Goal: Transaction & Acquisition: Purchase product/service

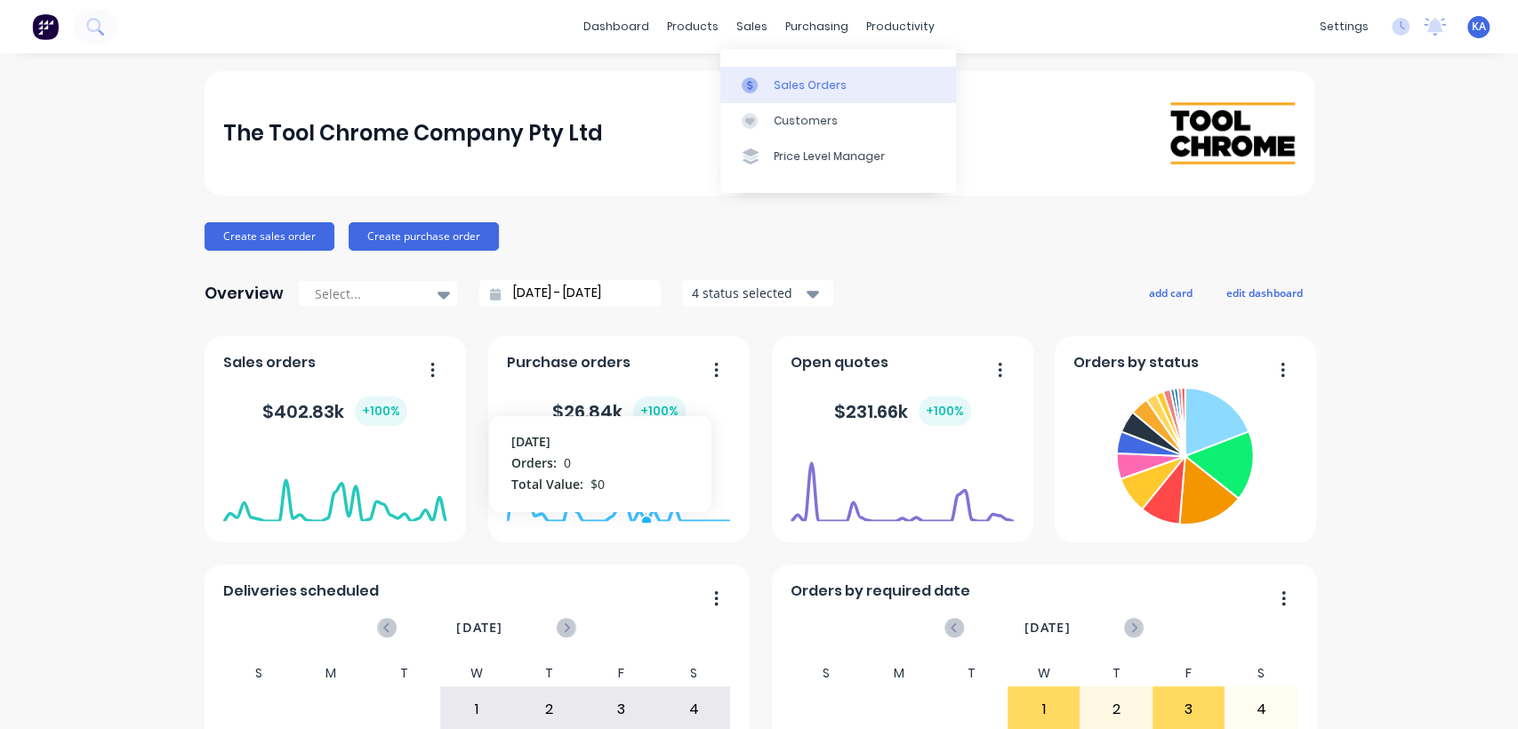
click at [777, 75] on link "Sales Orders" at bounding box center [838, 85] width 236 height 36
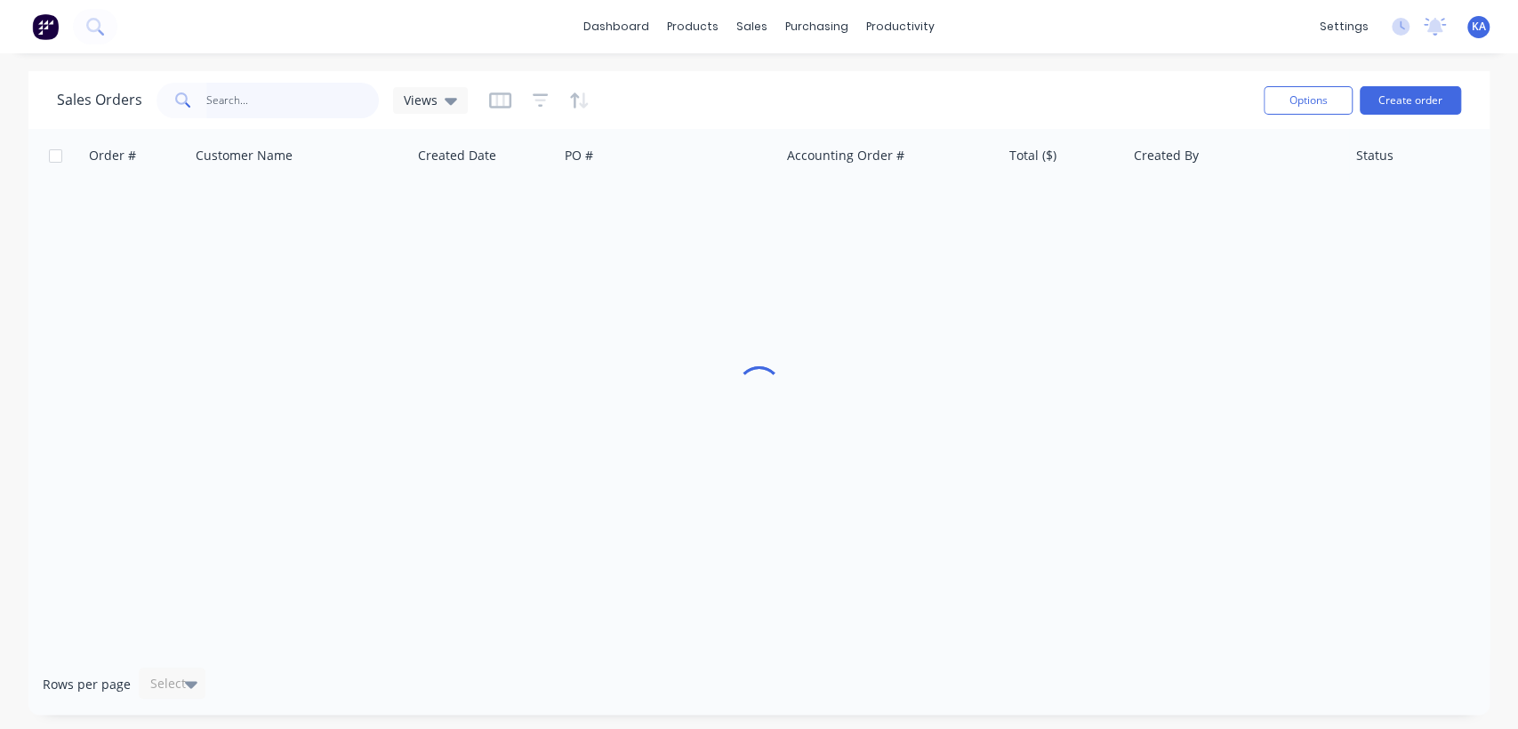
click at [213, 103] on input "text" at bounding box center [292, 101] width 173 height 36
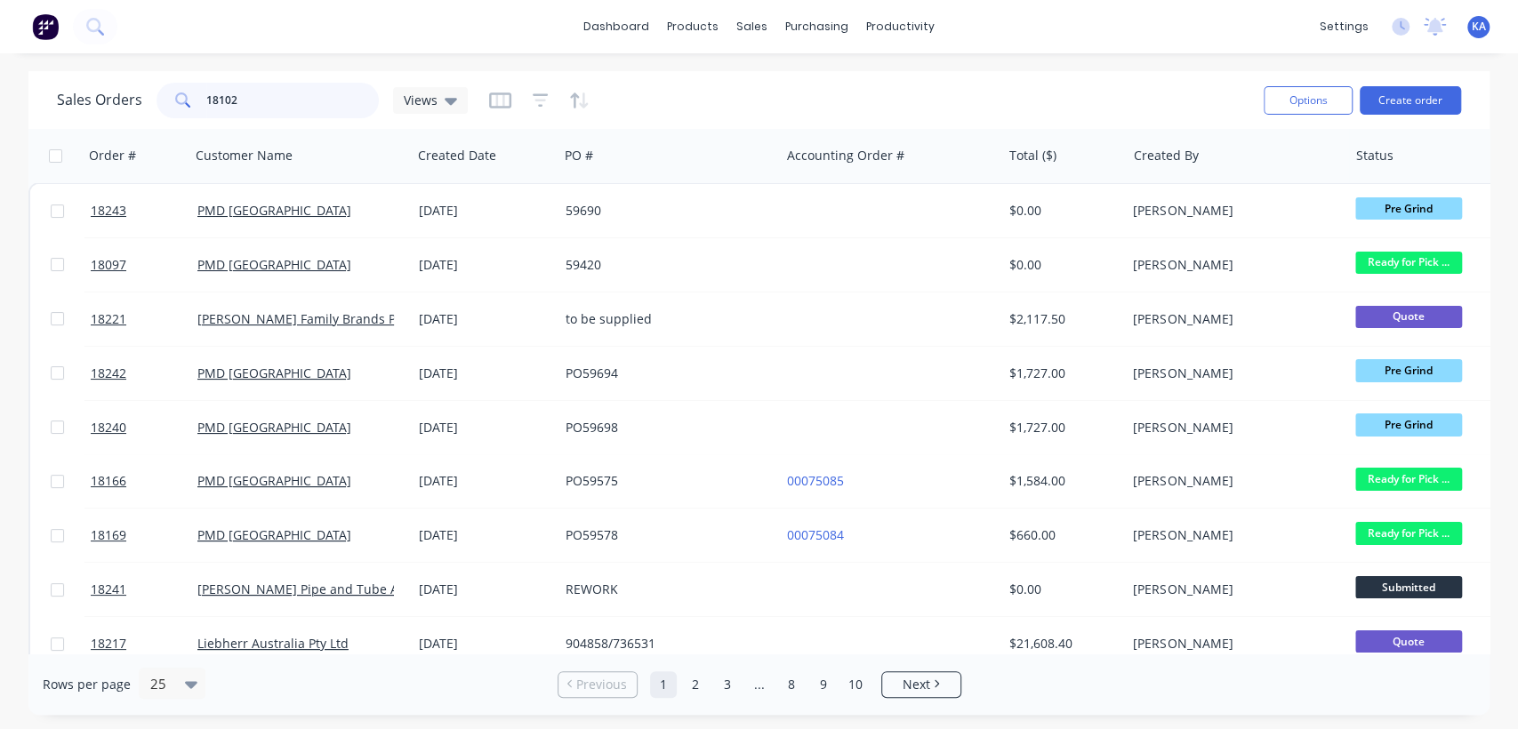
type input "18102"
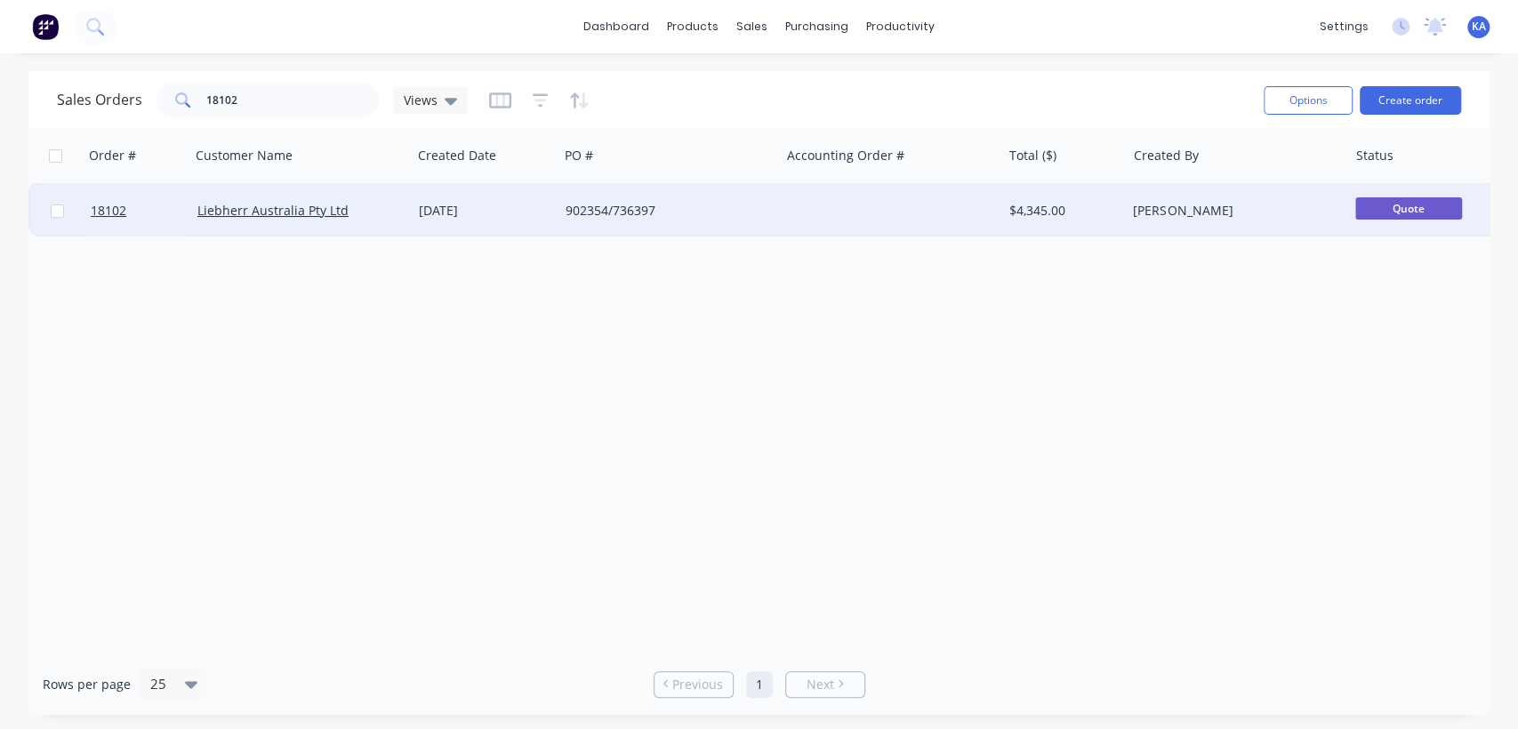
click at [551, 209] on div "[DATE]" at bounding box center [485, 210] width 147 height 53
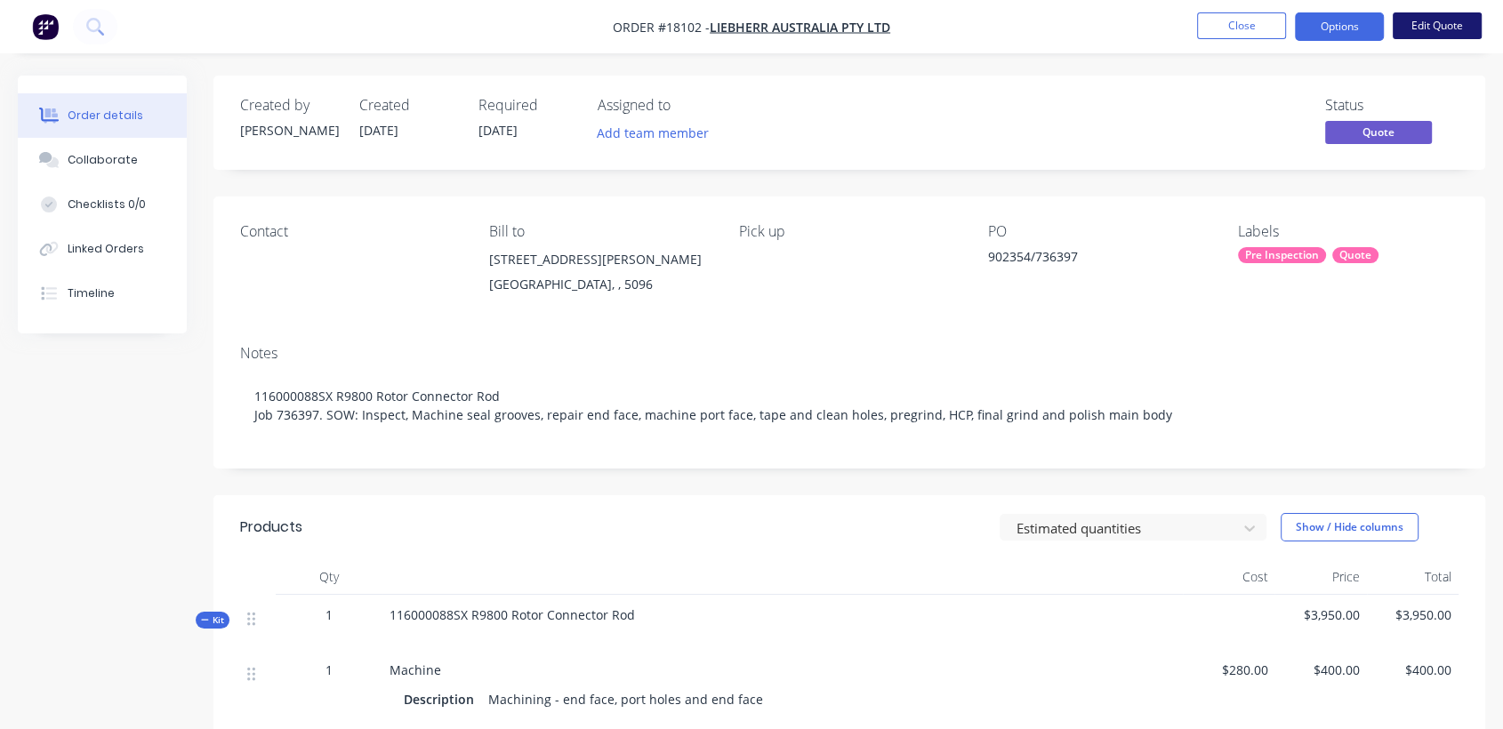
click at [1435, 24] on button "Edit Quote" at bounding box center [1436, 25] width 89 height 27
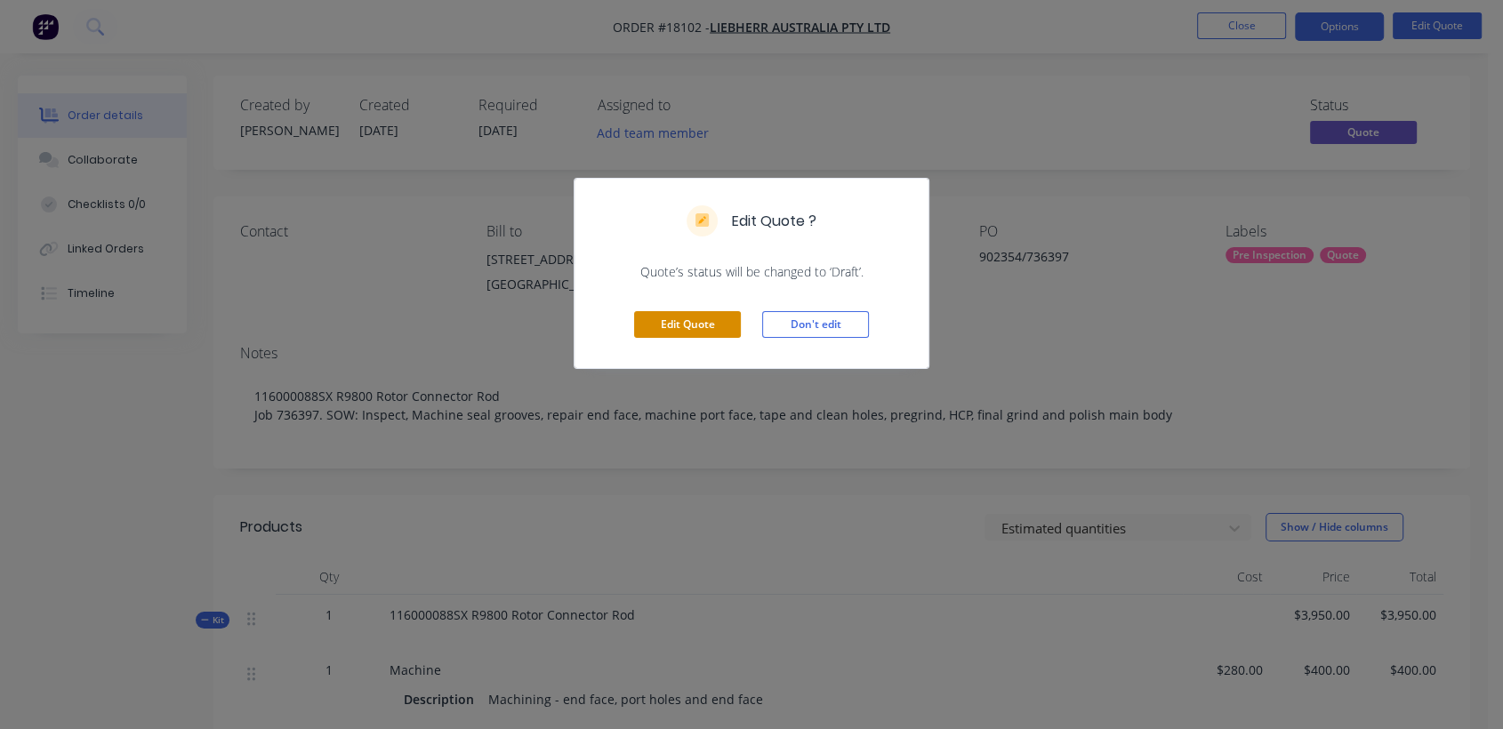
click at [697, 328] on button "Edit Quote" at bounding box center [687, 324] width 107 height 27
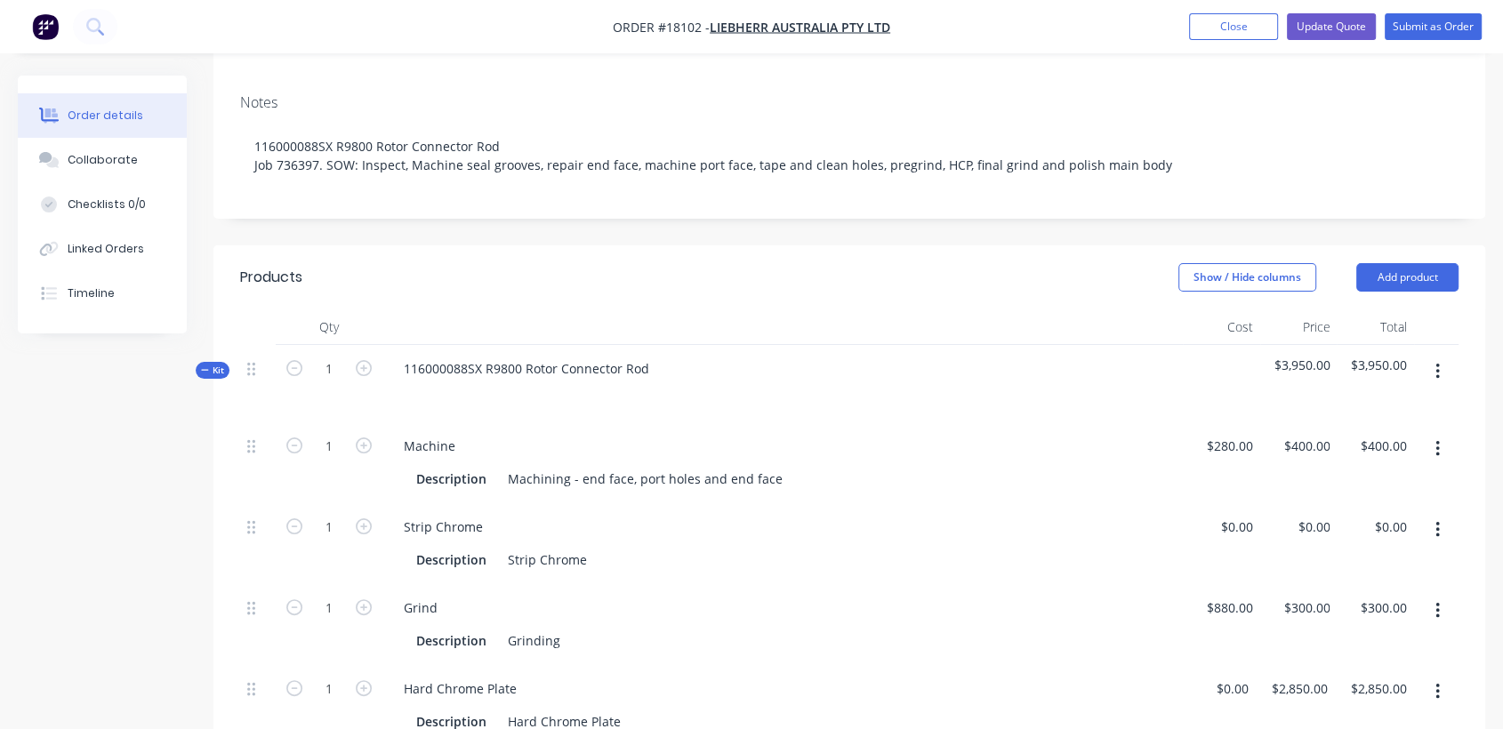
scroll to position [395, 0]
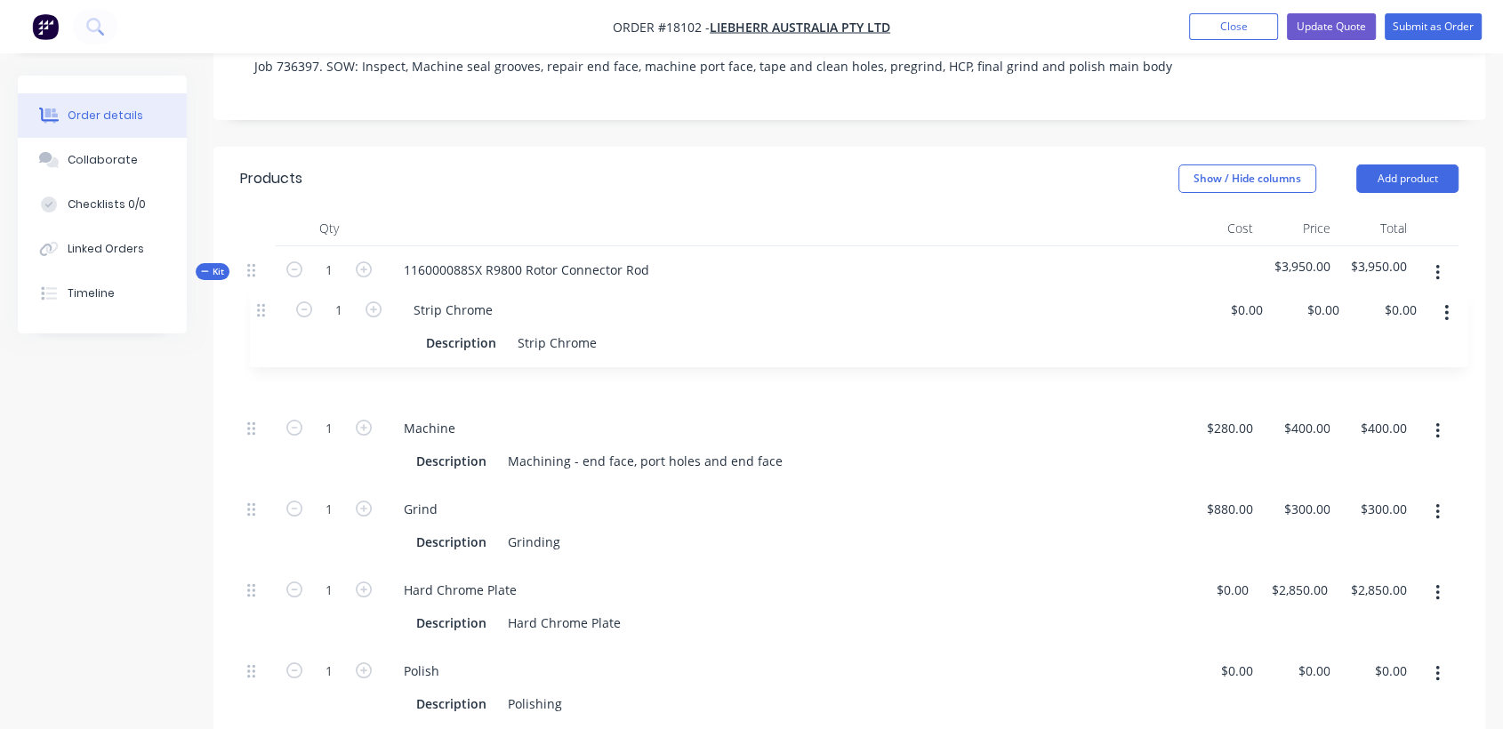
drag, startPoint x: 248, startPoint y: 381, endPoint x: 258, endPoint y: 304, distance: 78.0
click at [258, 324] on div "1 Machine Description Machining - end face, port holes and end face $280.00 $28…" at bounding box center [849, 647] width 1218 height 647
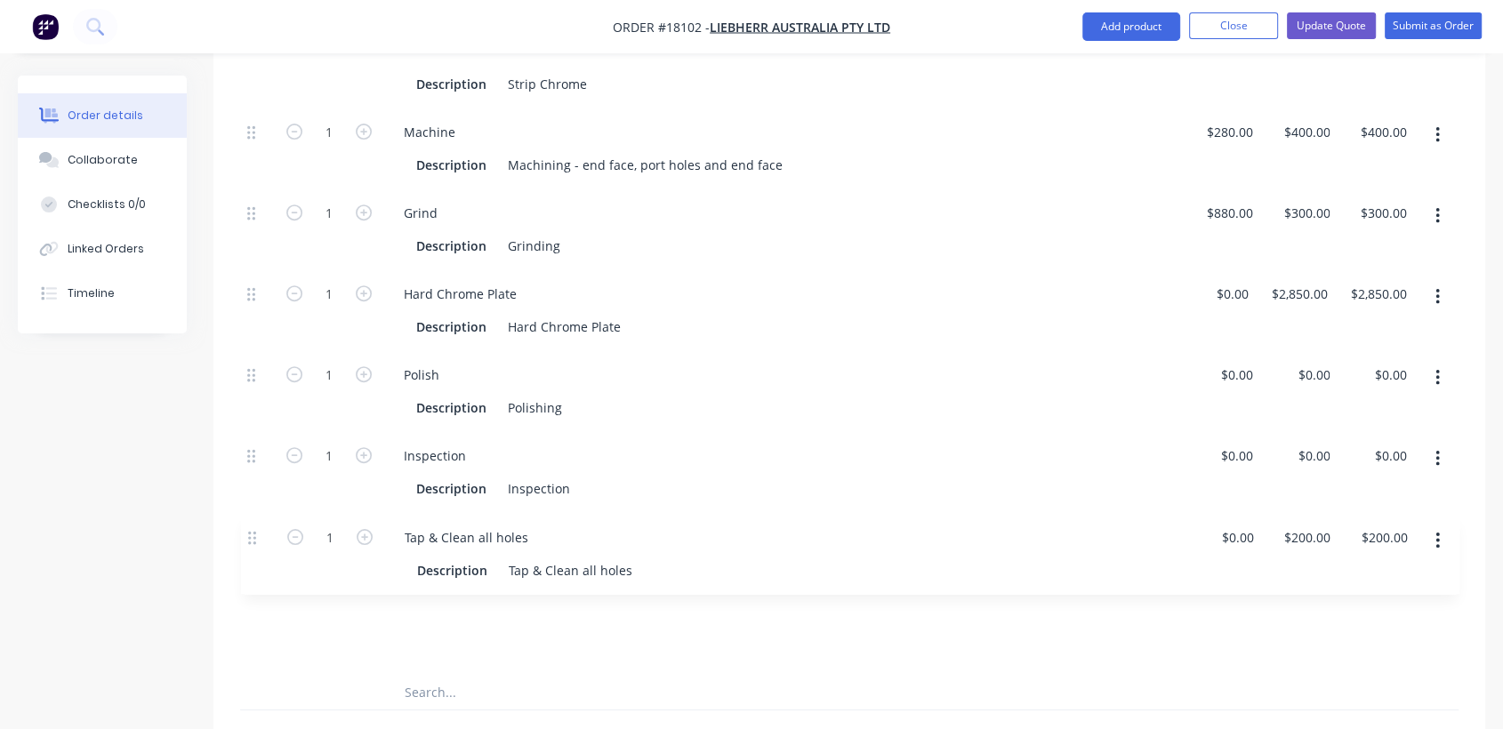
scroll to position [695, 0]
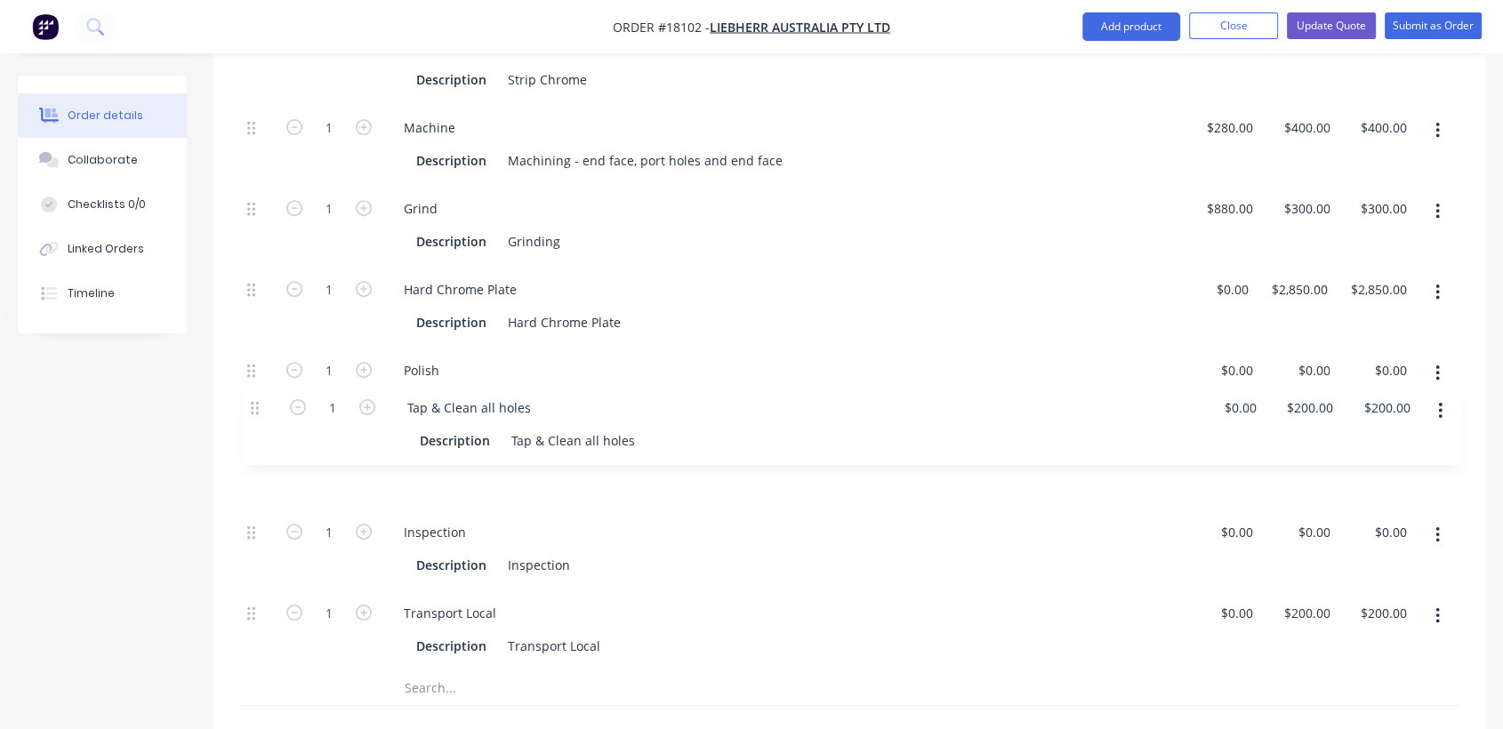
drag, startPoint x: 253, startPoint y: 570, endPoint x: 257, endPoint y: 397, distance: 172.5
click at [257, 397] on div "1 Strip Chrome Description Strip Chrome $0.00 $0.00 $0.00 $0.00 $0.00 $0.00 1 M…" at bounding box center [849, 346] width 1218 height 647
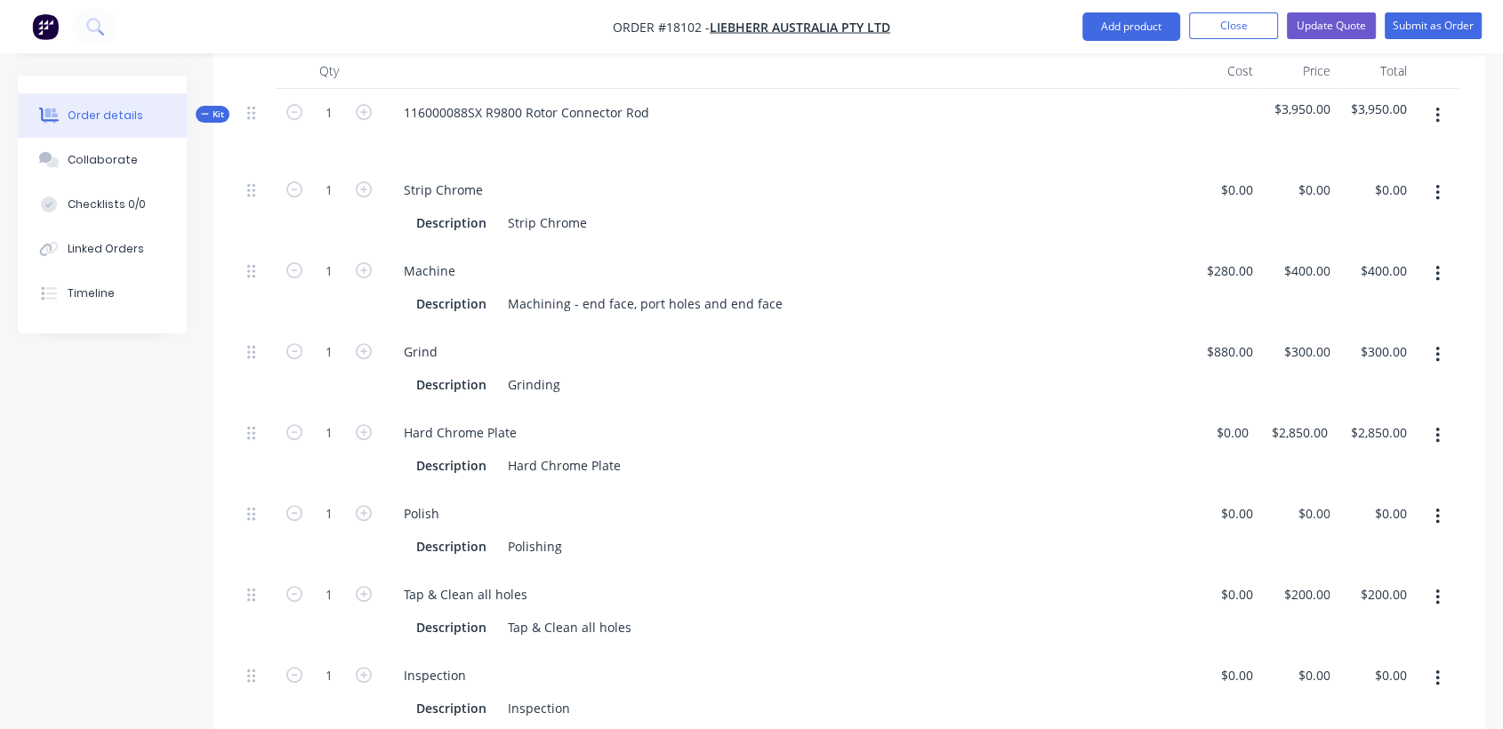
scroll to position [498, 0]
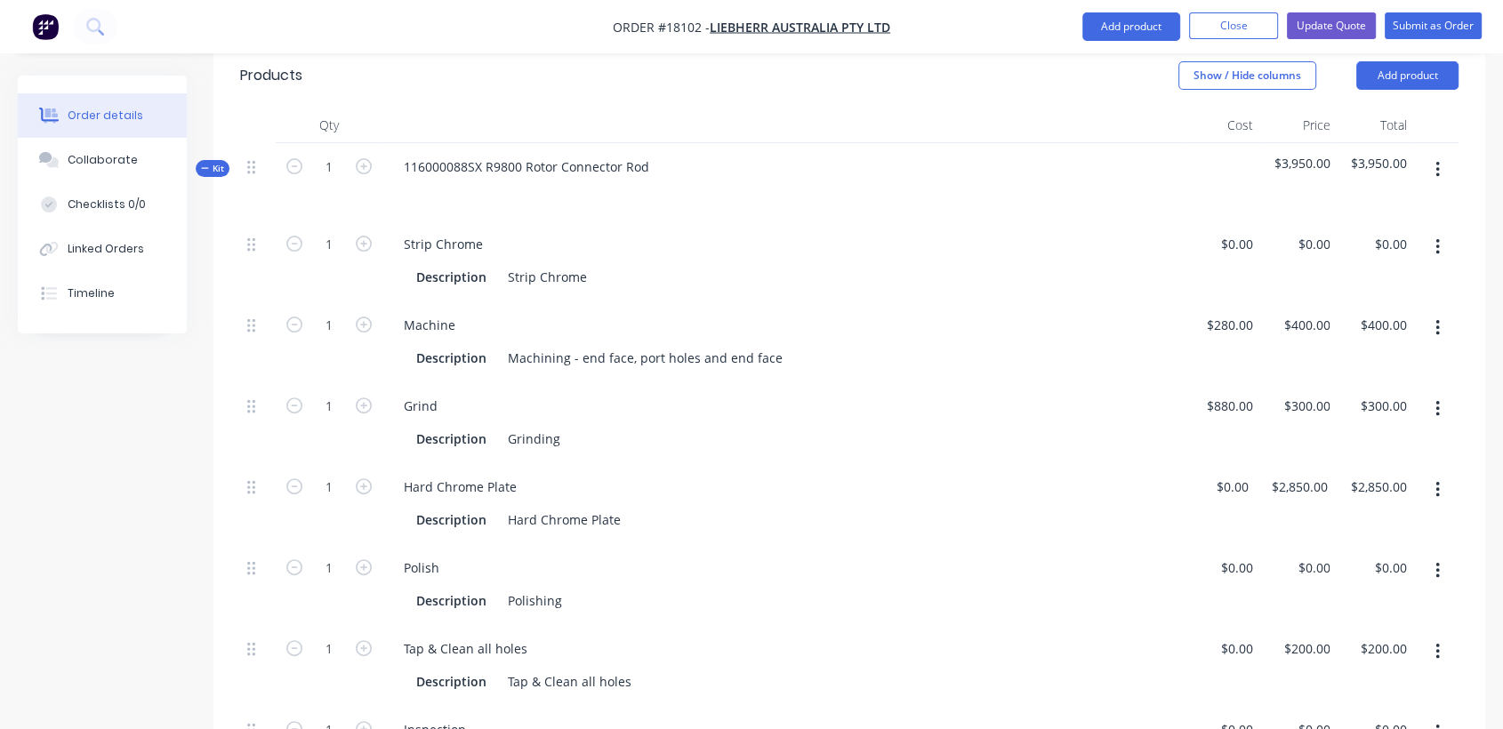
click at [1435, 318] on icon "button" at bounding box center [1437, 328] width 4 height 20
click at [1344, 362] on div "Duplicate" at bounding box center [1373, 375] width 137 height 26
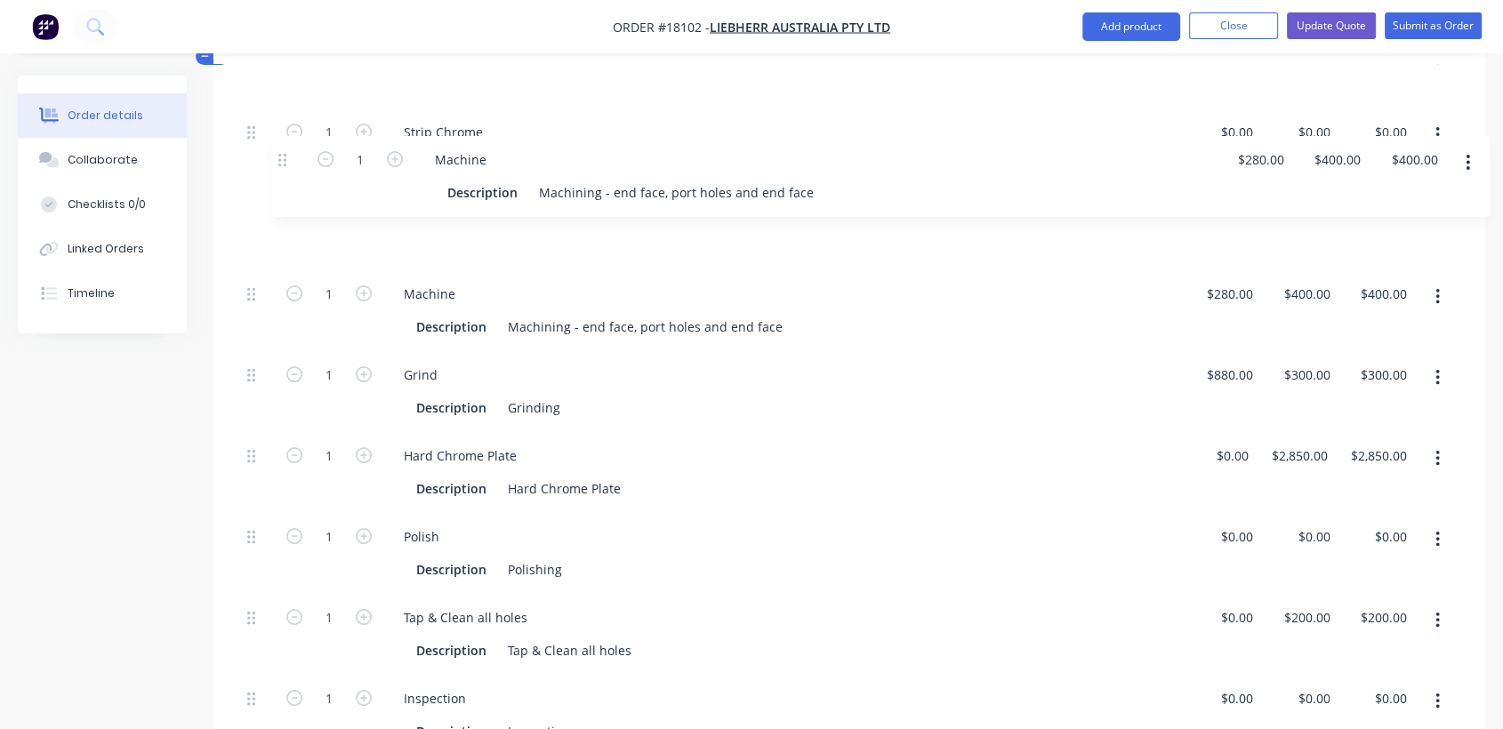
scroll to position [605, 0]
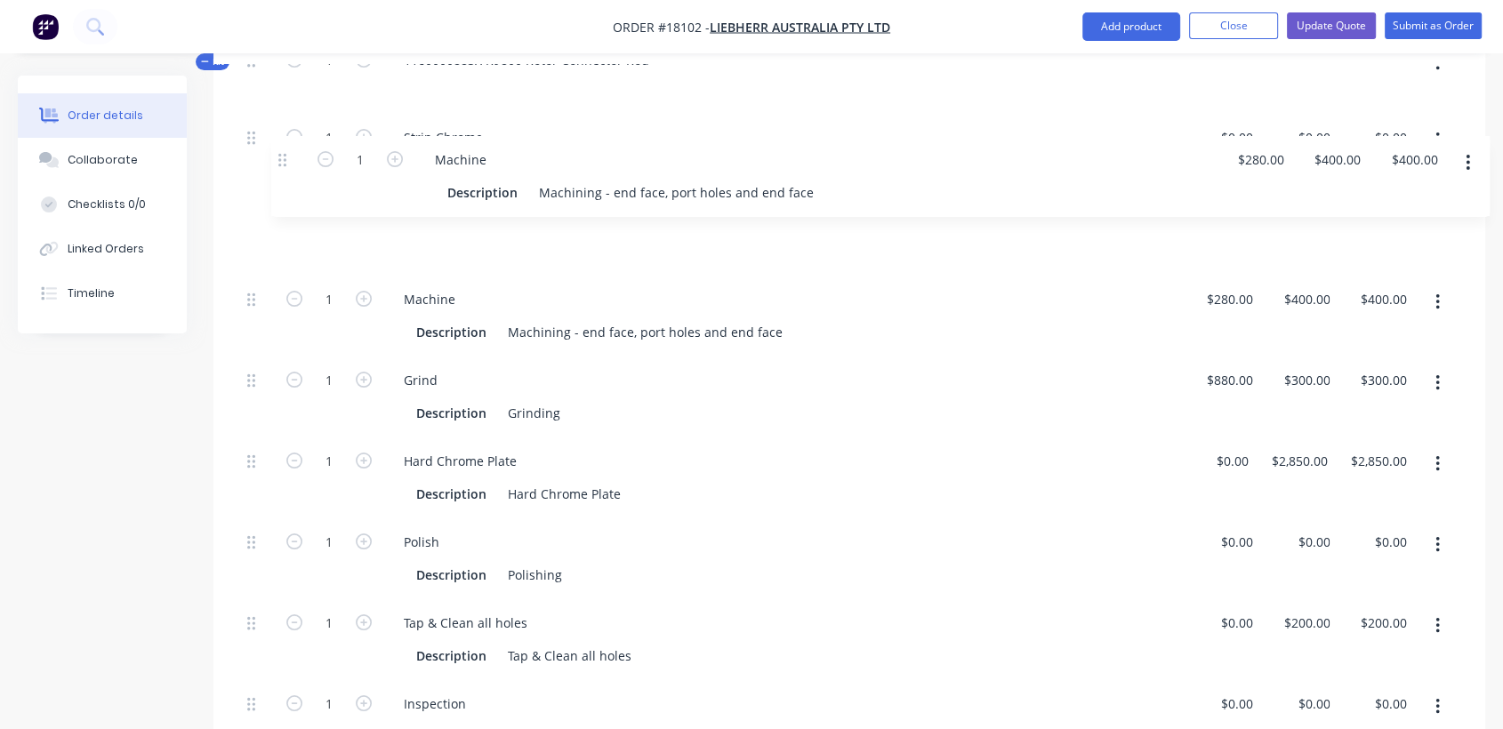
drag, startPoint x: 250, startPoint y: 351, endPoint x: 283, endPoint y: 153, distance: 201.0
click at [283, 153] on div "1 Strip Chrome Description Strip Chrome $0.00 $0.00 $0.00 $0.00 $0.00 $0.00 1 M…" at bounding box center [849, 478] width 1218 height 728
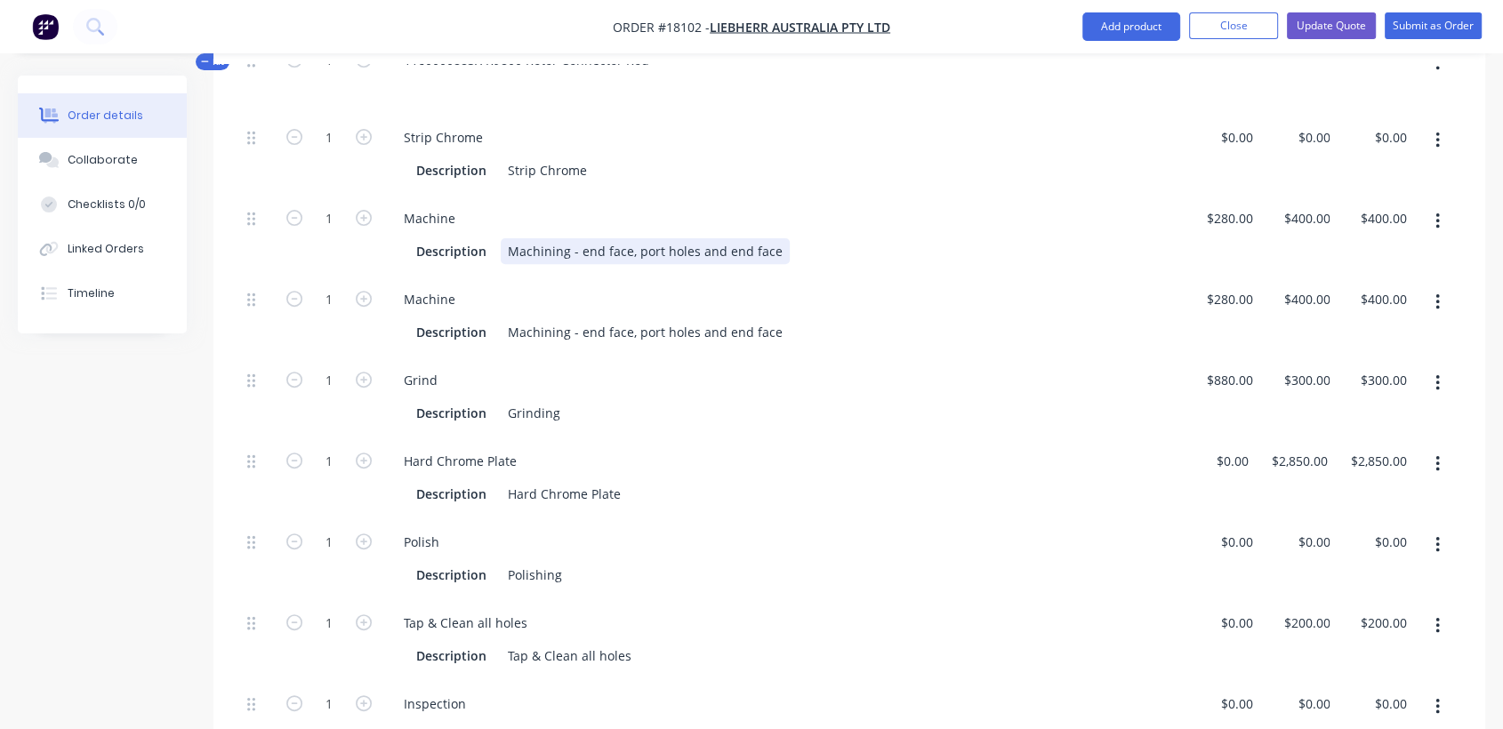
click at [770, 238] on div "Machining - end face, port holes and end face" at bounding box center [645, 251] width 289 height 26
click at [747, 238] on div "Machining - end face, port holes and end face" at bounding box center [645, 251] width 289 height 26
click at [628, 238] on div "Machining - end face, port face" at bounding box center [601, 251] width 200 height 26
click at [628, 238] on div "Machining - port face" at bounding box center [574, 251] width 146 height 26
click at [696, 319] on div "Machining - end face, port holes and end face" at bounding box center [645, 332] width 289 height 26
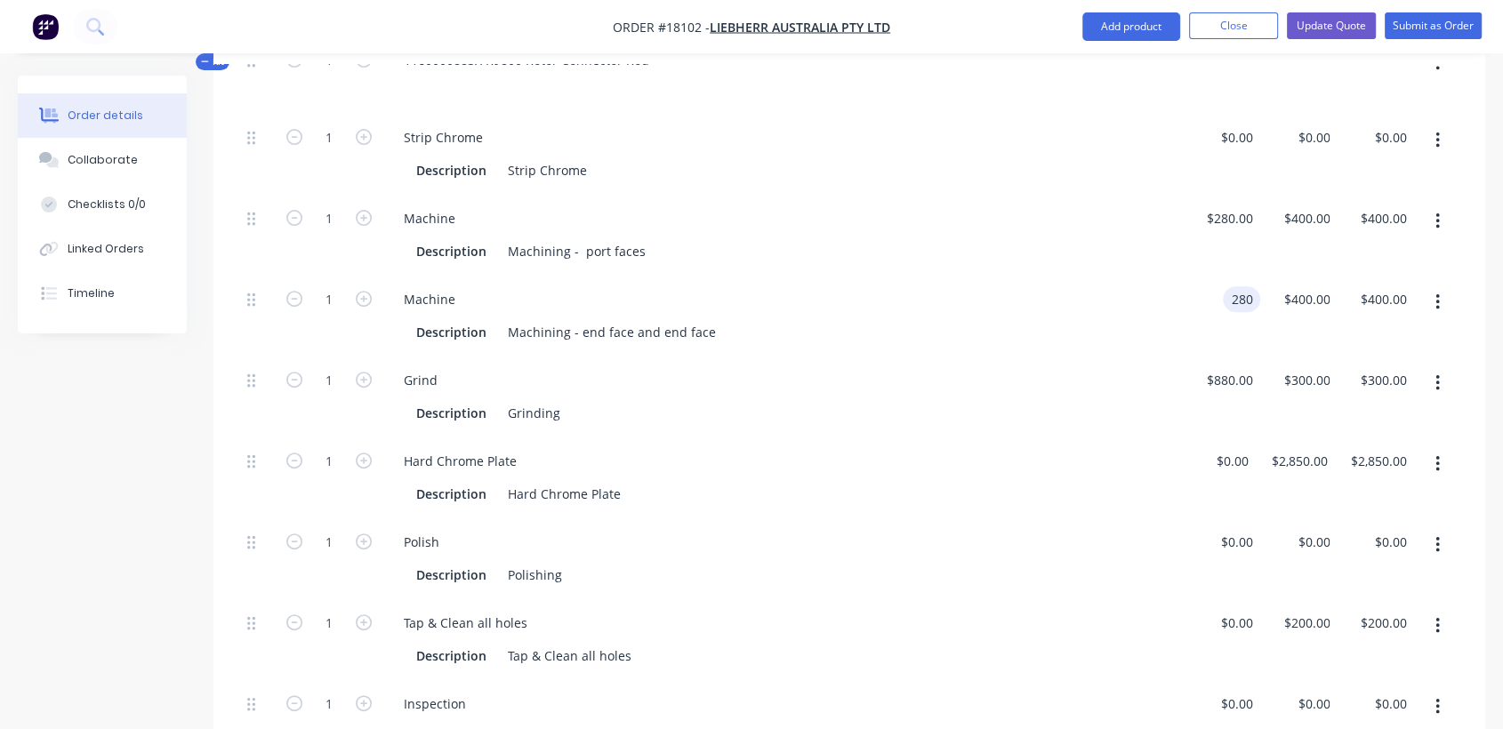
click at [1238, 286] on input "280" at bounding box center [1245, 299] width 30 height 26
type input "$180.00"
type input "257.1429"
type input "$257.14"
click at [1303, 286] on input "257.1429" at bounding box center [1305, 299] width 62 height 26
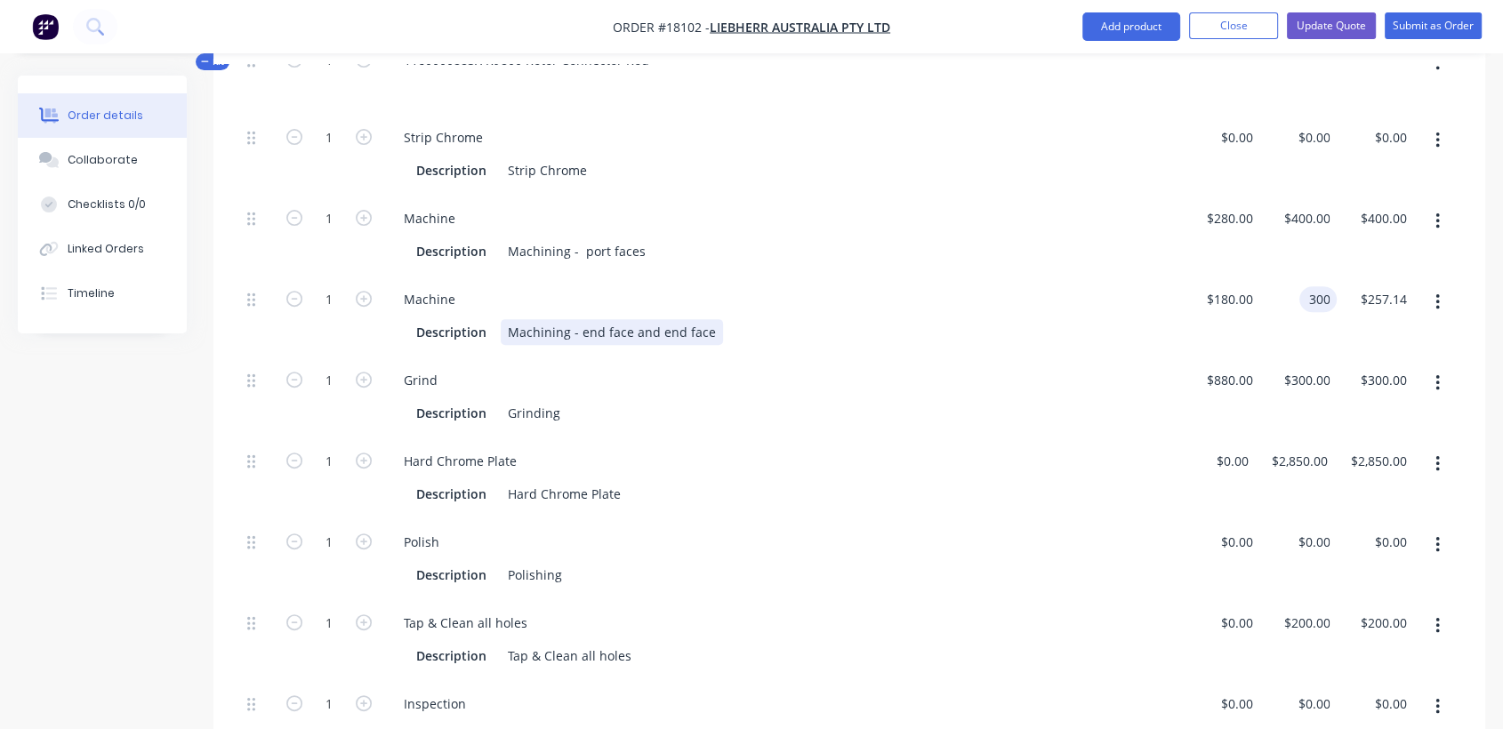
type input "$300.00"
click at [1103, 319] on div "Description Machining - end face and end face" at bounding box center [779, 332] width 740 height 26
click at [1238, 367] on input "880" at bounding box center [1232, 380] width 55 height 26
type input "$700.00"
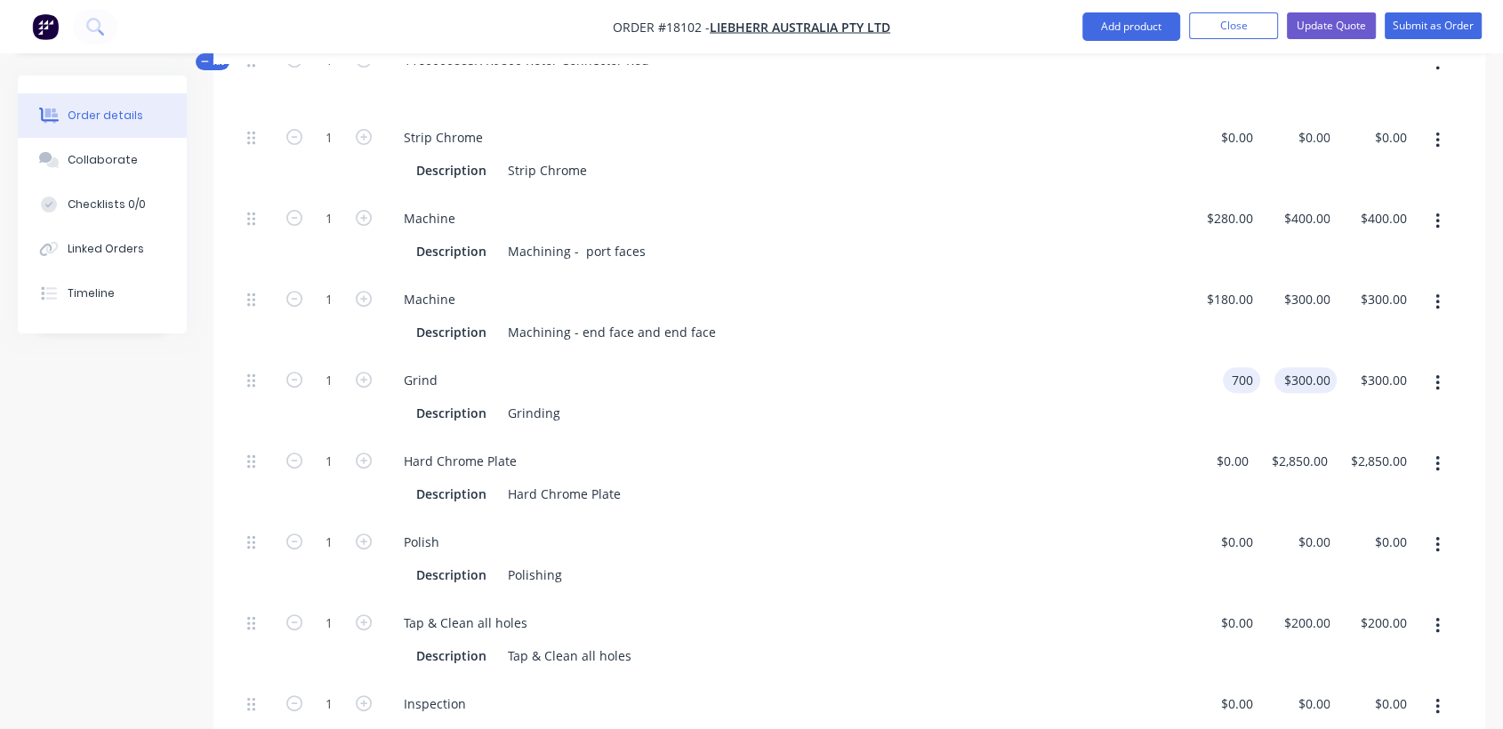
type input "238.6364"
type input "$238.64"
click at [1297, 367] on input "238.6364" at bounding box center [1308, 380] width 55 height 26
type input "$0.00"
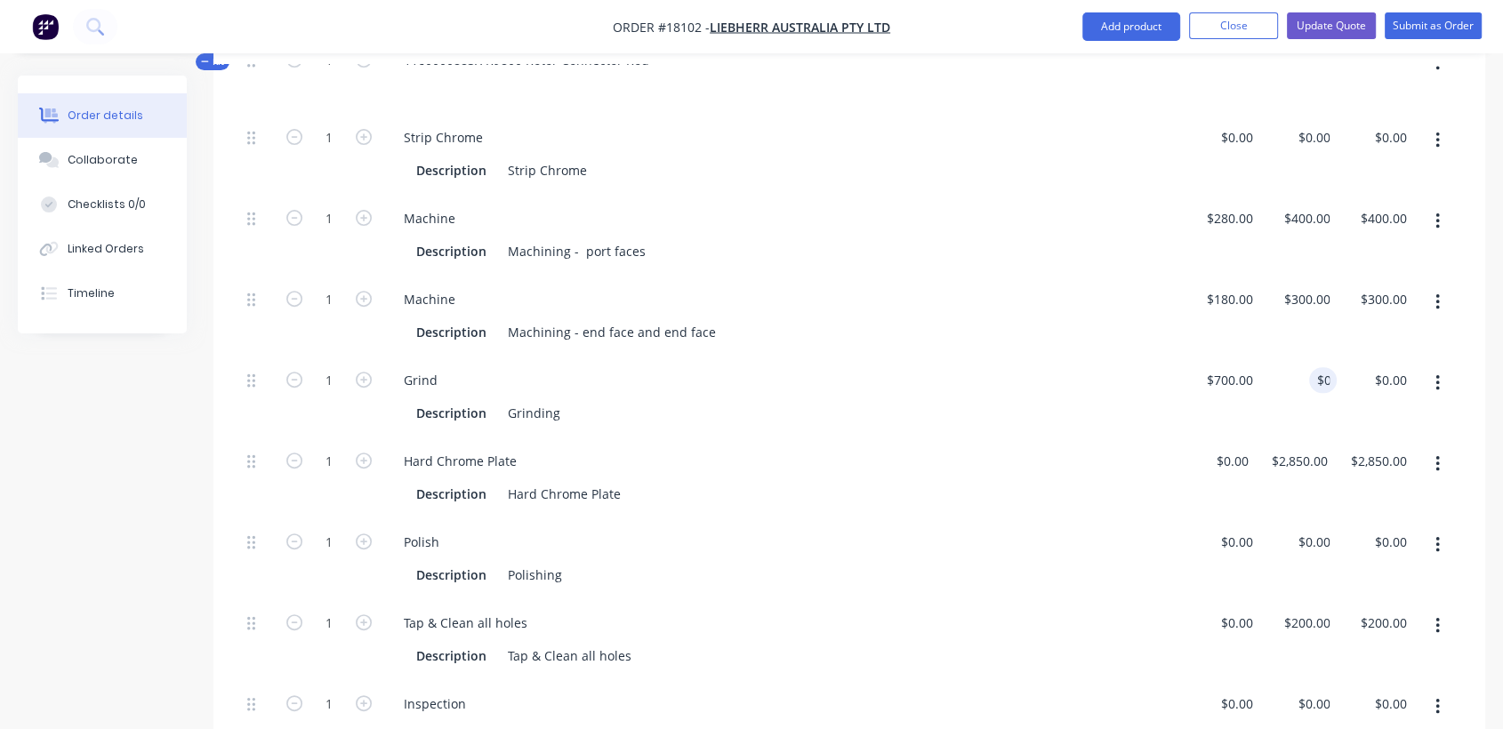
click at [1095, 367] on div "Grind" at bounding box center [782, 380] width 786 height 26
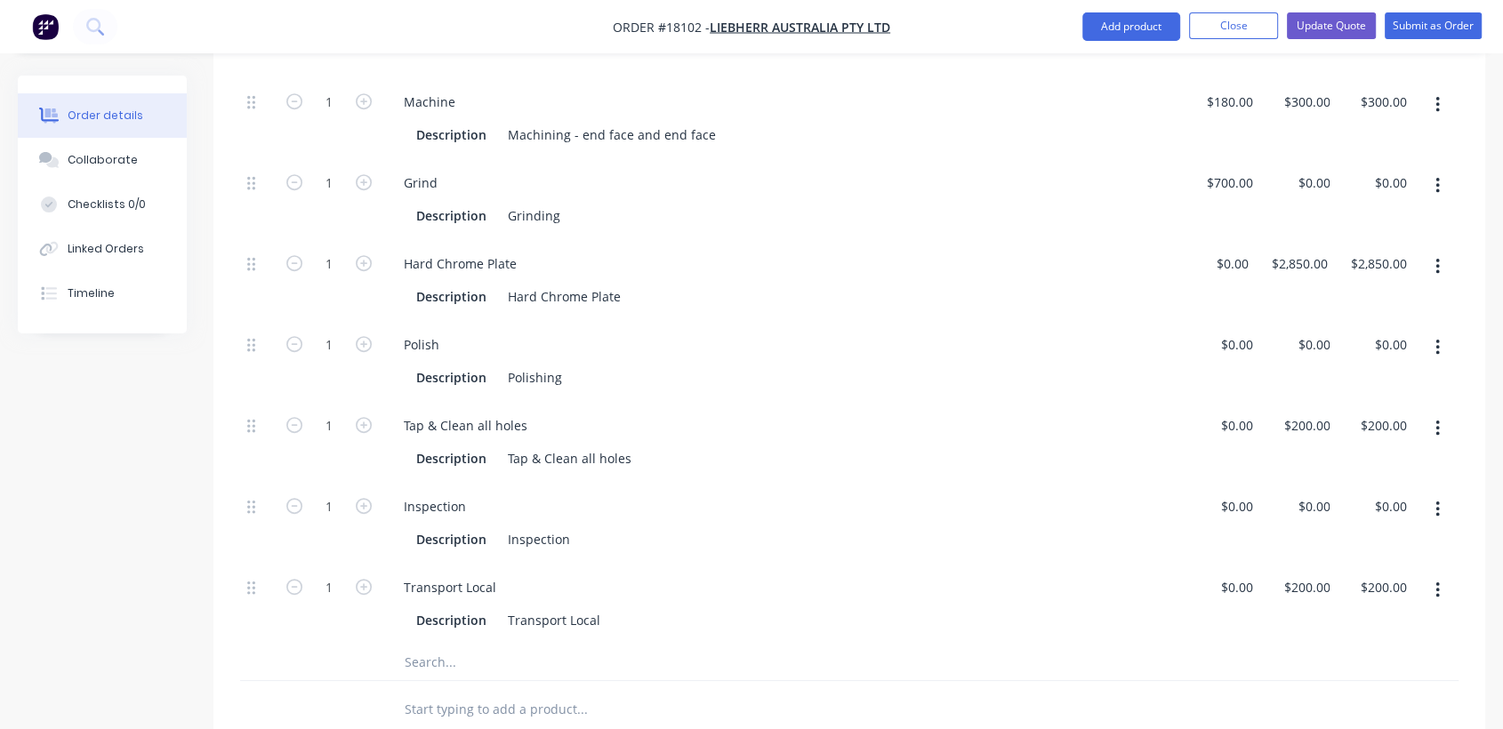
scroll to position [703, 0]
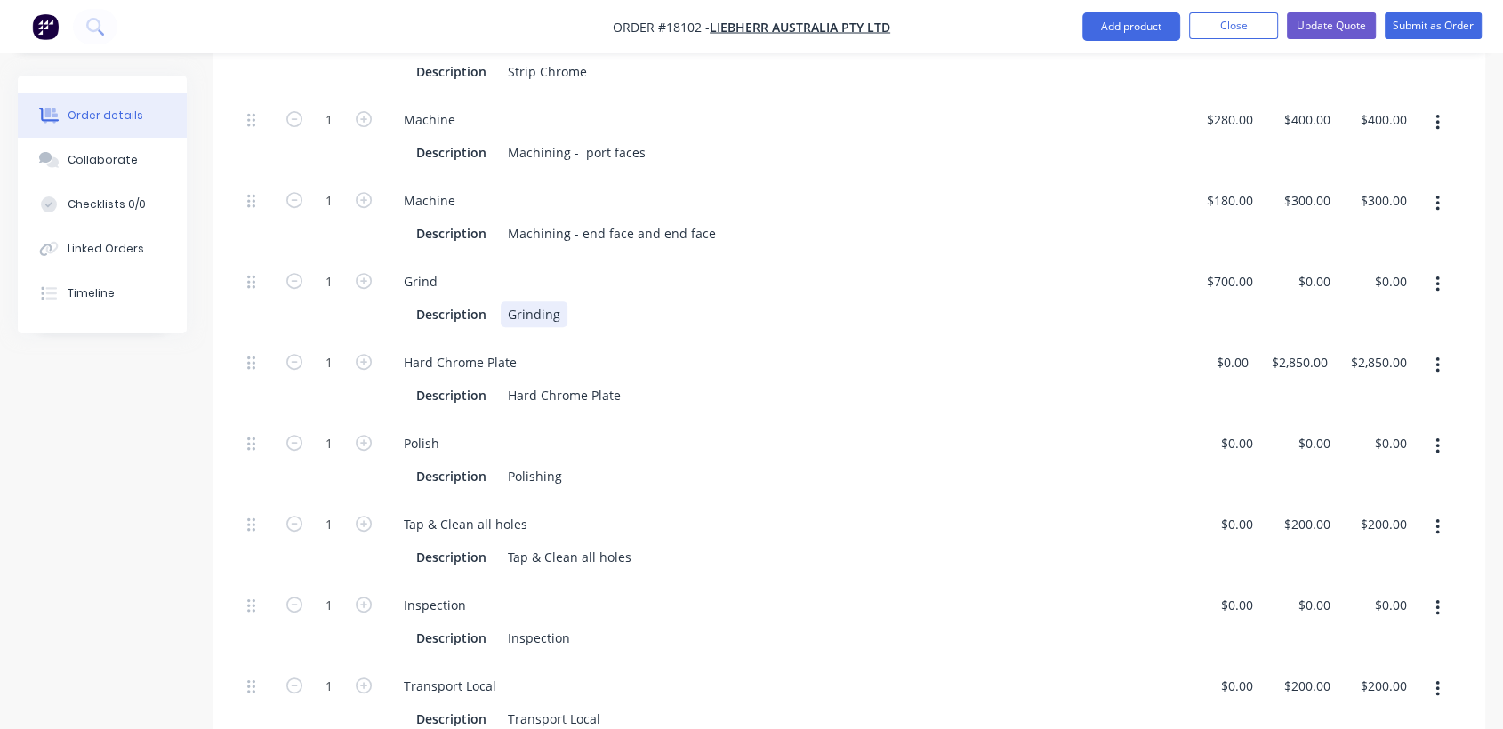
click at [571, 301] on div "Description Grinding" at bounding box center [779, 314] width 740 height 26
click at [626, 382] on div "Description Hard Chrome Plate" at bounding box center [779, 395] width 740 height 26
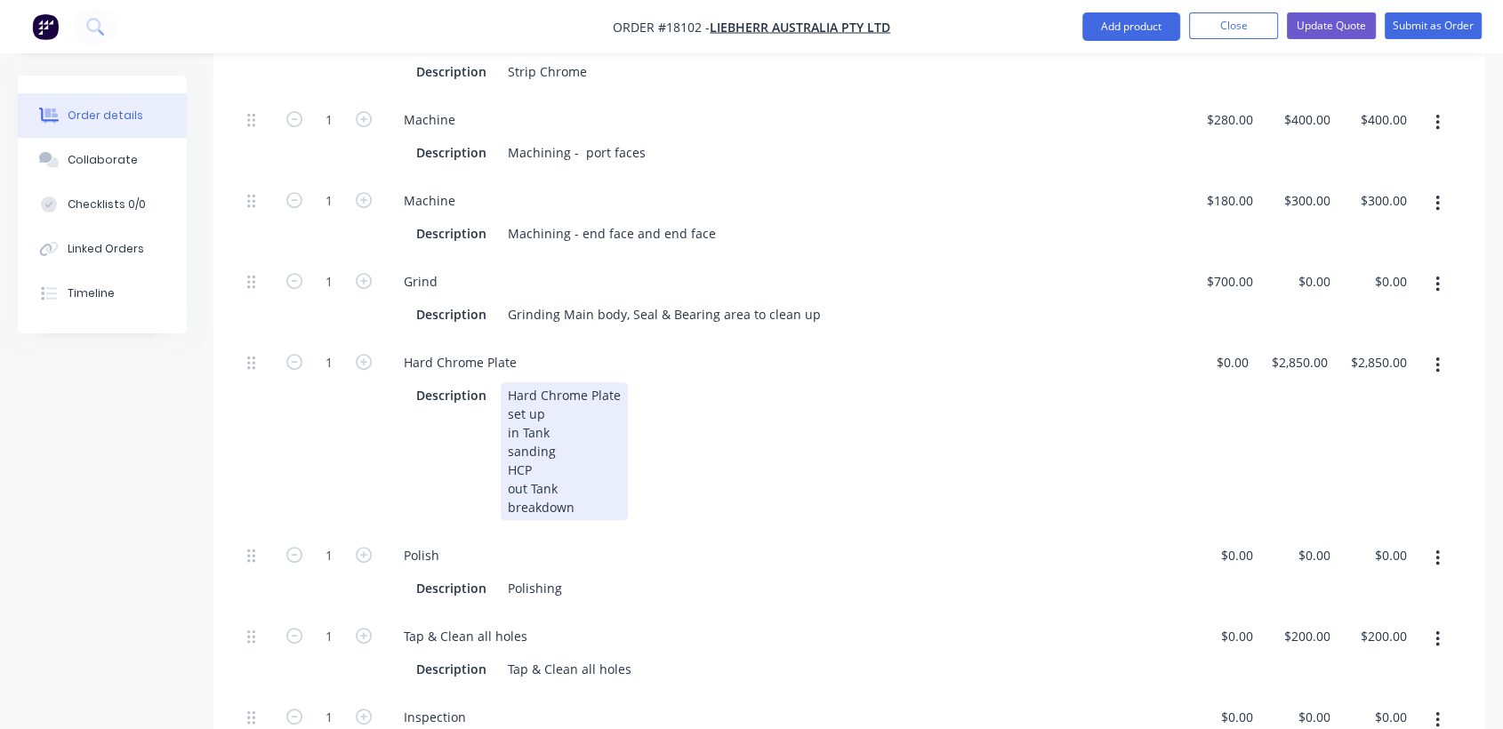
click at [549, 424] on div "Hard Chrome Plate set up in Tank sanding HCP out Tank breakdown" at bounding box center [564, 451] width 127 height 138
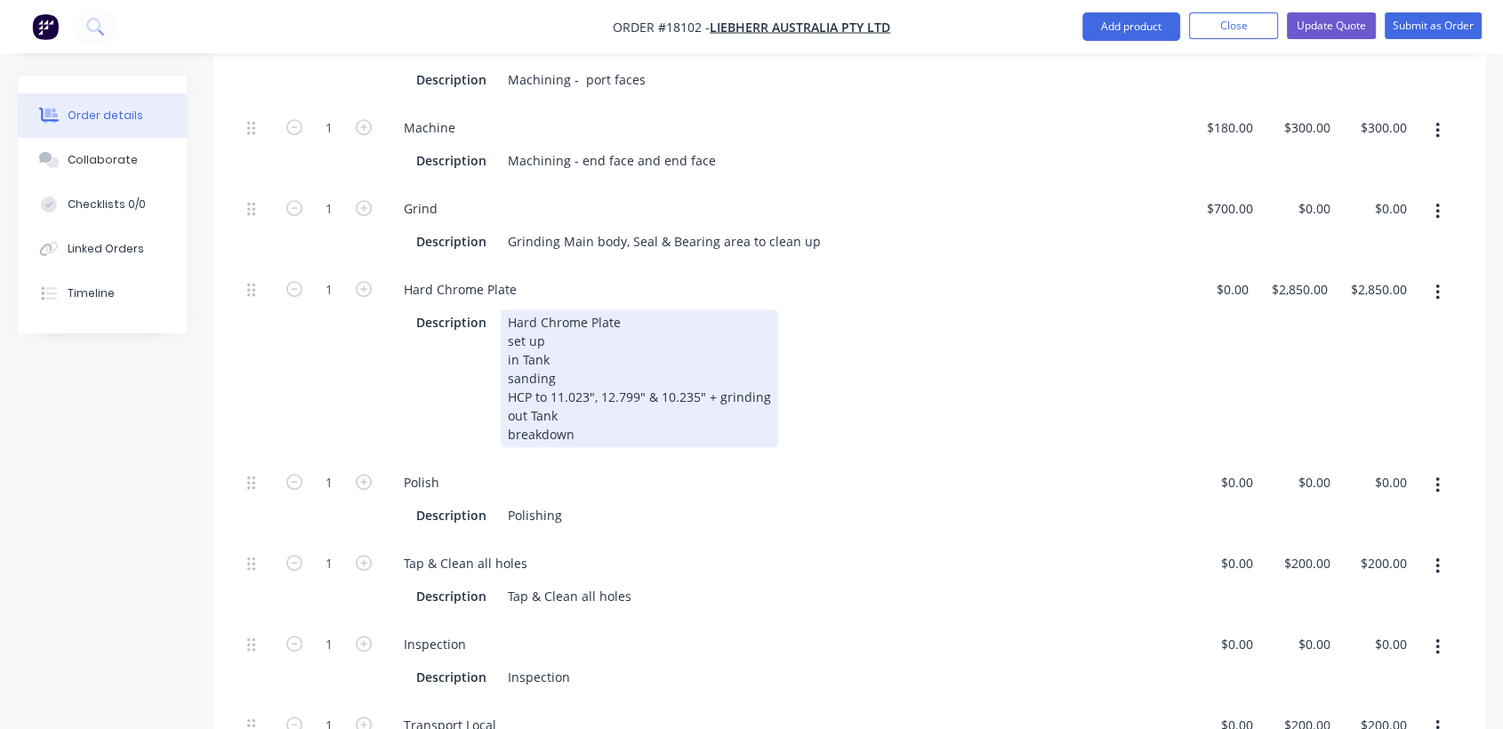
scroll to position [802, 0]
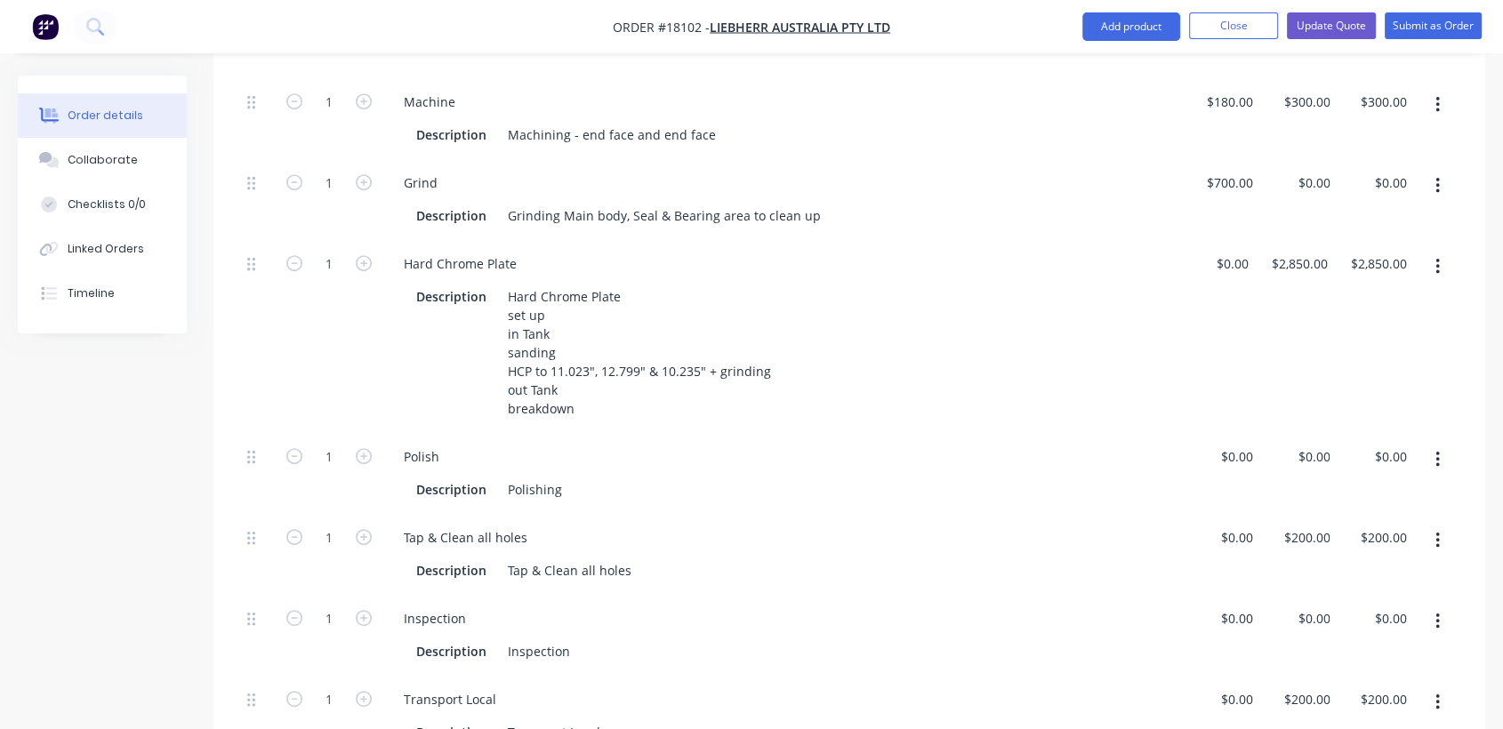
click at [1437, 176] on icon "button" at bounding box center [1437, 186] width 4 height 20
click at [1332, 220] on div "Duplicate" at bounding box center [1373, 233] width 137 height 26
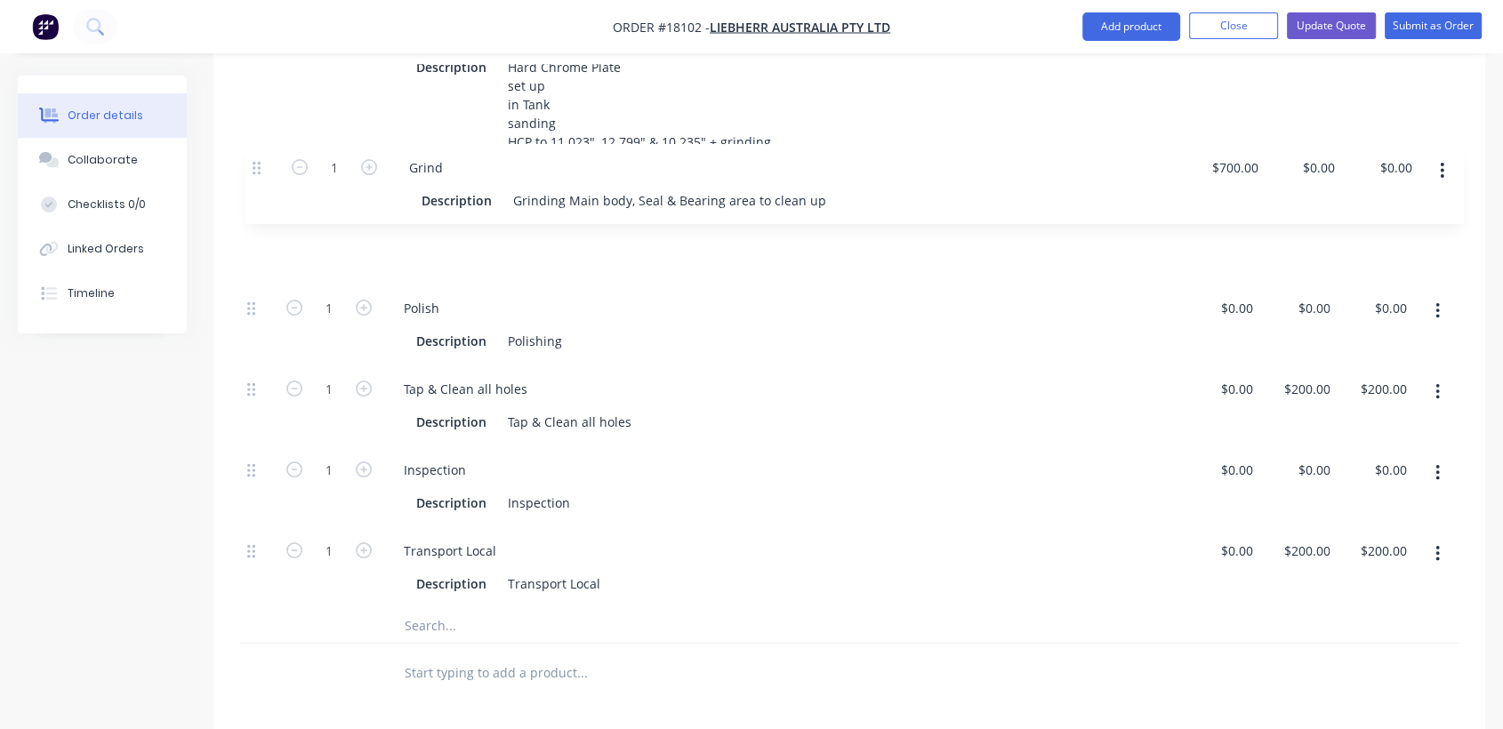
scroll to position [1031, 0]
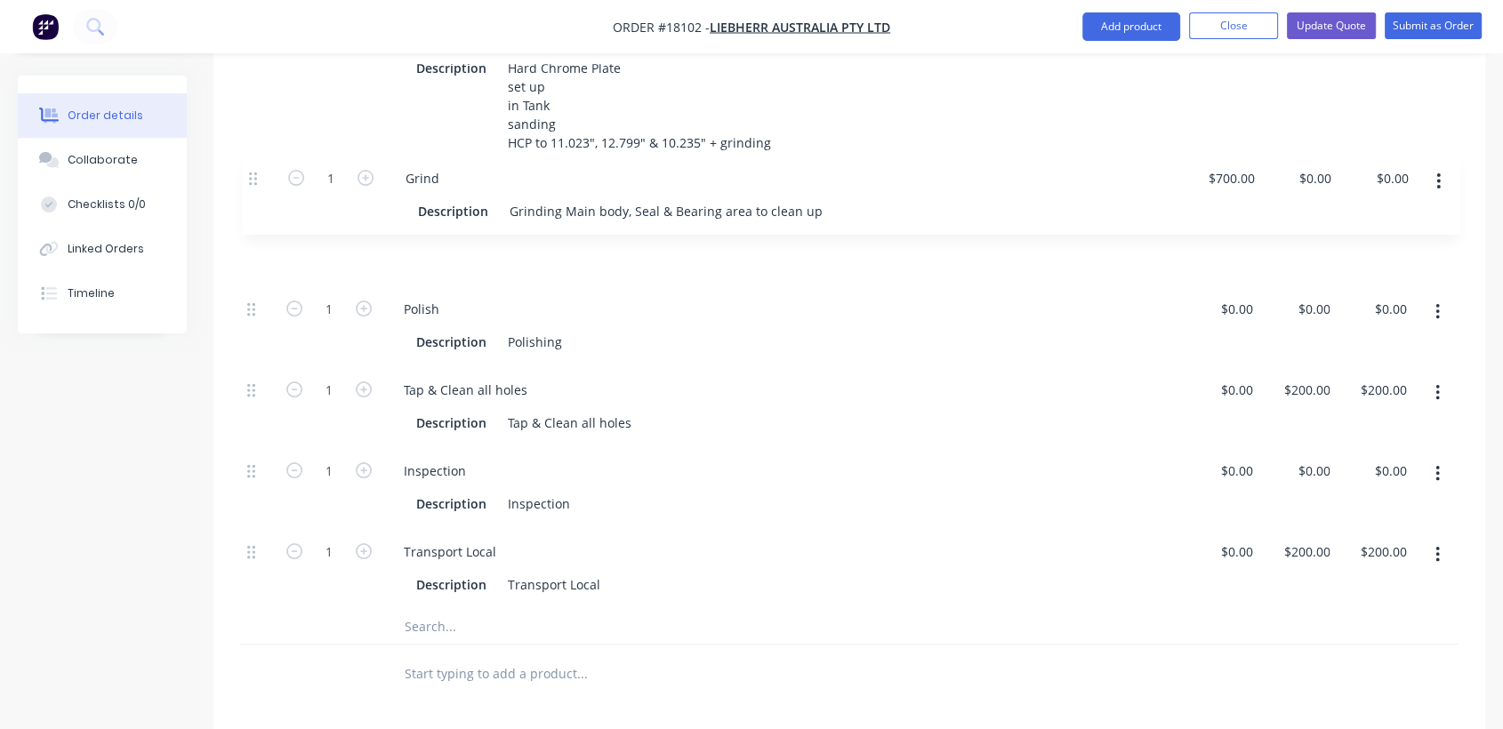
drag, startPoint x: 252, startPoint y: 336, endPoint x: 253, endPoint y: 169, distance: 167.2
click at [253, 169] on div "1 Strip Chrome Description Strip Chrome $0.00 $0.00 $0.00 $0.00 $0.00 $0.00 1 M…" at bounding box center [849, 148] width 1218 height 921
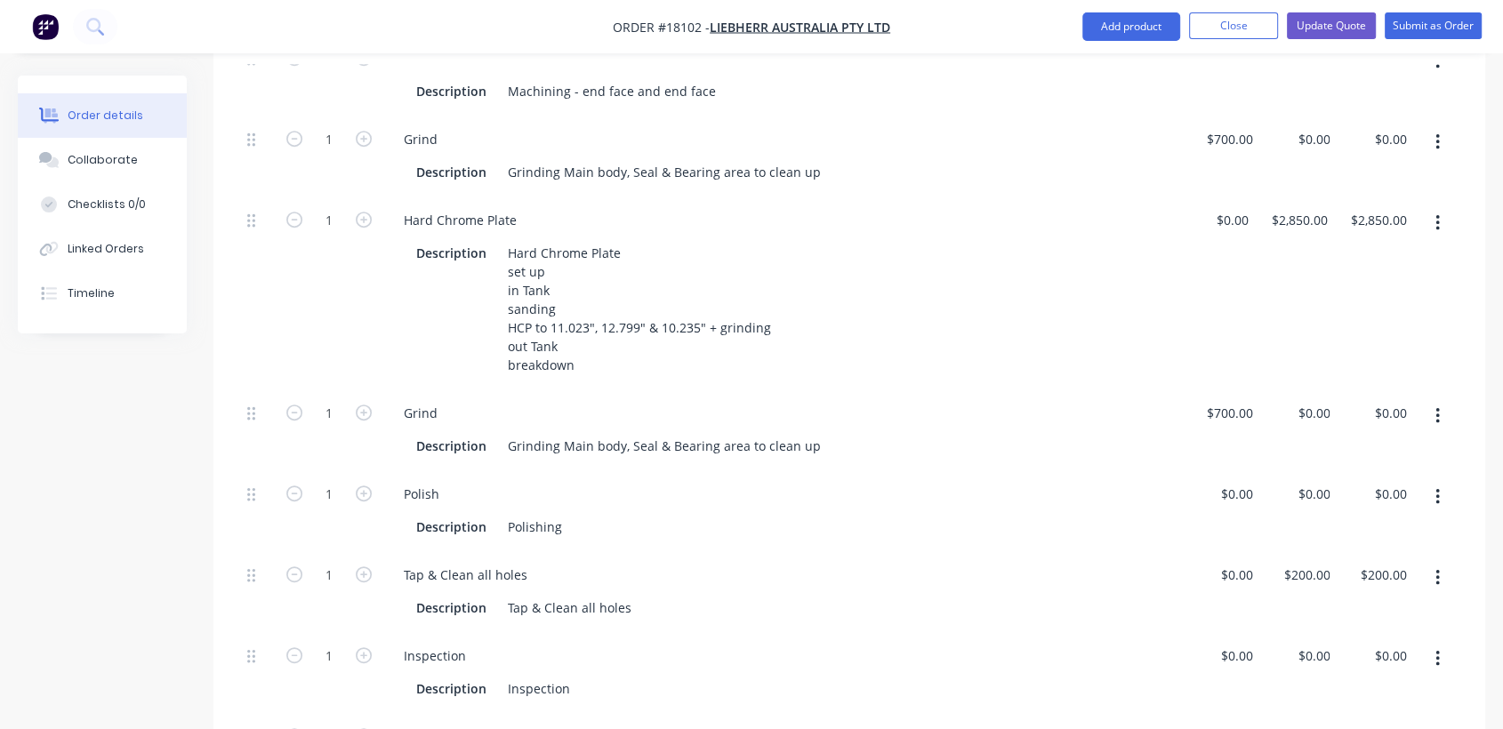
scroll to position [832, 0]
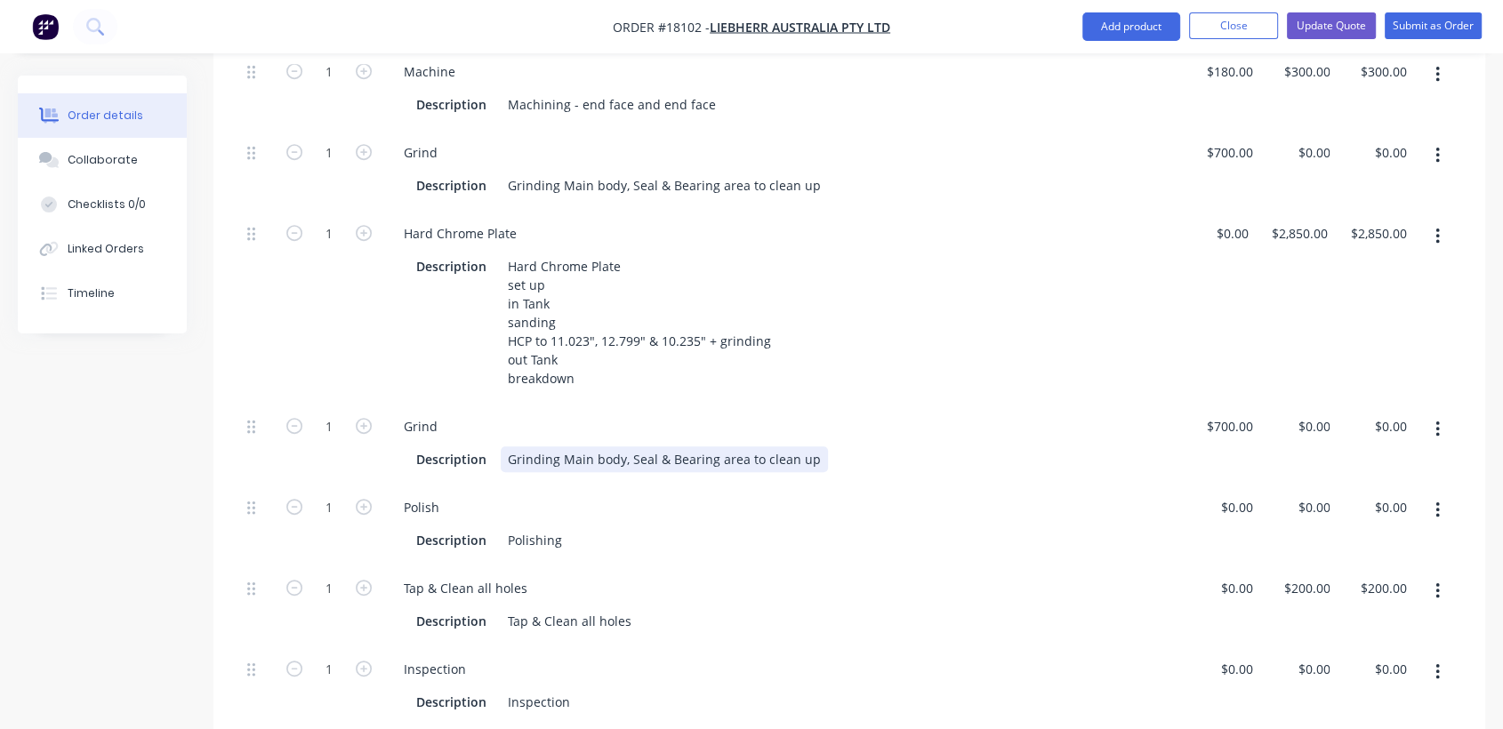
click at [554, 446] on div "Grinding Main body, Seal & Bearing area to clean up" at bounding box center [664, 459] width 327 height 26
click at [601, 446] on div "Grind Main body, Seal & Bearing area to clean up" at bounding box center [655, 459] width 309 height 26
drag, startPoint x: 794, startPoint y: 411, endPoint x: 798, endPoint y: 420, distance: 9.6
click at [797, 446] on div "Grind Main body to 280.00mm (-0.02 / -0.06), Seal & Bearing area to clean up" at bounding box center [736, 459] width 470 height 26
click at [1045, 446] on div "Grind Main body to 280.00mm (-0.02 / -0.06), Seal to 325.00mm (+0.10 / -0.10)& …" at bounding box center [816, 459] width 631 height 26
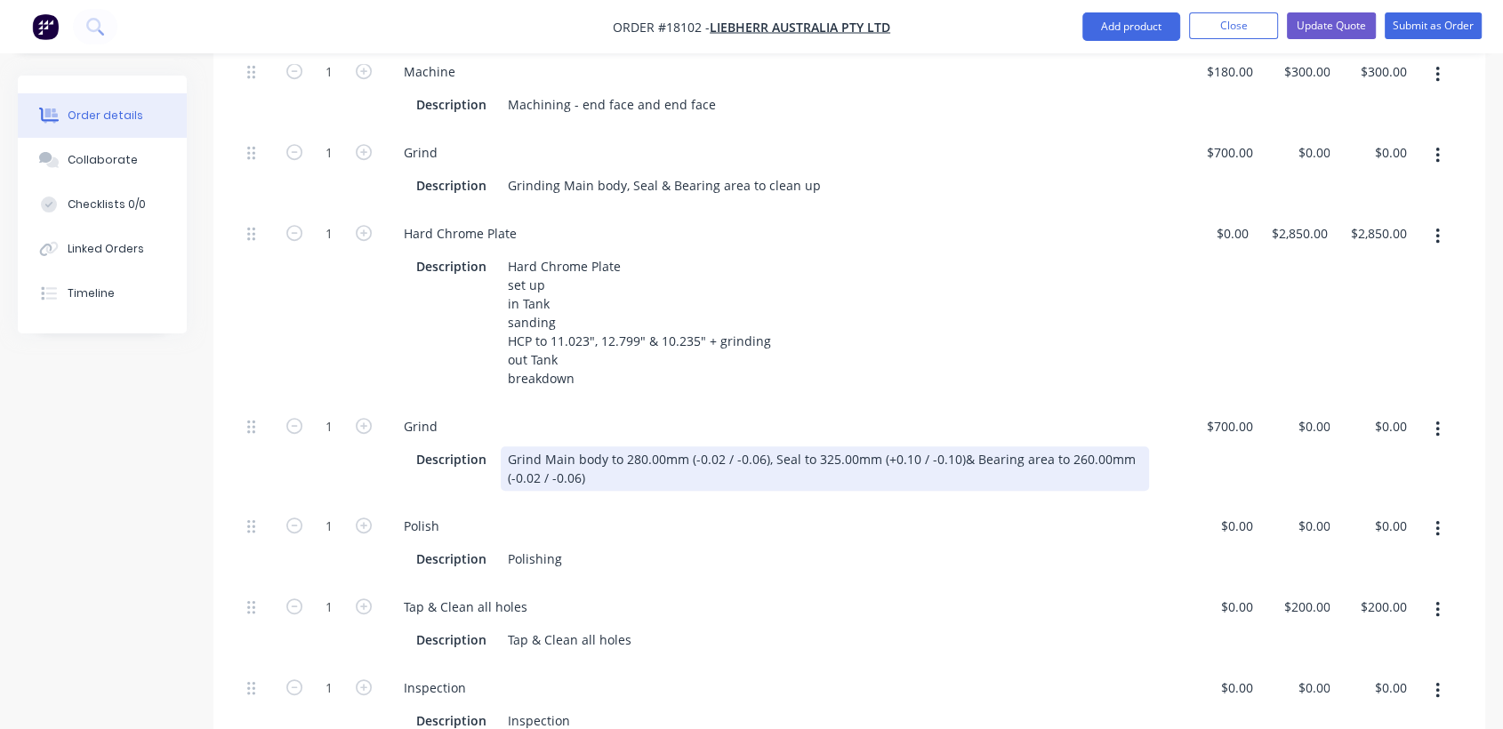
click at [956, 446] on div "Grind Main body to 280.00mm (-0.02 / -0.06), Seal to 325.00mm (+0.10 / -0.10)& …" at bounding box center [825, 468] width 648 height 44
click at [973, 446] on div "Grind Main body to 280.00mm (-0.02 / -0.06), Seal to 325.00mm (+0.10 / -0.10) &…" at bounding box center [825, 468] width 648 height 44
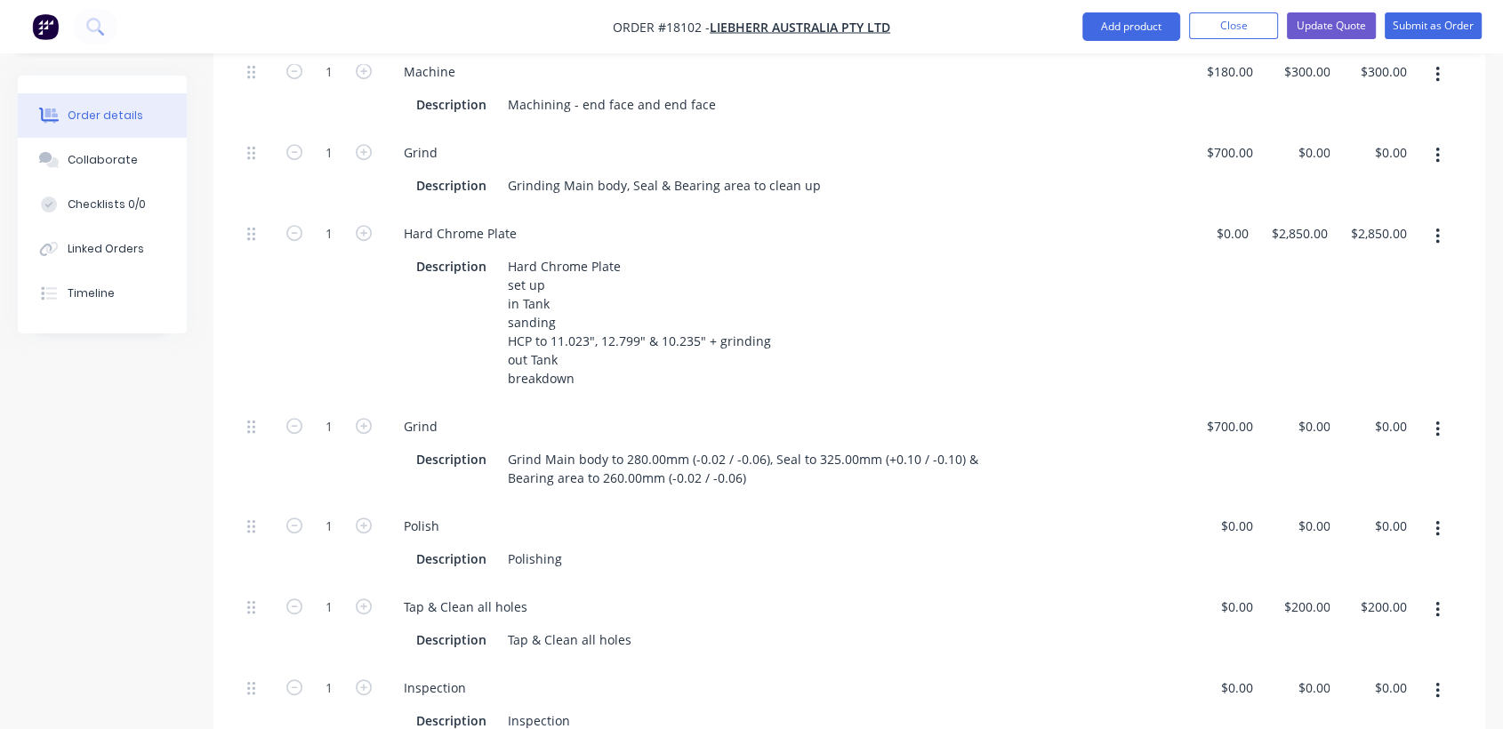
click at [863, 513] on div "Polish" at bounding box center [782, 526] width 786 height 26
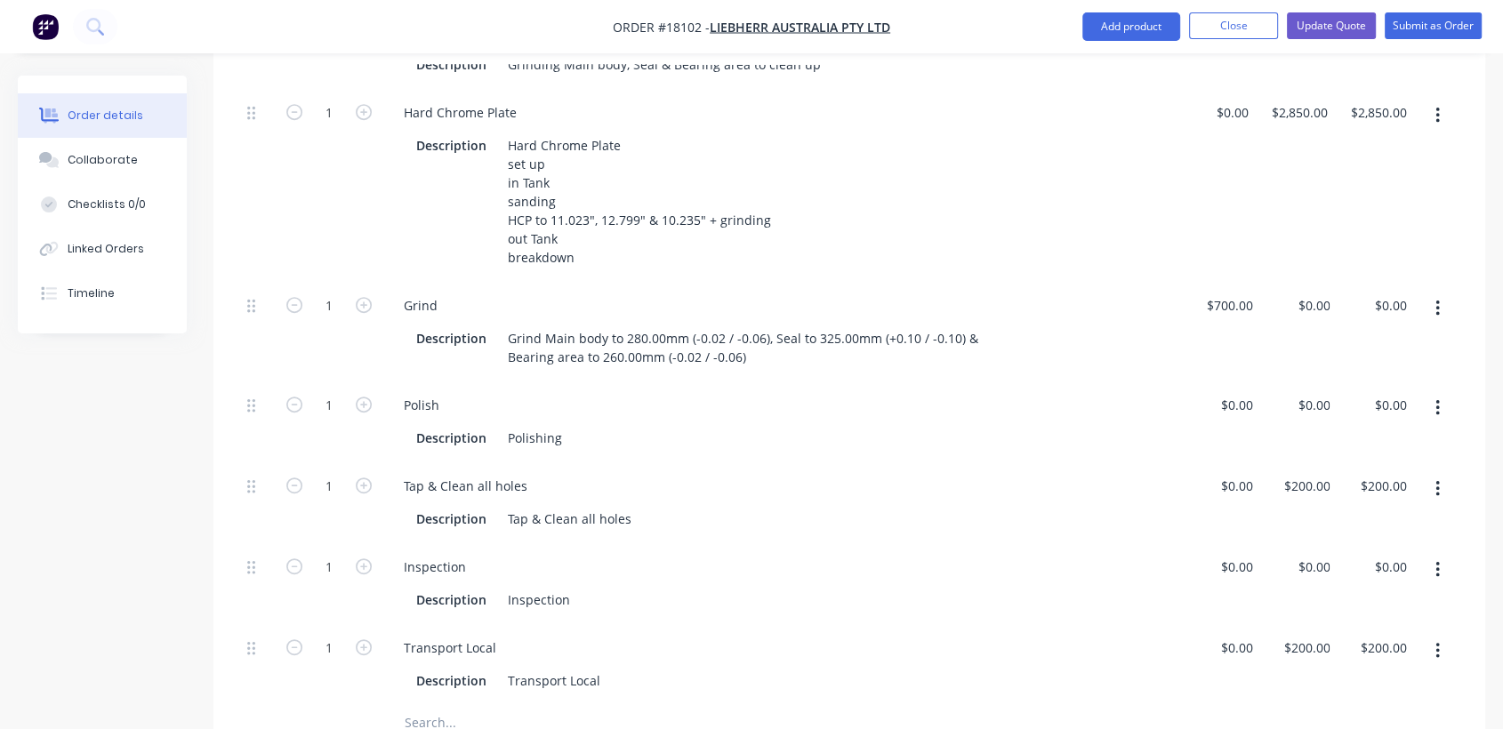
scroll to position [1031, 0]
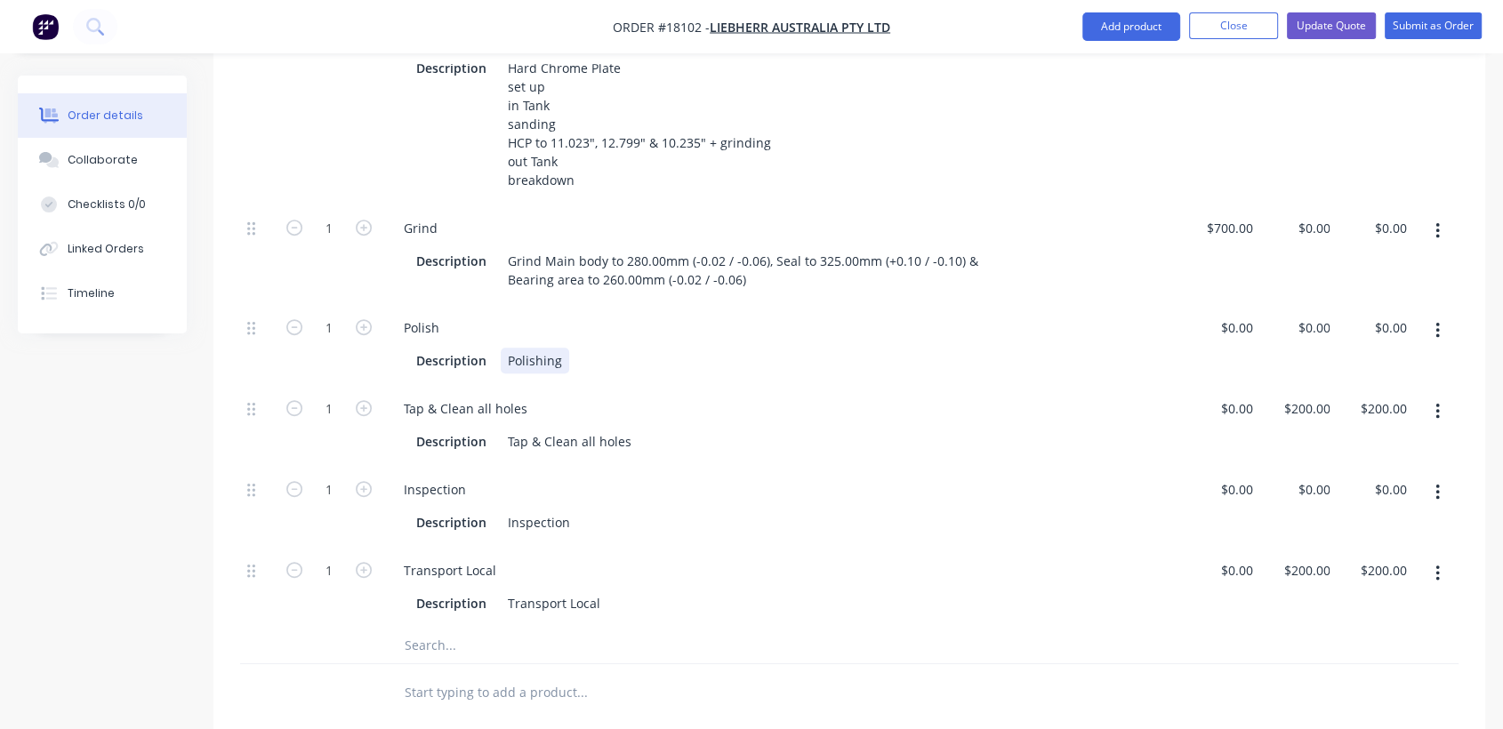
click at [566, 348] on div "Description Polishing" at bounding box center [779, 361] width 740 height 26
drag, startPoint x: 566, startPoint y: 315, endPoint x: 526, endPoint y: 322, distance: 40.6
click at [526, 348] on div "Description Polishing" at bounding box center [779, 361] width 740 height 26
click at [567, 348] on div "Description Polishing" at bounding box center [779, 361] width 740 height 26
click at [560, 348] on div "Description Polishing" at bounding box center [779, 361] width 740 height 26
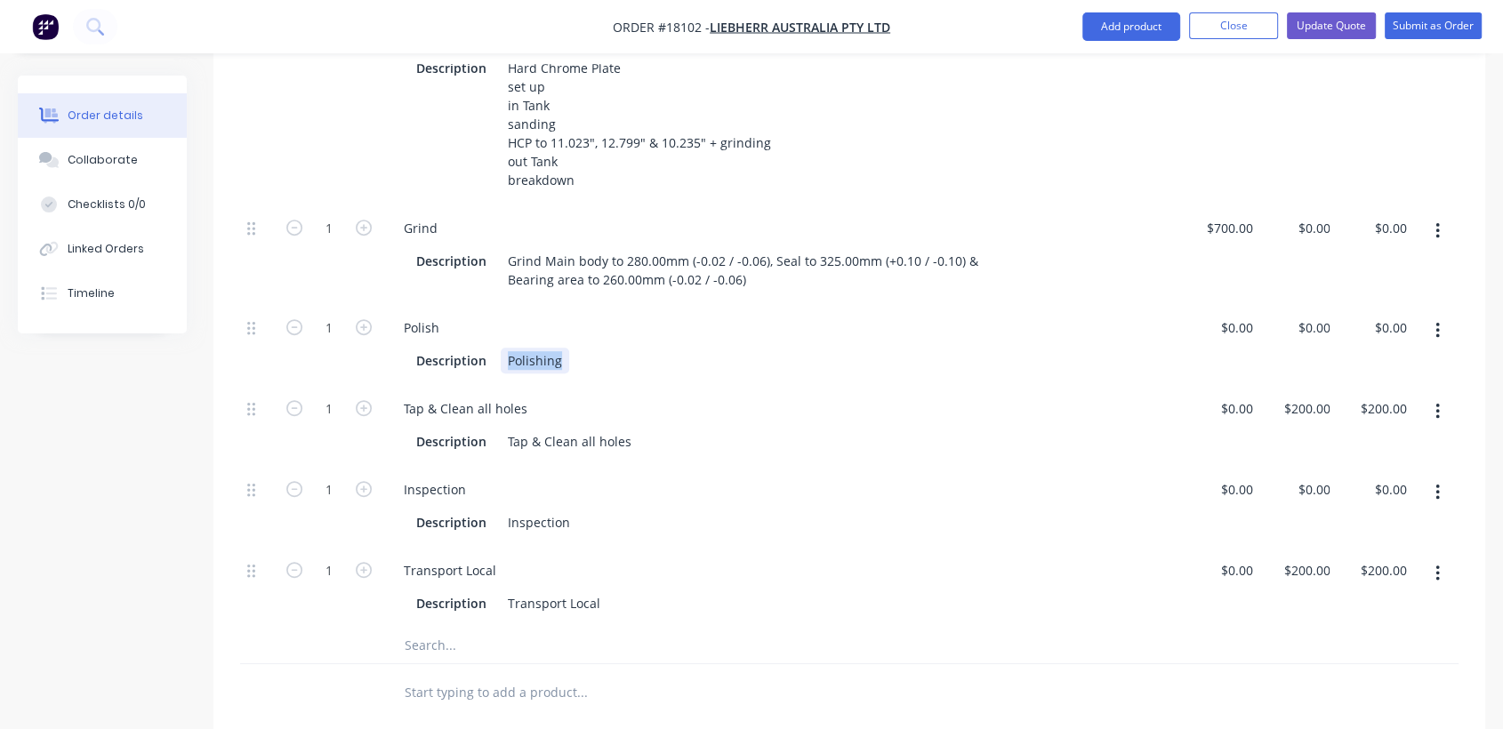
drag, startPoint x: 560, startPoint y: 317, endPoint x: 500, endPoint y: 318, distance: 60.5
click at [501, 348] on div "Polishing" at bounding box center [535, 361] width 68 height 26
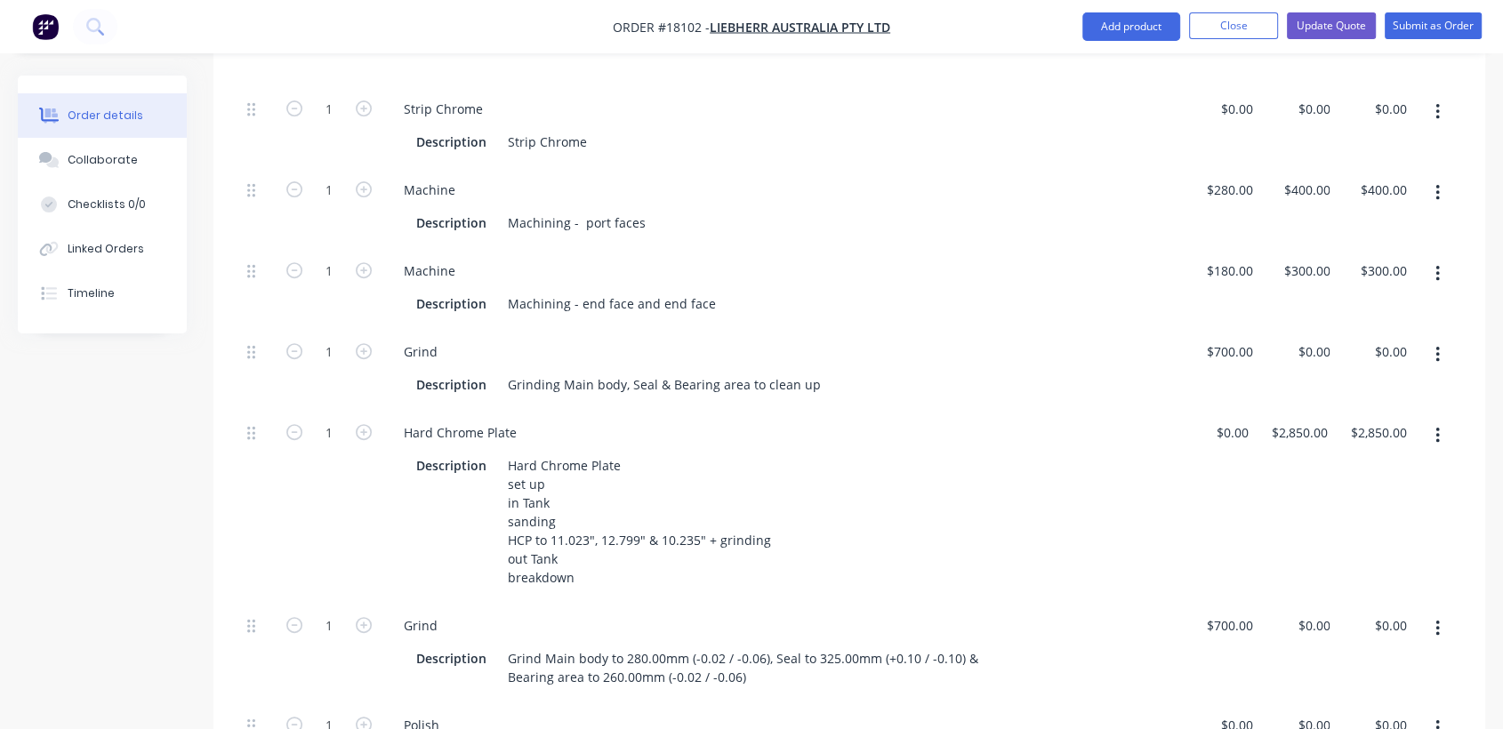
scroll to position [635, 0]
click at [706, 289] on div "Machining - end face and end face" at bounding box center [612, 302] width 222 height 26
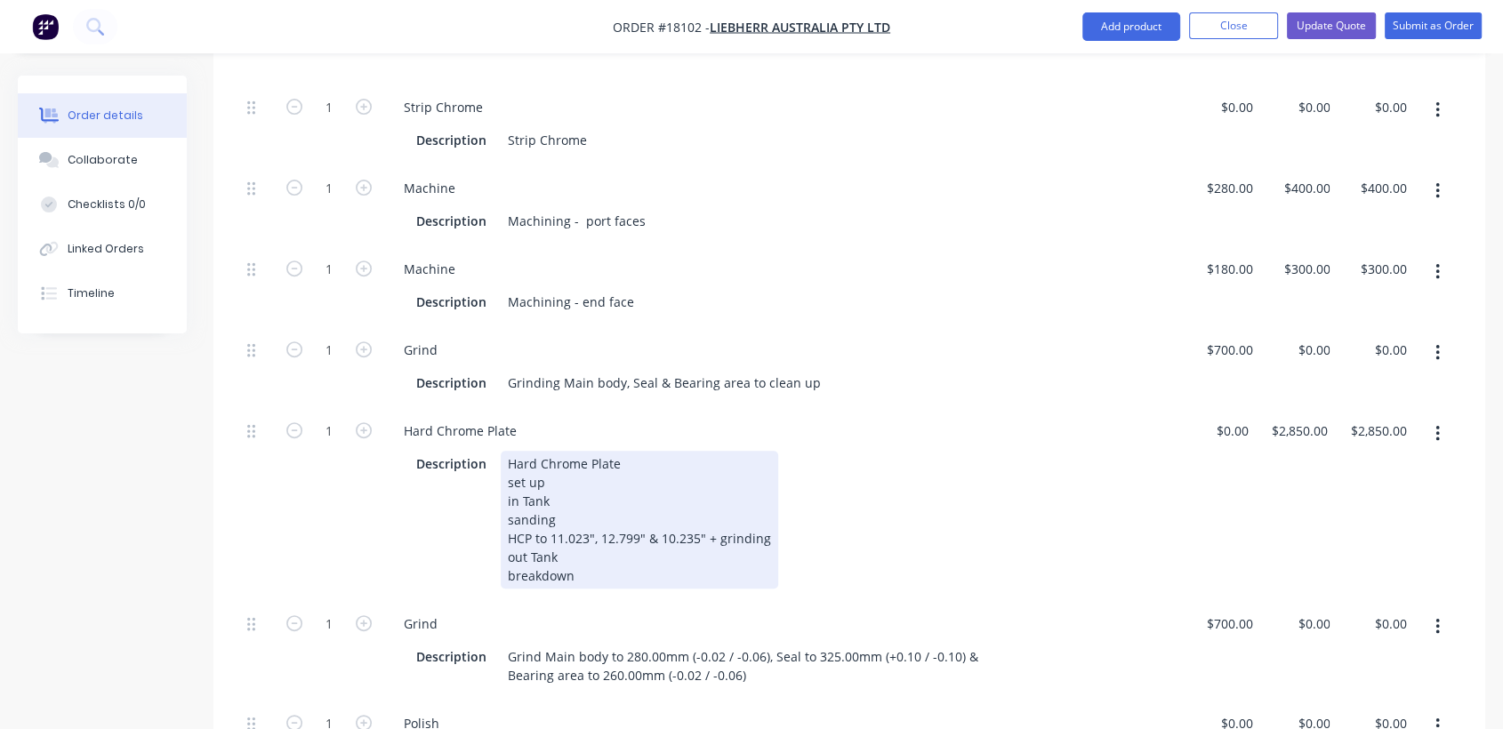
click at [740, 451] on div "Hard Chrome Plate set up in Tank sanding HCP to 11.023", 12.799" & 10.235" + gr…" at bounding box center [639, 520] width 277 height 138
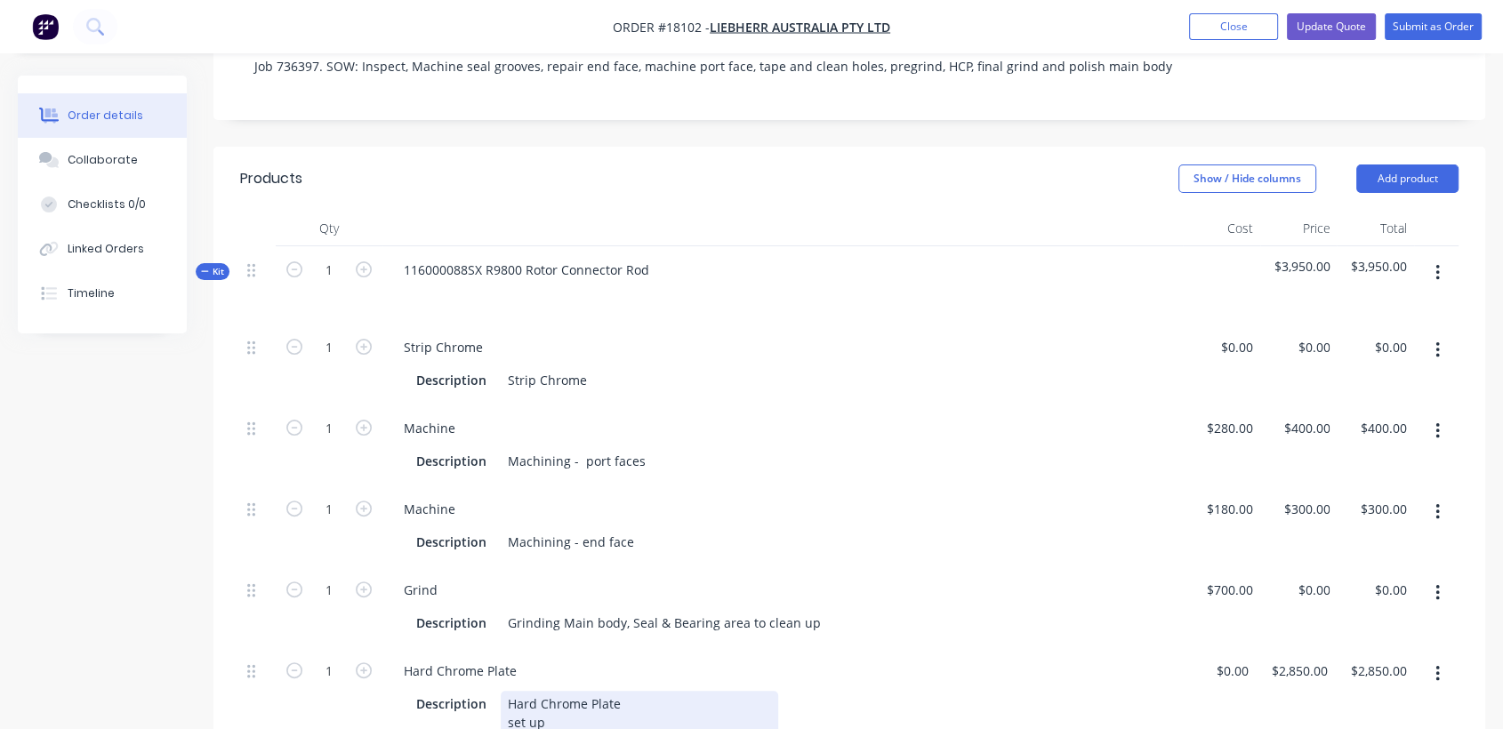
scroll to position [437, 0]
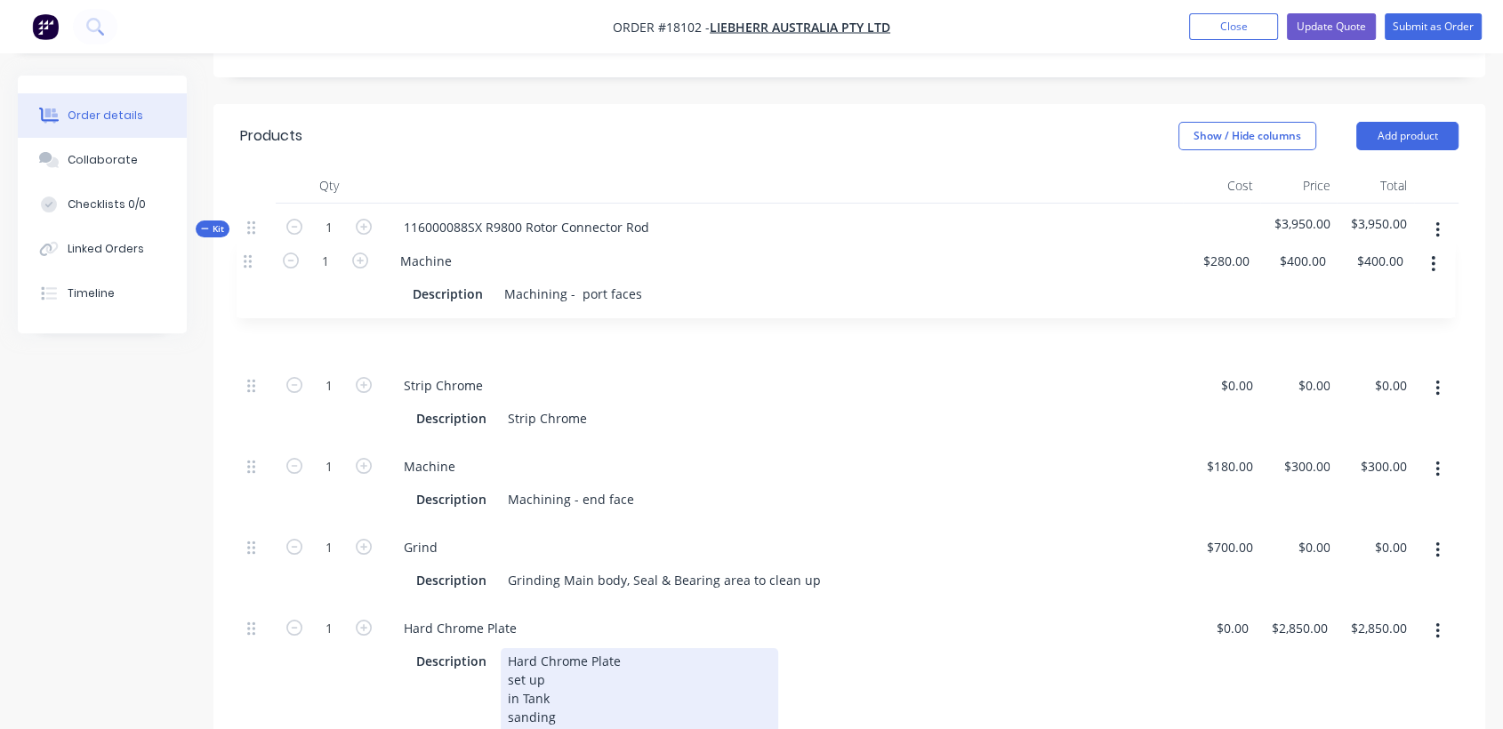
drag, startPoint x: 249, startPoint y: 336, endPoint x: 242, endPoint y: 250, distance: 86.5
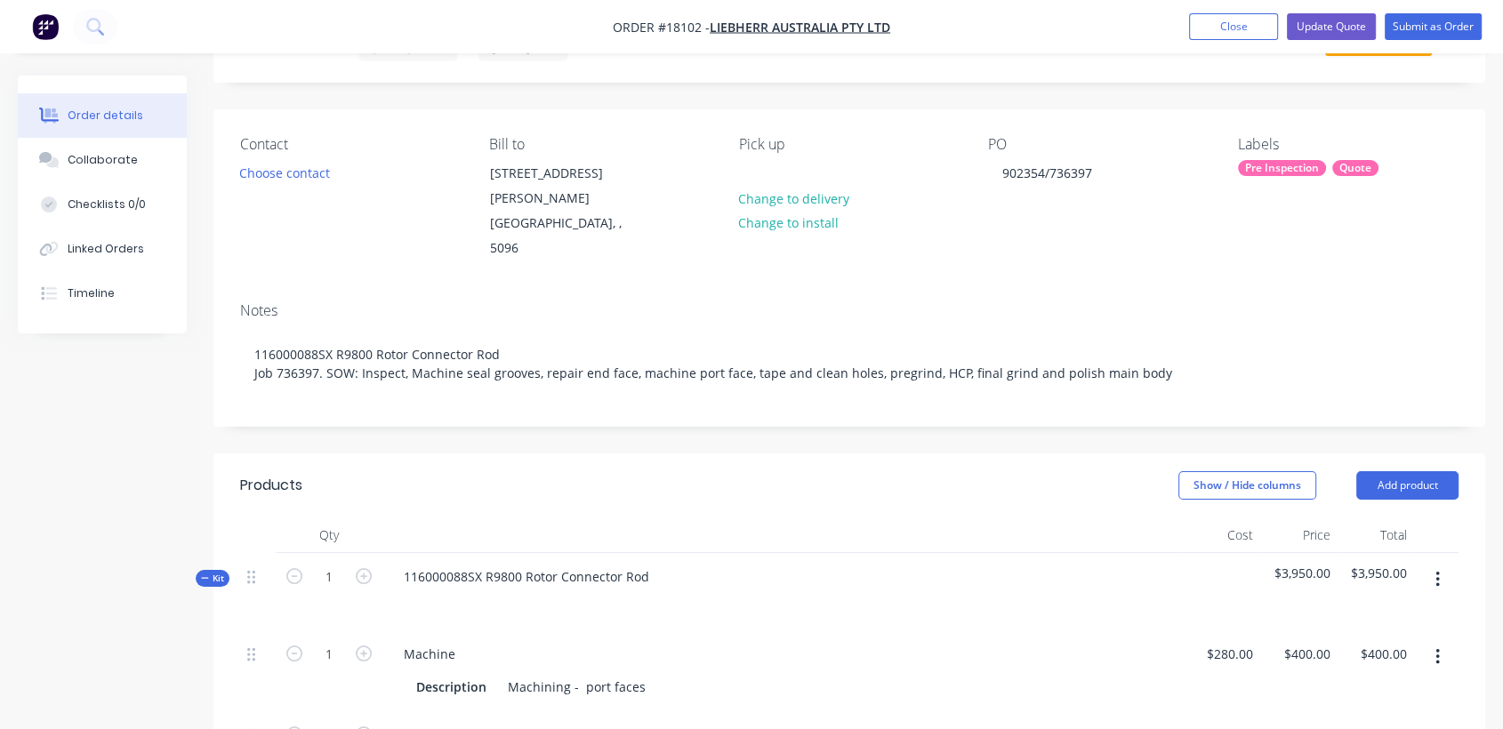
scroll to position [0, 0]
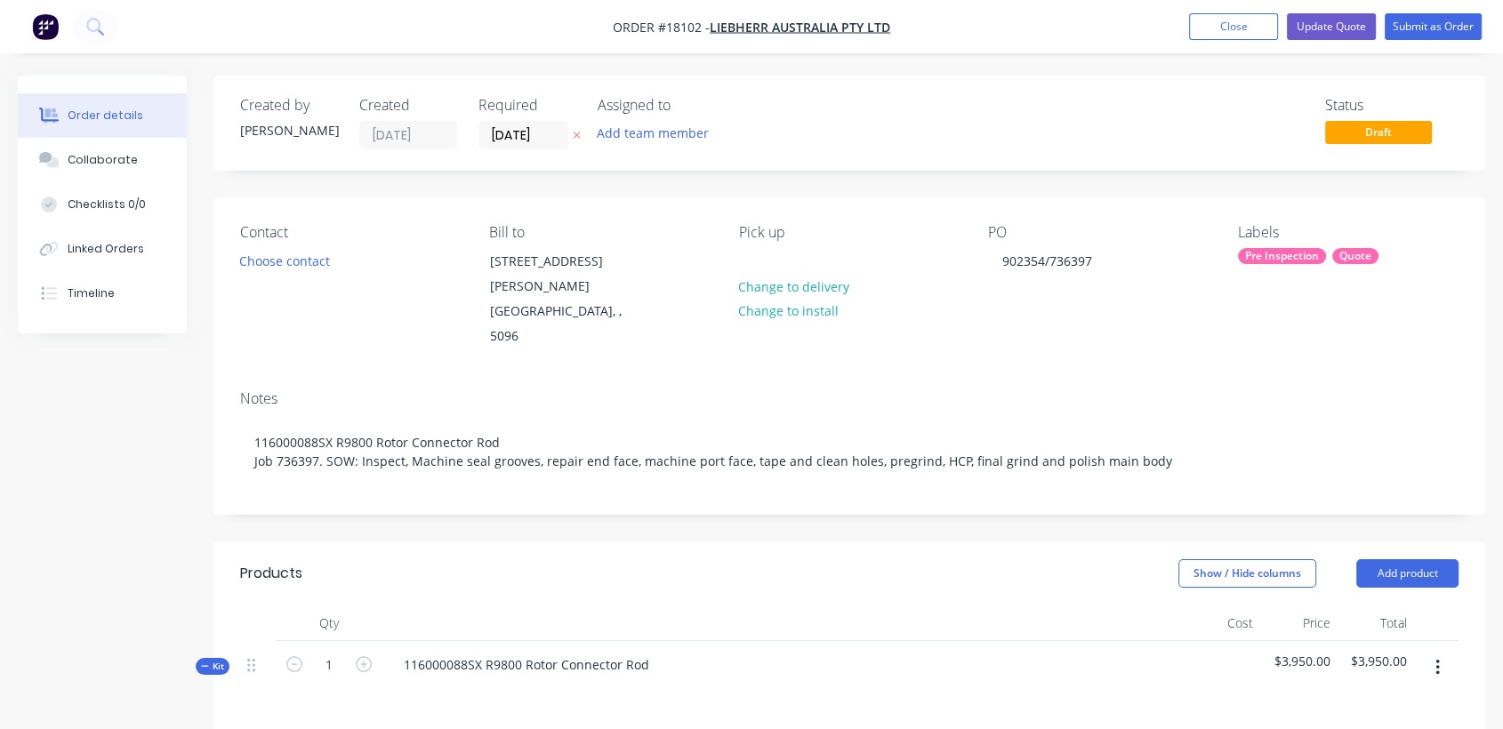
click at [1276, 254] on div "Pre Inspection" at bounding box center [1282, 256] width 88 height 16
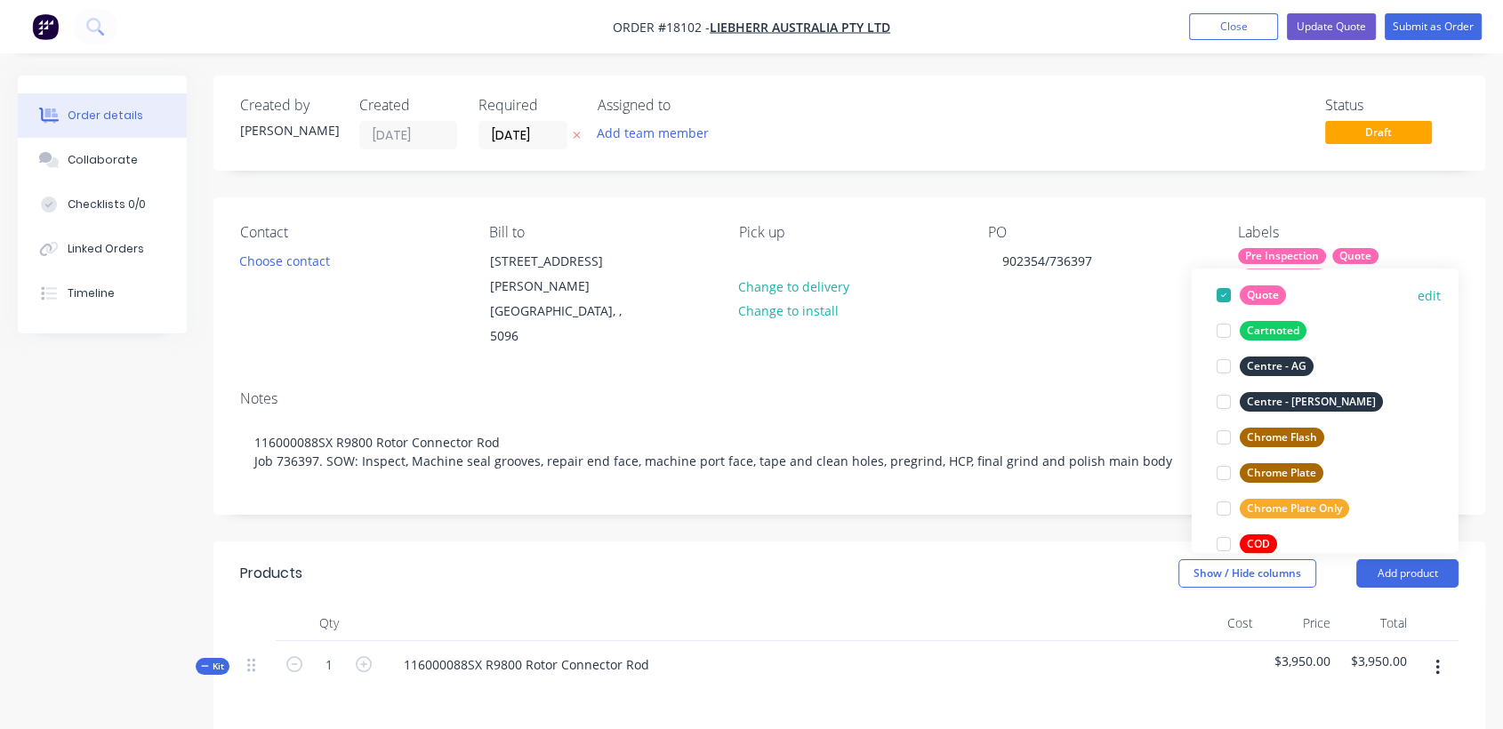
scroll to position [197, 0]
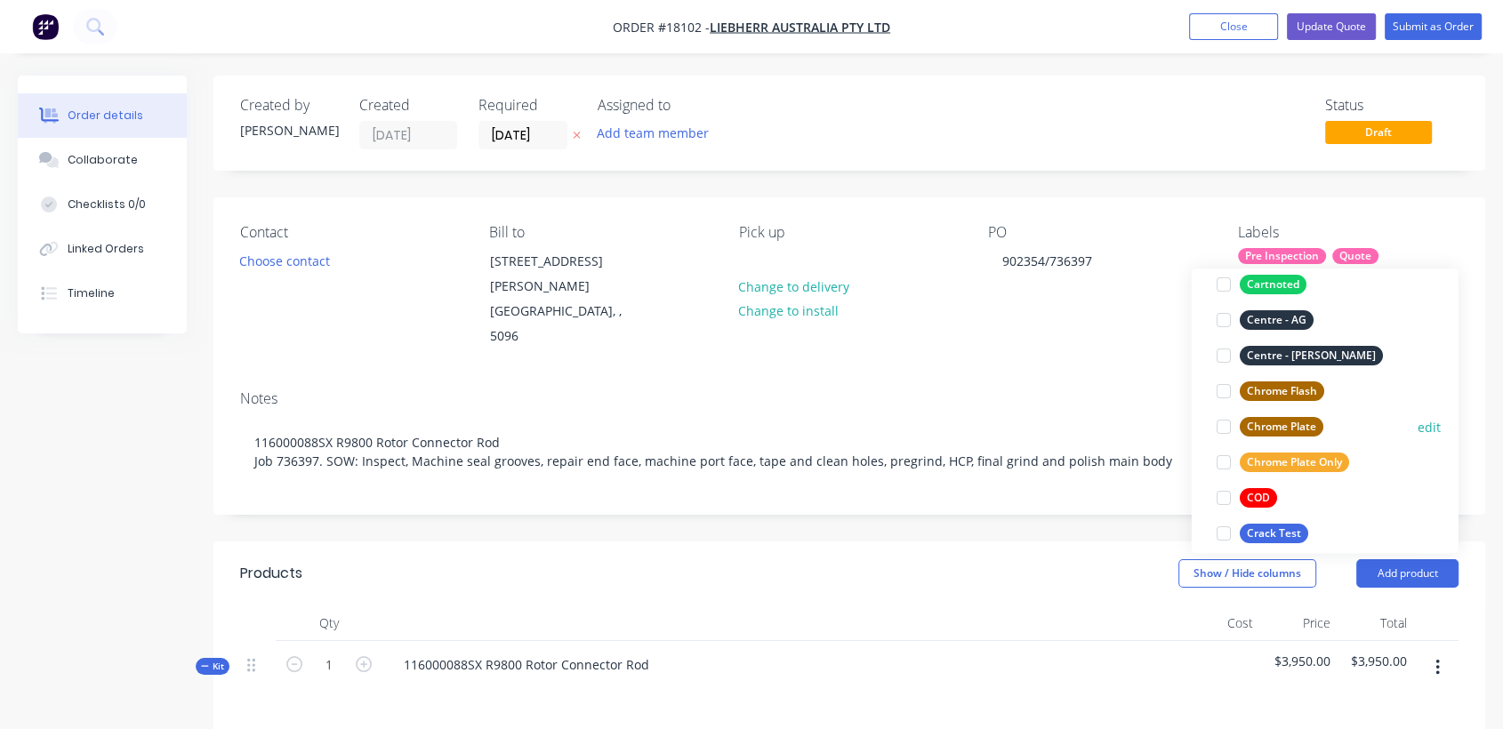
click at [1292, 419] on div "Chrome Plate" at bounding box center [1282, 427] width 84 height 20
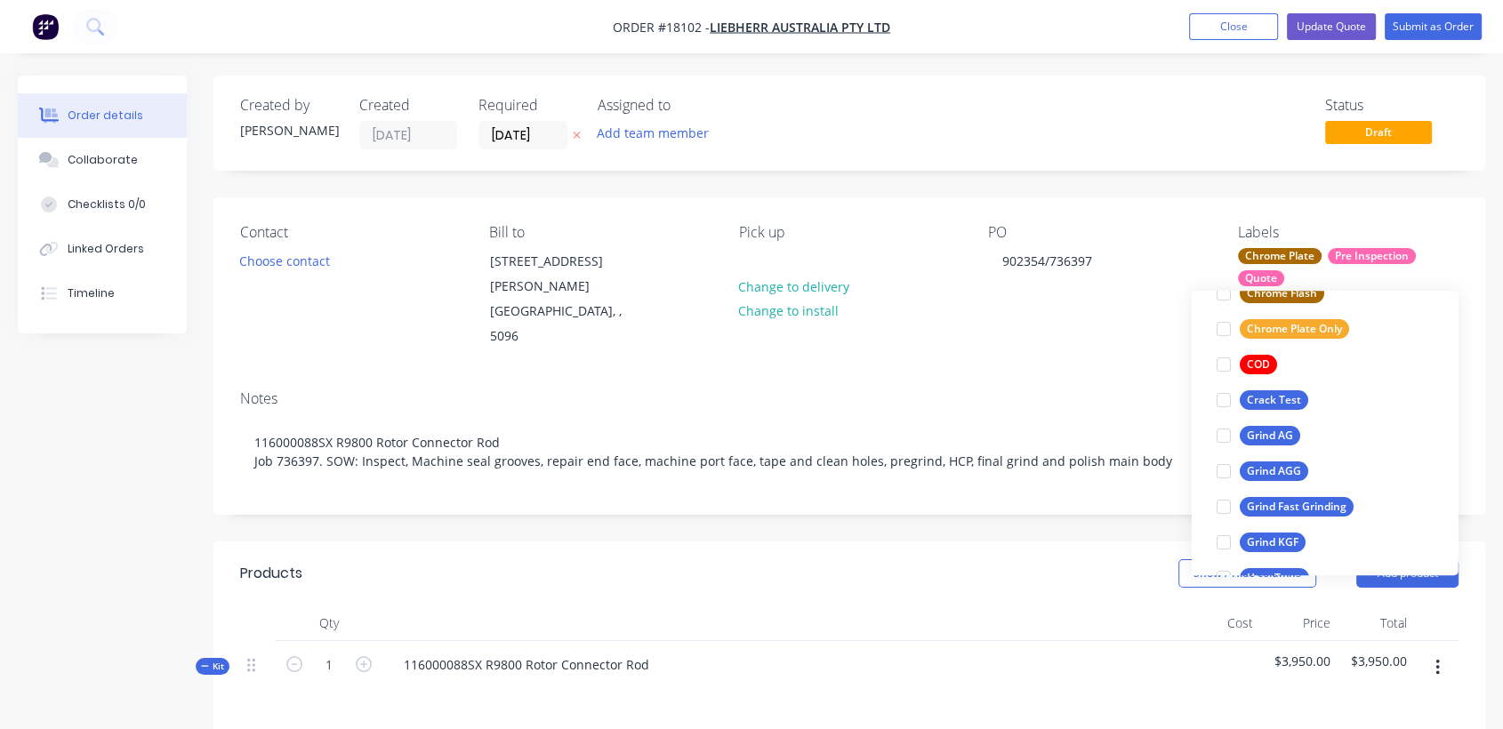
scroll to position [395, 0]
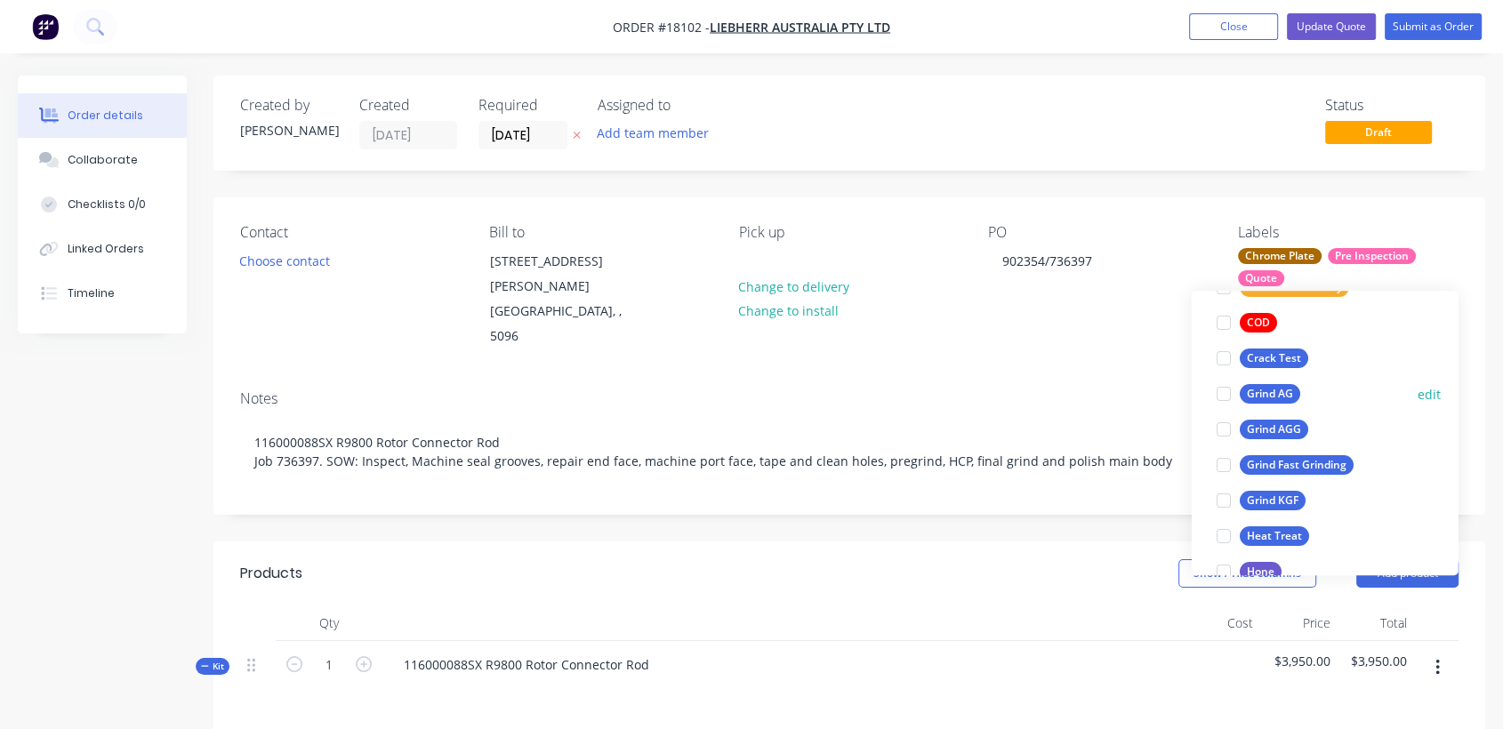
click at [1284, 391] on div "Grind AG" at bounding box center [1270, 394] width 60 height 20
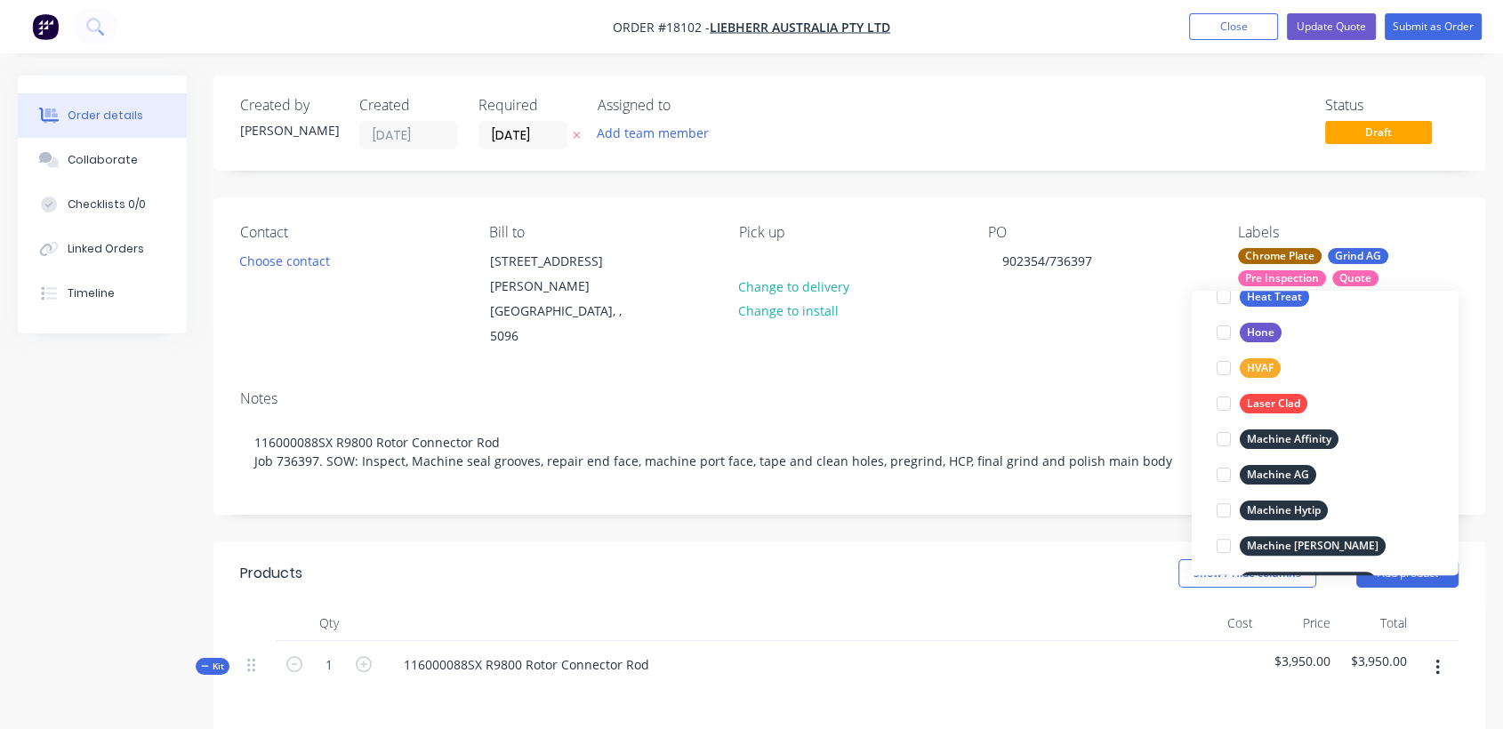
scroll to position [668, 0]
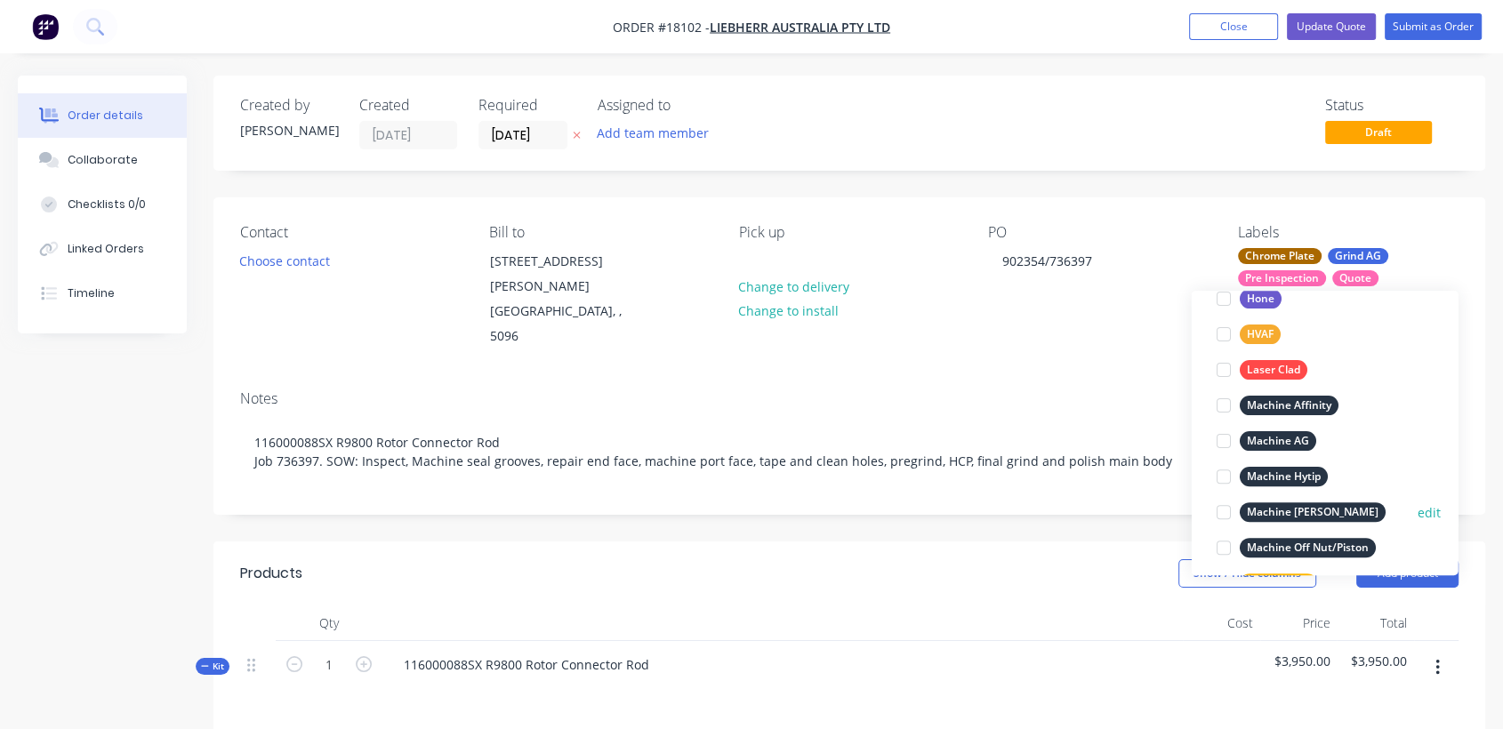
click at [1306, 502] on div "Machine [PERSON_NAME]" at bounding box center [1313, 512] width 146 height 20
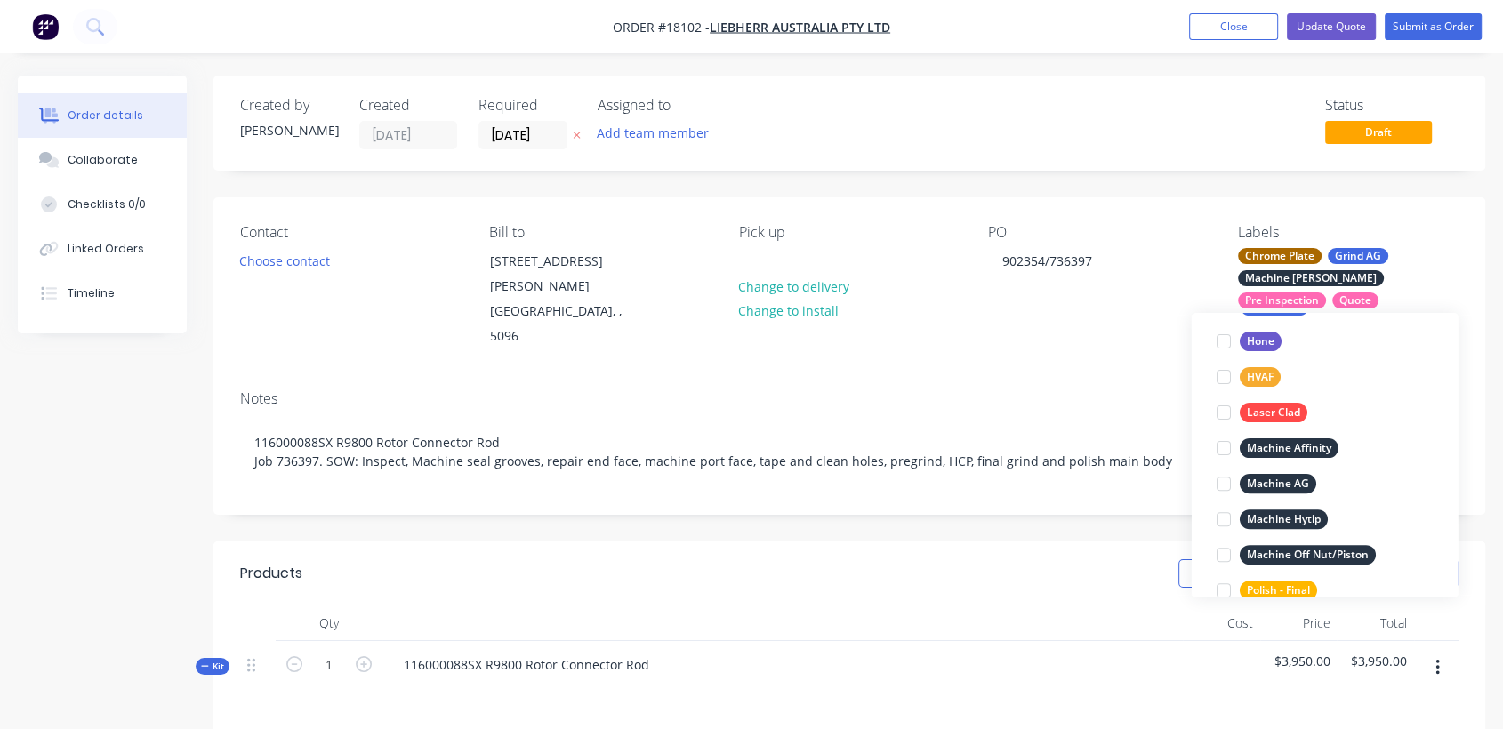
scroll to position [790, 0]
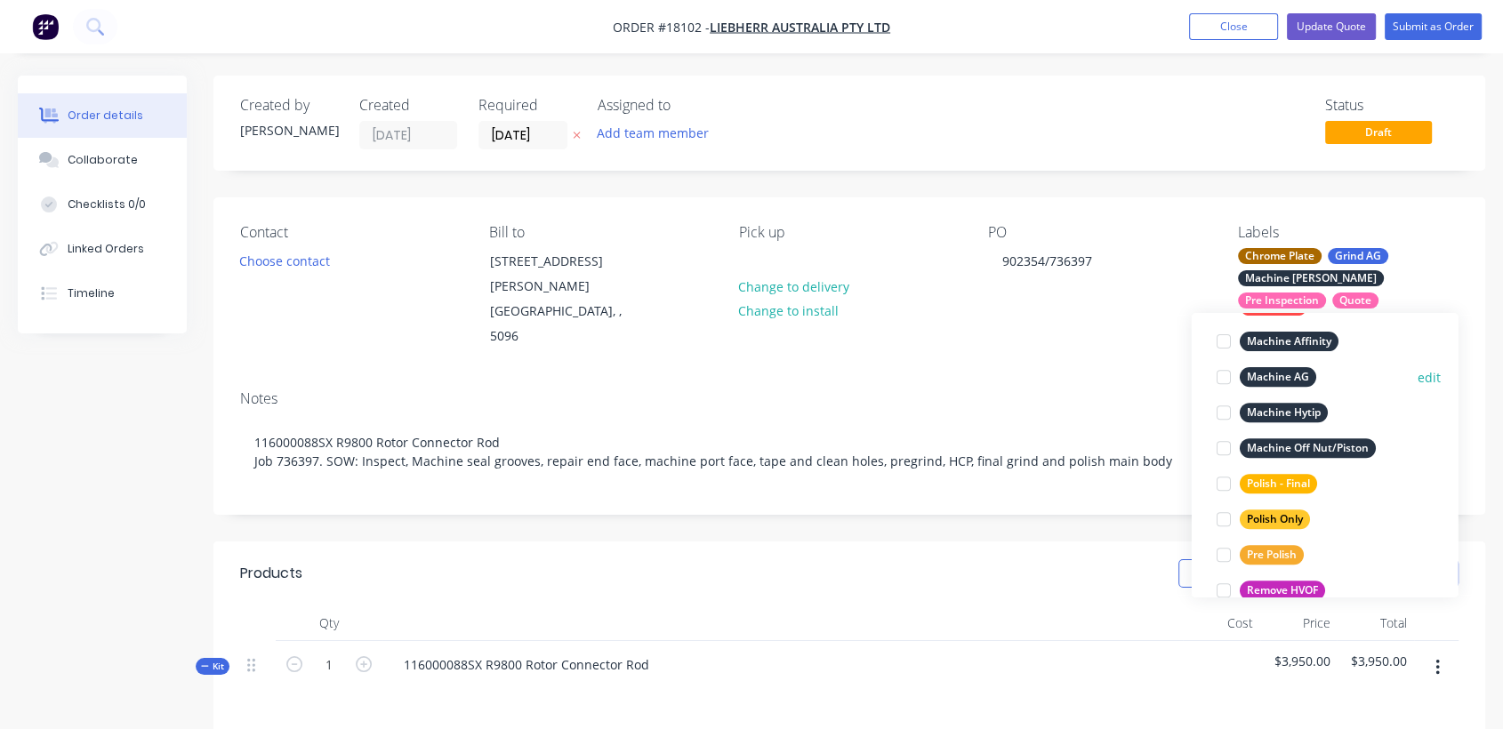
click at [1295, 372] on div "Machine AG" at bounding box center [1278, 377] width 76 height 20
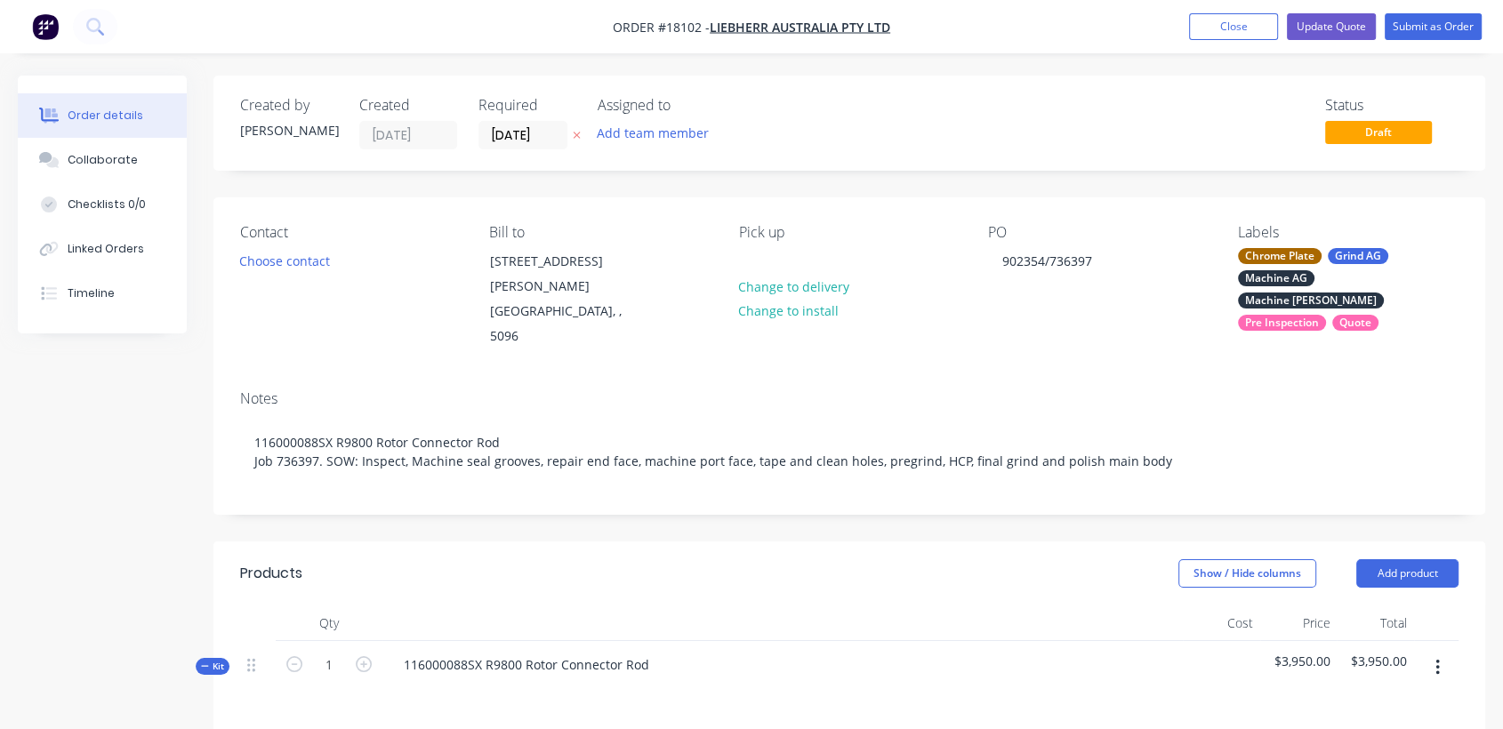
drag, startPoint x: 559, startPoint y: 330, endPoint x: 527, endPoint y: 361, distance: 44.6
click at [557, 331] on div "Contact Choose contact [PERSON_NAME] to [STREET_ADDRESS][PERSON_NAME] Pick up C…" at bounding box center [849, 286] width 1272 height 179
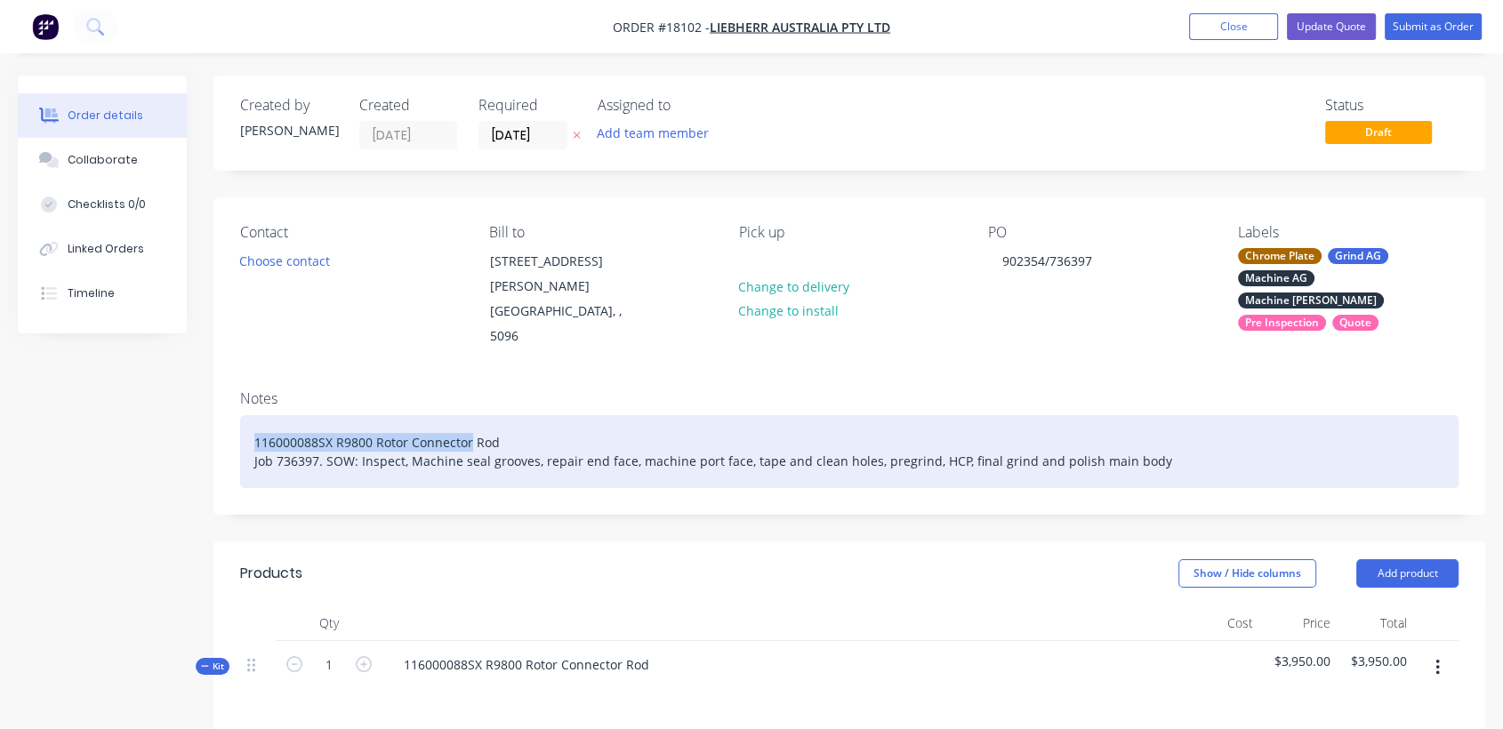
drag, startPoint x: 469, startPoint y: 397, endPoint x: 242, endPoint y: 381, distance: 228.2
click at [243, 415] on div "116000088SX R9800 Rotor Connector Rod Job 736397. SOW: Inspect, Machine seal gr…" at bounding box center [849, 451] width 1218 height 73
copy div "116000088SX R9800 Rotor Connector"
click at [888, 421] on div "116000088SX R9800 Rotor Connector Rod Job 736397. SOW: Inspect, Machine seal gr…" at bounding box center [849, 451] width 1218 height 73
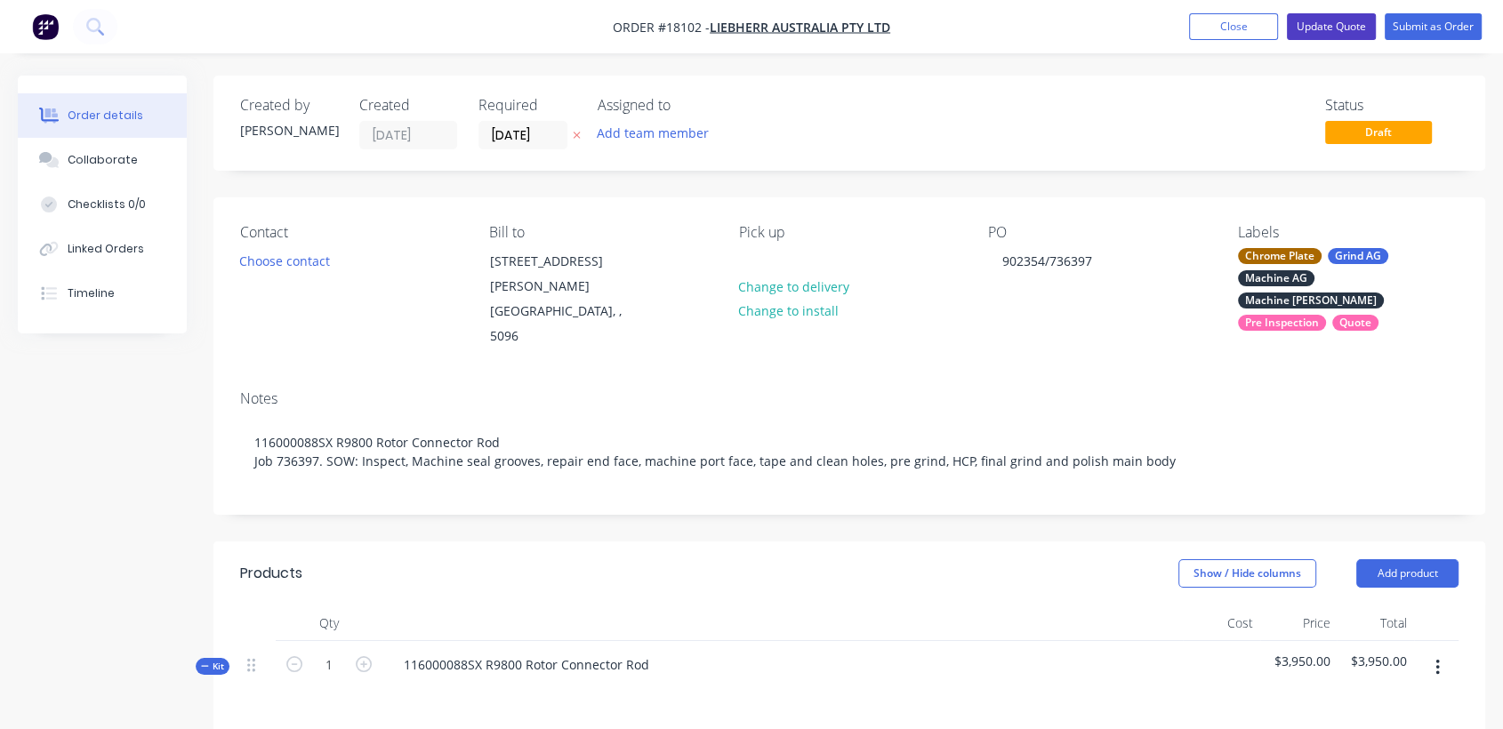
click at [1327, 18] on button "Update Quote" at bounding box center [1331, 26] width 89 height 27
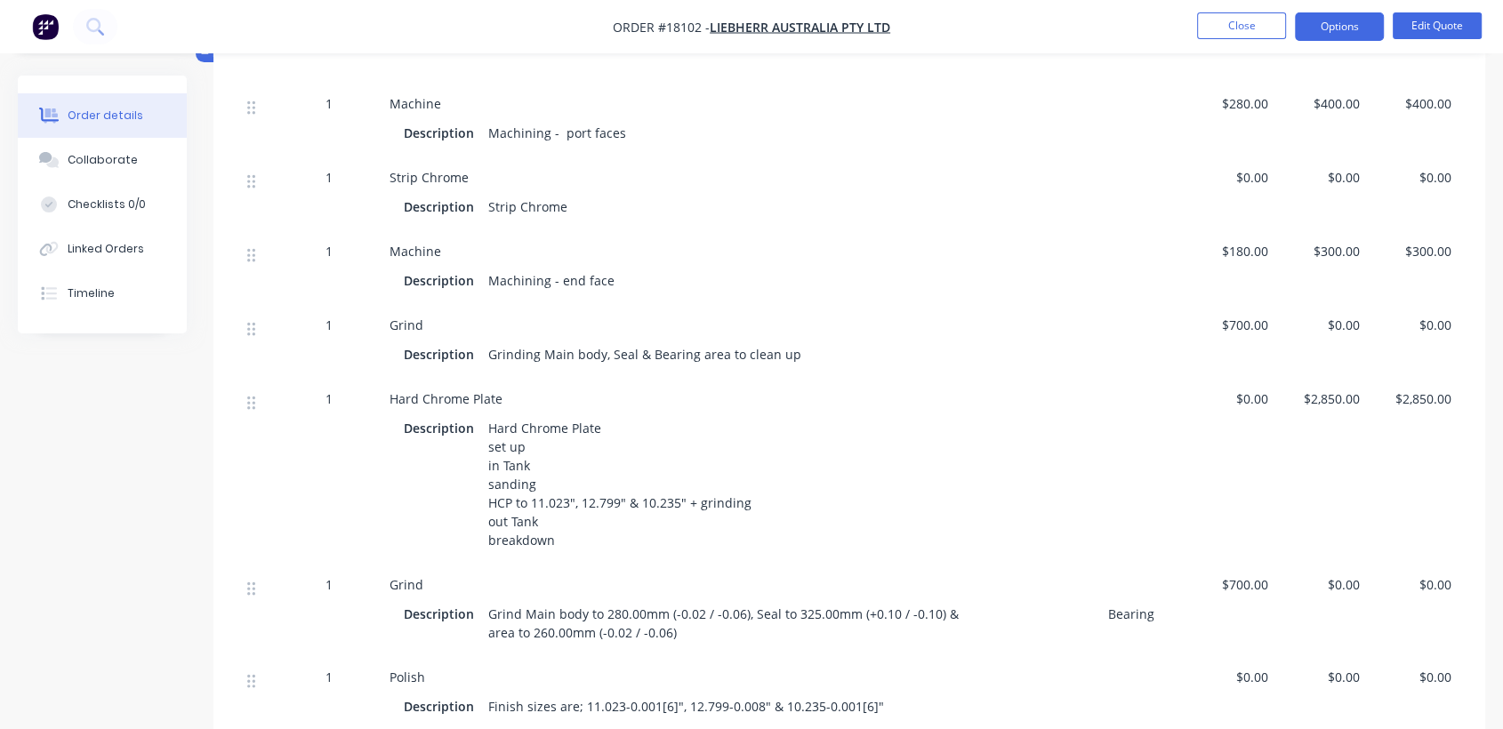
scroll to position [0, 0]
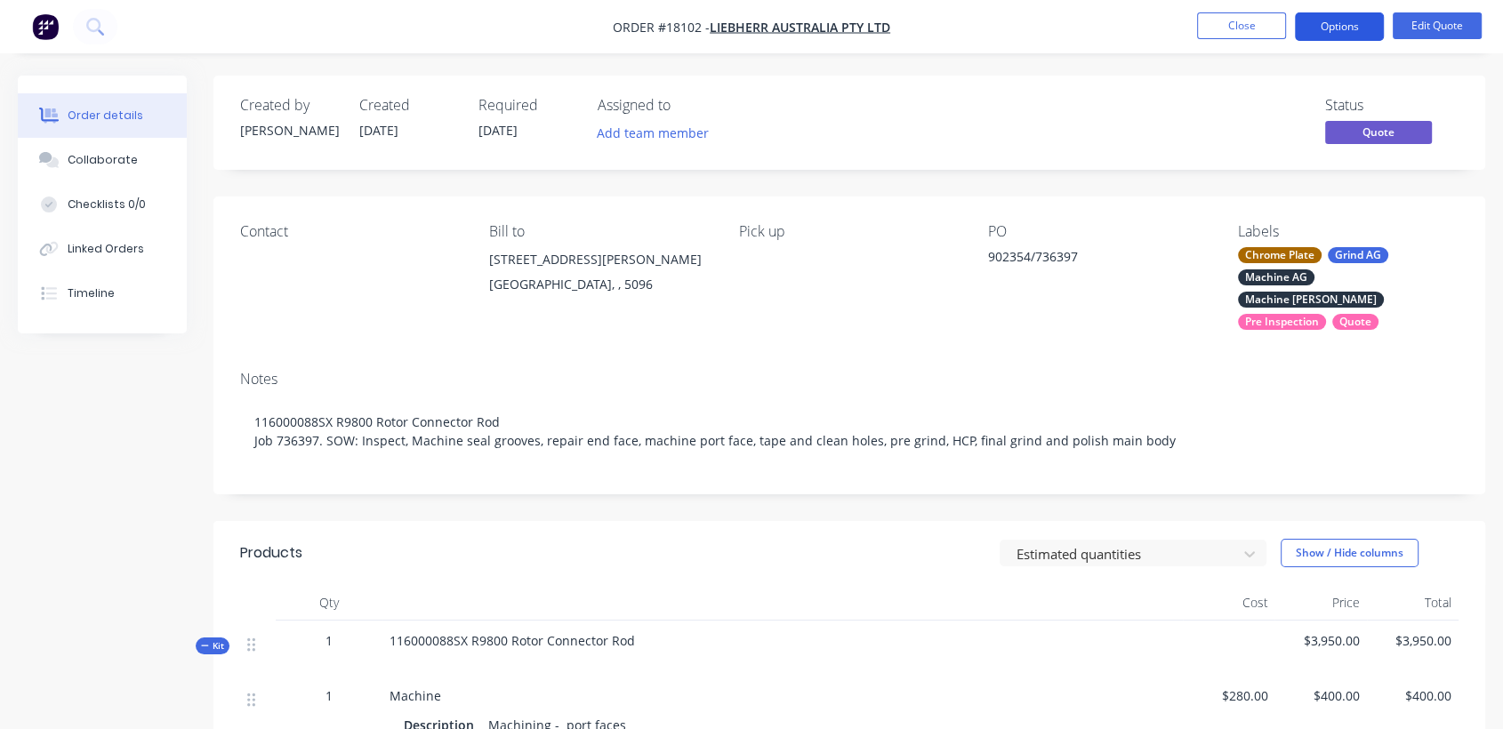
click at [1338, 28] on button "Options" at bounding box center [1339, 26] width 89 height 28
drag, startPoint x: 1078, startPoint y: 128, endPoint x: 1231, endPoint y: 117, distance: 153.3
click at [1088, 124] on div "Status Quote" at bounding box center [1116, 123] width 683 height 52
click at [1371, 135] on span "Quote" at bounding box center [1378, 132] width 107 height 22
click at [1348, 31] on button "Options" at bounding box center [1339, 26] width 89 height 28
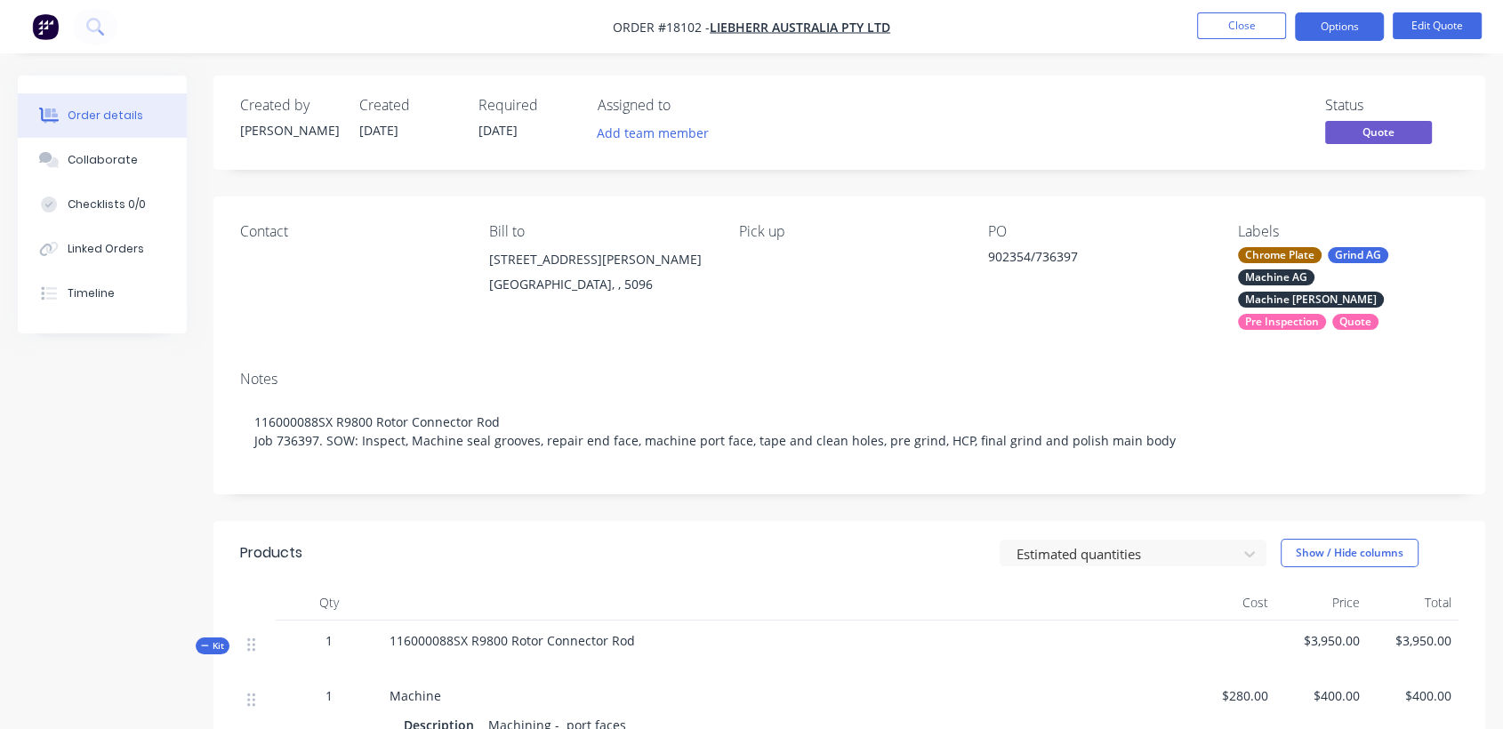
click at [1090, 121] on div "Status Quote" at bounding box center [1116, 123] width 683 height 52
click at [1350, 27] on button "Options" at bounding box center [1339, 26] width 89 height 28
click at [1095, 128] on div "Status Quote" at bounding box center [1116, 123] width 683 height 52
click at [1327, 27] on button "Options" at bounding box center [1339, 26] width 89 height 28
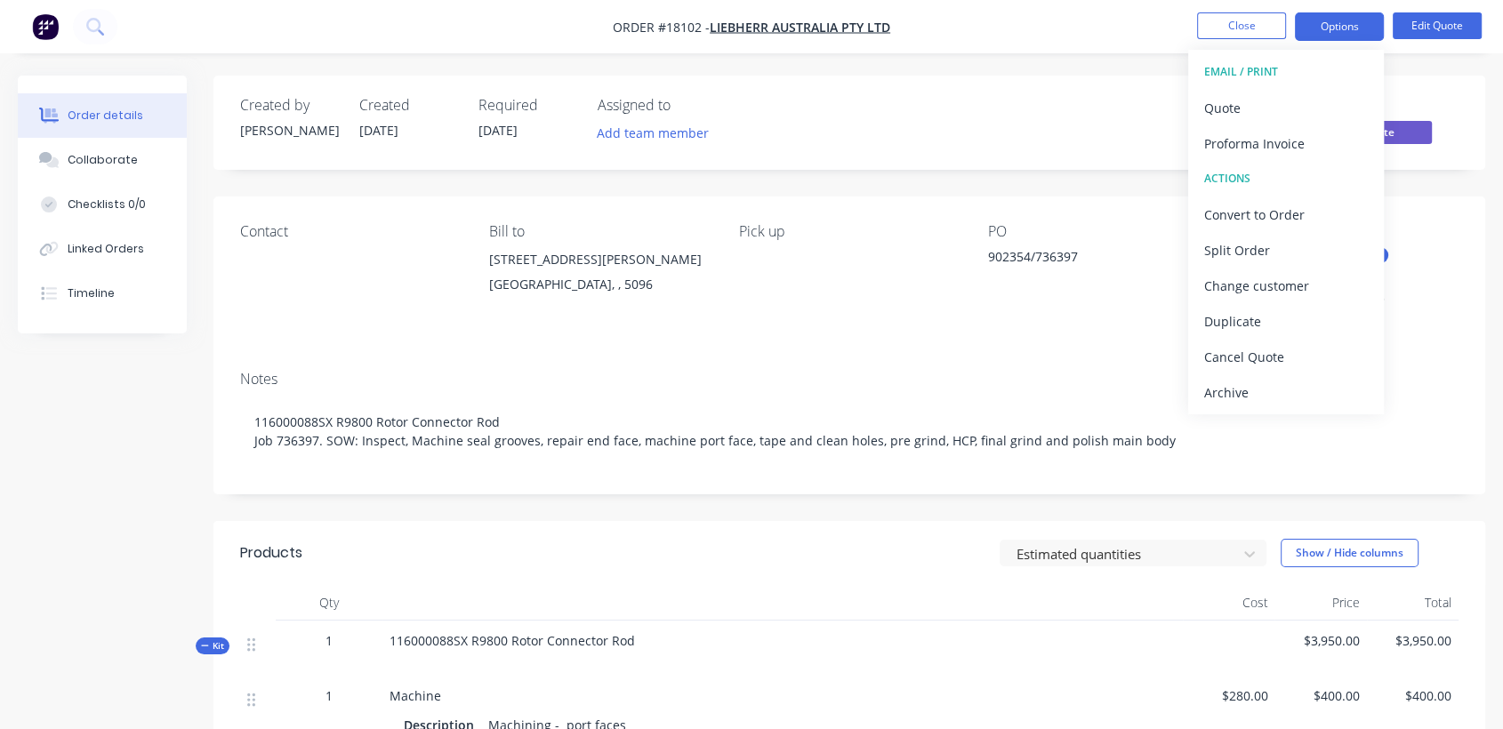
click at [1265, 66] on div "EMAIL / PRINT" at bounding box center [1286, 71] width 164 height 23
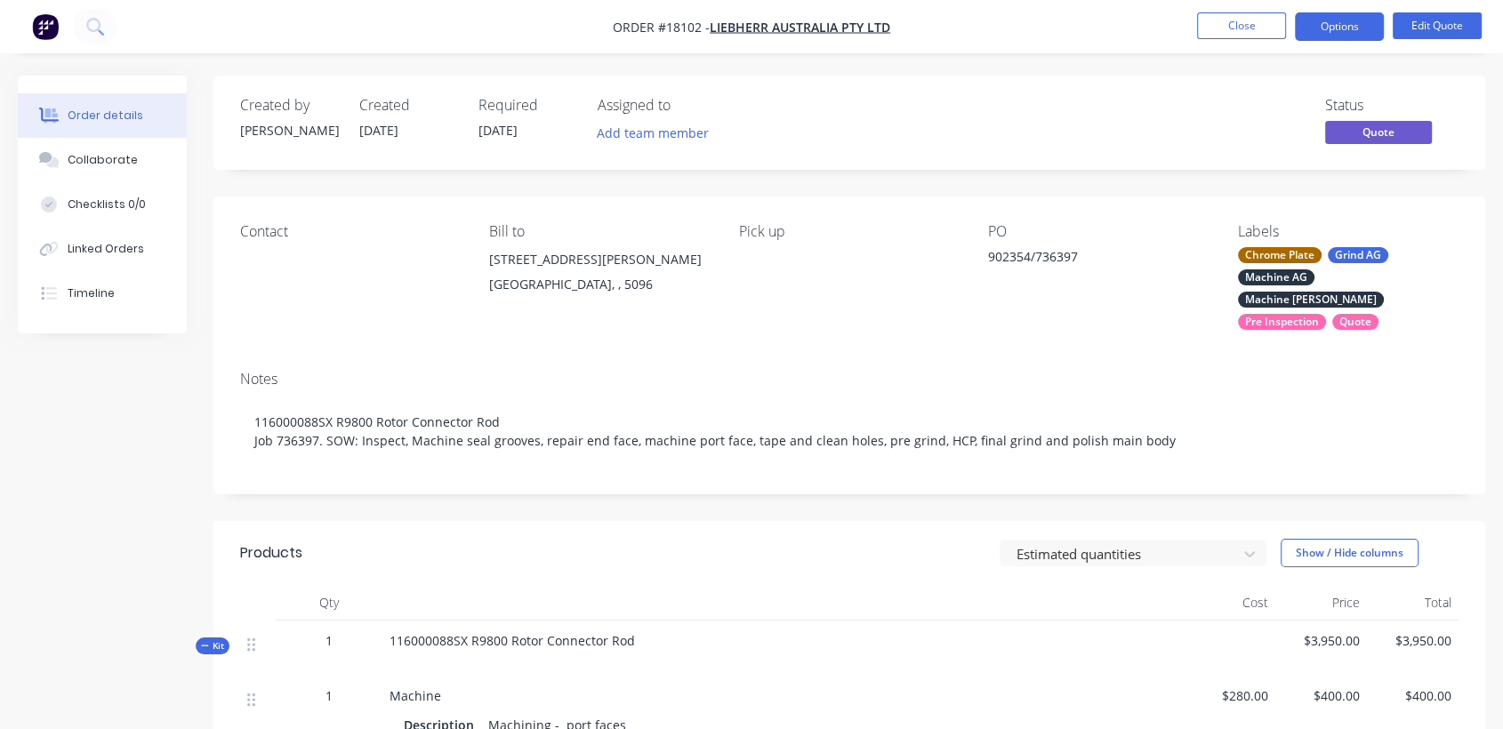
click at [1127, 357] on div "Notes 116000088SX R9800 Rotor Connector Rod Job 736397. SOW: Inspect, Machine s…" at bounding box center [849, 426] width 1272 height 138
click at [1444, 22] on button "Edit Quote" at bounding box center [1436, 25] width 89 height 27
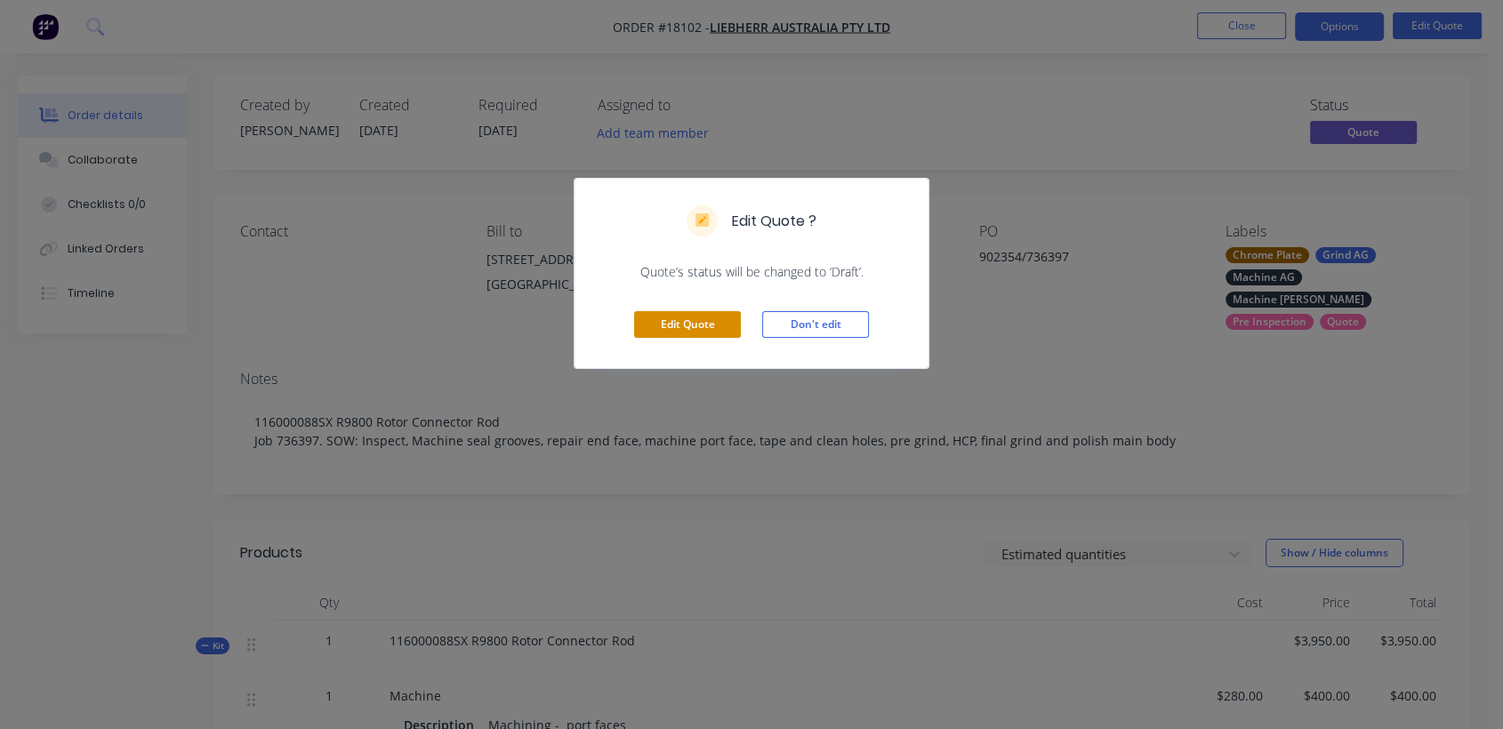
click at [718, 320] on button "Edit Quote" at bounding box center [687, 324] width 107 height 27
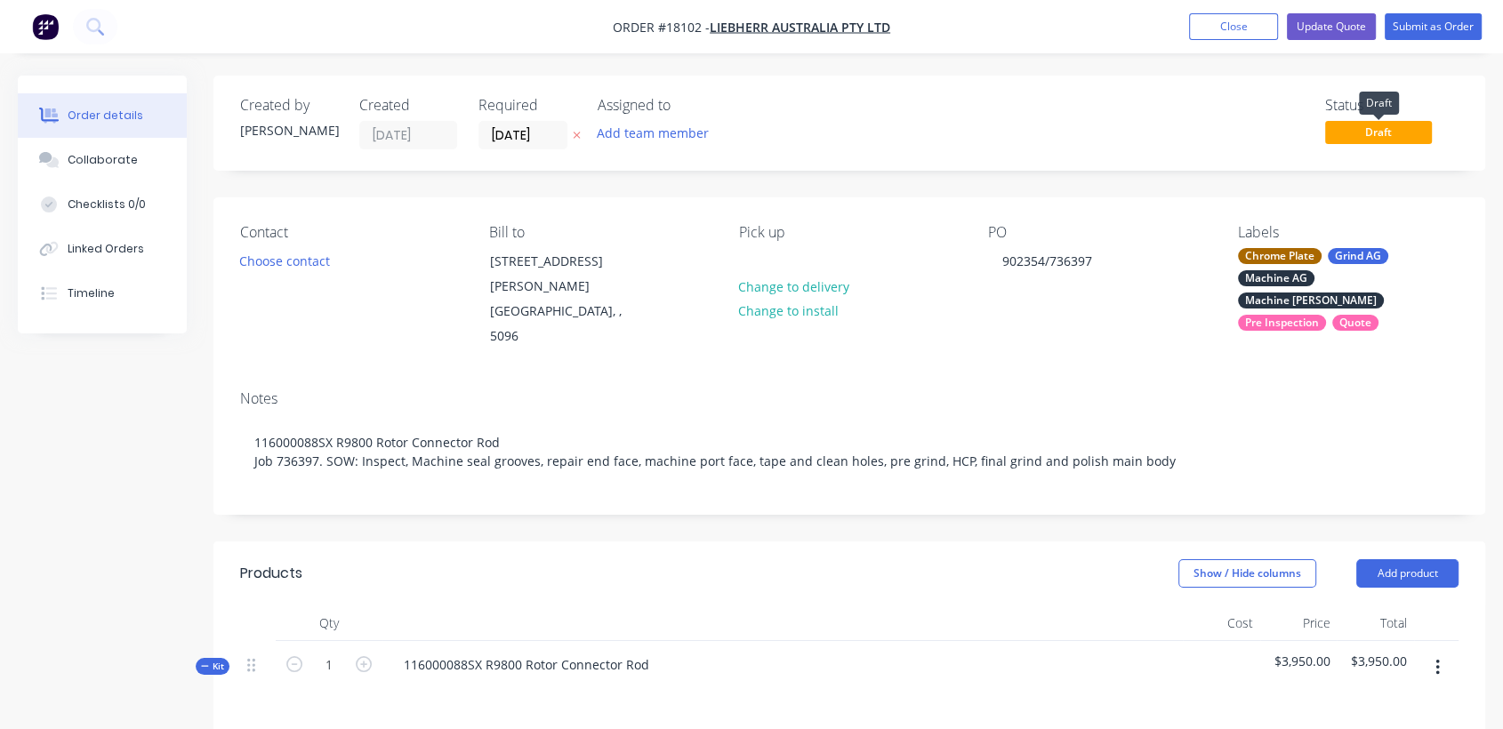
click at [1367, 128] on span "Draft" at bounding box center [1378, 132] width 107 height 22
click at [1407, 131] on span "Draft" at bounding box center [1378, 132] width 107 height 22
click at [1443, 13] on button "Submit as Order" at bounding box center [1432, 26] width 97 height 27
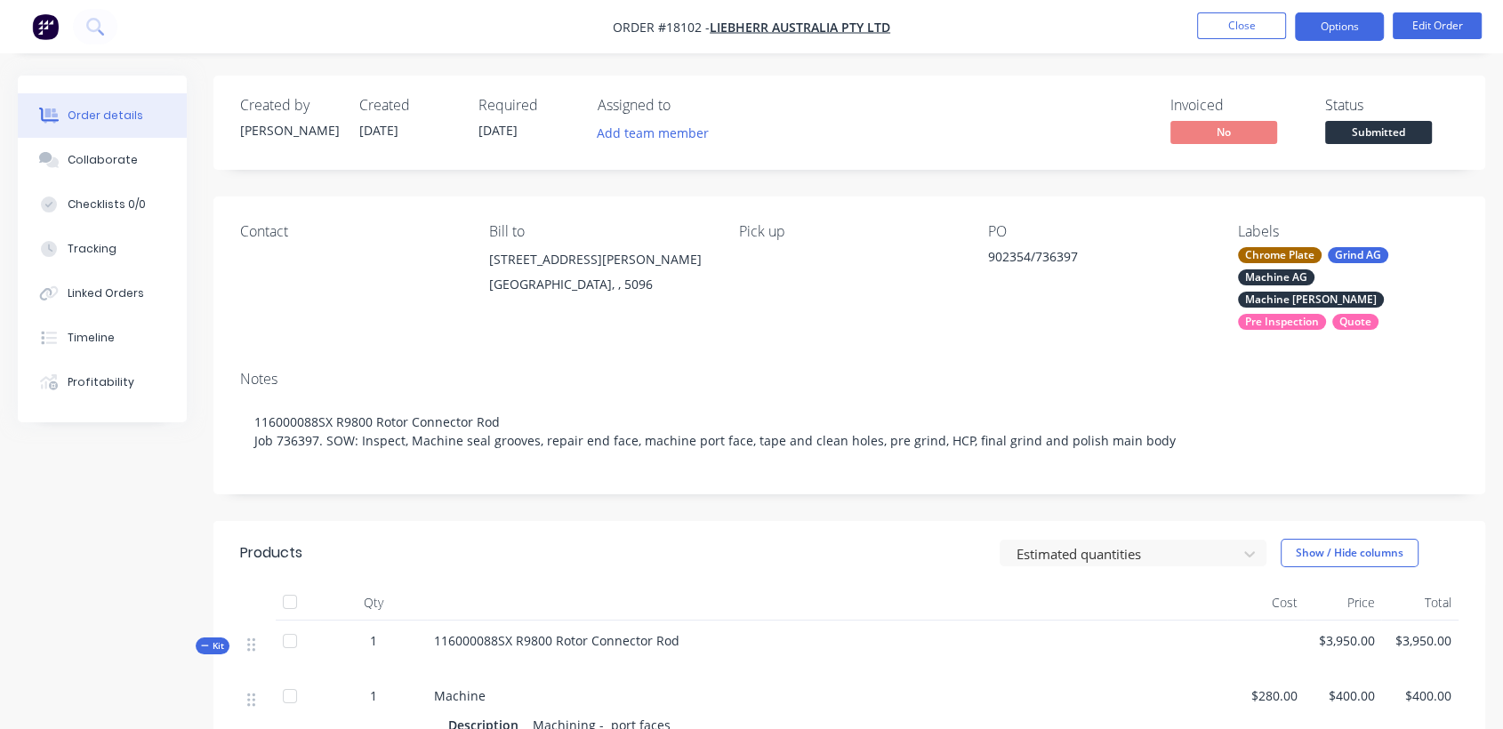
click at [1335, 26] on button "Options" at bounding box center [1339, 26] width 89 height 28
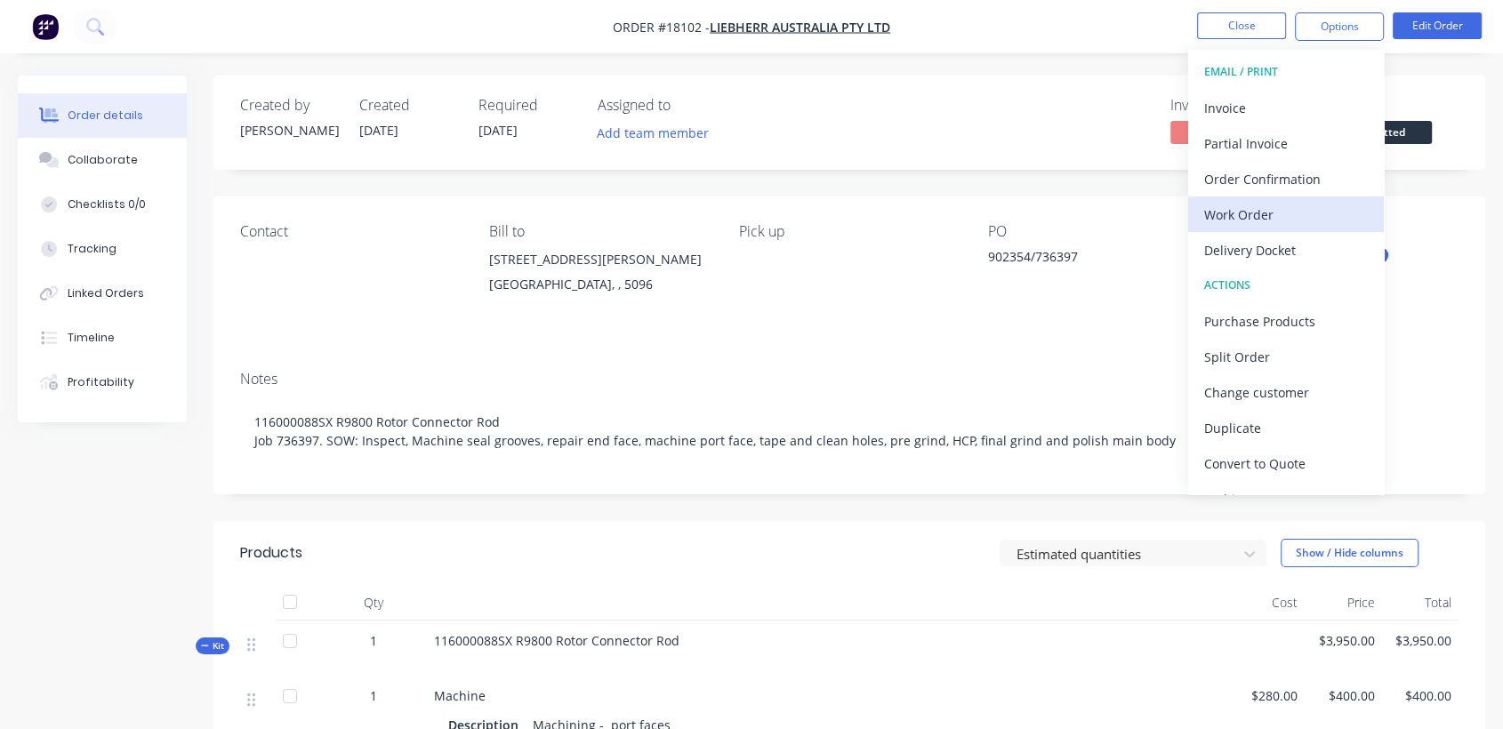
click at [1262, 215] on div "Work Order" at bounding box center [1286, 215] width 164 height 26
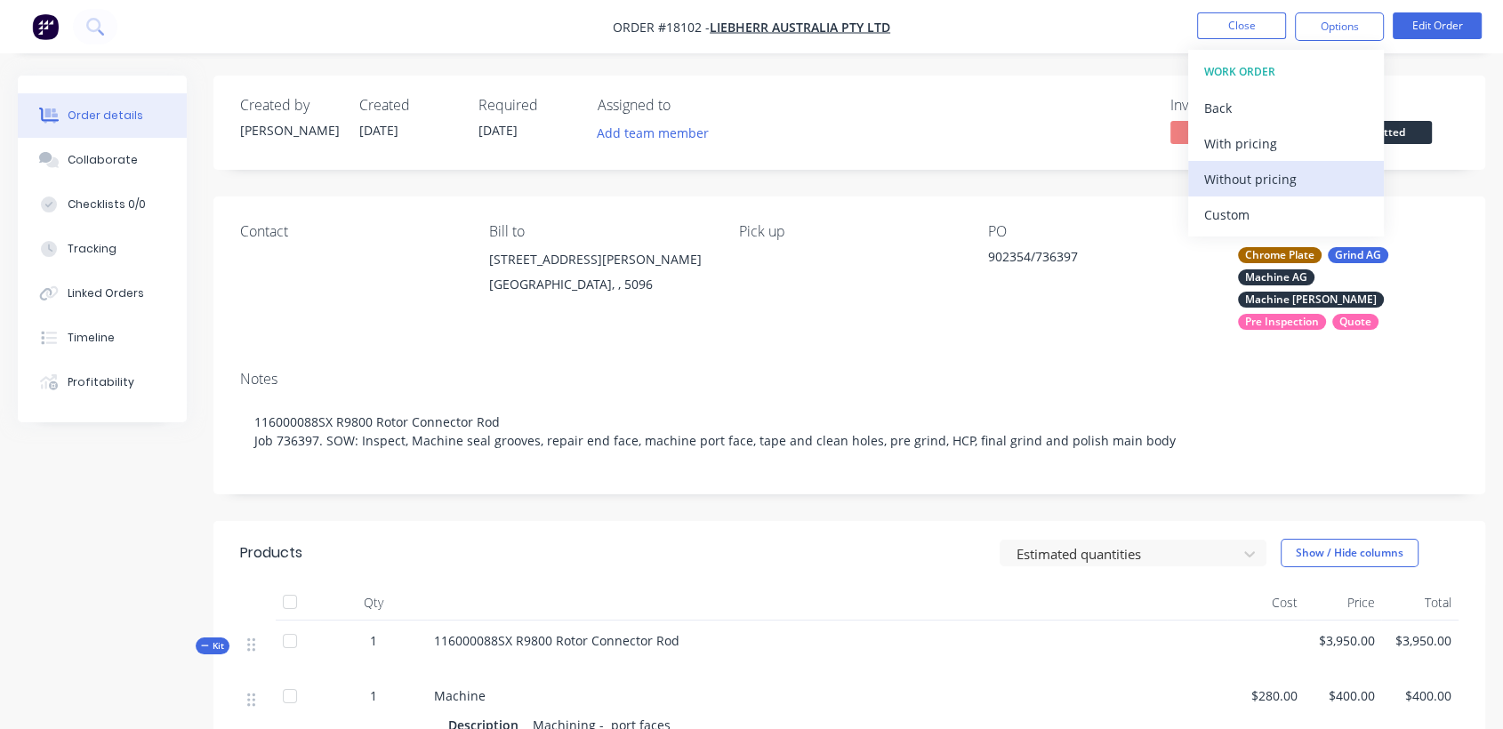
click at [1253, 175] on div "Without pricing" at bounding box center [1286, 179] width 164 height 26
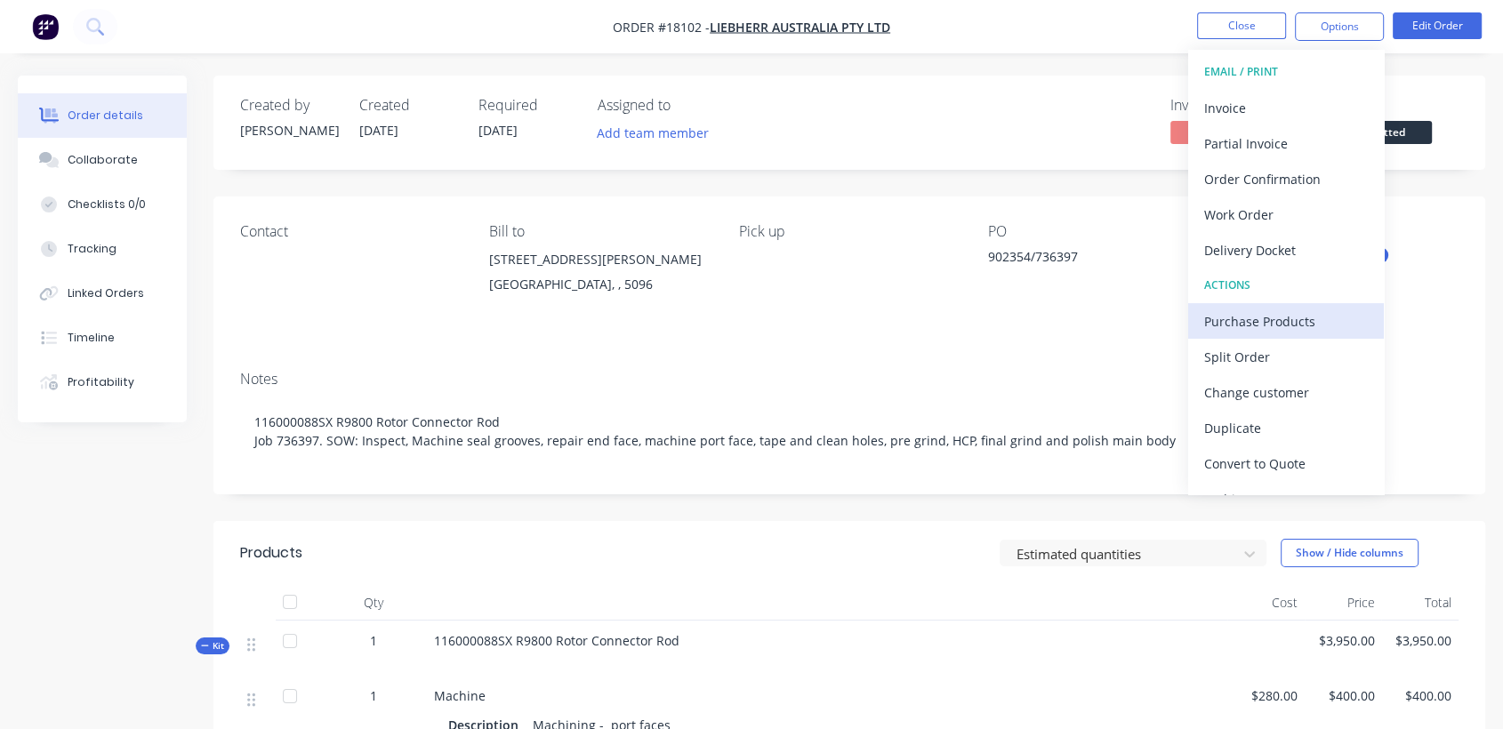
click at [1291, 315] on div "Purchase Products" at bounding box center [1286, 322] width 164 height 26
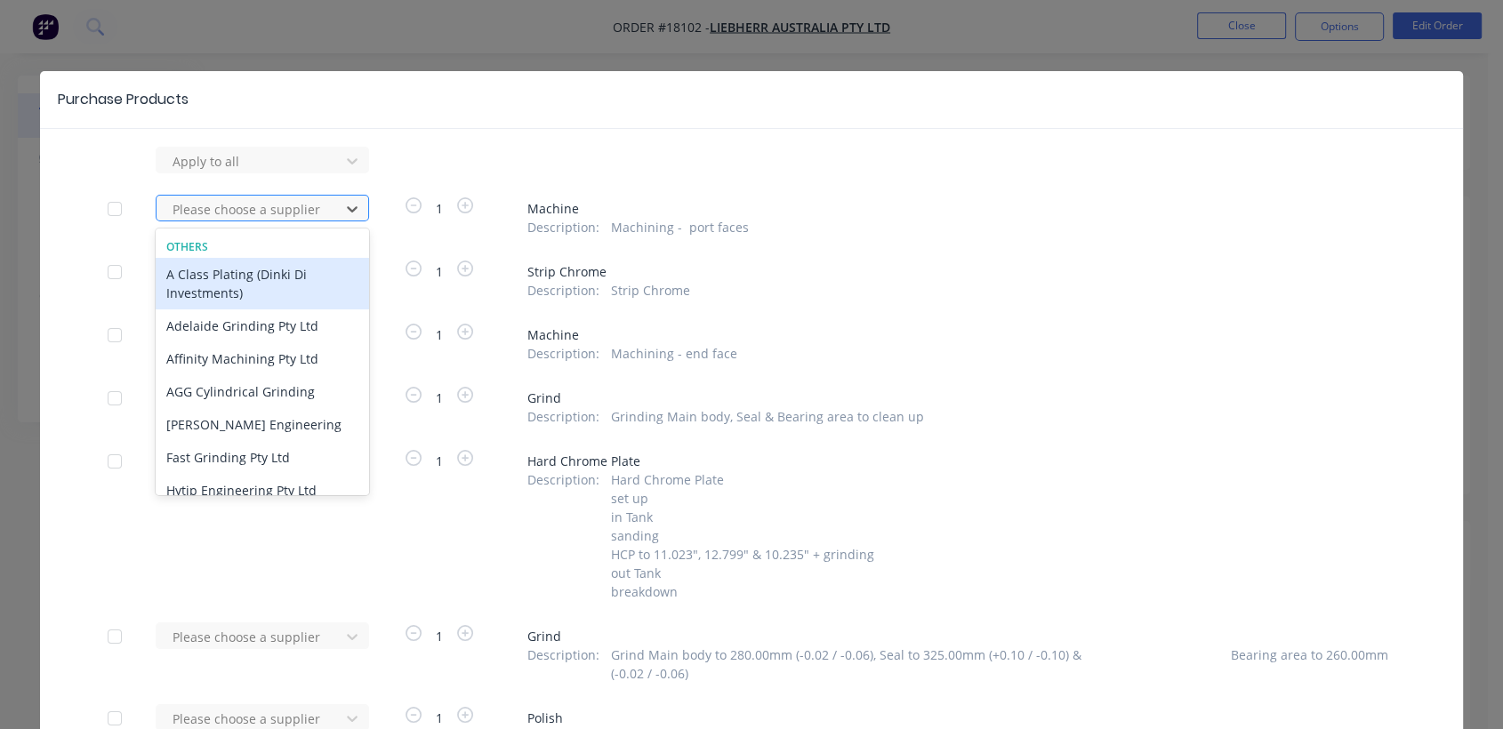
click at [268, 204] on div at bounding box center [251, 209] width 160 height 22
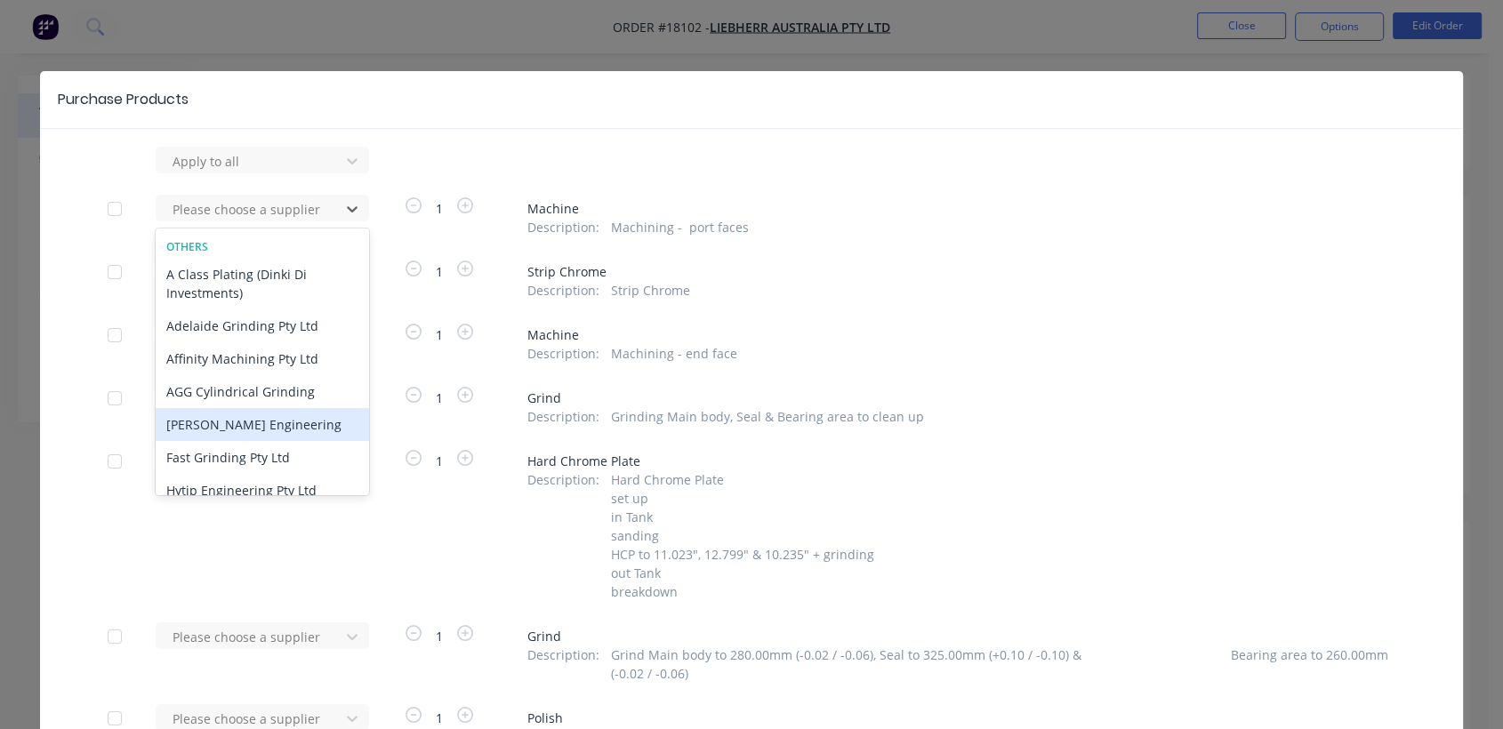
click at [296, 421] on div "[PERSON_NAME] Engineering" at bounding box center [262, 424] width 213 height 33
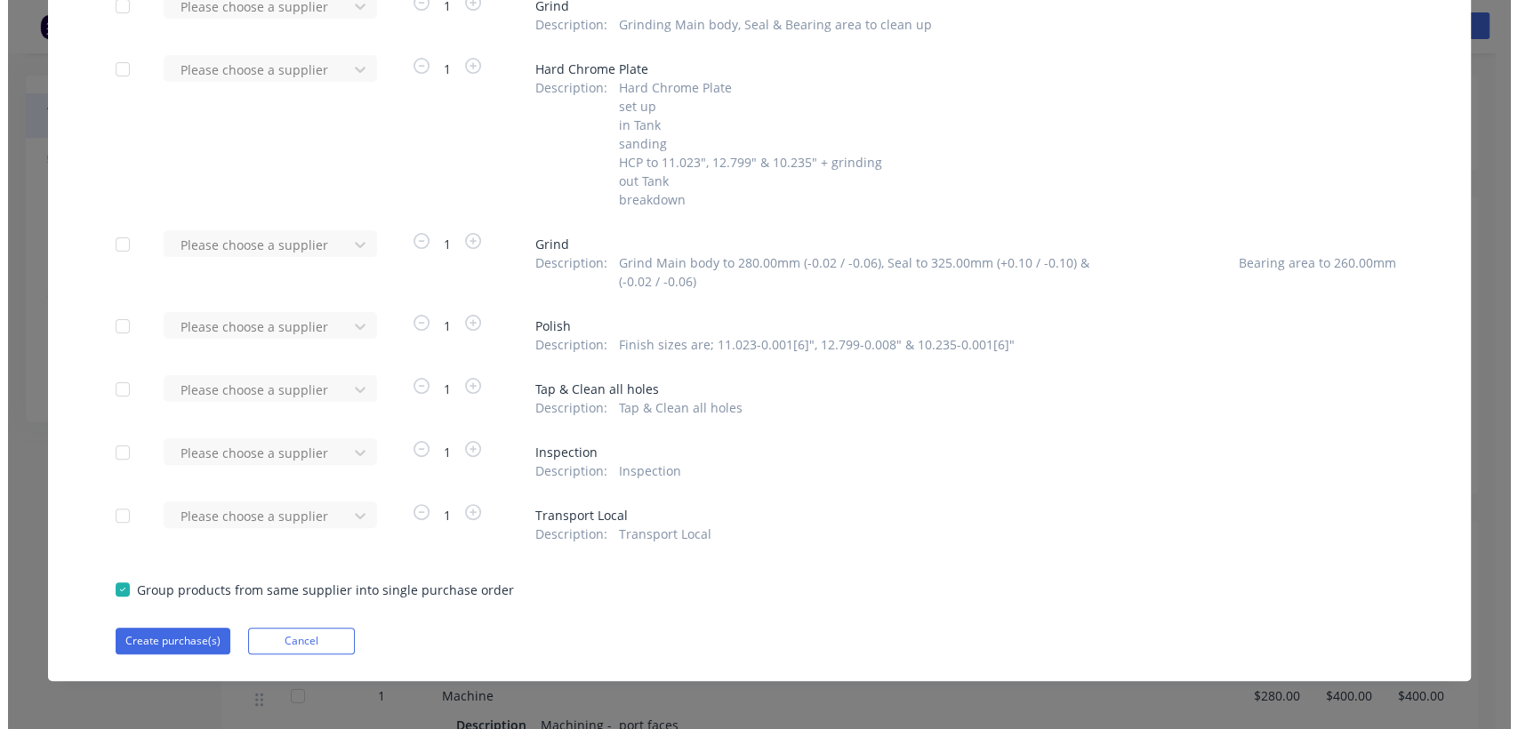
scroll to position [396, 0]
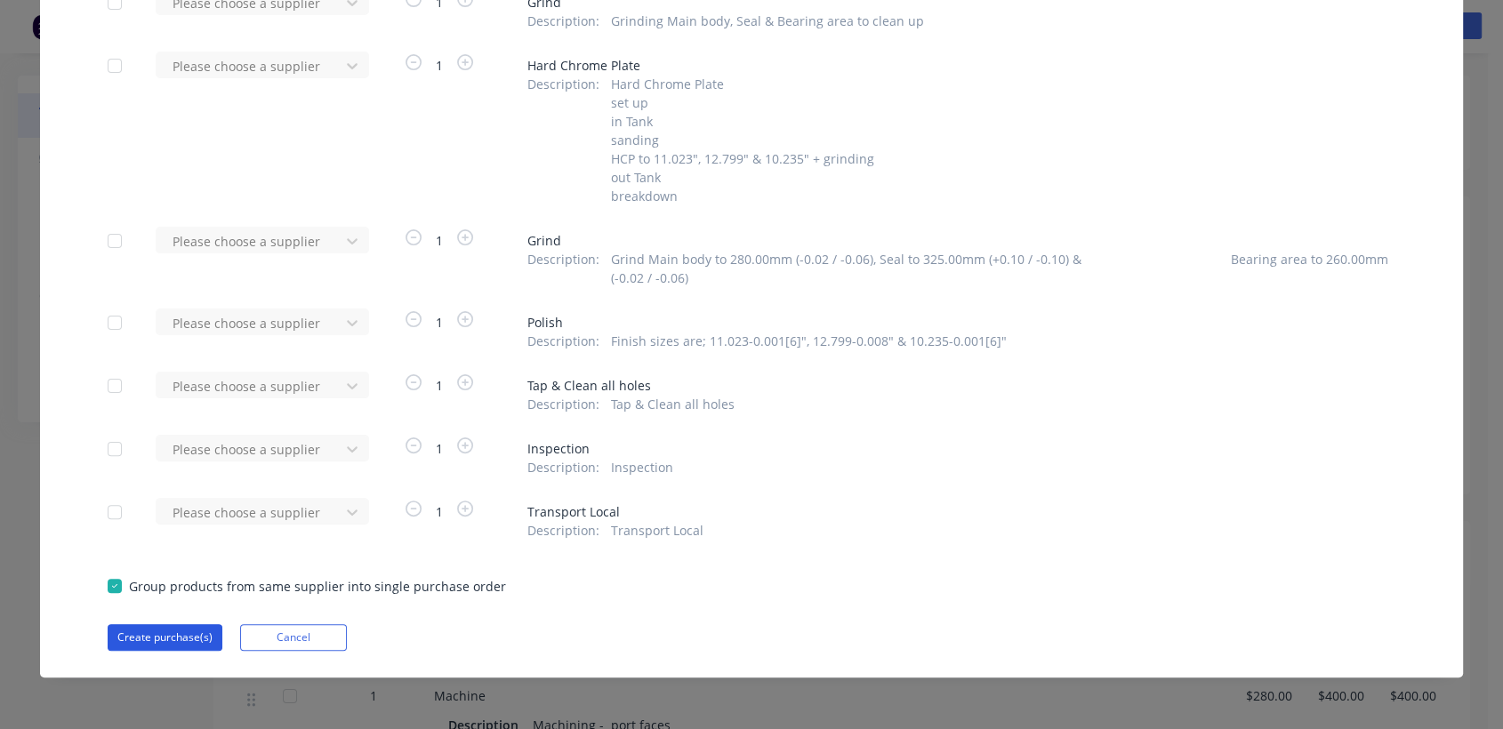
click at [158, 632] on button "Create purchase(s)" at bounding box center [165, 637] width 115 height 27
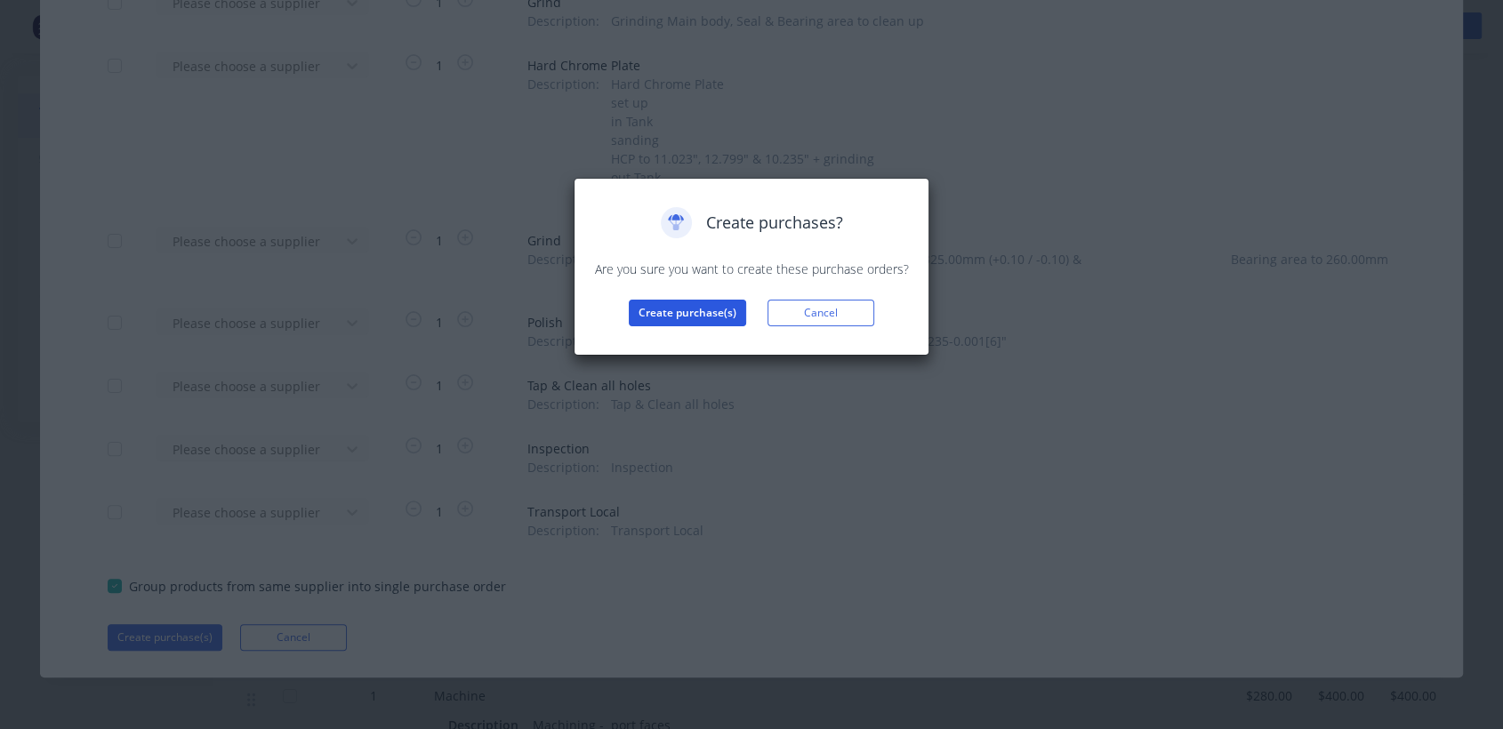
click at [678, 311] on button "Create purchase(s)" at bounding box center [687, 313] width 117 height 27
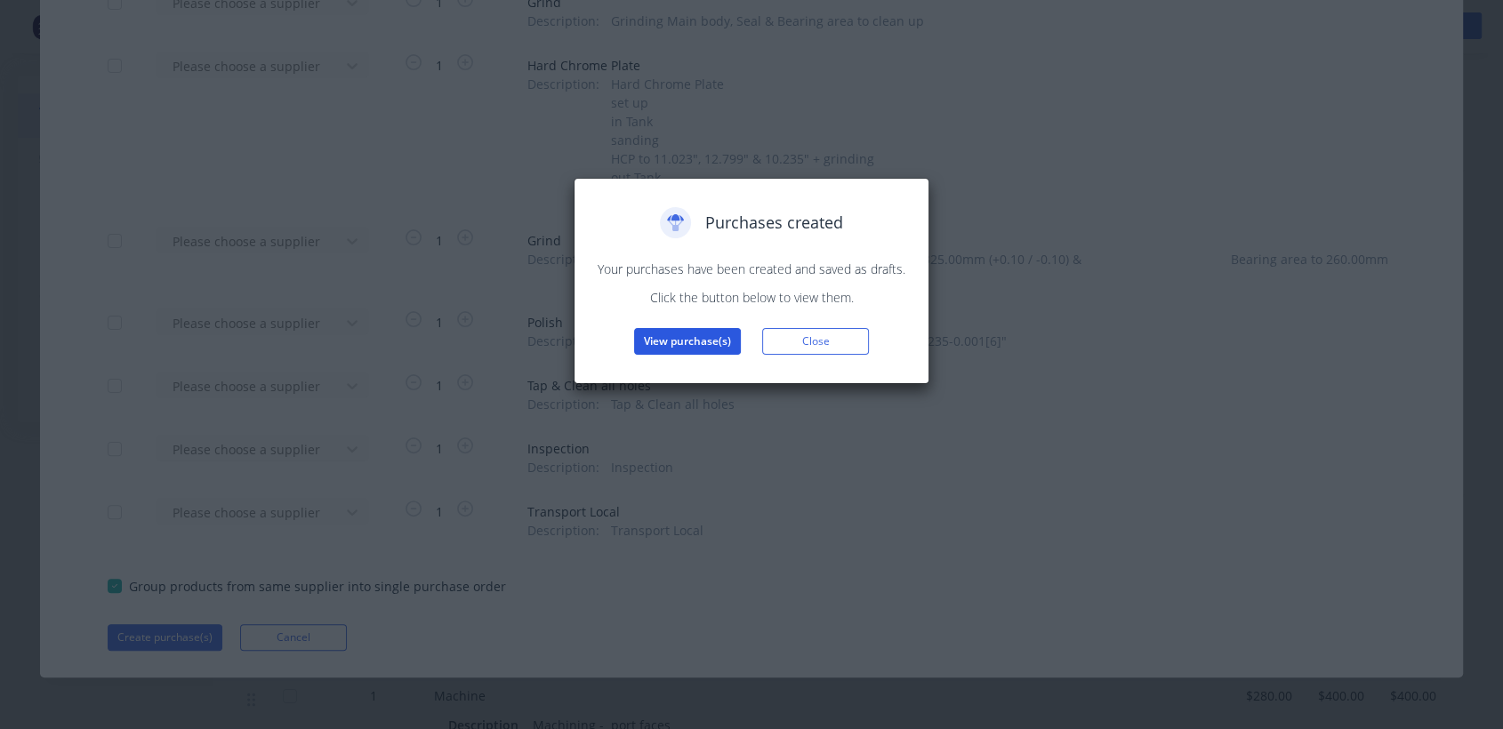
click at [718, 334] on button "View purchase(s)" at bounding box center [687, 341] width 107 height 27
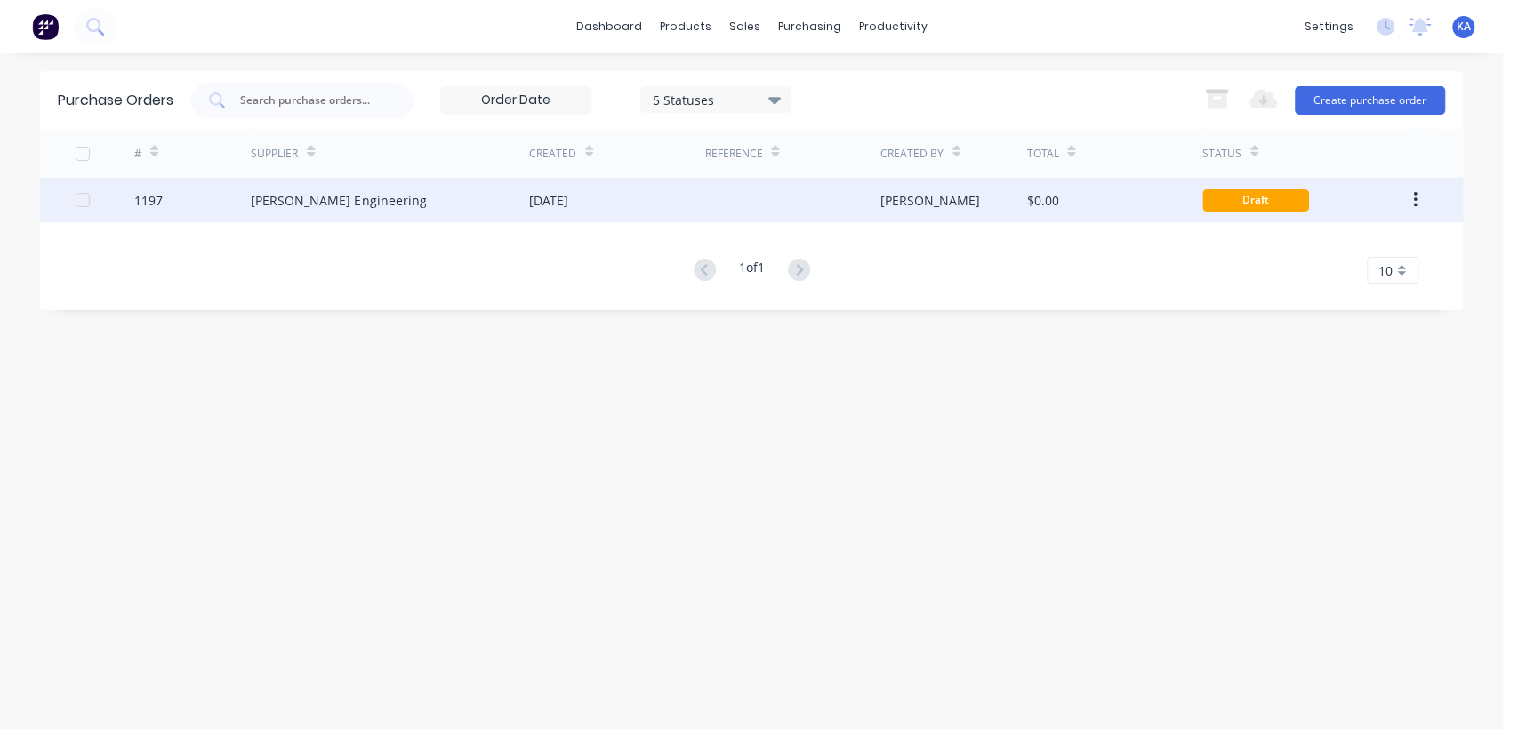
click at [598, 203] on div "[DATE]" at bounding box center [616, 200] width 175 height 44
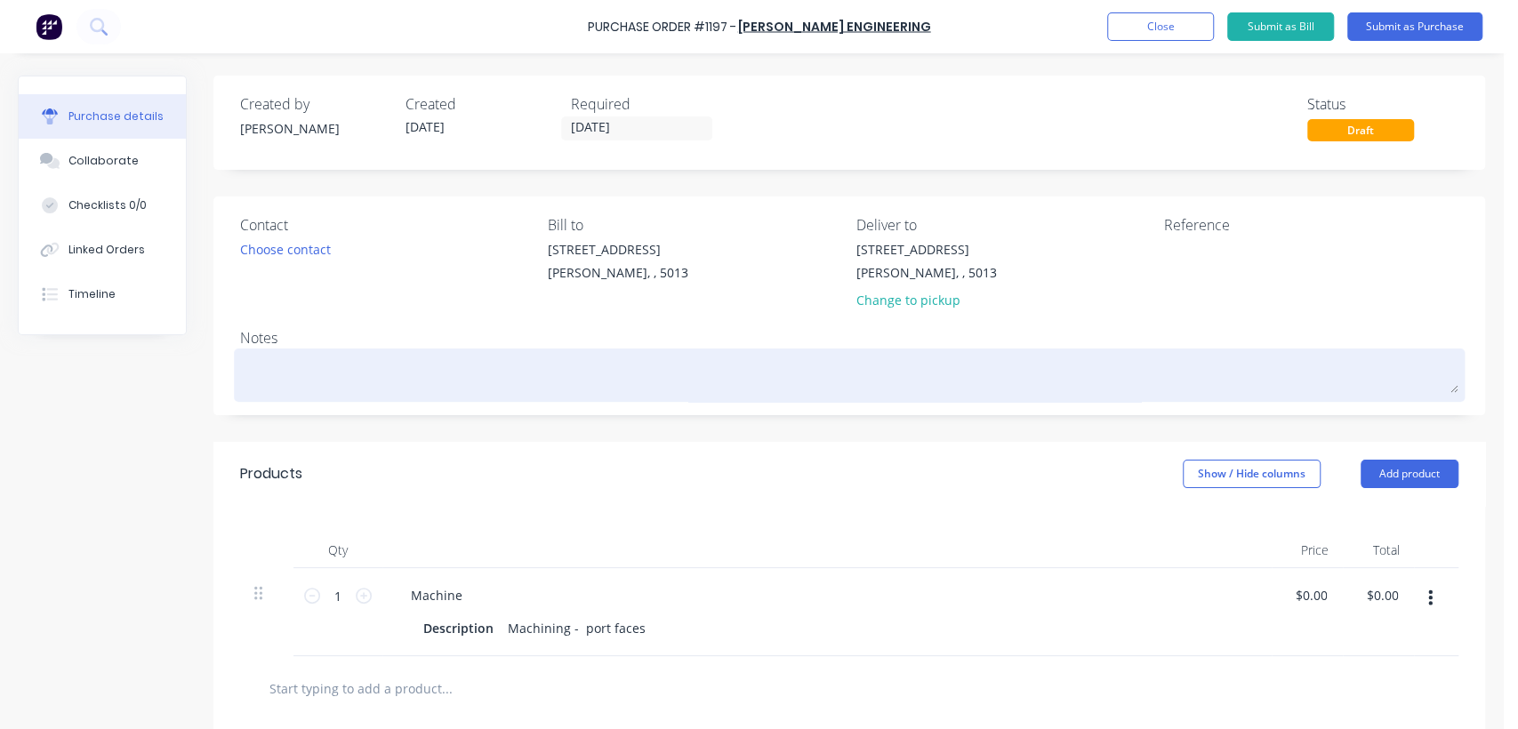
click at [293, 365] on textarea at bounding box center [849, 373] width 1218 height 40
paste textarea "116000088SX R9800 Rotor Connector"
type textarea "x"
type textarea "116000088SX R9800 Rotor Connector"
type textarea "x"
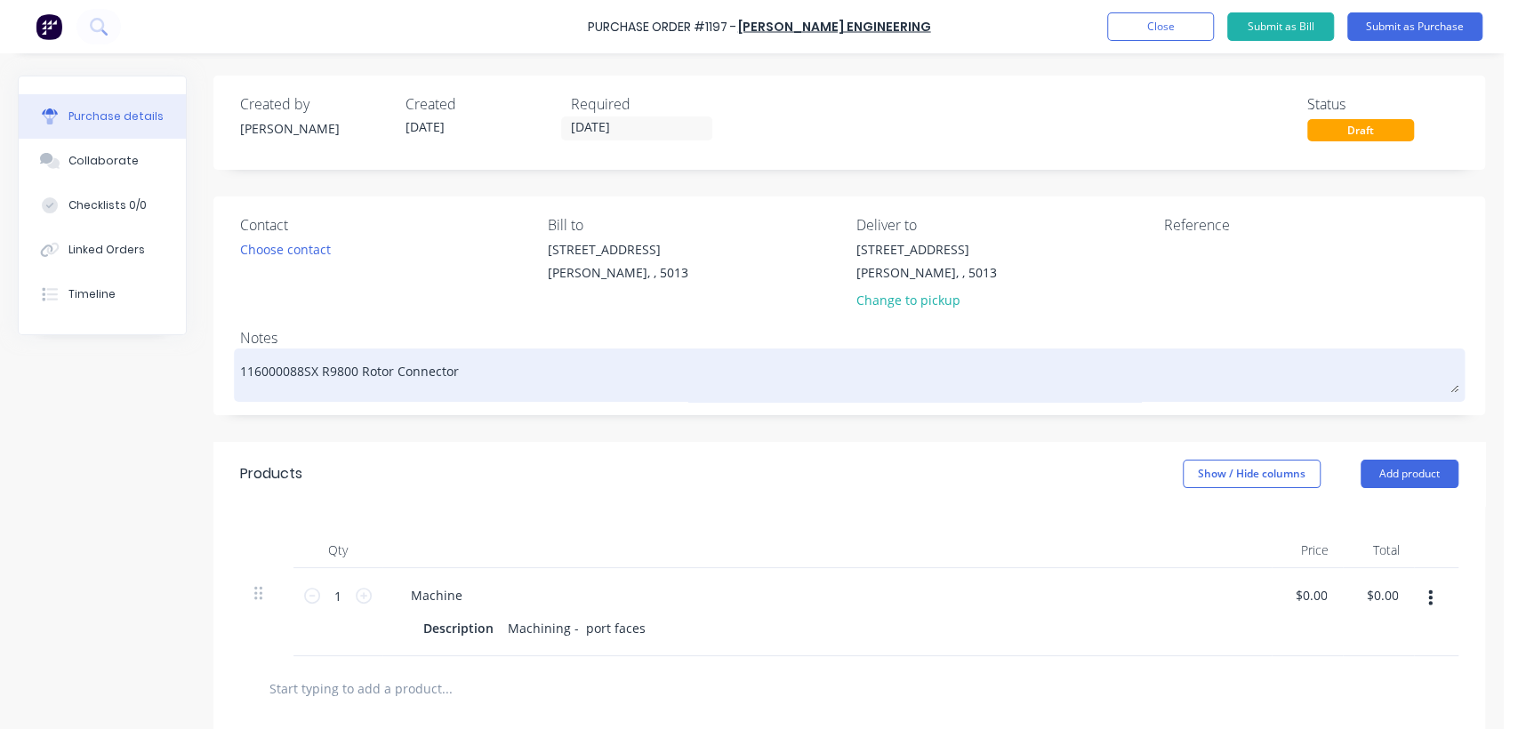
type textarea "116000088SX R9800 Rotor Connector"
type textarea "x"
type textarea "116000088SX R9800 Rotor Connector"
type textarea "x"
type textarea "116000088SX R9800 Rotor Connector 7"
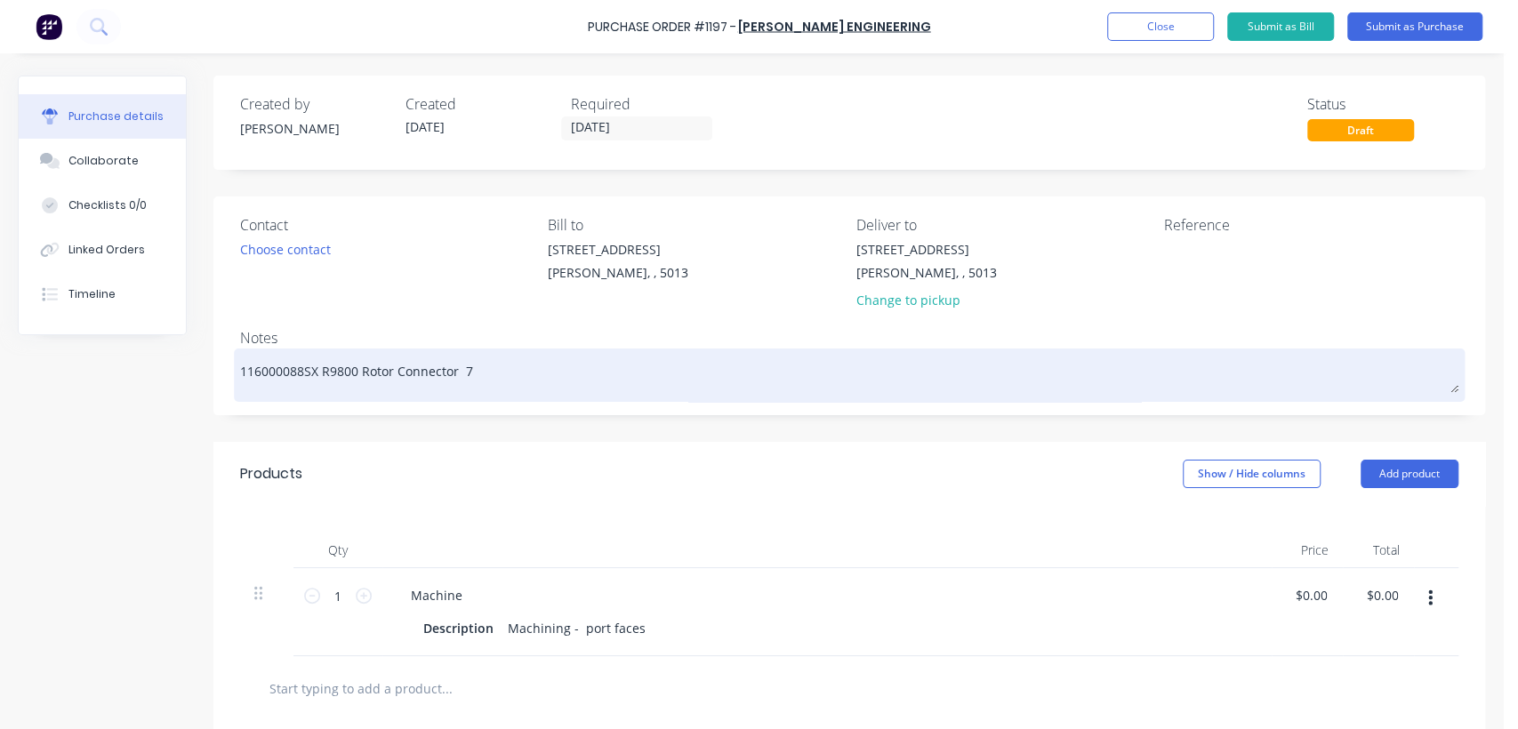
type textarea "x"
type textarea "116000088SX R9800 Rotor Connector 73"
type textarea "x"
type textarea "116000088SX R9800 Rotor Connector 736"
type textarea "x"
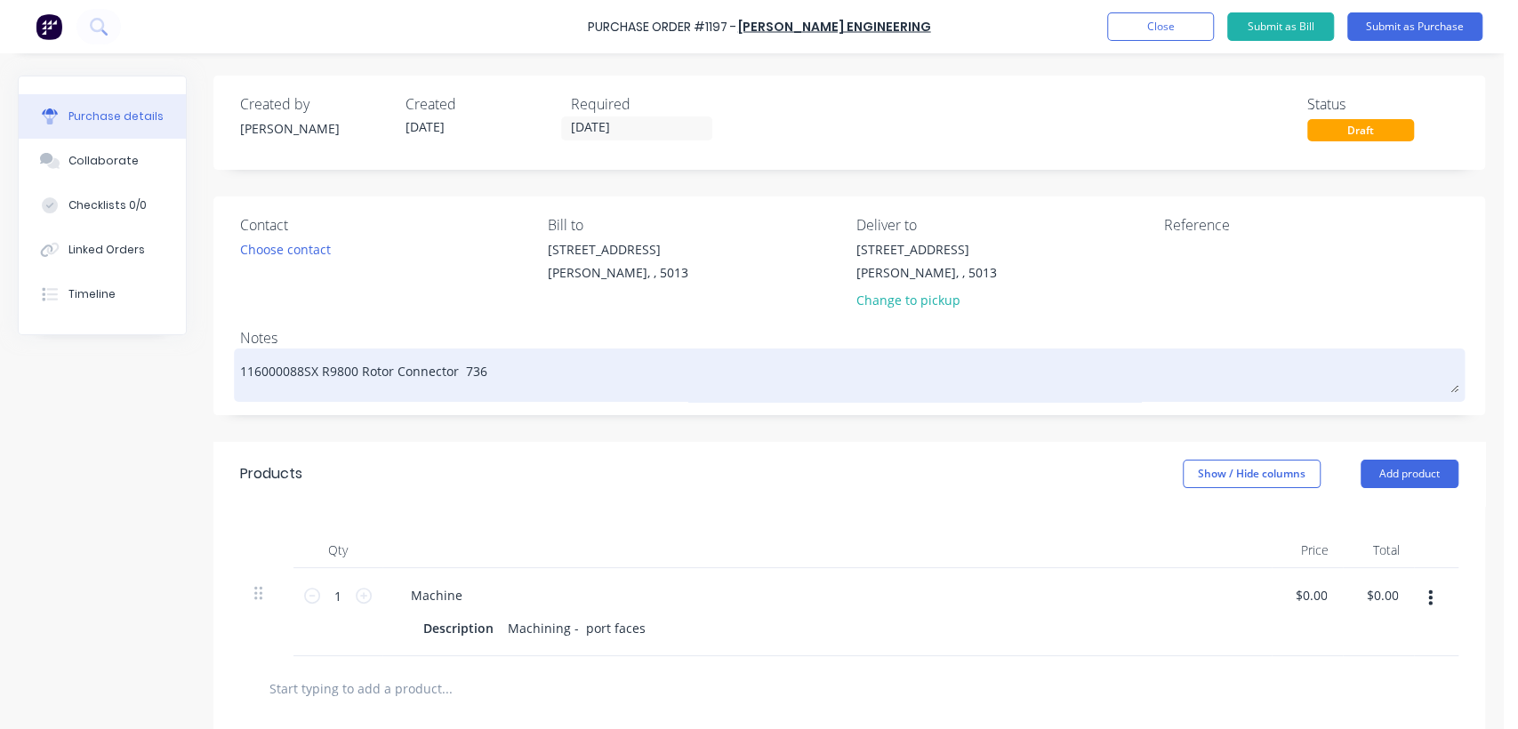
type textarea "116000088SX R9800 Rotor Connector 7363"
type textarea "x"
type textarea "116000088SX R9800 Rotor Connector 73639"
type textarea "x"
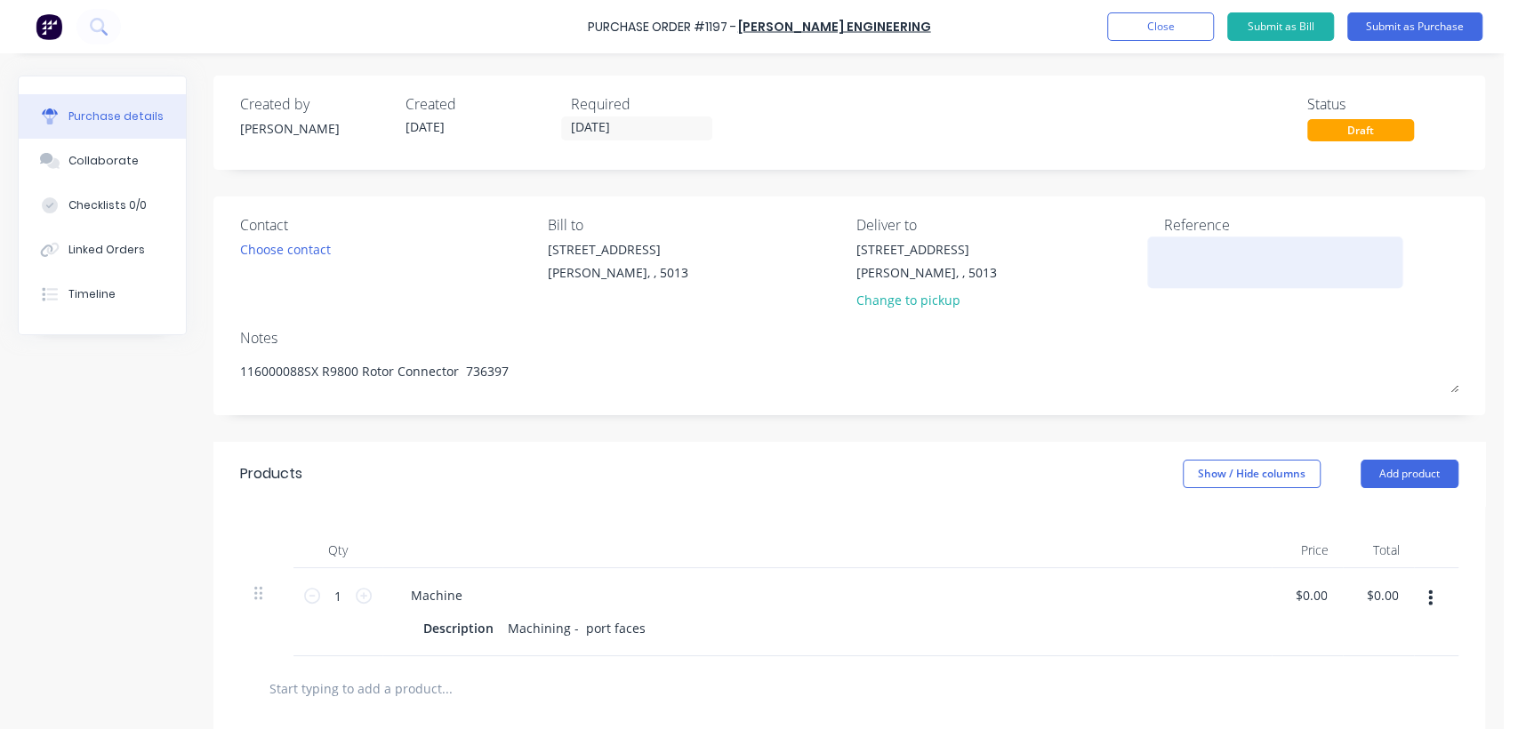
type textarea "116000088SX R9800 Rotor Connector 736397"
type textarea "x"
type textarea "116000088SX R9800 Rotor Connector 736397"
click at [1183, 263] on textarea at bounding box center [1275, 260] width 222 height 40
type textarea "TC18102"
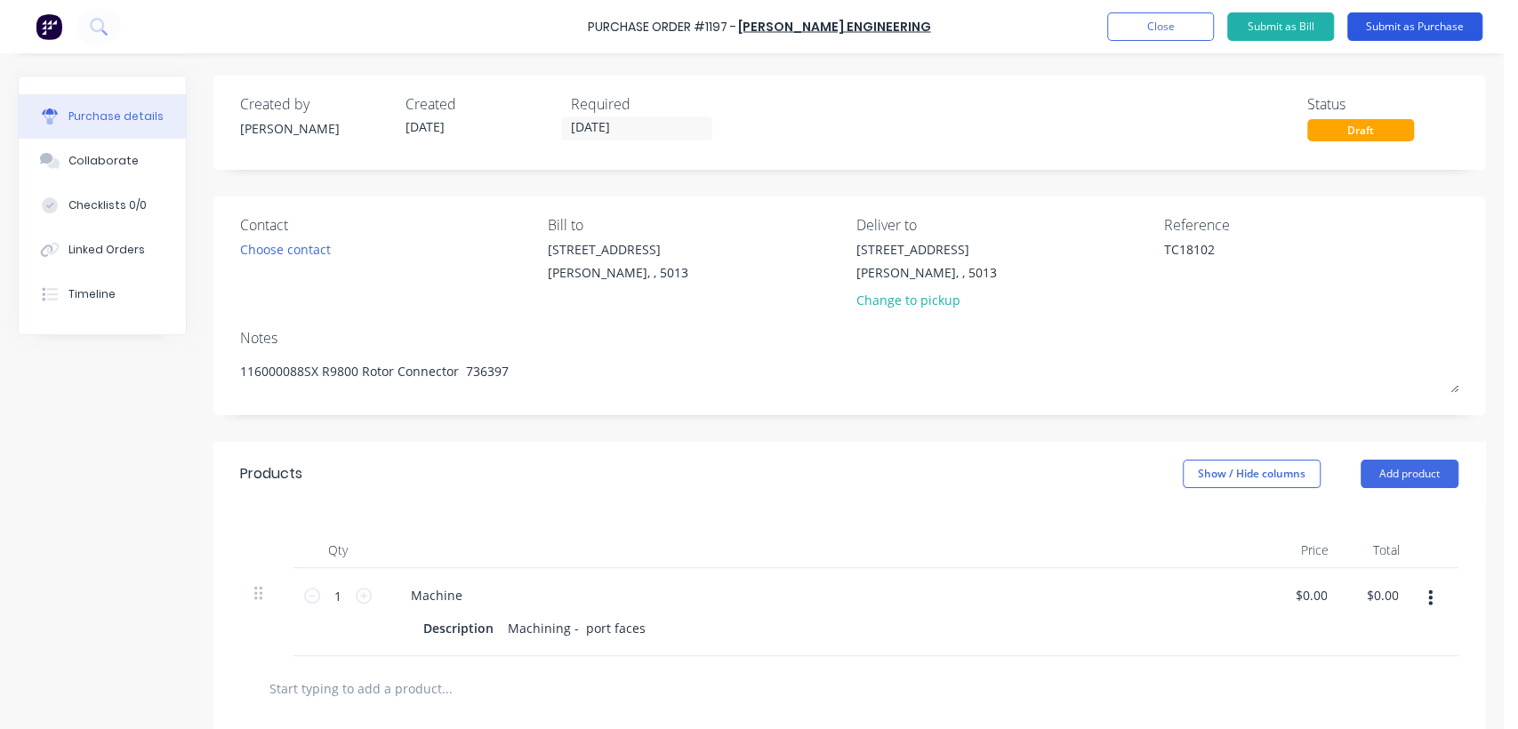
type textarea "x"
type textarea "TC18102"
click at [1416, 28] on button "Submit as Purchase" at bounding box center [1414, 26] width 135 height 28
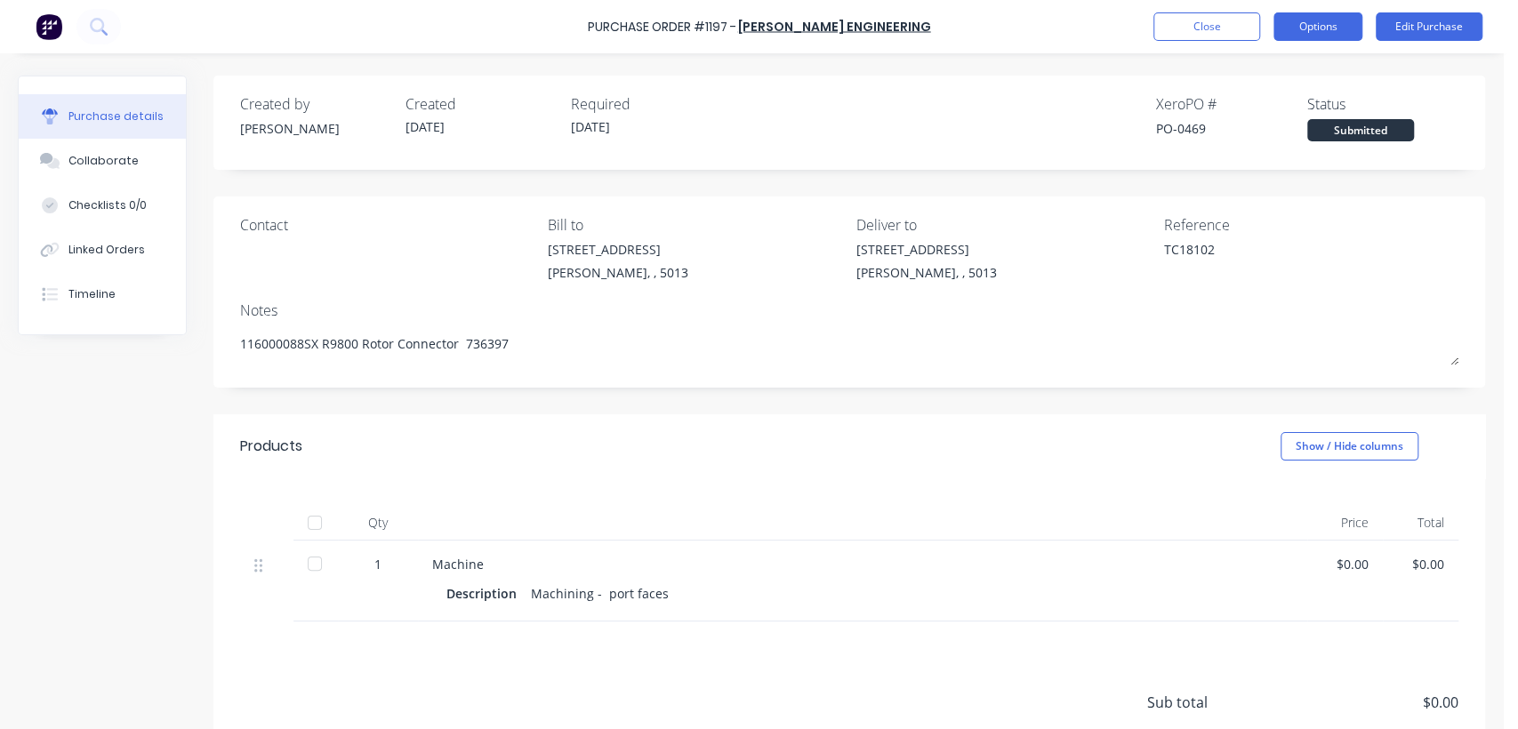
click at [1321, 38] on button "Options" at bounding box center [1317, 26] width 89 height 28
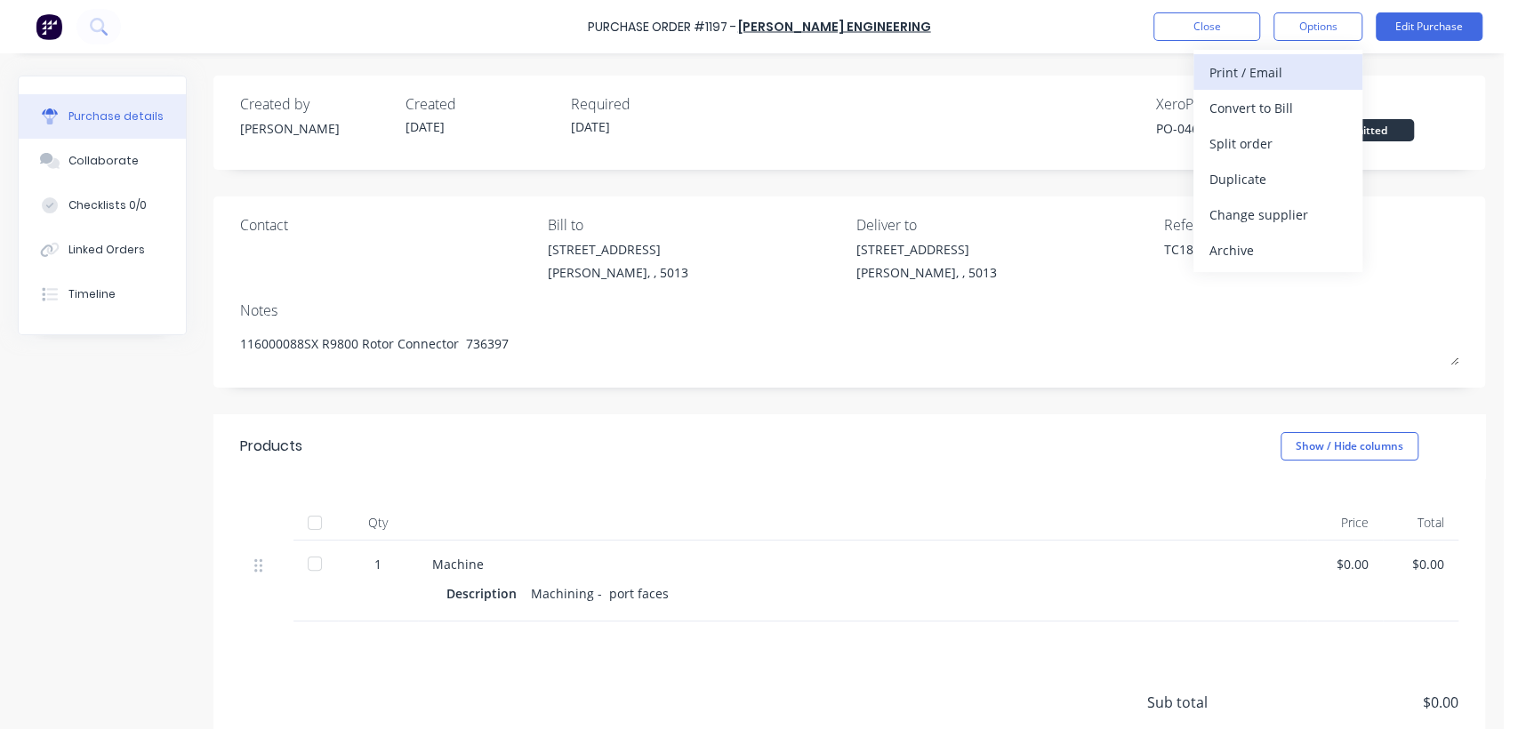
click at [1287, 74] on div "Print / Email" at bounding box center [1277, 73] width 137 height 26
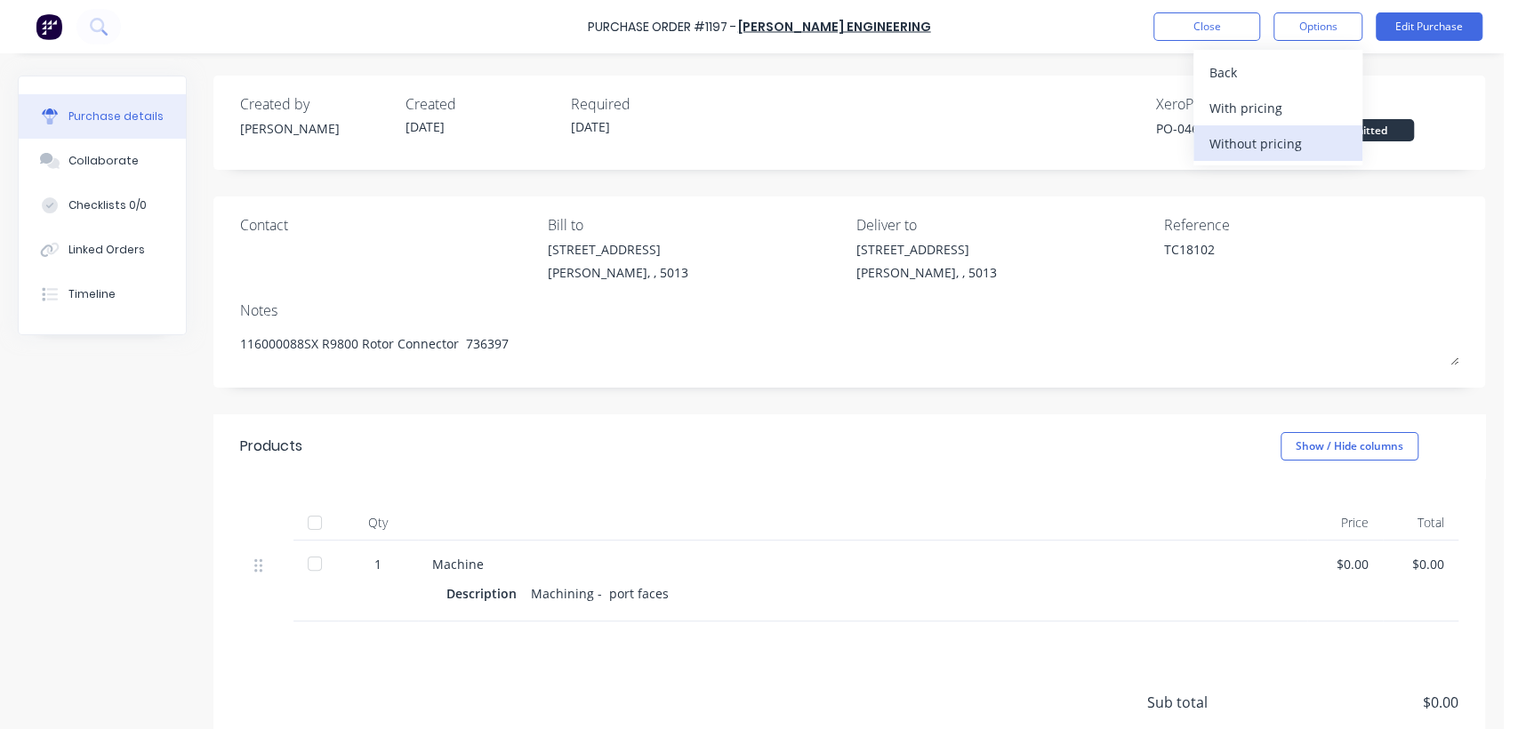
click at [1275, 139] on div "Without pricing" at bounding box center [1277, 144] width 137 height 26
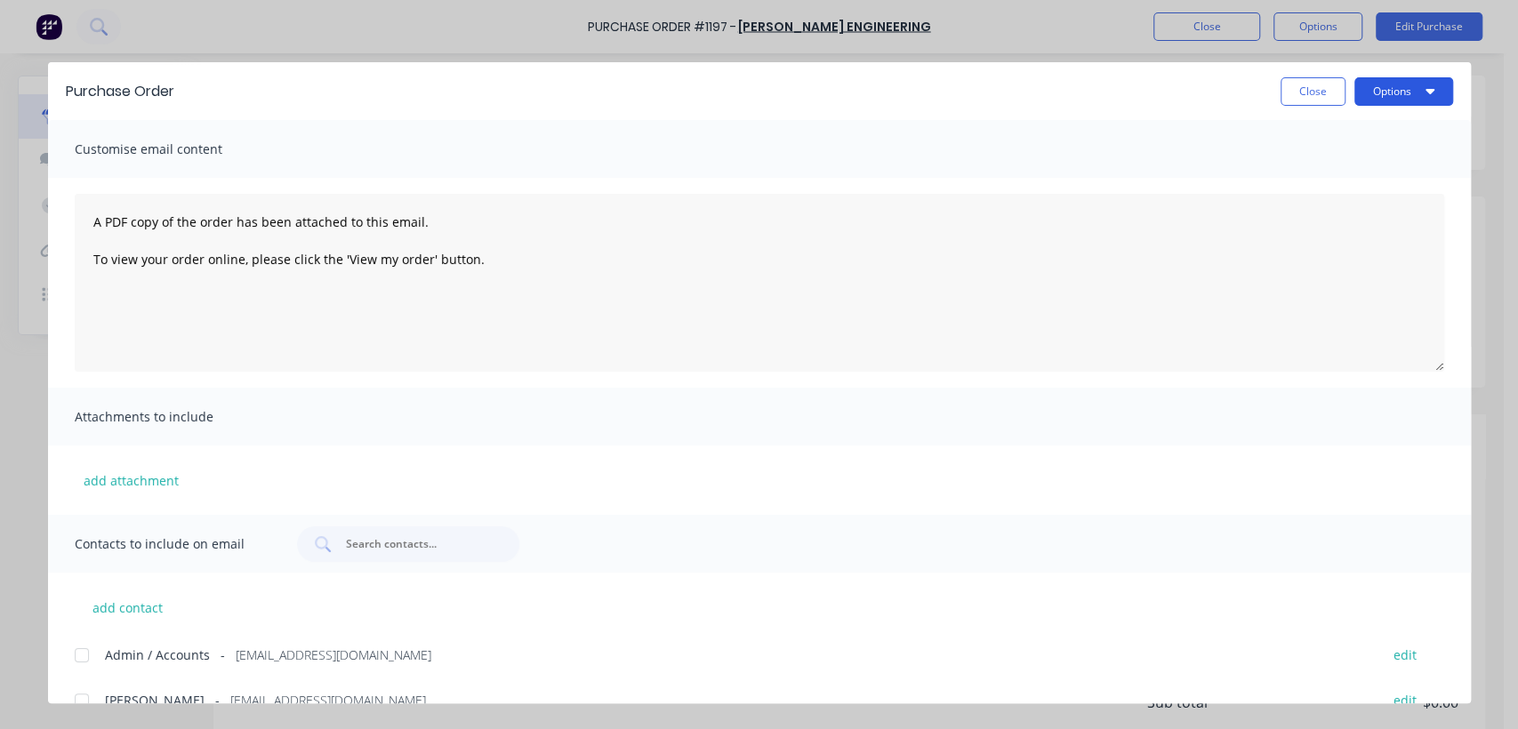
click at [1375, 90] on button "Options" at bounding box center [1403, 91] width 99 height 28
click at [1316, 172] on div "Print" at bounding box center [1368, 172] width 137 height 26
click at [1336, 88] on button "Close" at bounding box center [1312, 91] width 65 height 28
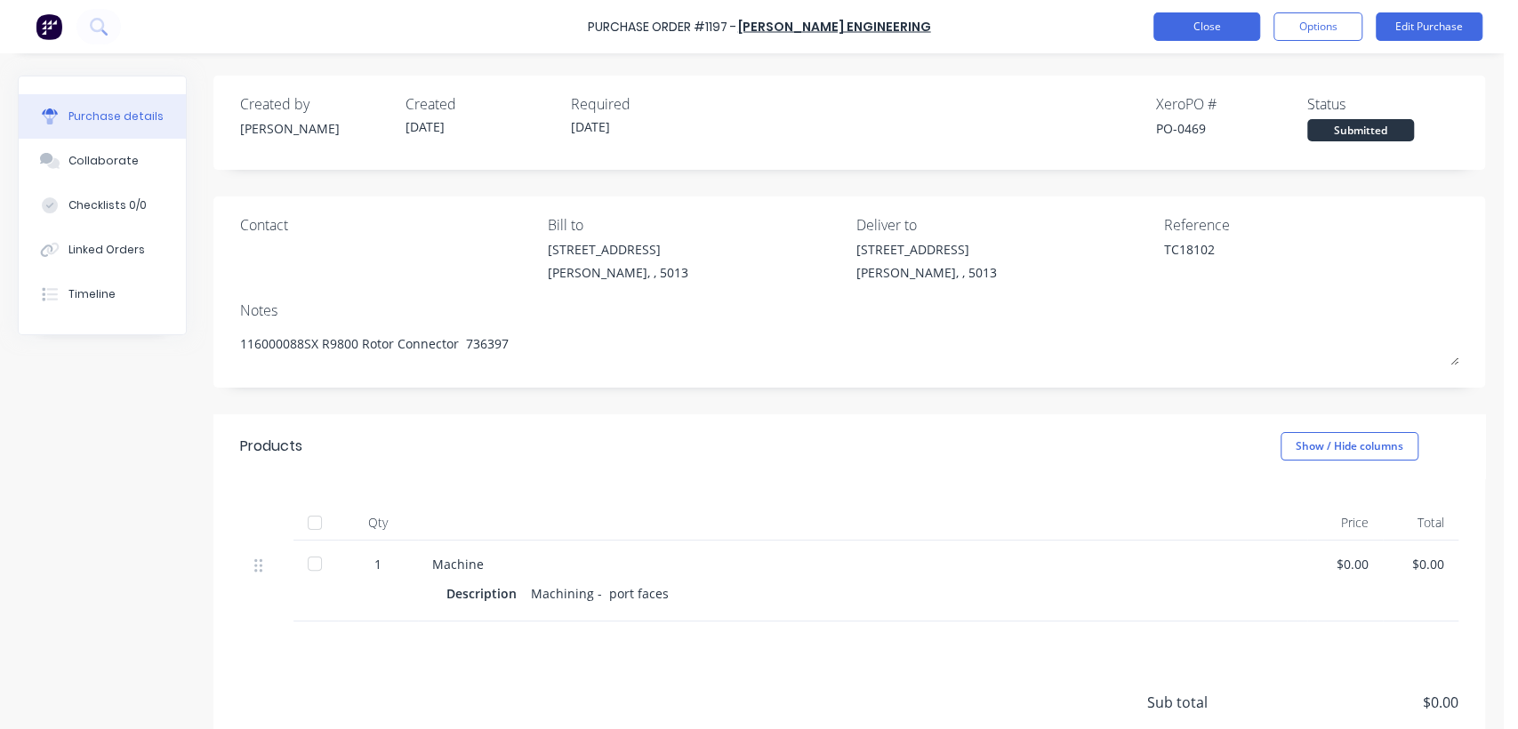
click at [1222, 30] on button "Close" at bounding box center [1206, 26] width 107 height 28
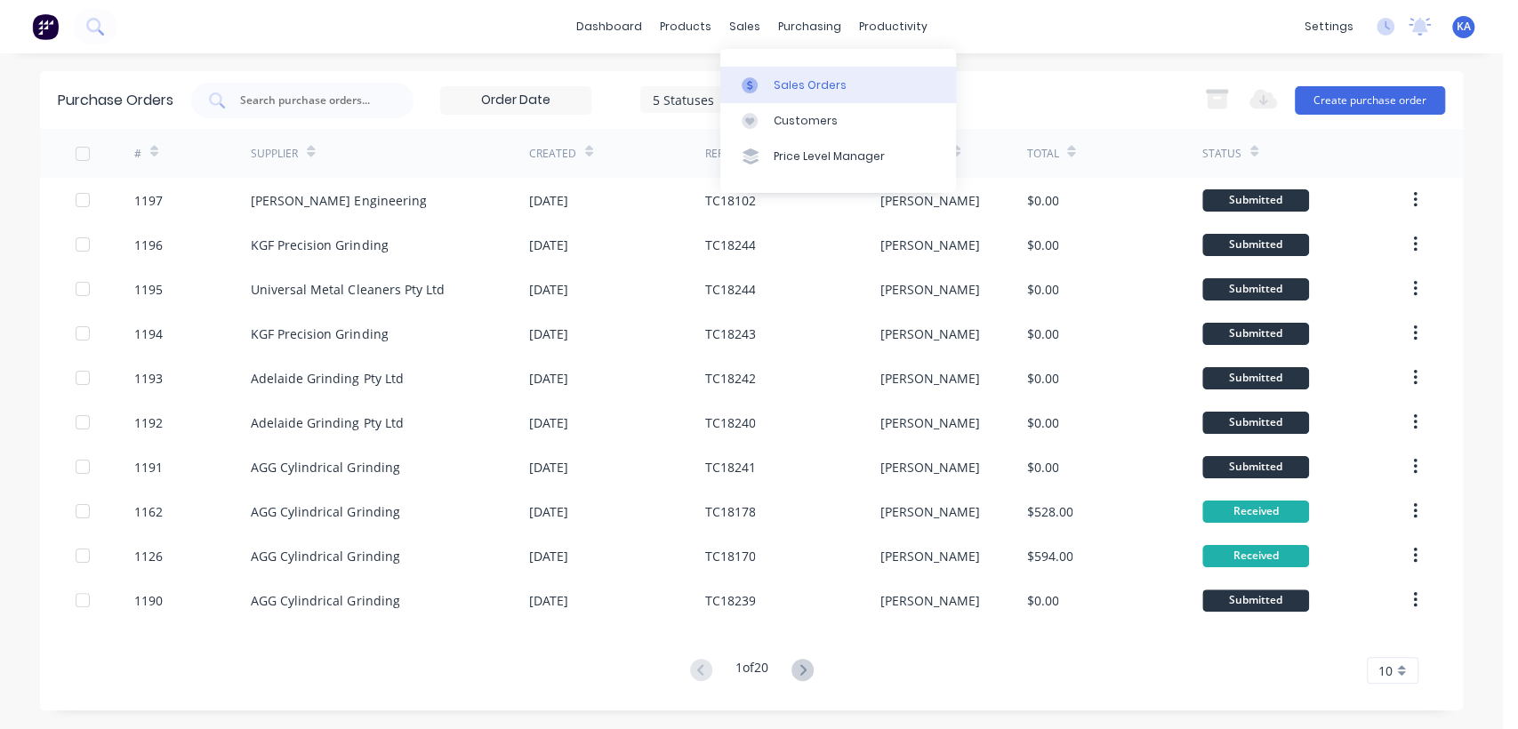
click at [788, 79] on div "Sales Orders" at bounding box center [810, 85] width 73 height 16
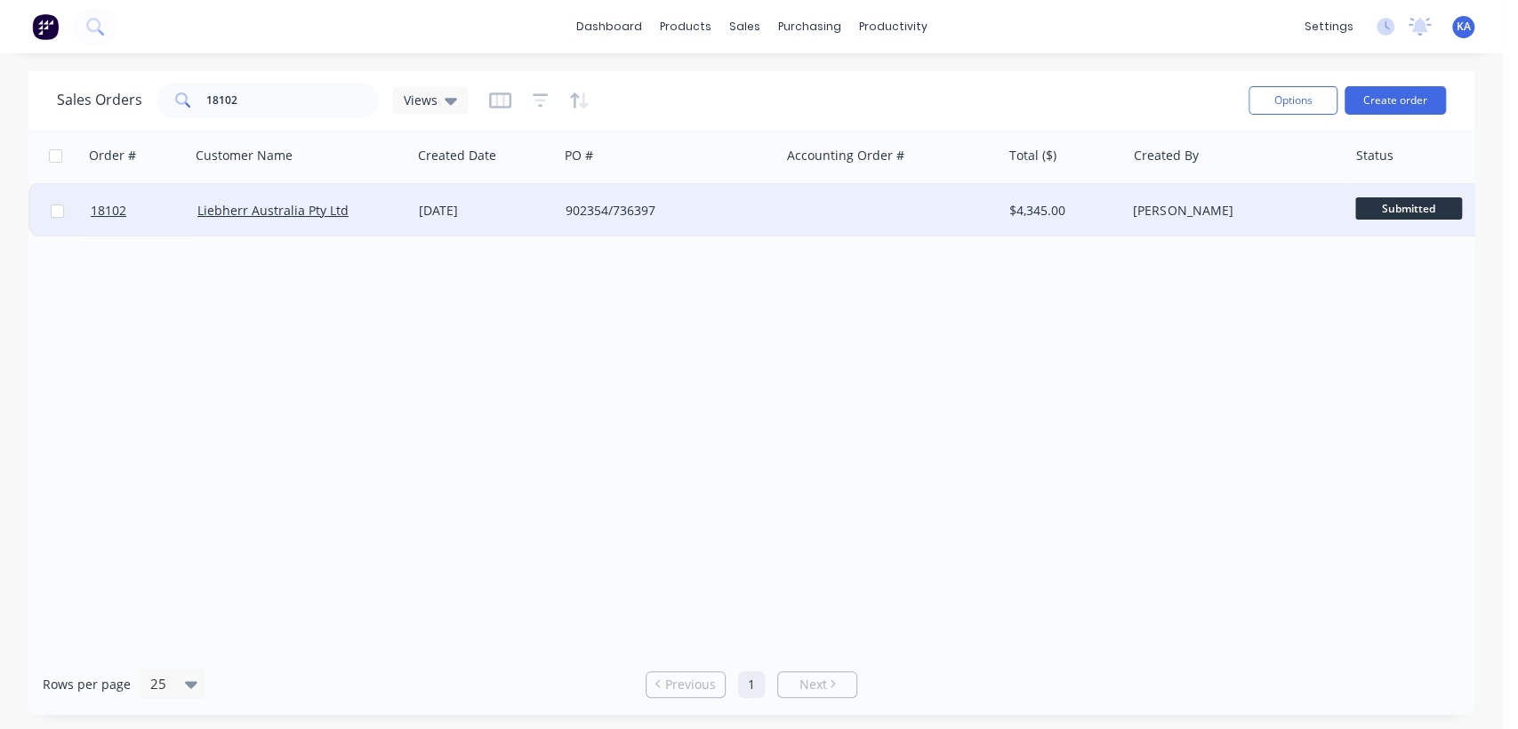
click at [1405, 206] on span "Submitted" at bounding box center [1408, 208] width 107 height 22
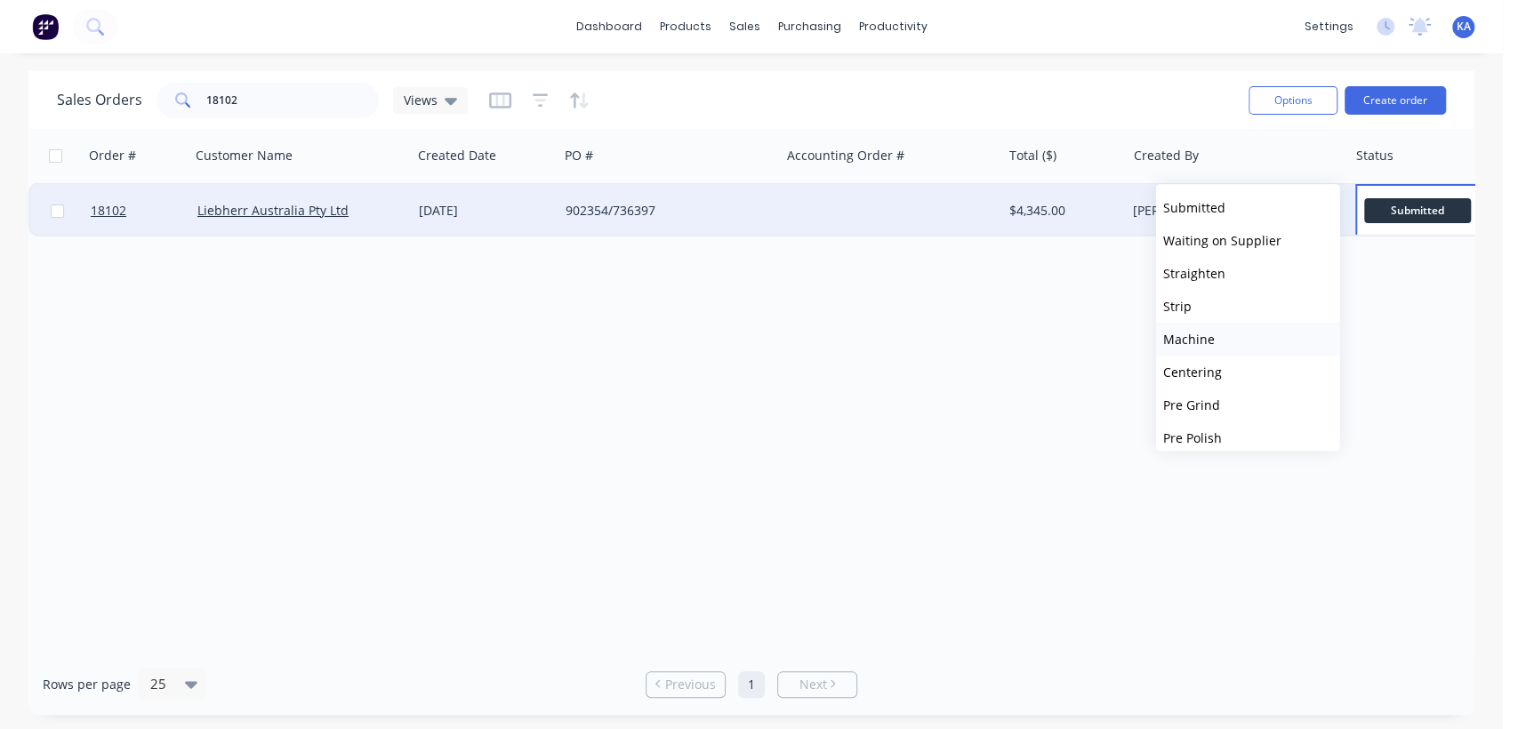
click at [1246, 329] on button "Machine" at bounding box center [1248, 339] width 184 height 33
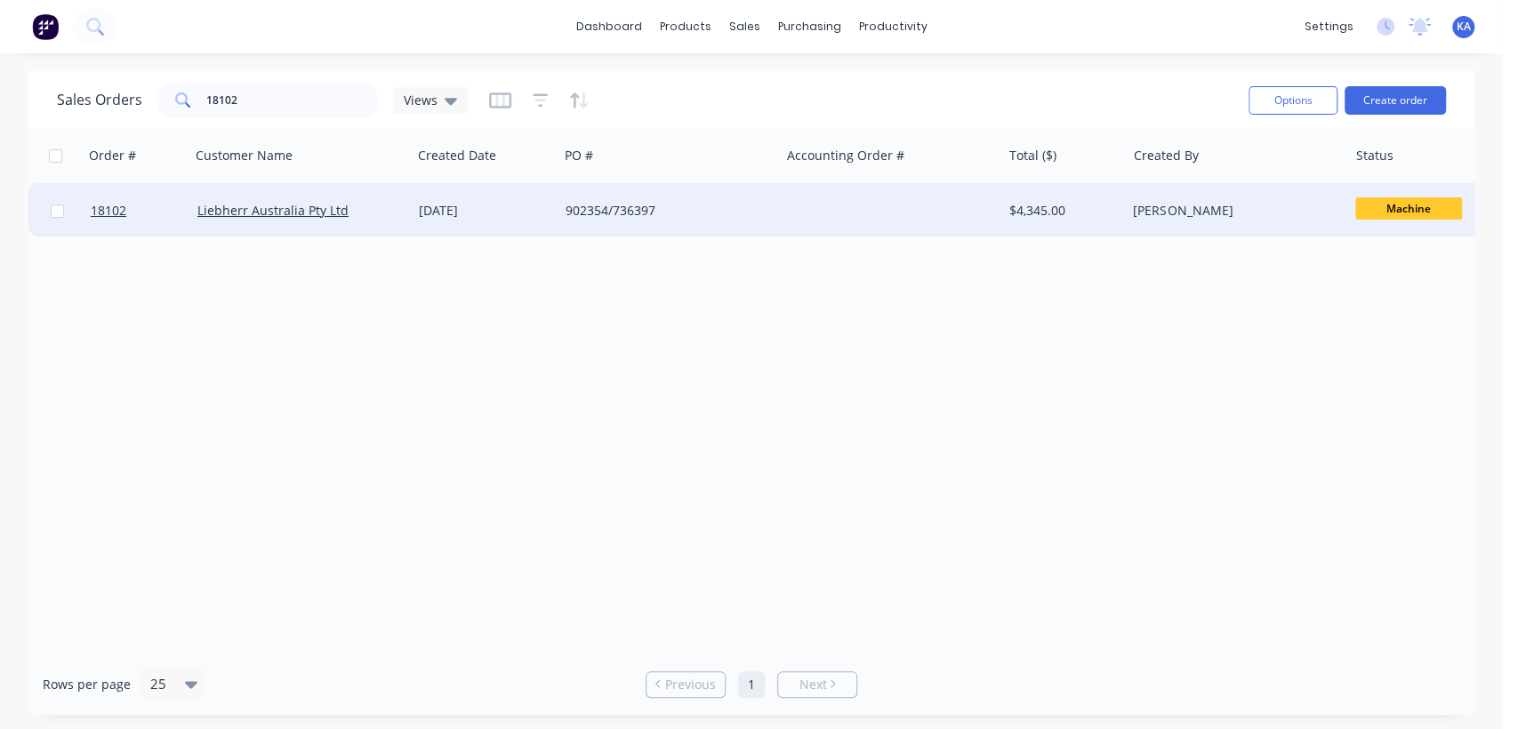
click at [1188, 210] on div "[PERSON_NAME]" at bounding box center [1231, 211] width 197 height 18
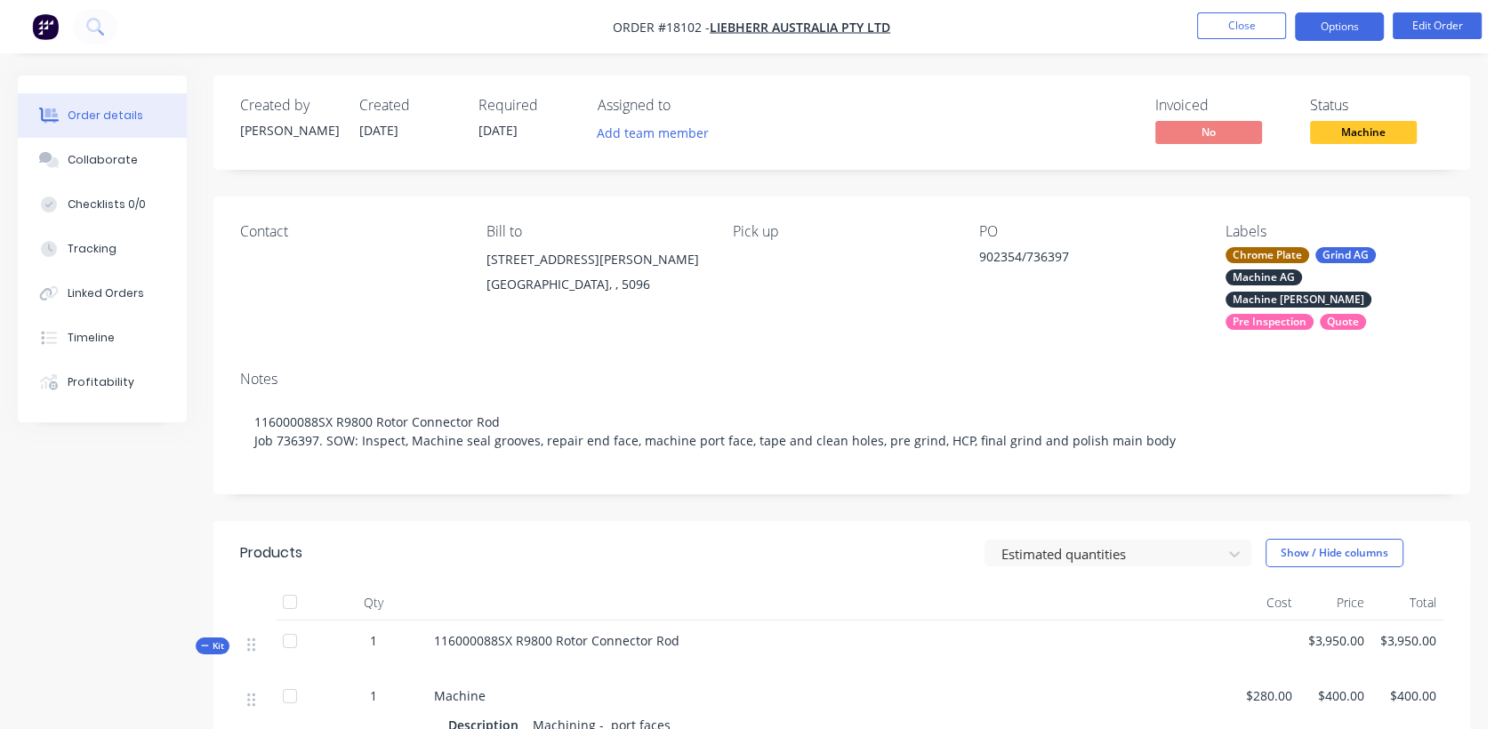
click at [1331, 20] on button "Options" at bounding box center [1339, 26] width 89 height 28
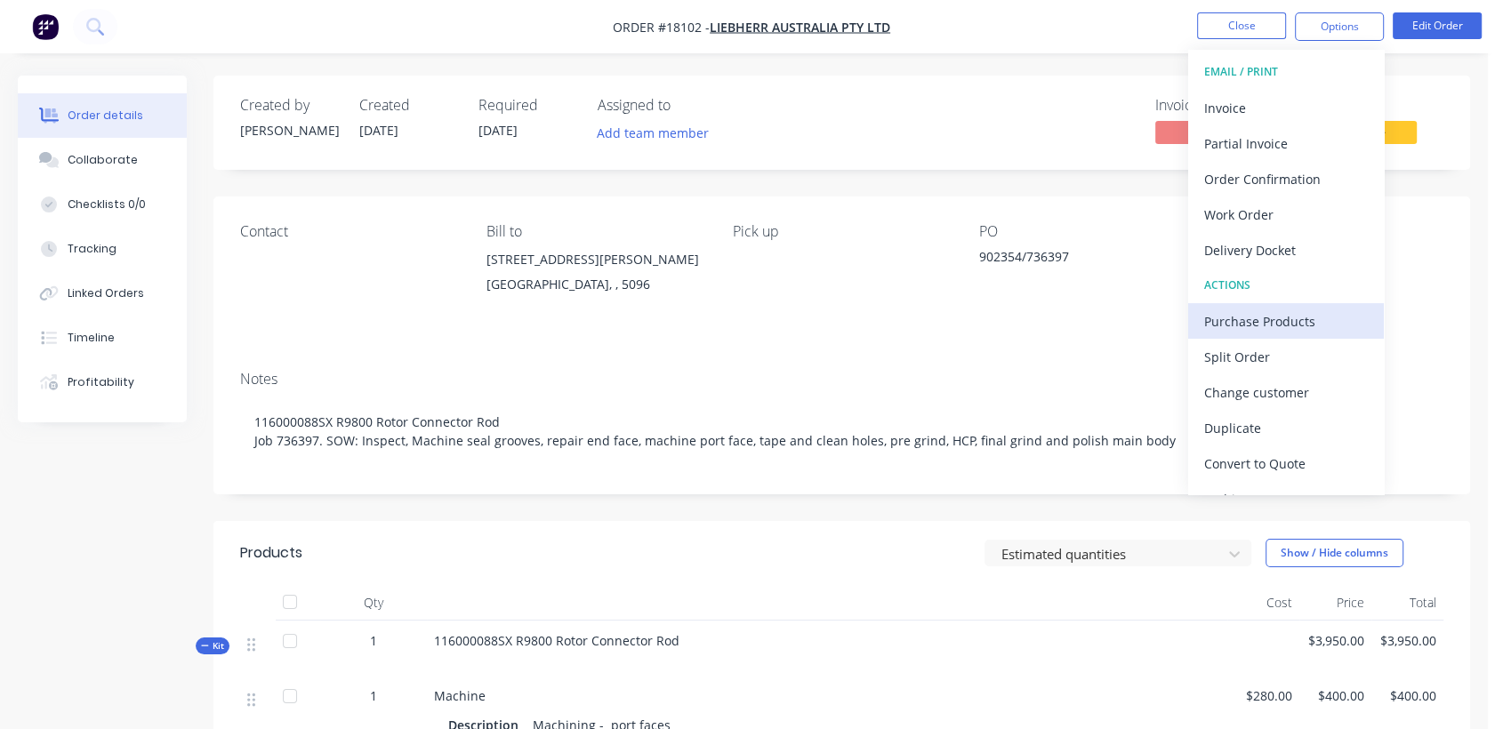
click at [1309, 315] on div "Purchase Products" at bounding box center [1286, 322] width 164 height 26
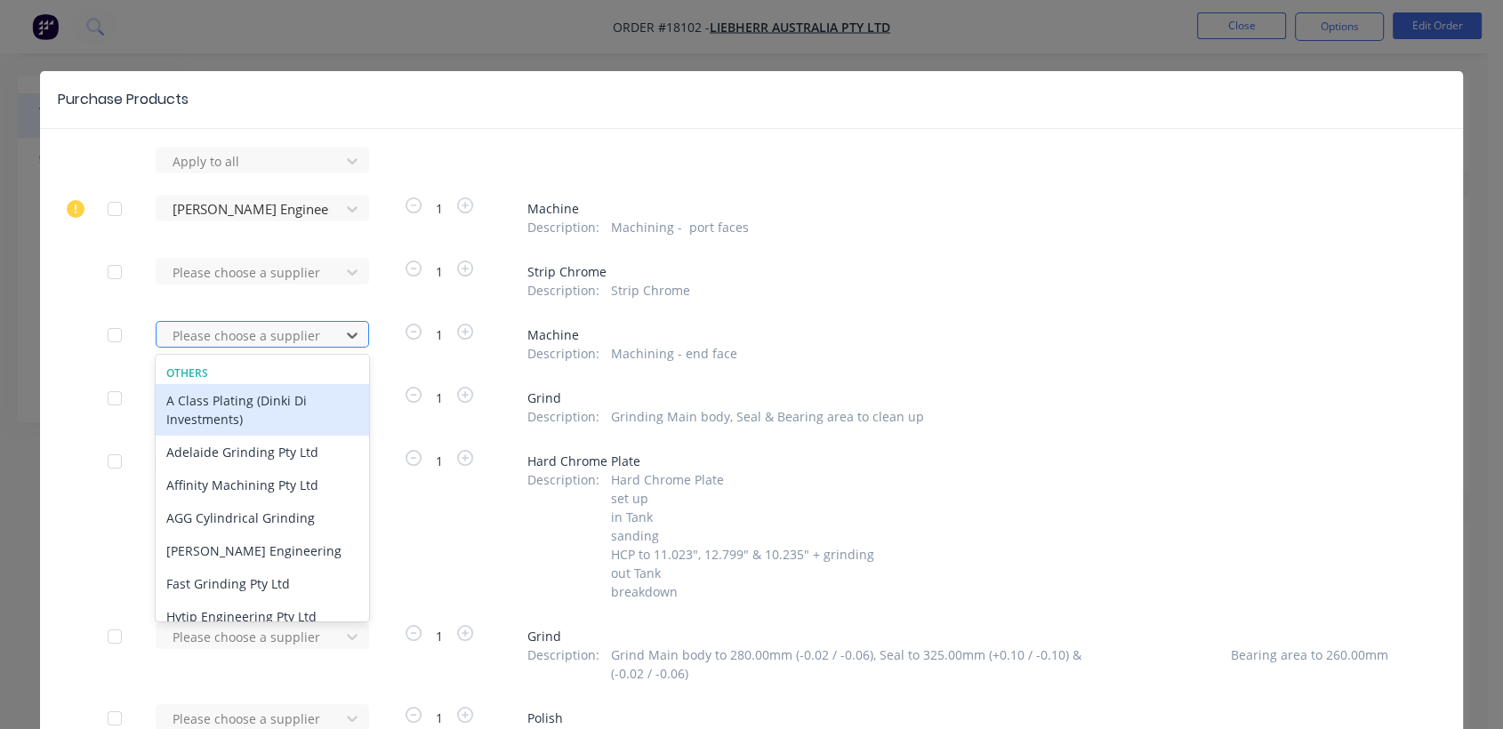
click at [265, 330] on div at bounding box center [251, 336] width 160 height 22
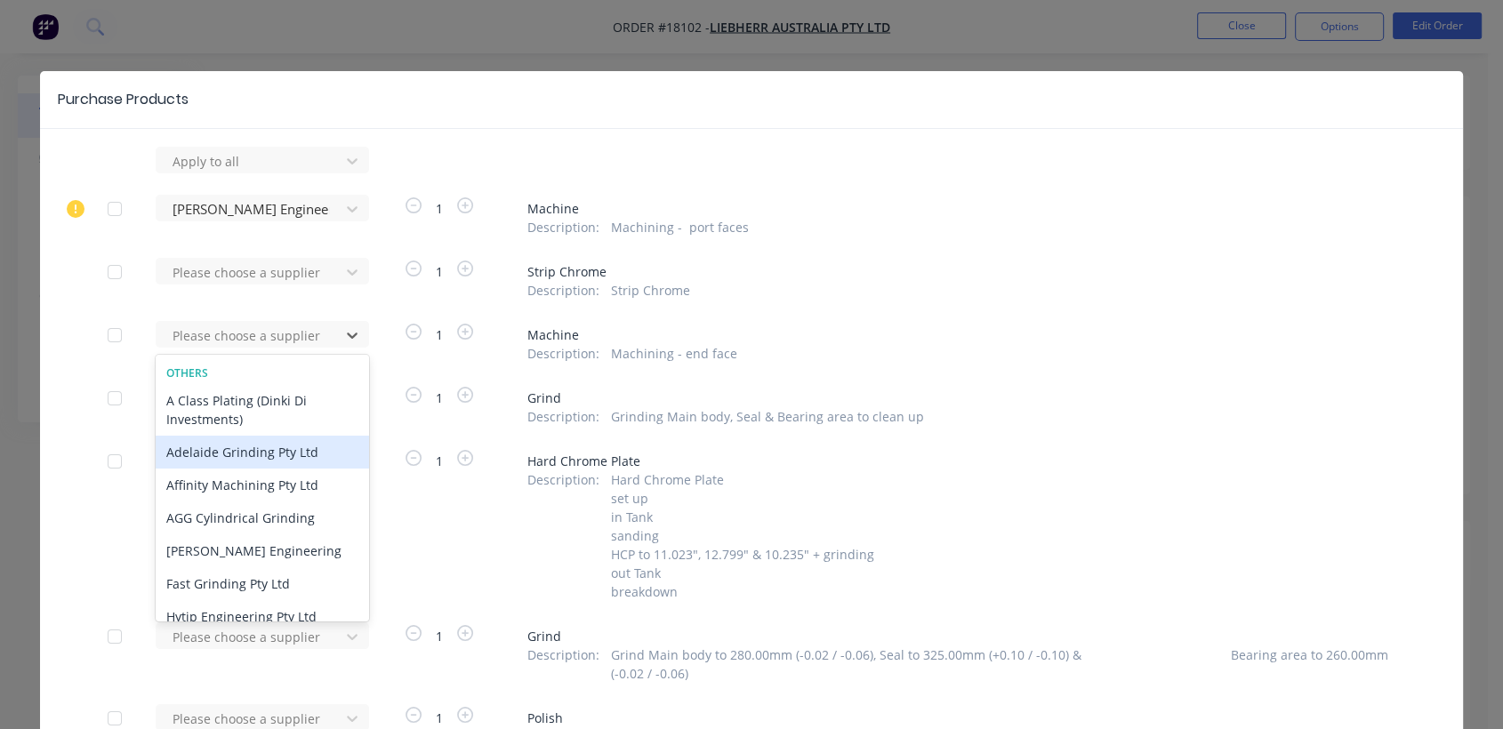
click at [246, 453] on div "Adelaide Grinding Pty Ltd" at bounding box center [262, 452] width 213 height 33
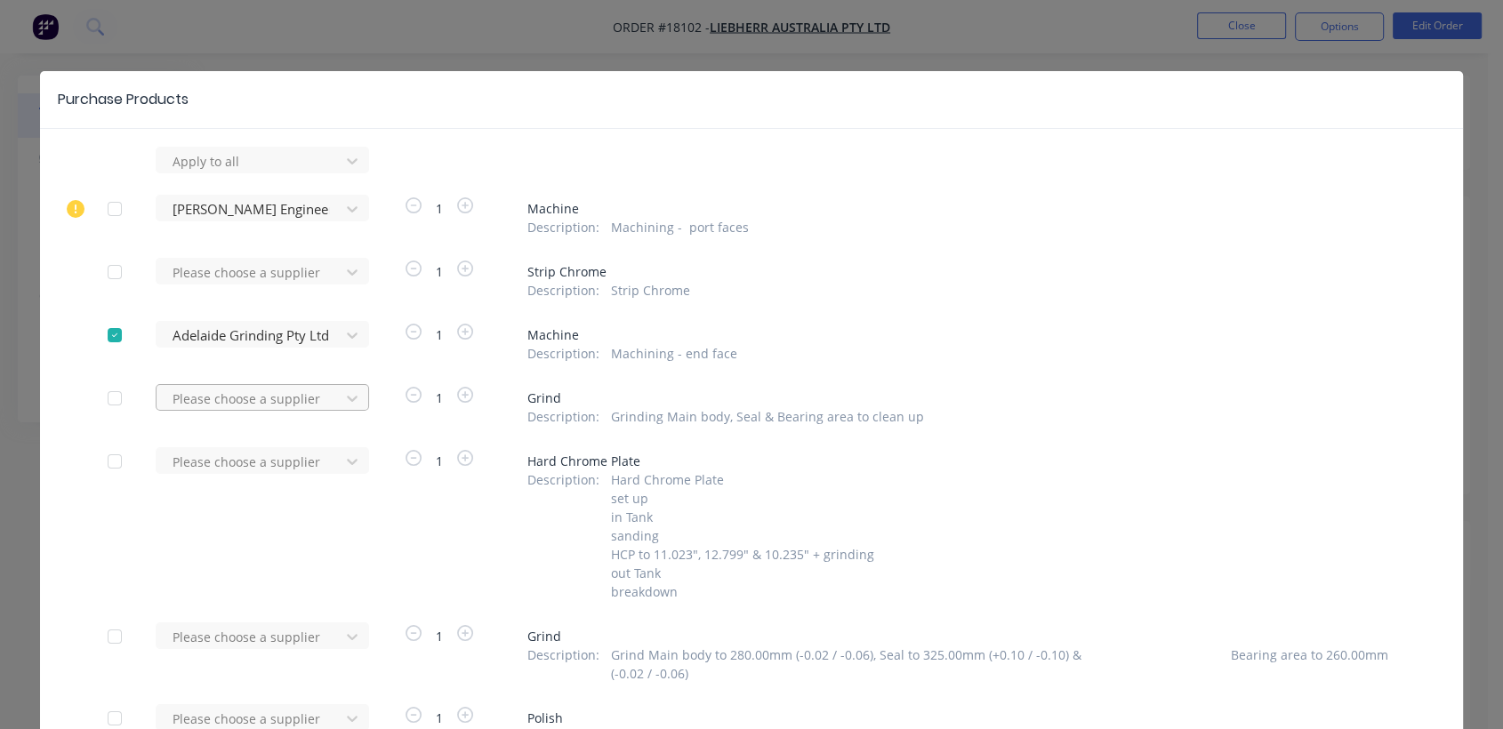
click at [235, 398] on div at bounding box center [251, 399] width 160 height 22
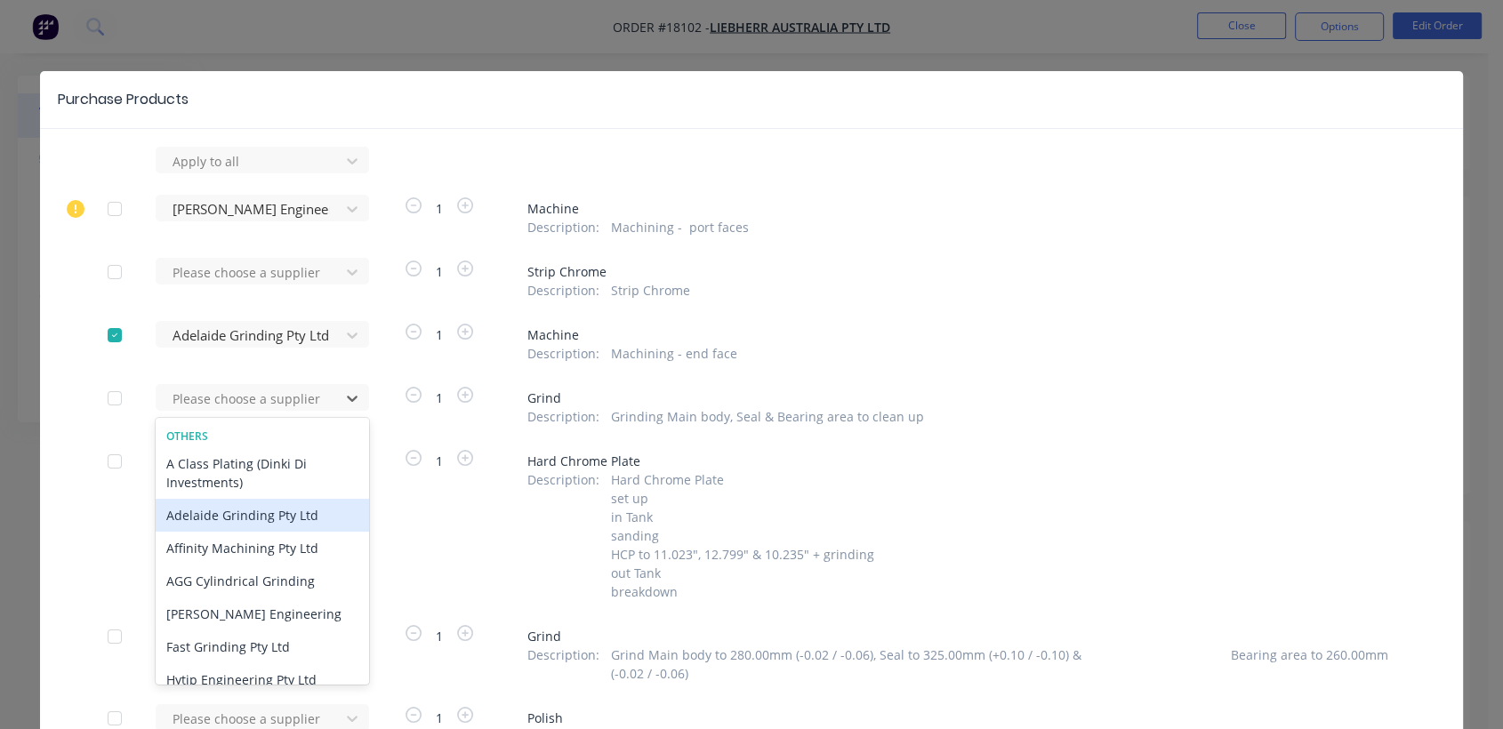
click at [248, 517] on div "Adelaide Grinding Pty Ltd" at bounding box center [262, 515] width 213 height 33
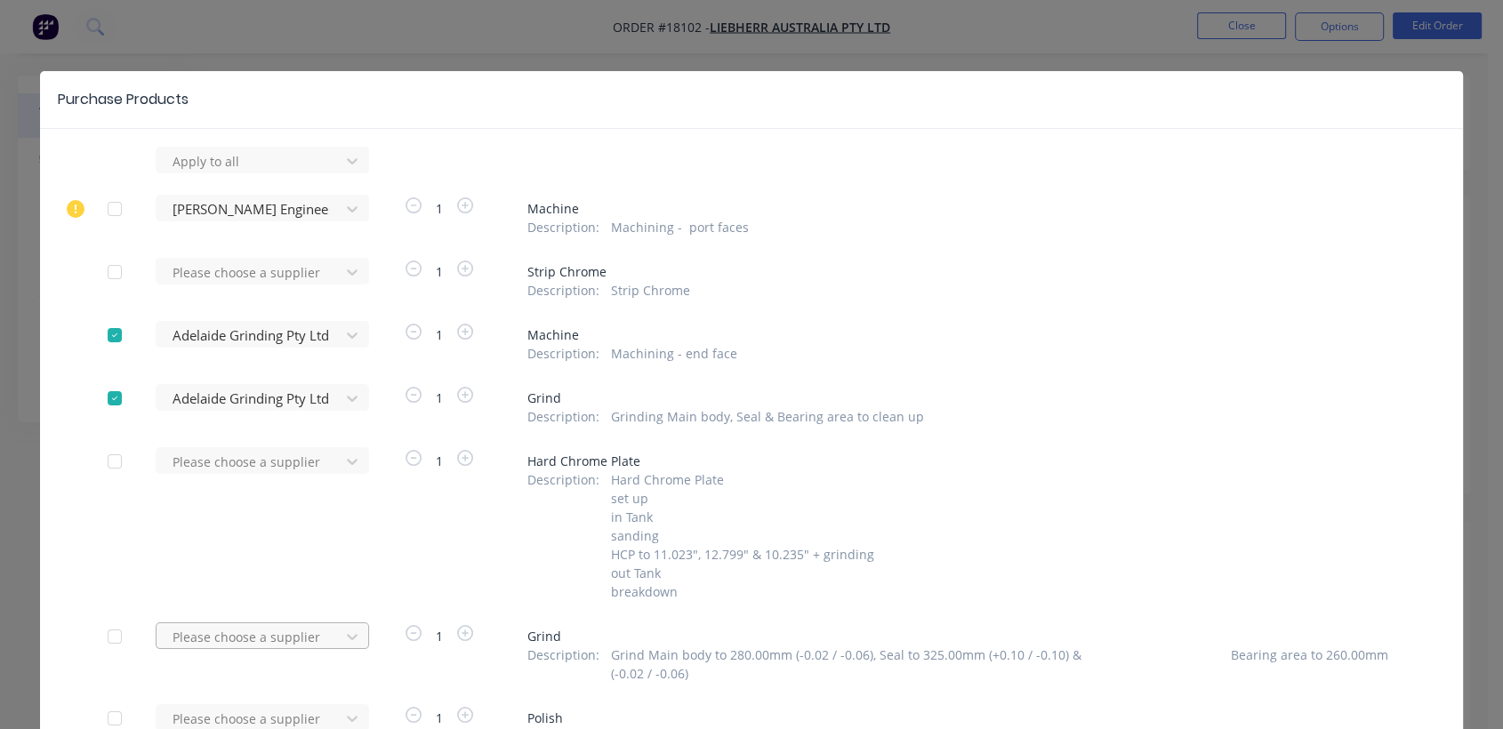
scroll to position [200, 0]
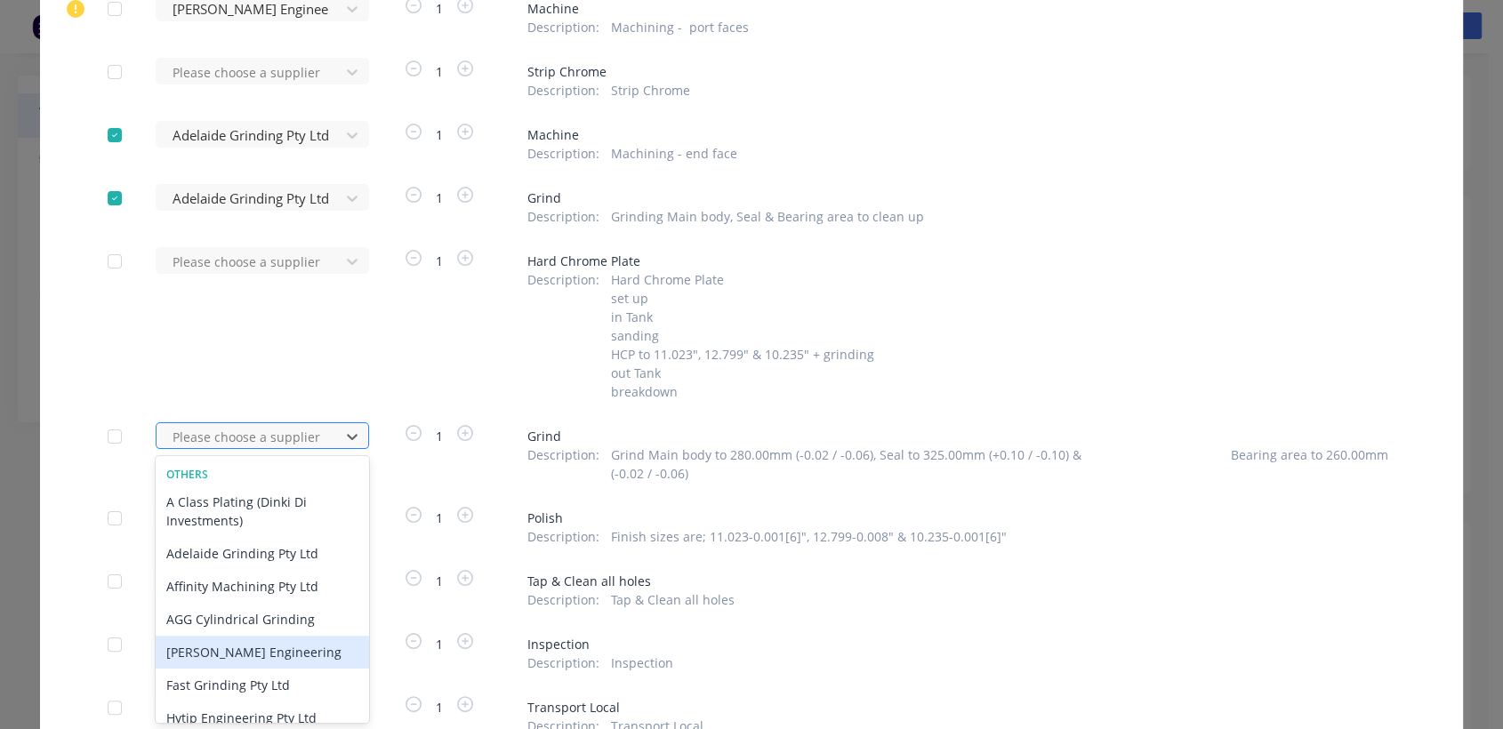
click at [268, 449] on div "11 results available. Use Up and Down to choose options, press Enter to select …" at bounding box center [254, 435] width 196 height 27
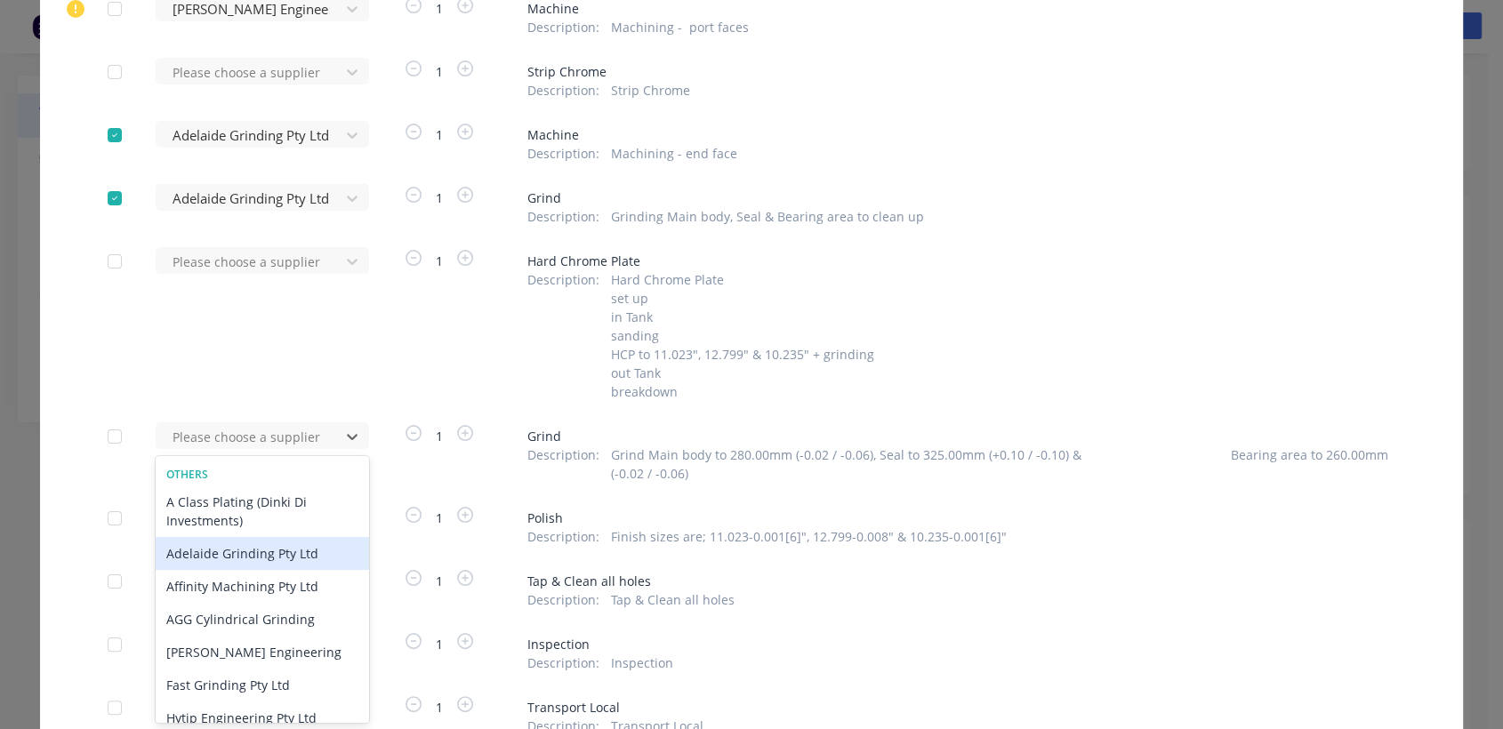
click at [250, 556] on div "Adelaide Grinding Pty Ltd" at bounding box center [262, 553] width 213 height 33
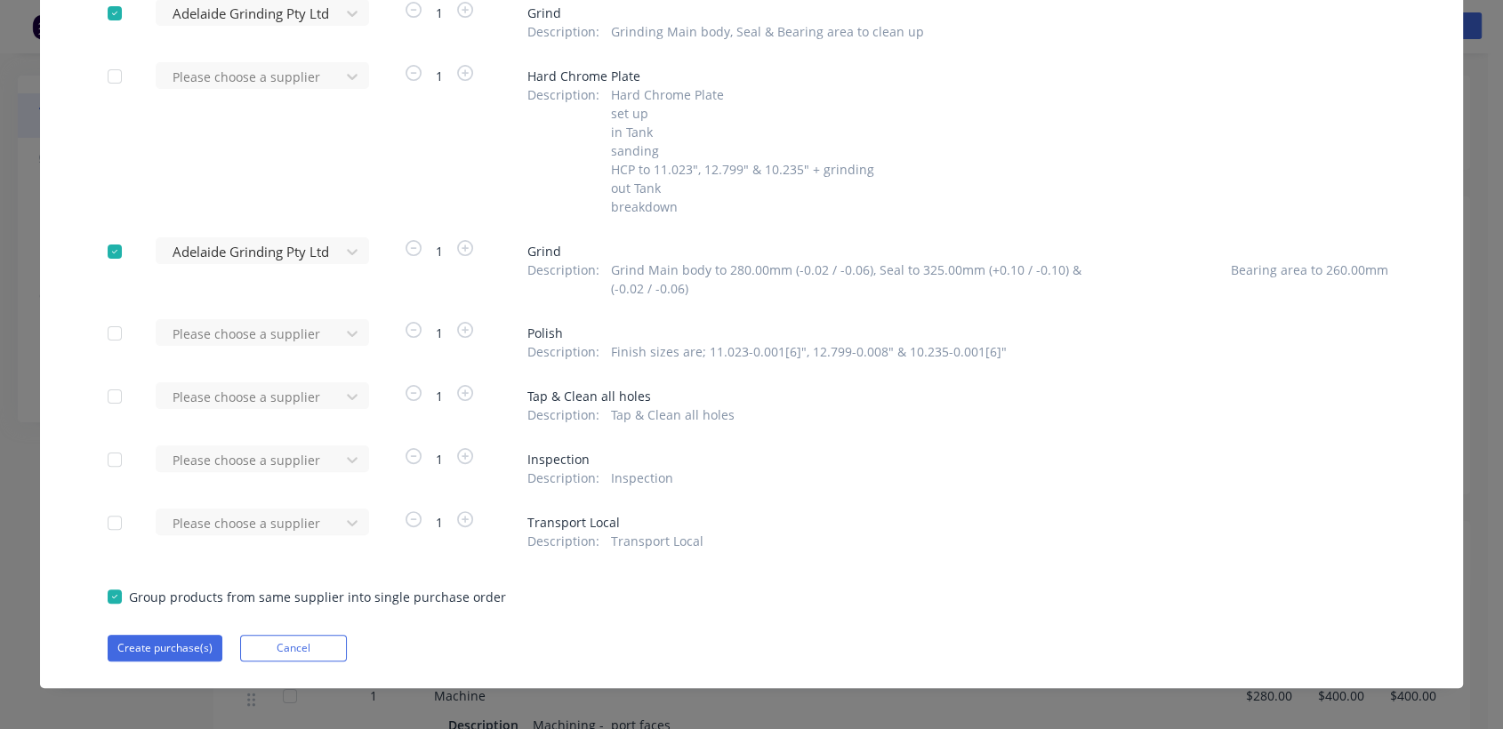
scroll to position [396, 0]
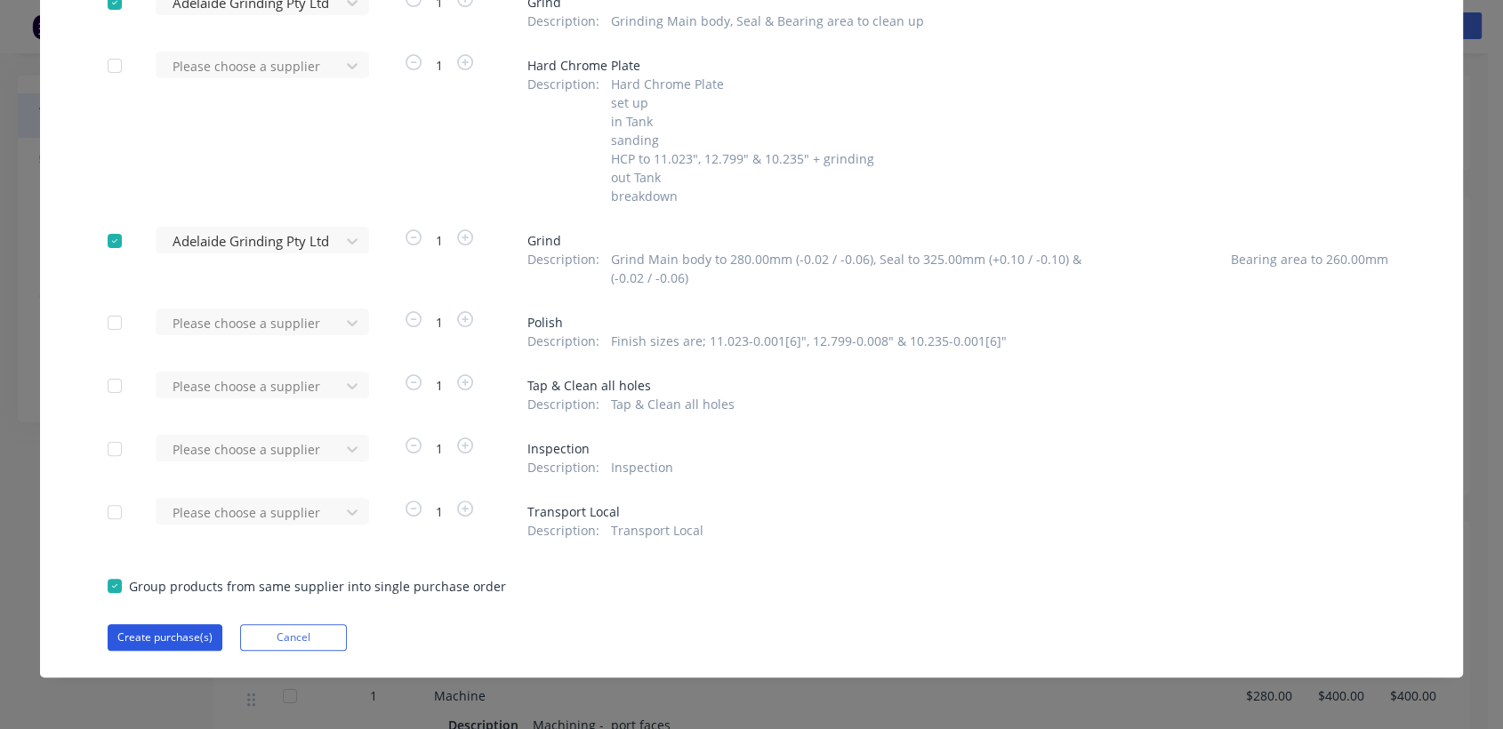
click at [169, 627] on button "Create purchase(s)" at bounding box center [165, 637] width 115 height 27
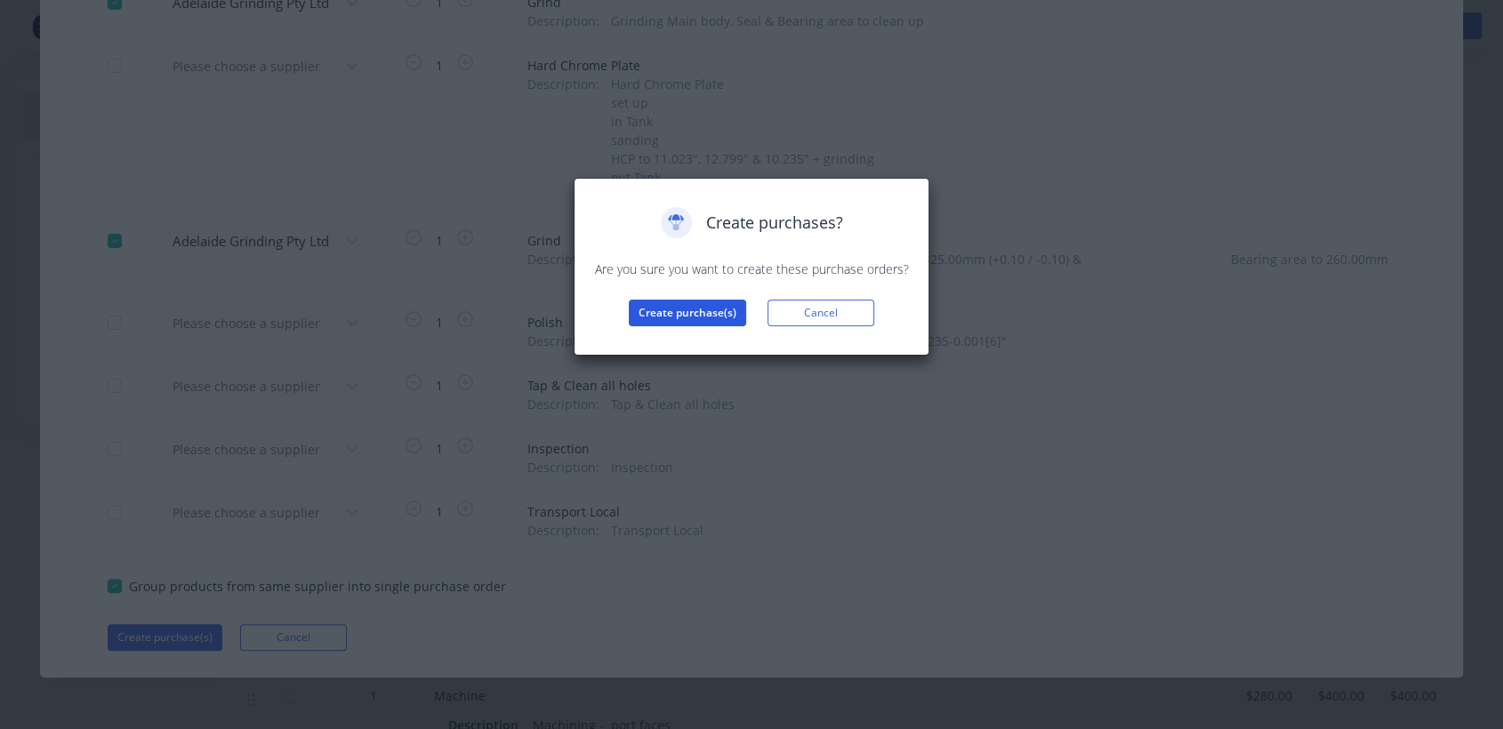
click at [662, 307] on button "Create purchase(s)" at bounding box center [687, 313] width 117 height 27
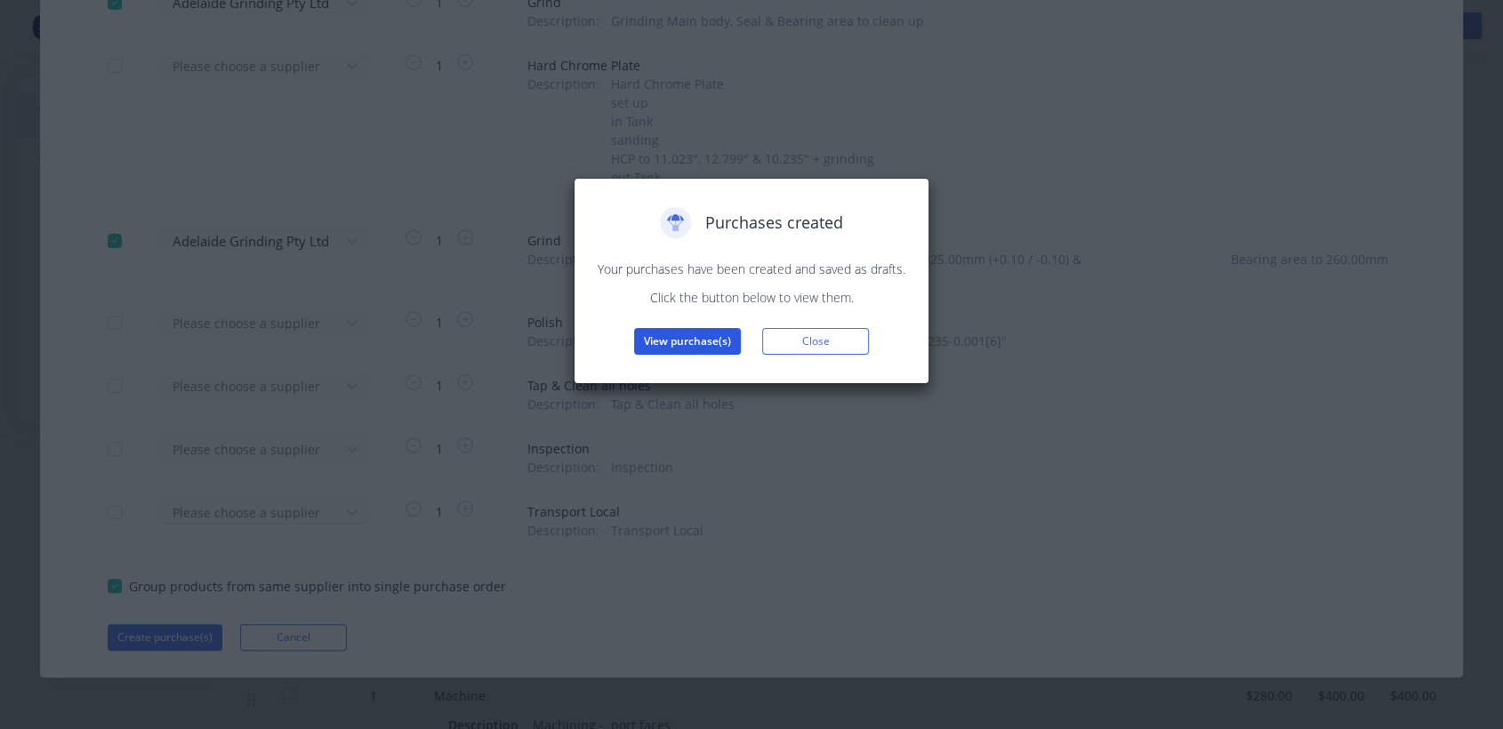
click at [709, 336] on button "View purchase(s)" at bounding box center [687, 341] width 107 height 27
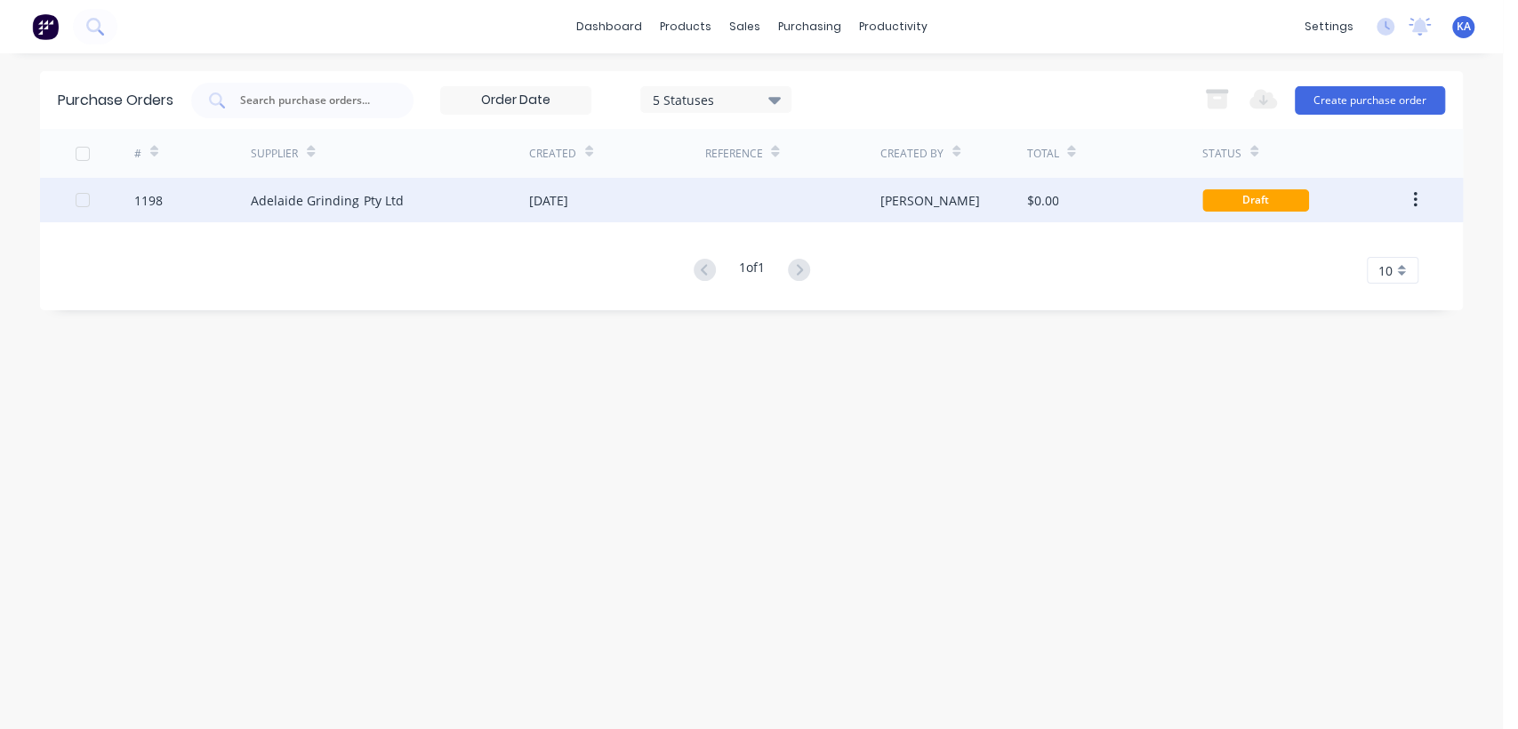
click at [926, 192] on div "[PERSON_NAME]" at bounding box center [953, 200] width 147 height 44
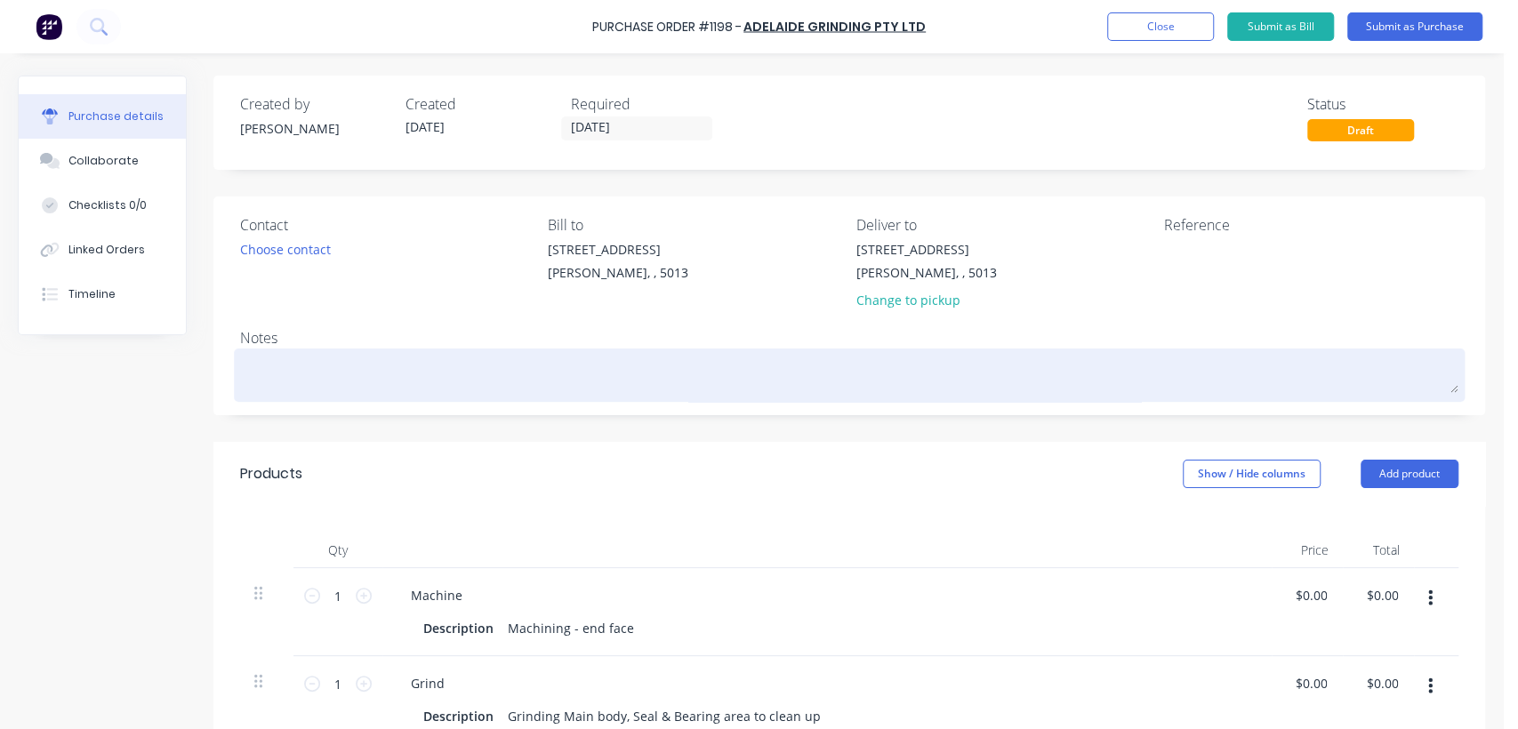
click at [286, 369] on textarea at bounding box center [849, 373] width 1218 height 40
paste textarea "116000088SX R9800 Rotor Connector"
type textarea "x"
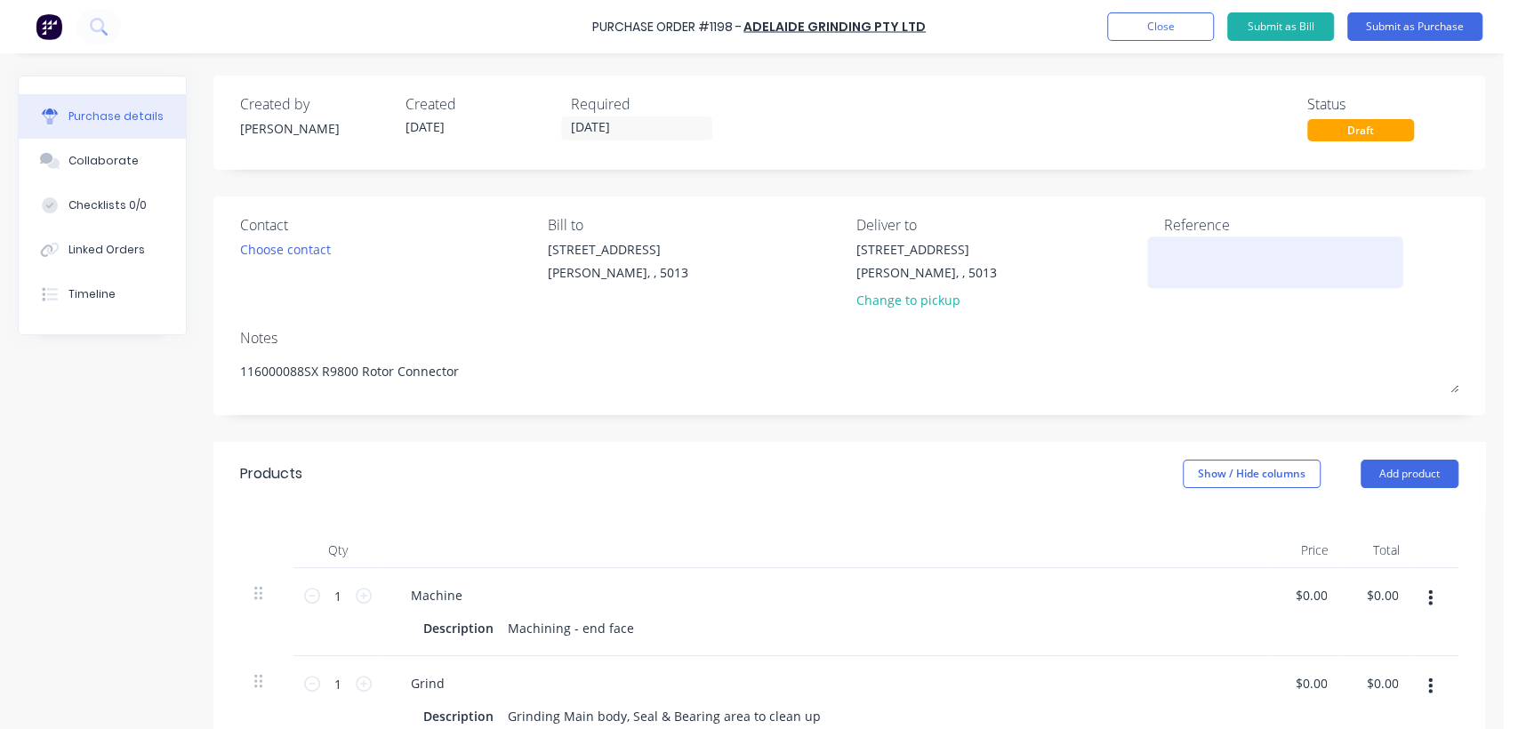
type textarea "116000088SX R9800 Rotor Connector"
type textarea "x"
type textarea "116000088SX R9800 Rotor Connector"
click at [1180, 265] on textarea at bounding box center [1275, 260] width 222 height 40
type textarea "TC18102"
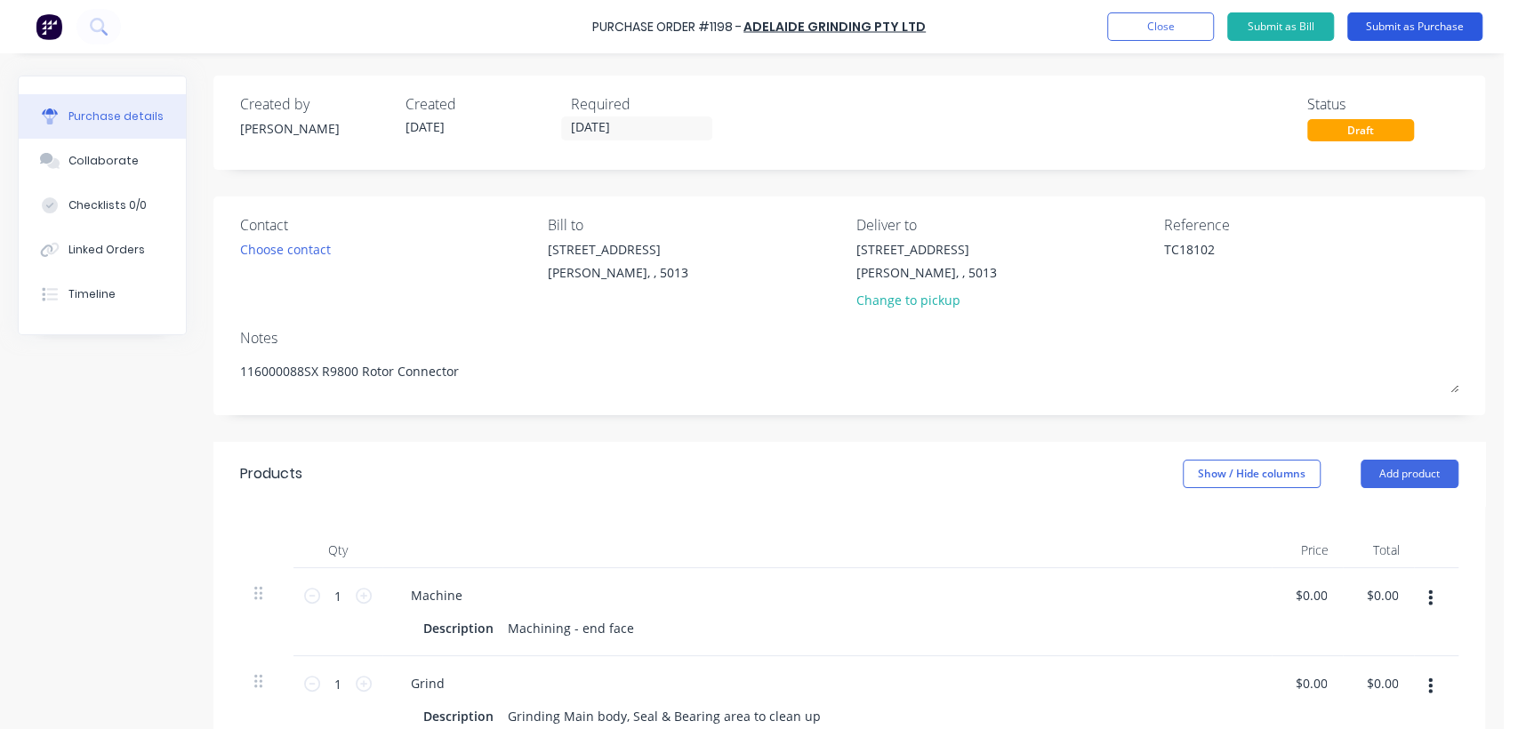
type textarea "x"
type textarea "TC18102"
click at [1428, 25] on button "Submit as Purchase" at bounding box center [1414, 26] width 135 height 28
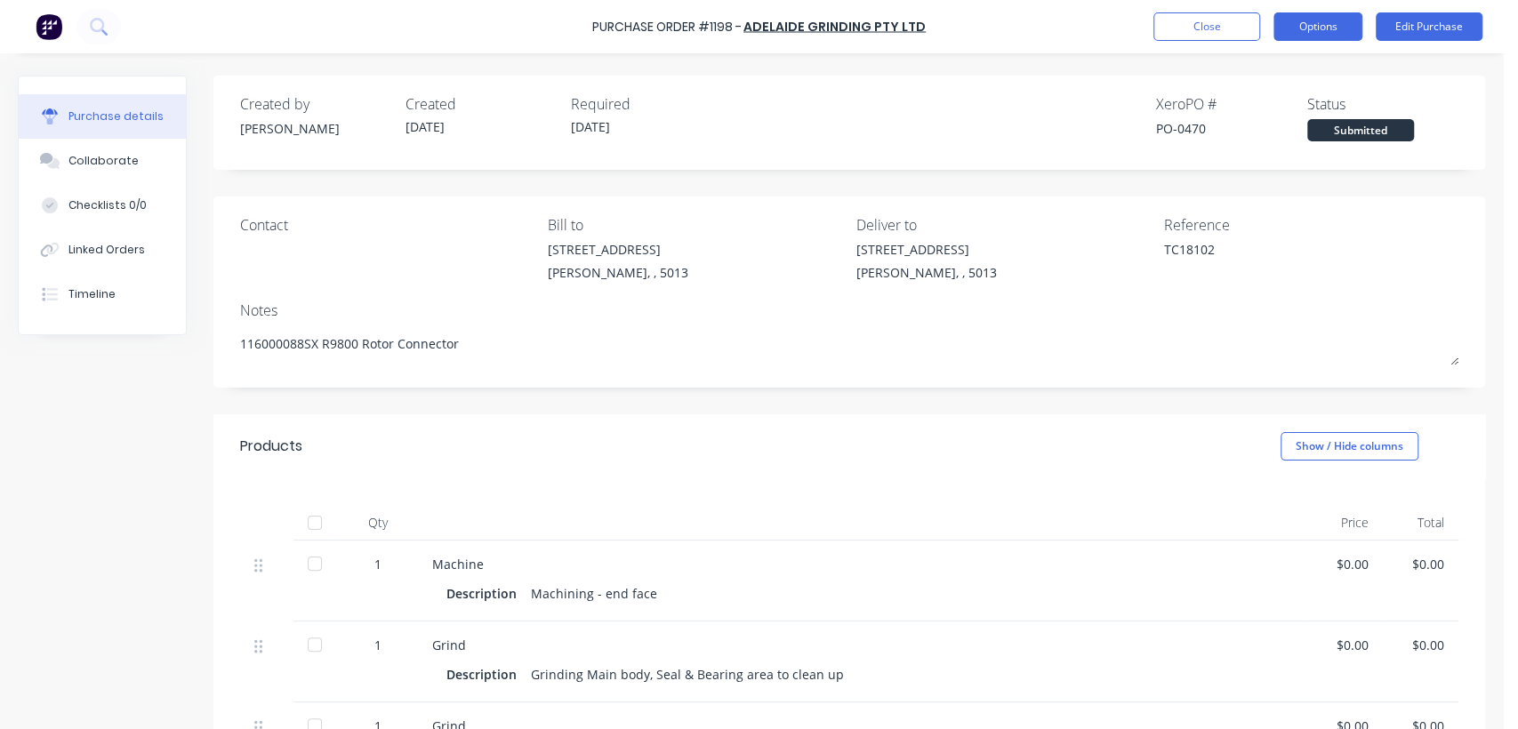
click at [1305, 34] on button "Options" at bounding box center [1317, 26] width 89 height 28
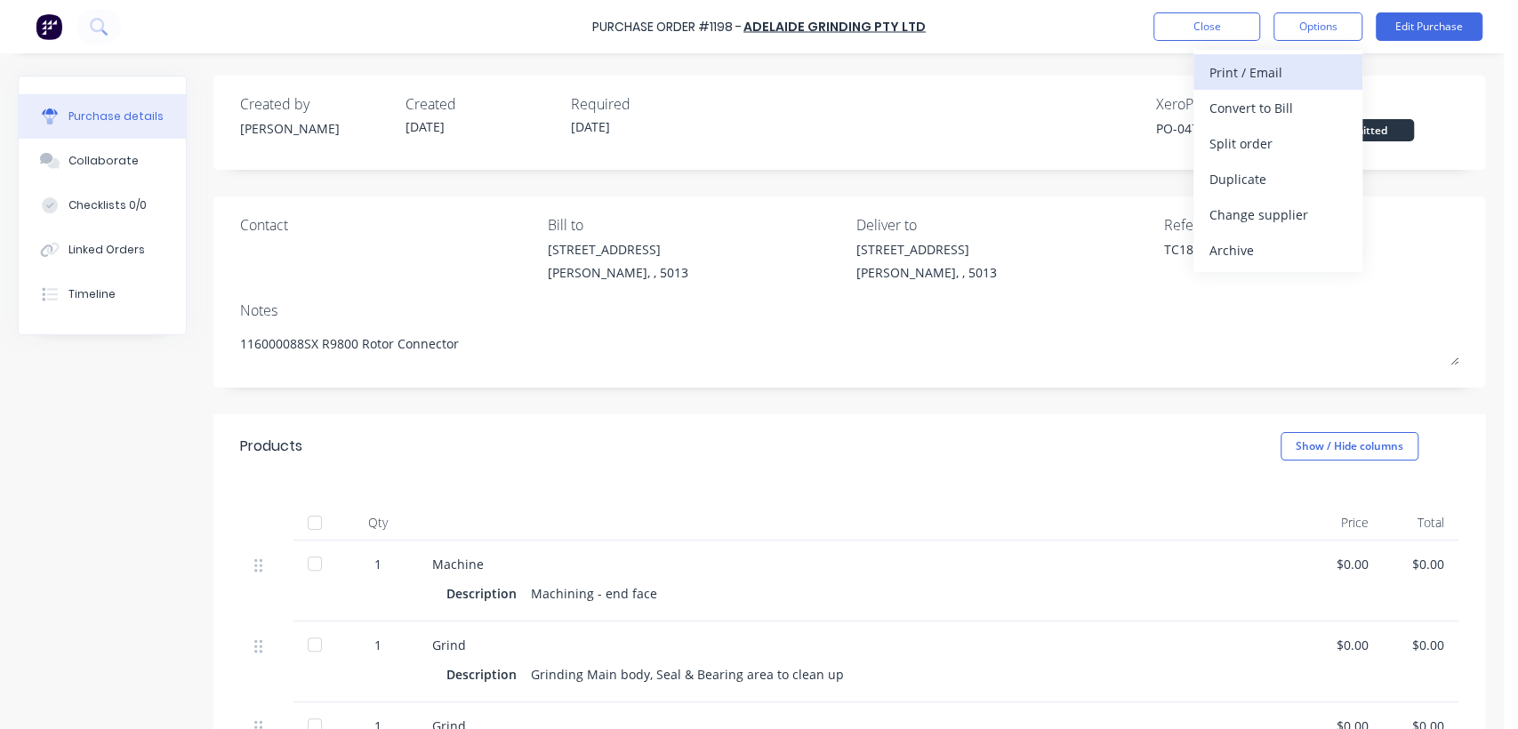
click at [1272, 71] on div "Print / Email" at bounding box center [1277, 73] width 137 height 26
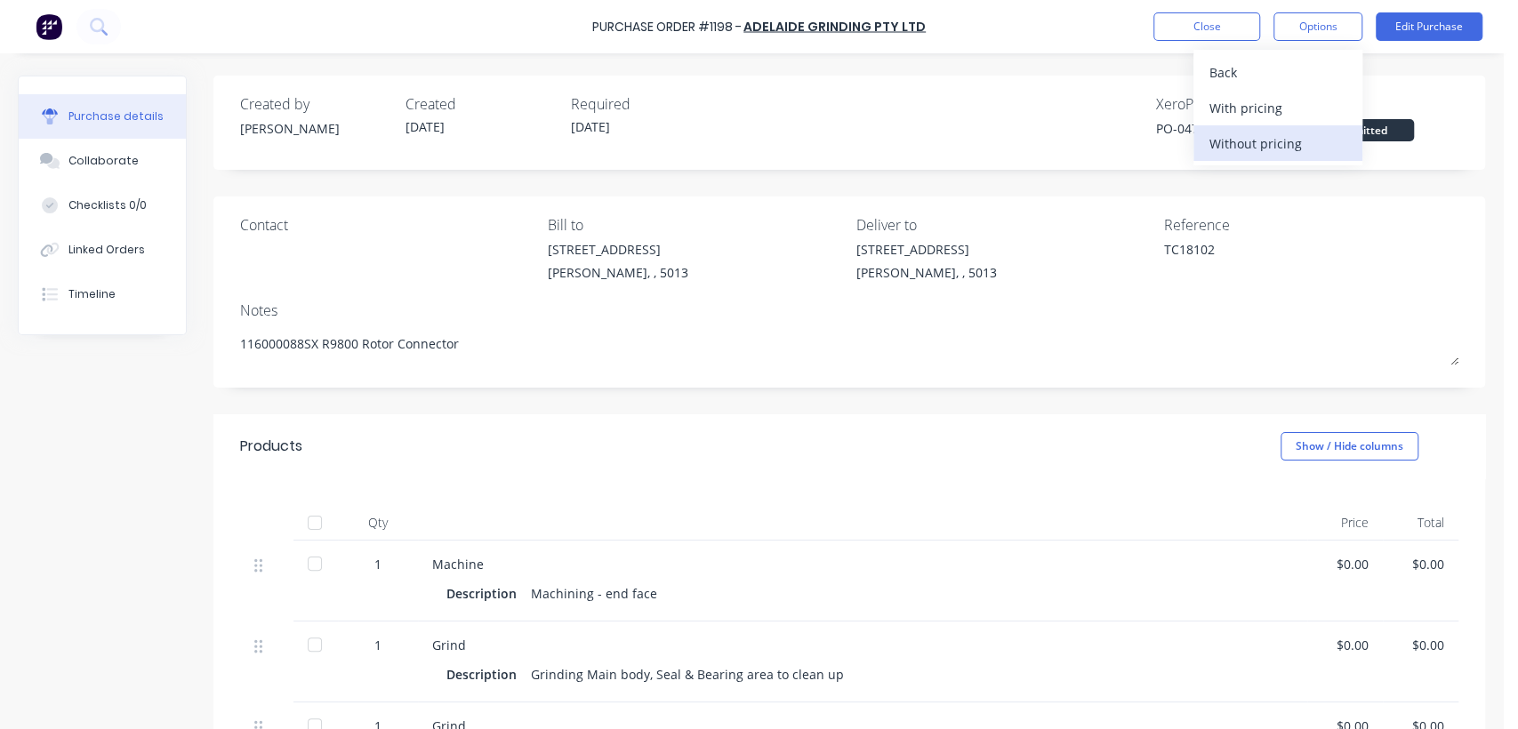
click at [1270, 142] on div "Without pricing" at bounding box center [1277, 144] width 137 height 26
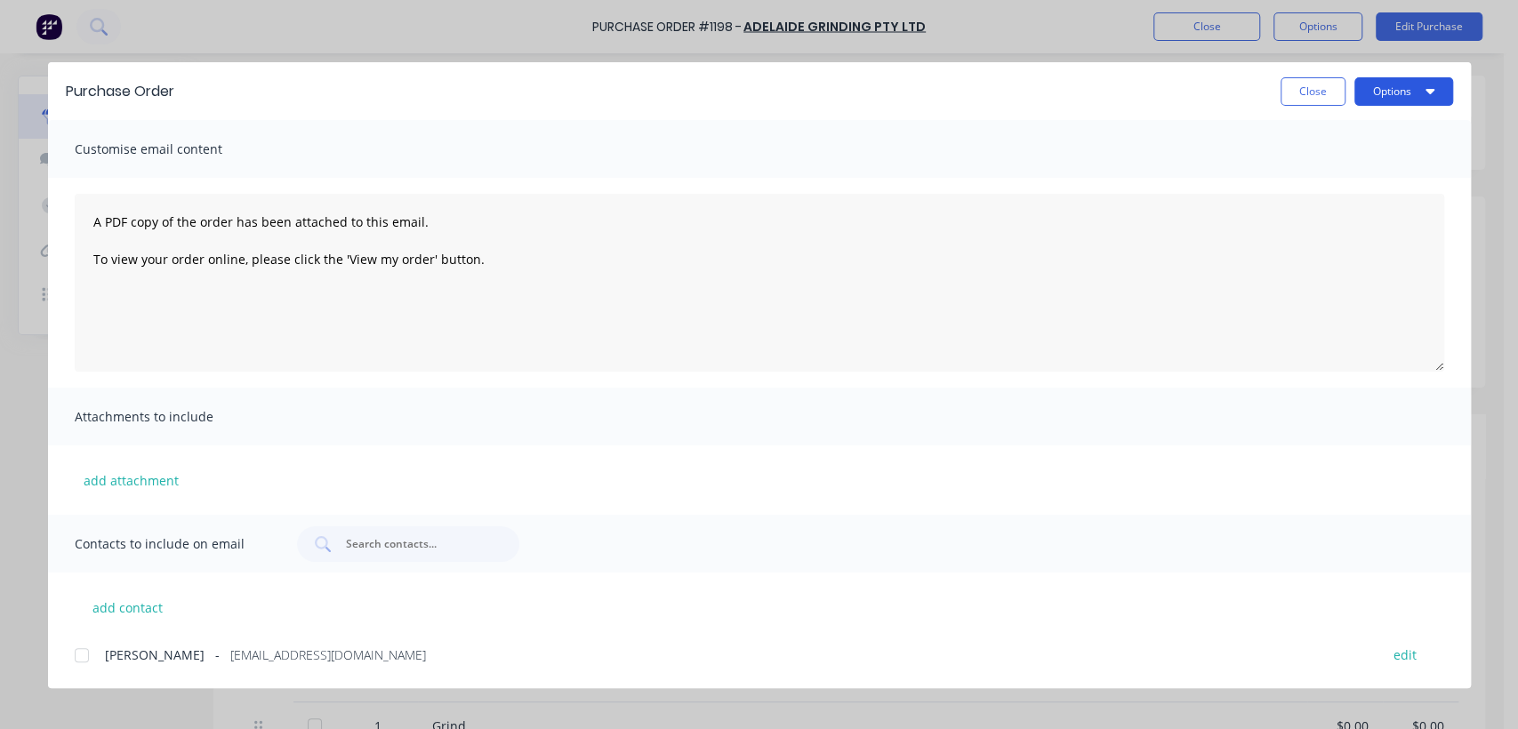
click at [1388, 94] on button "Options" at bounding box center [1403, 91] width 99 height 28
click at [1333, 167] on div "Print" at bounding box center [1368, 172] width 137 height 26
click at [1305, 84] on button "Close" at bounding box center [1312, 91] width 65 height 28
type textarea "x"
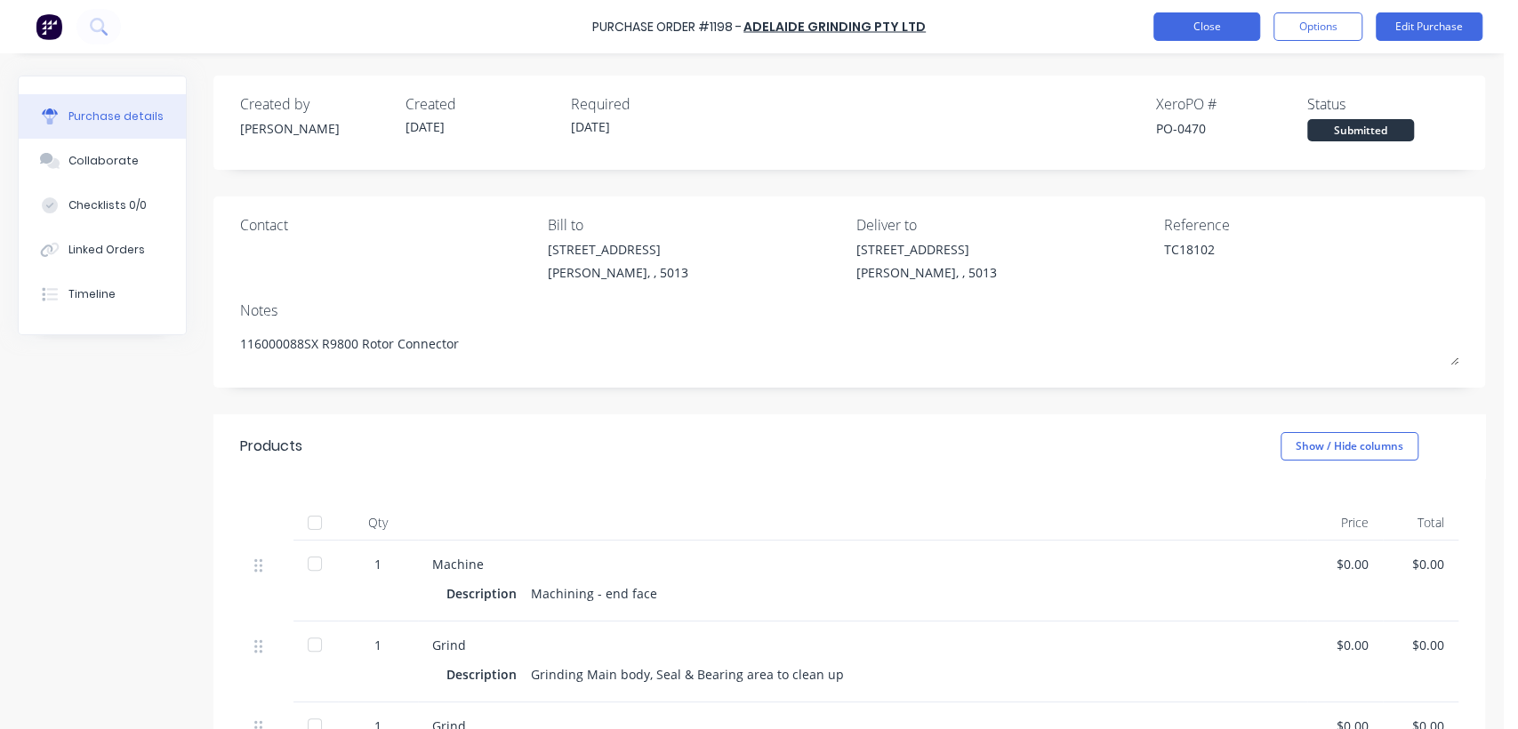
click at [1190, 34] on button "Close" at bounding box center [1206, 26] width 107 height 28
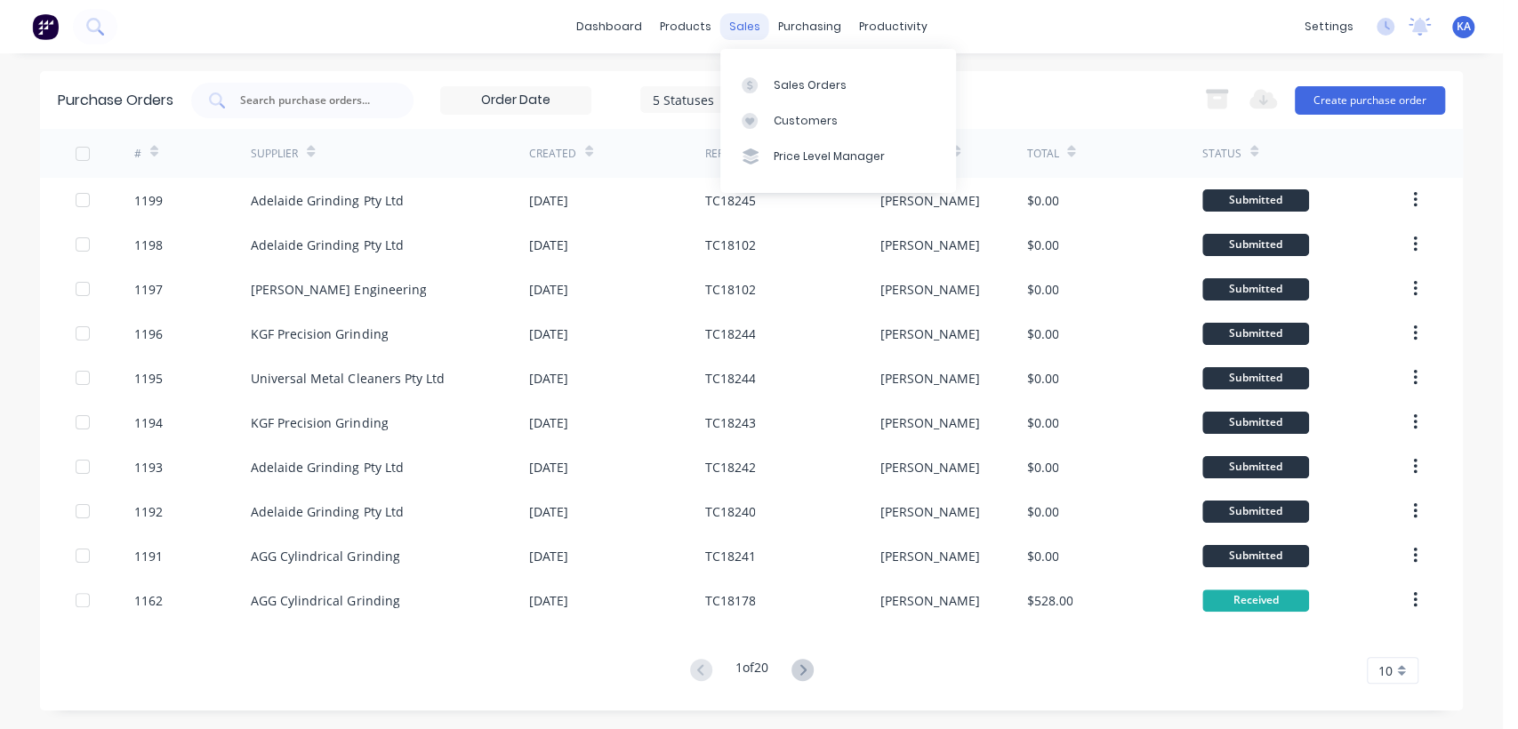
click at [744, 20] on div "sales" at bounding box center [744, 26] width 49 height 27
click at [782, 89] on div "Sales Orders" at bounding box center [810, 85] width 73 height 16
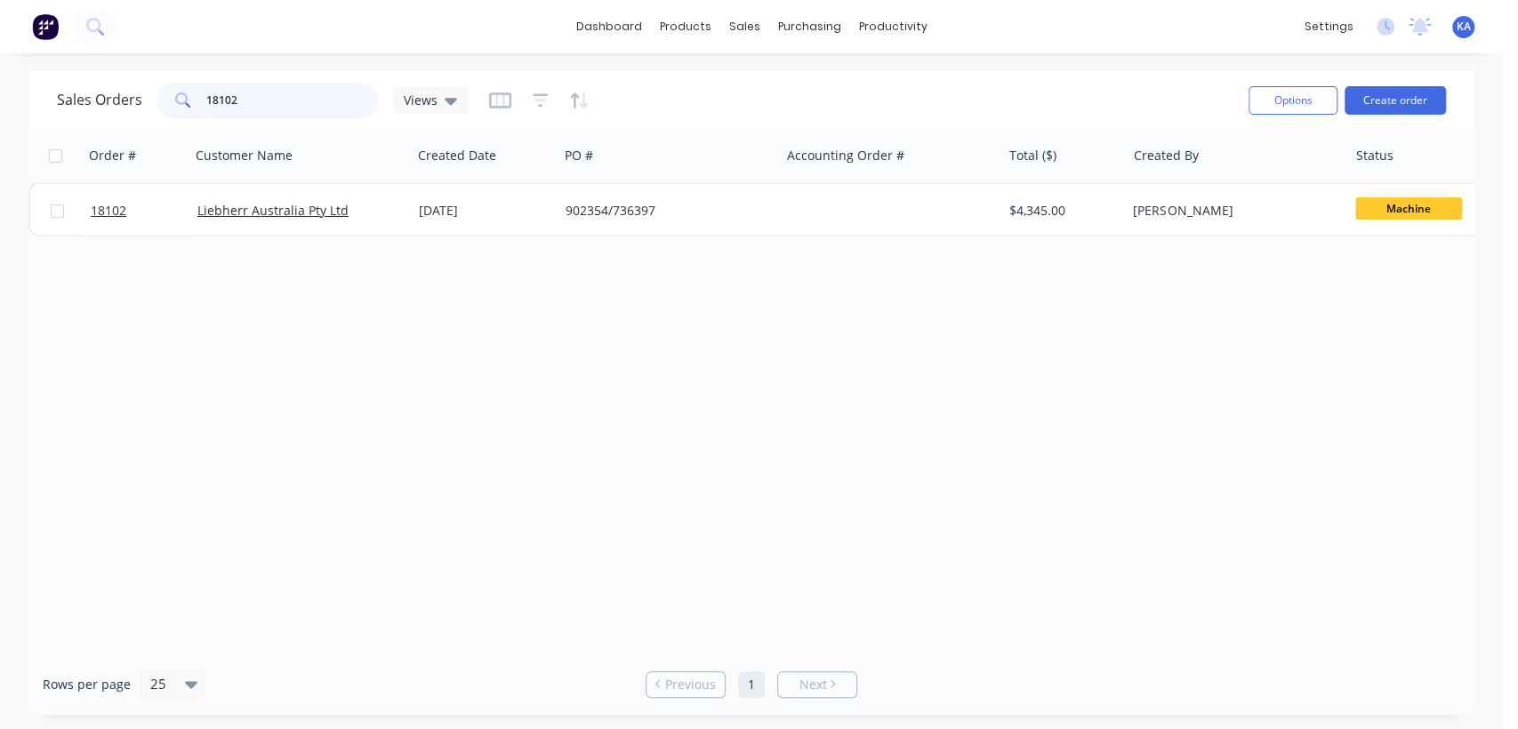
drag, startPoint x: 284, startPoint y: 100, endPoint x: 20, endPoint y: 116, distance: 264.5
click at [20, 116] on div "Sales Orders 18102 Views Options Create order Order # Customer Name Created Dat…" at bounding box center [751, 393] width 1503 height 644
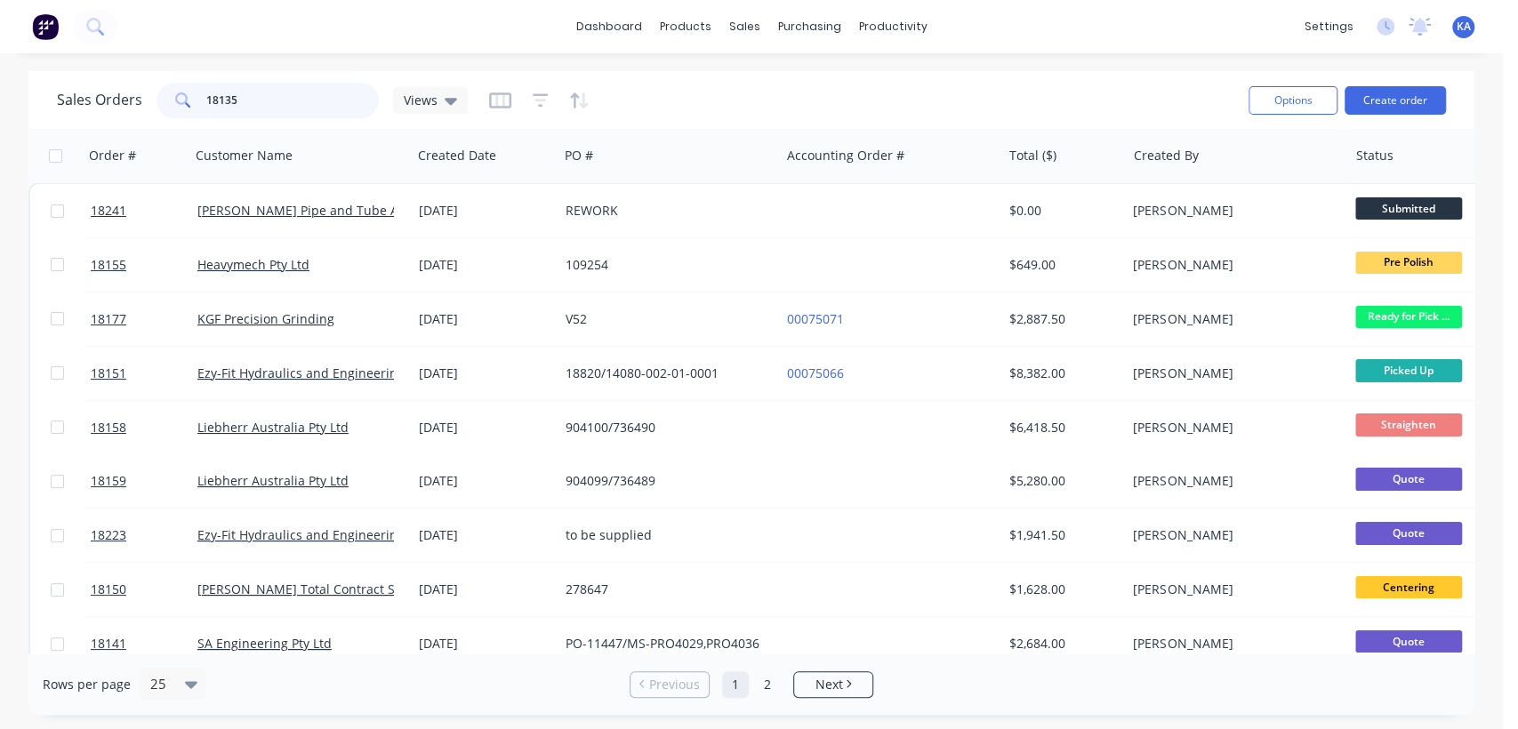
type input "18135"
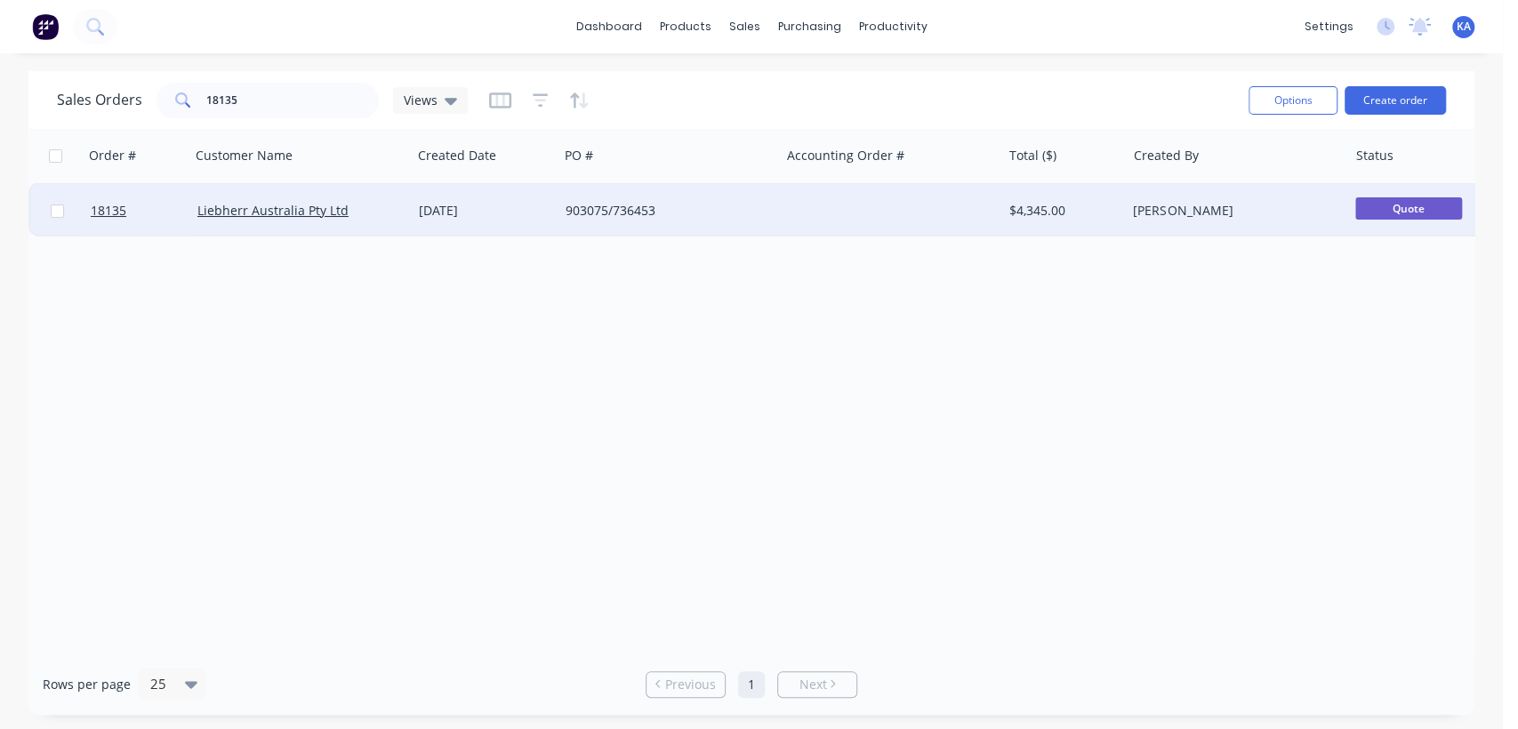
click at [1023, 207] on div "$4,345.00" at bounding box center [1061, 211] width 104 height 18
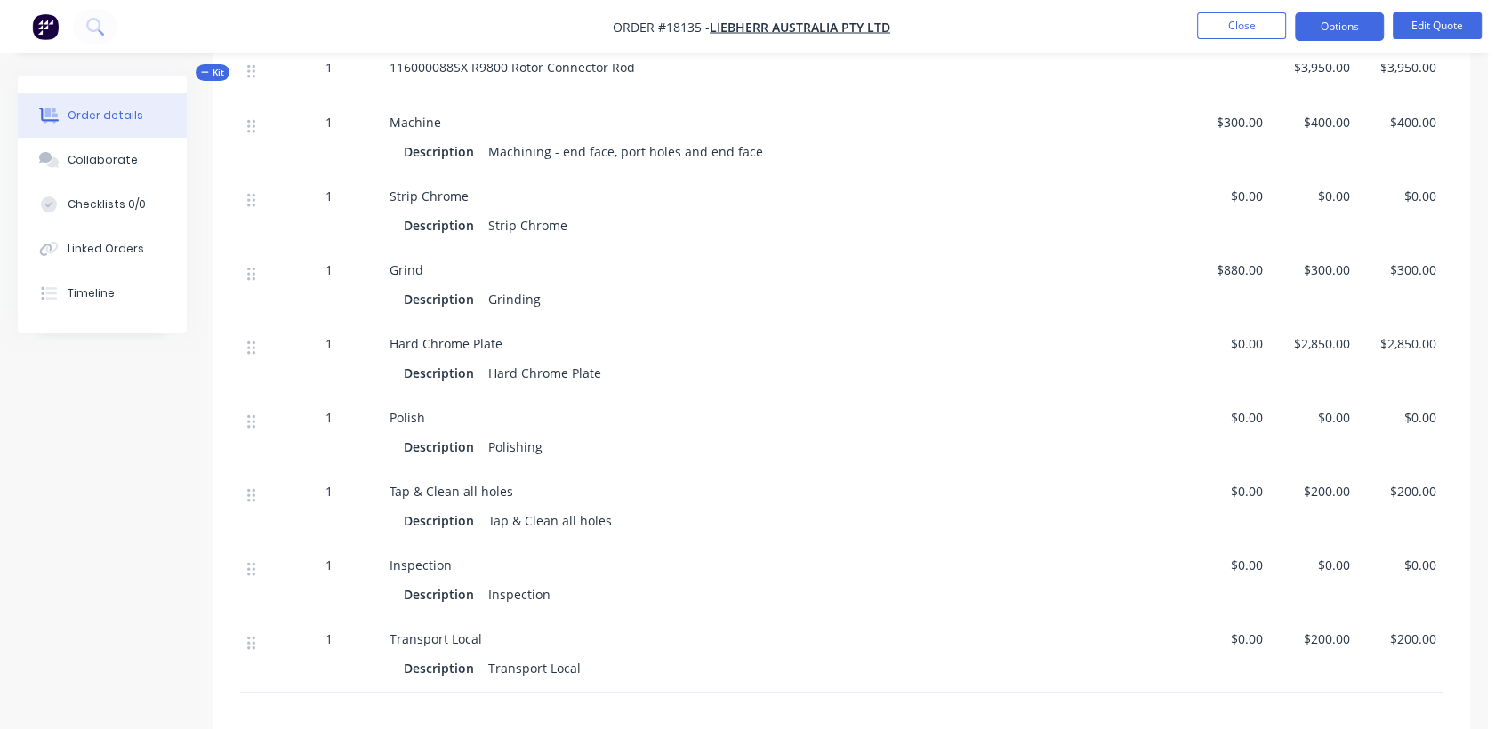
scroll to position [592, 0]
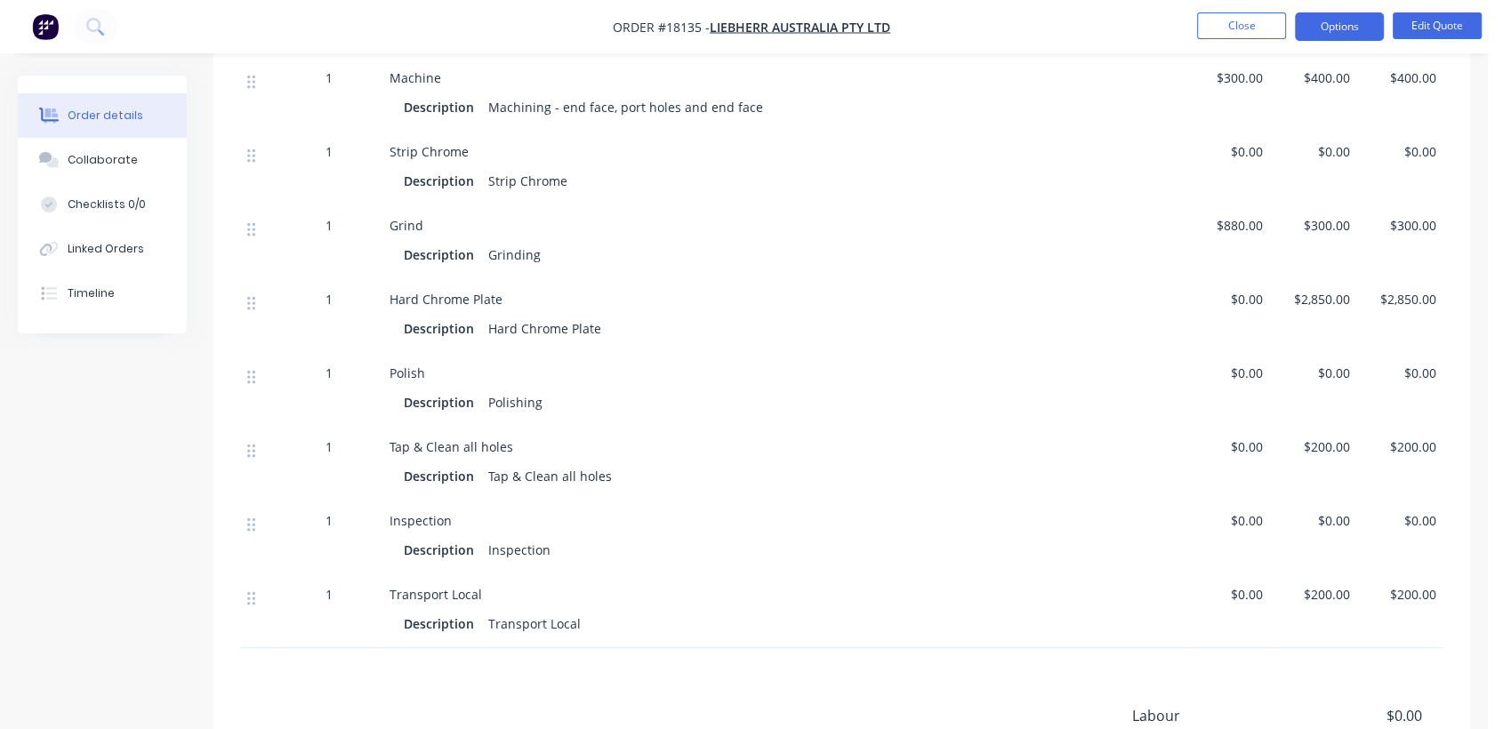
click at [1437, 9] on nav "Order #18135 - Liebherr Australia Pty Ltd Close Options Edit Quote" at bounding box center [751, 26] width 1503 height 53
click at [1436, 21] on button "Edit Quote" at bounding box center [1436, 25] width 89 height 27
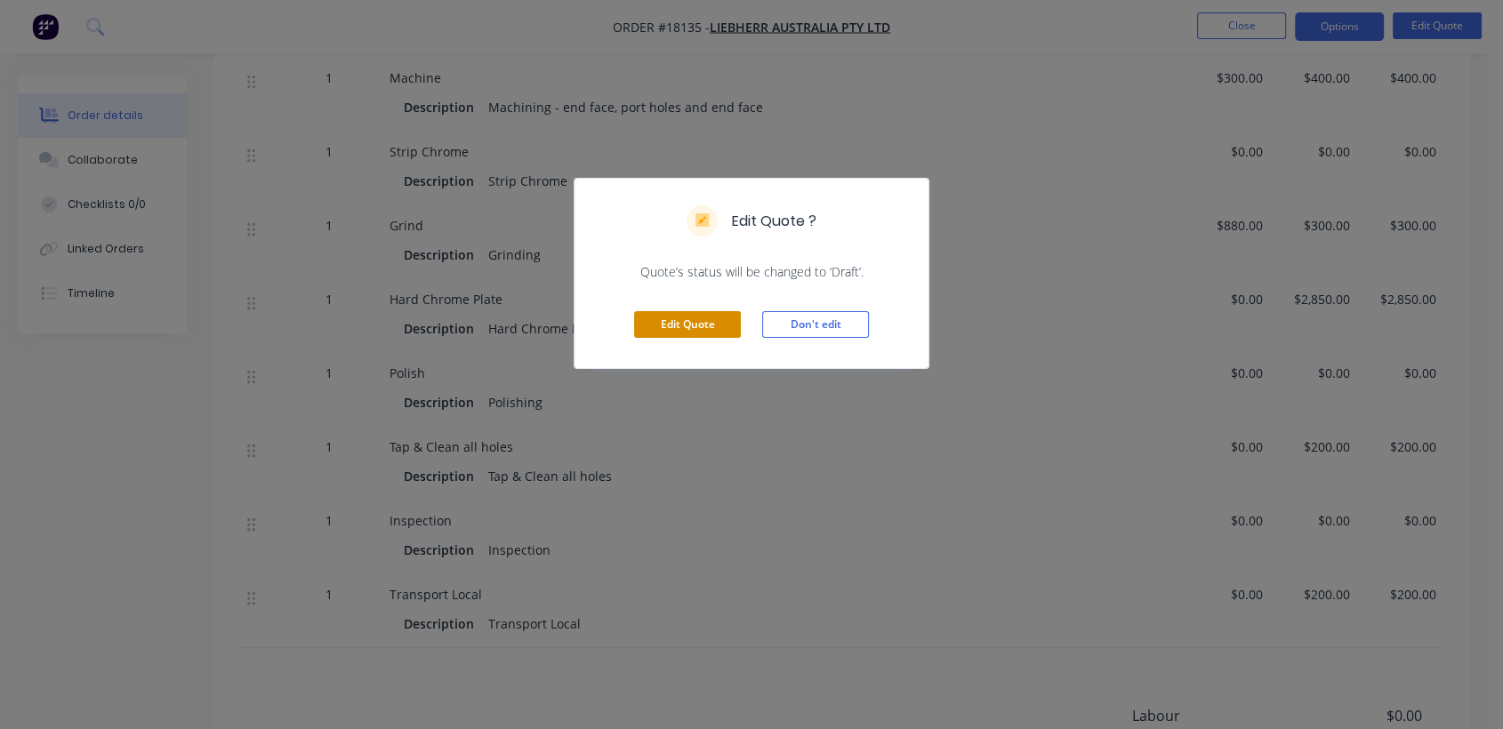
click at [711, 315] on button "Edit Quote" at bounding box center [687, 324] width 107 height 27
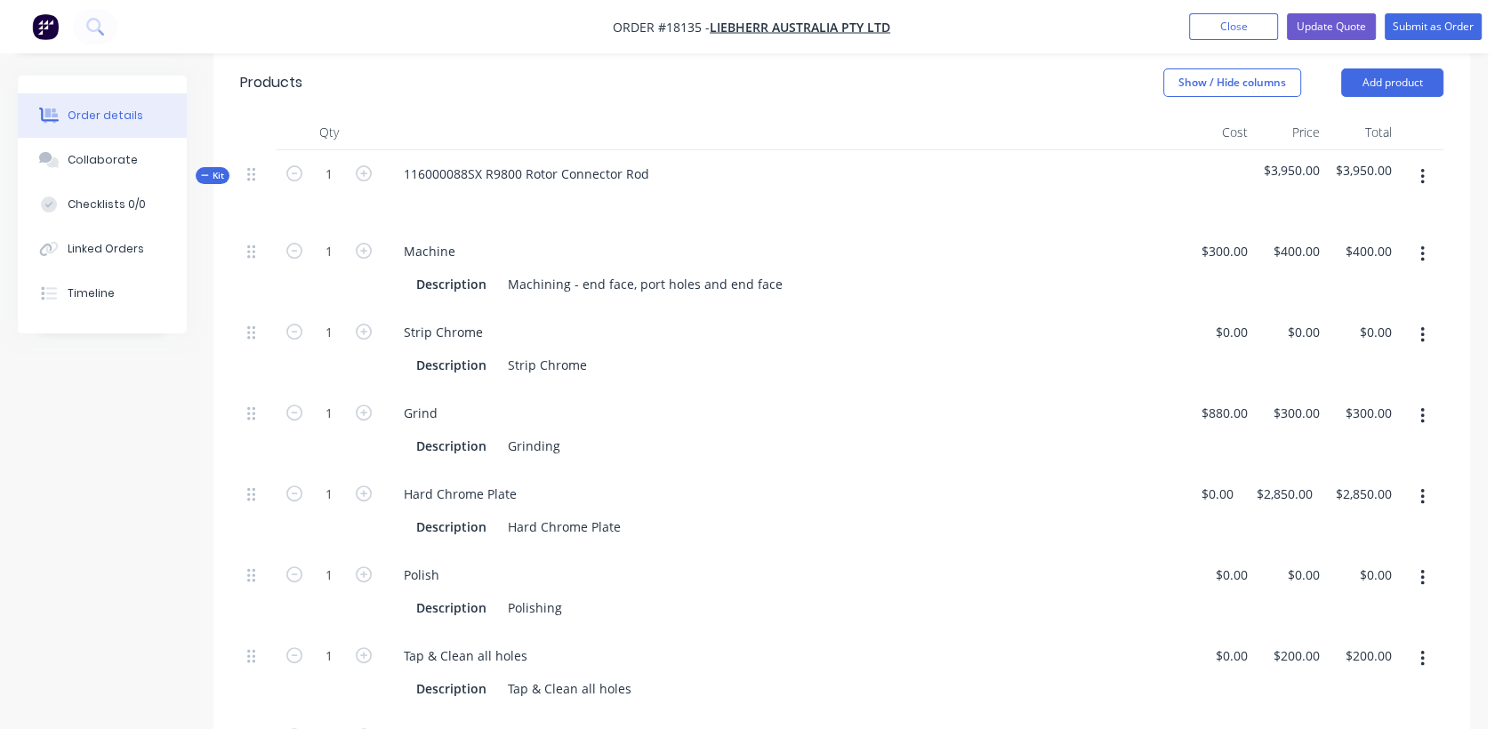
scroll to position [493, 0]
click at [1416, 236] on button "button" at bounding box center [1422, 252] width 42 height 32
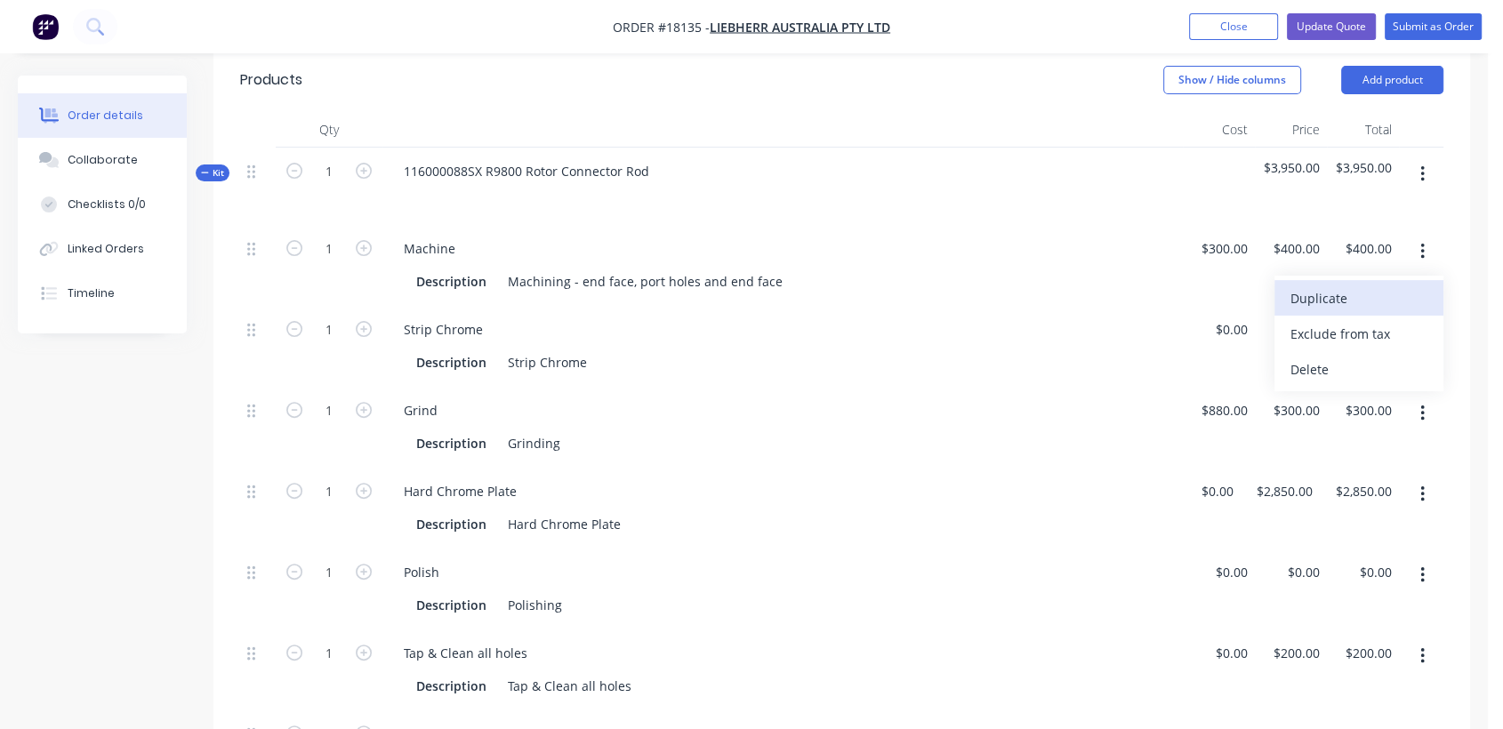
click at [1344, 285] on div "Duplicate" at bounding box center [1358, 298] width 137 height 26
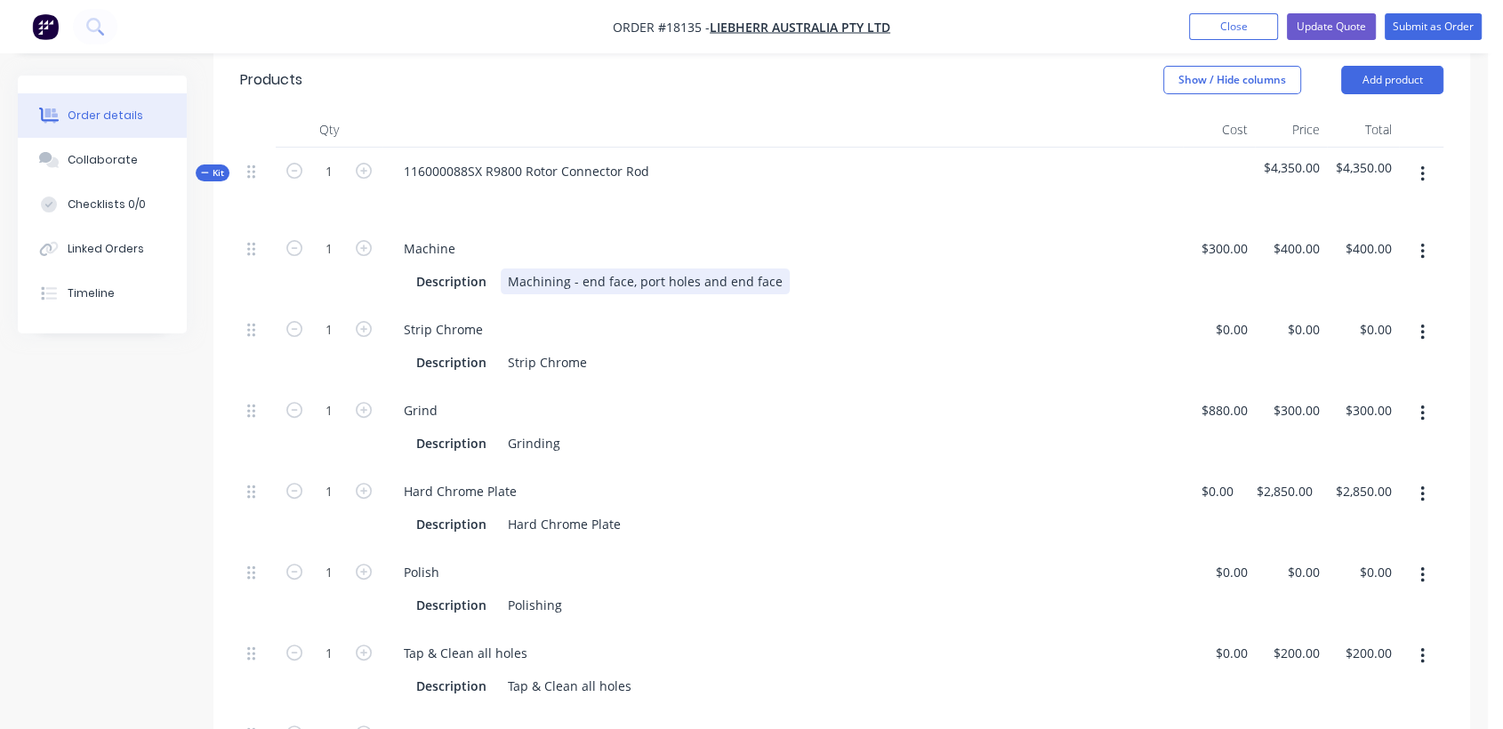
click at [774, 269] on div "Machining - end face, port holes and end face" at bounding box center [645, 282] width 289 height 26
drag, startPoint x: 775, startPoint y: 248, endPoint x: 683, endPoint y: 257, distance: 92.9
click at [683, 269] on div "Machining - end face, port holes and end face" at bounding box center [645, 282] width 289 height 26
click at [746, 269] on div "Machining - end face, port holes and end face" at bounding box center [645, 282] width 289 height 26
drag, startPoint x: 746, startPoint y: 248, endPoint x: 662, endPoint y: 255, distance: 83.9
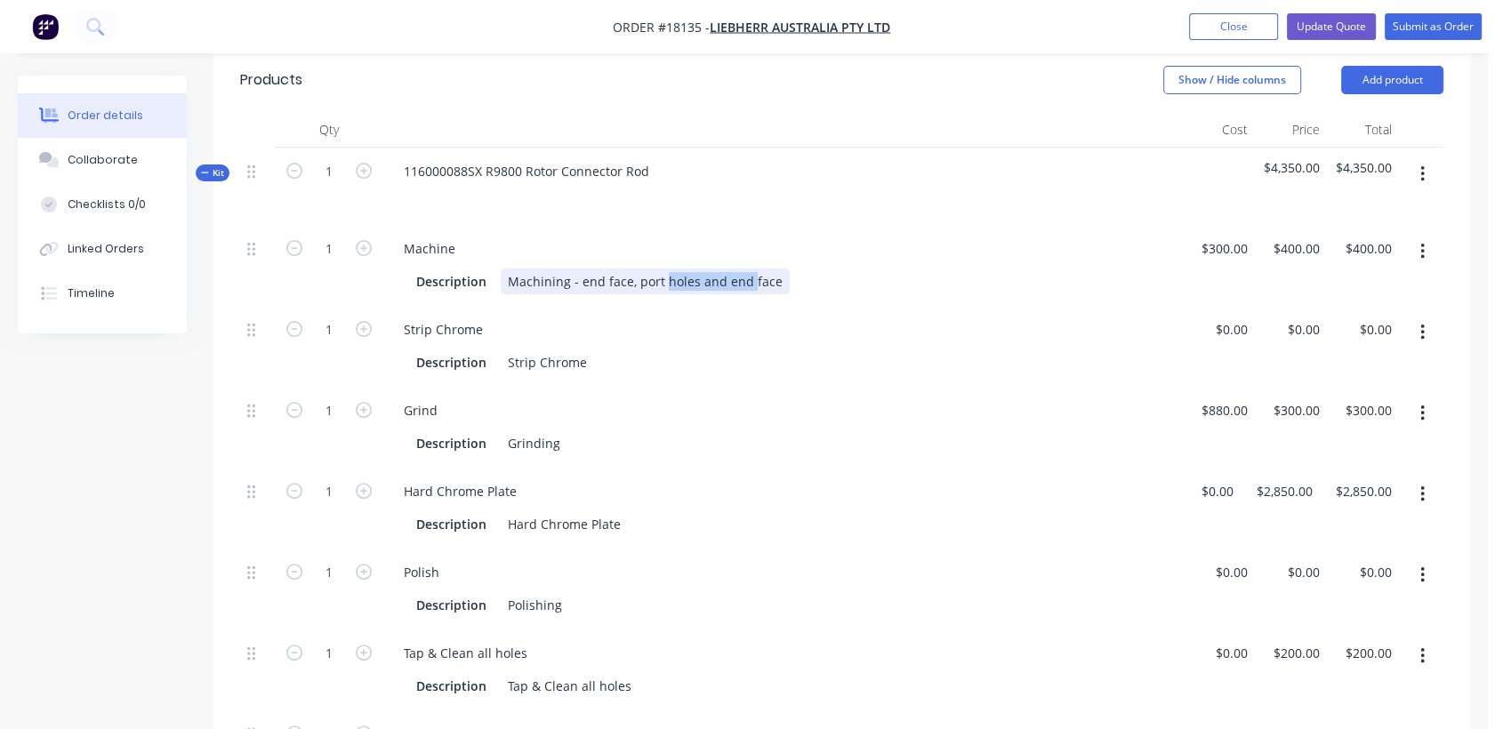
click at [662, 269] on div "Machining - end face, port holes and end face" at bounding box center [645, 282] width 289 height 26
click at [628, 269] on div "Machining - end face, port face" at bounding box center [601, 282] width 200 height 26
click at [629, 269] on div "Machining - Port face" at bounding box center [571, 282] width 141 height 26
click at [1231, 236] on div "$300.00 $300.00" at bounding box center [1219, 265] width 72 height 81
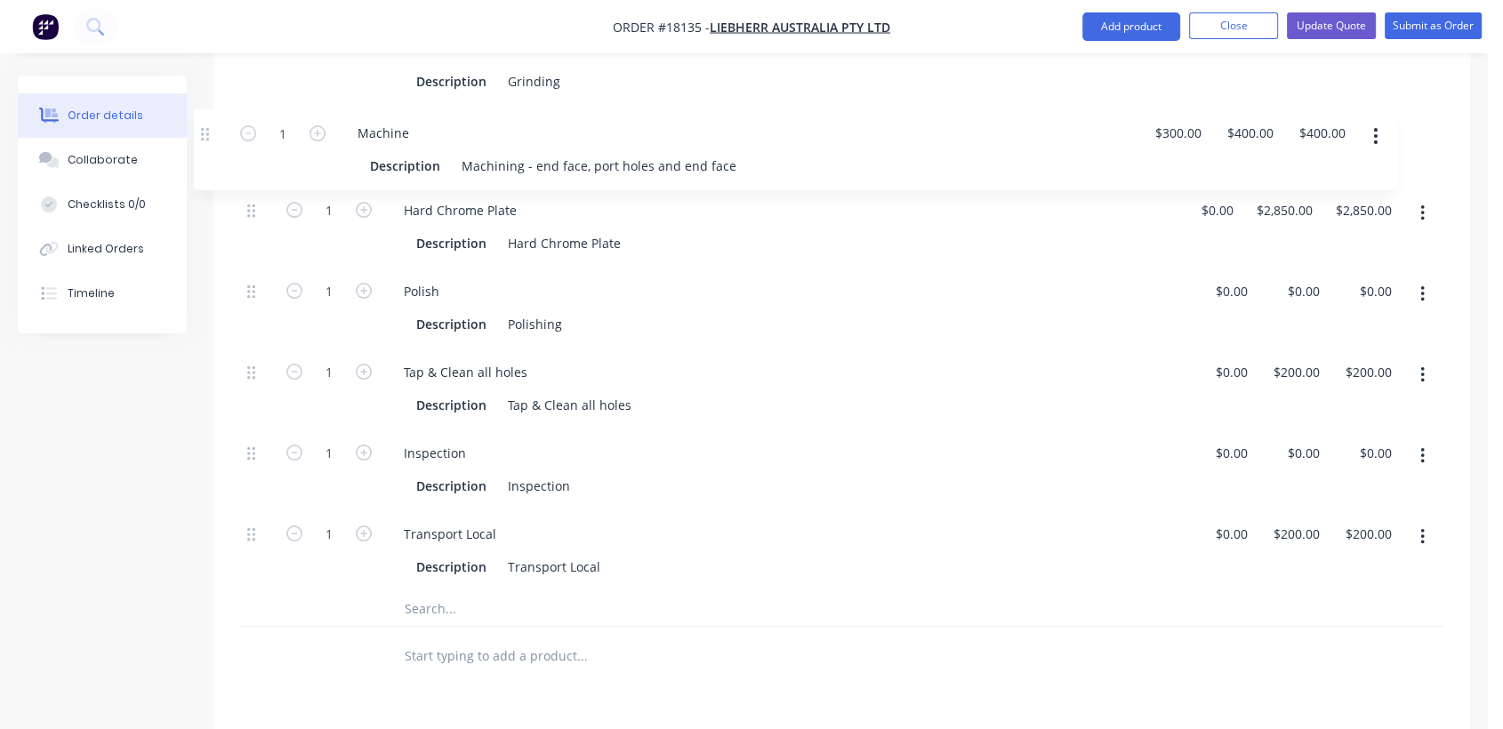
scroll to position [843, 0]
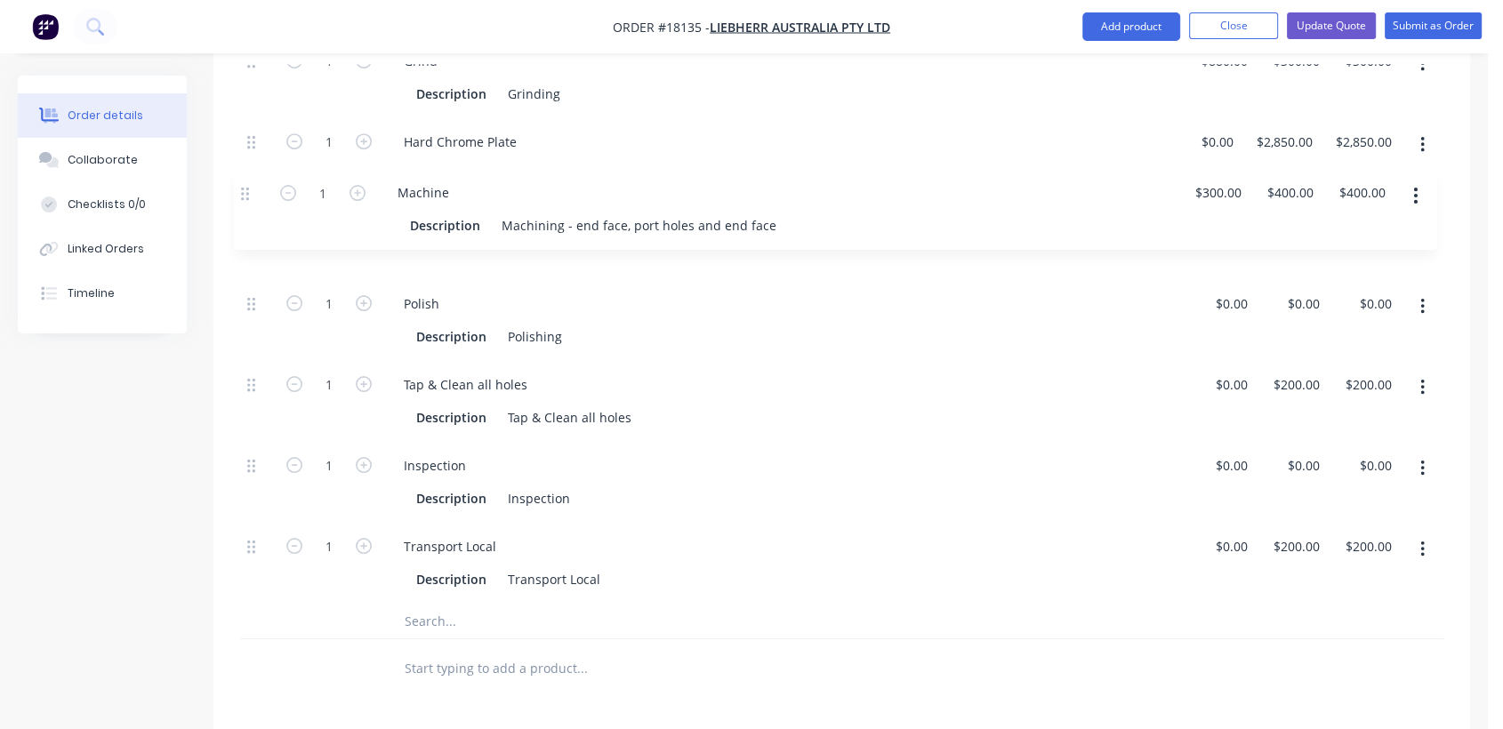
drag, startPoint x: 249, startPoint y: 475, endPoint x: 243, endPoint y: 183, distance: 291.7
click at [243, 183] on div "1 Machine Description Machining - Port faces & #1 O-Ring to spec 8.5mm $300.00 …" at bounding box center [841, 240] width 1203 height 728
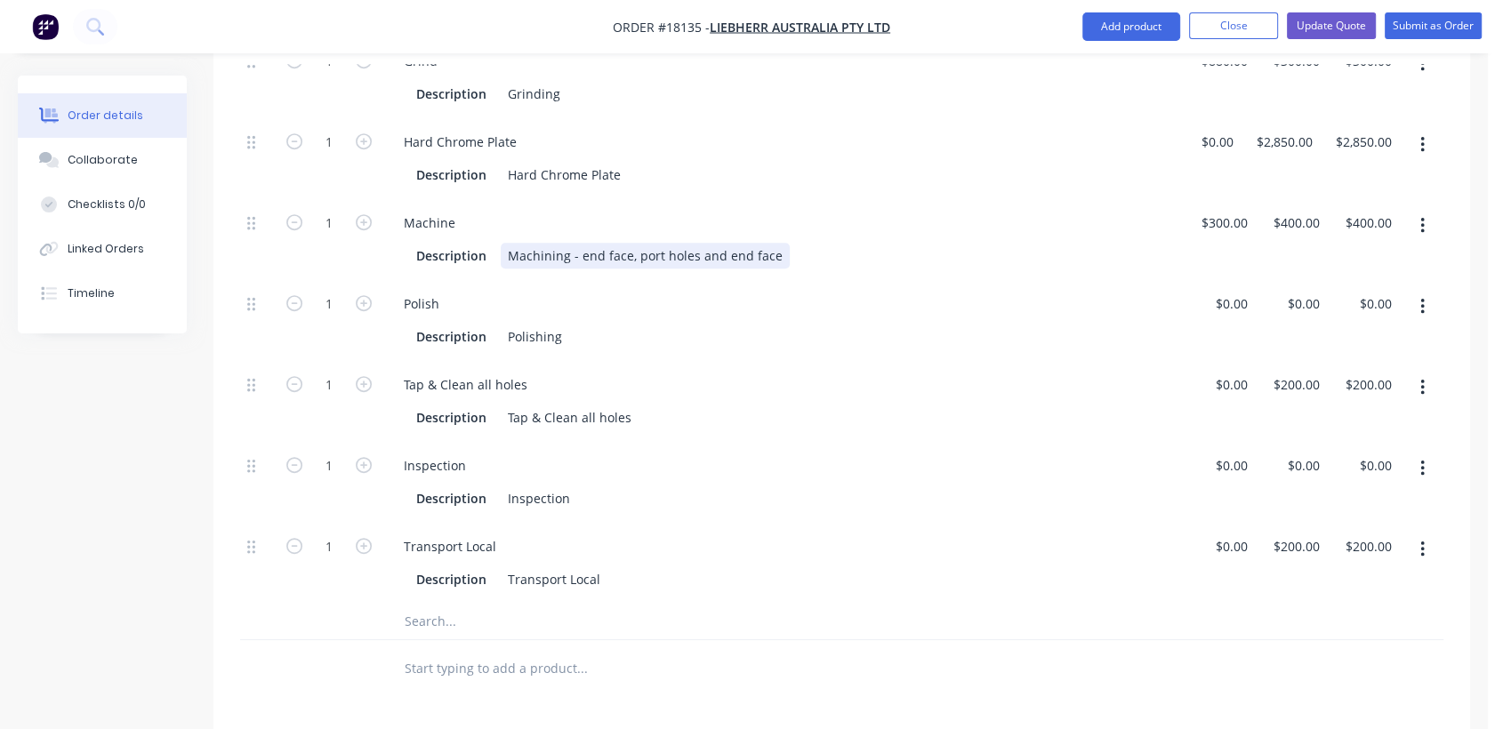
click at [727, 243] on div "Machining - end face, port holes and end face" at bounding box center [645, 256] width 289 height 26
click at [1240, 210] on input "300" at bounding box center [1239, 223] width 30 height 26
type input "$0.00"
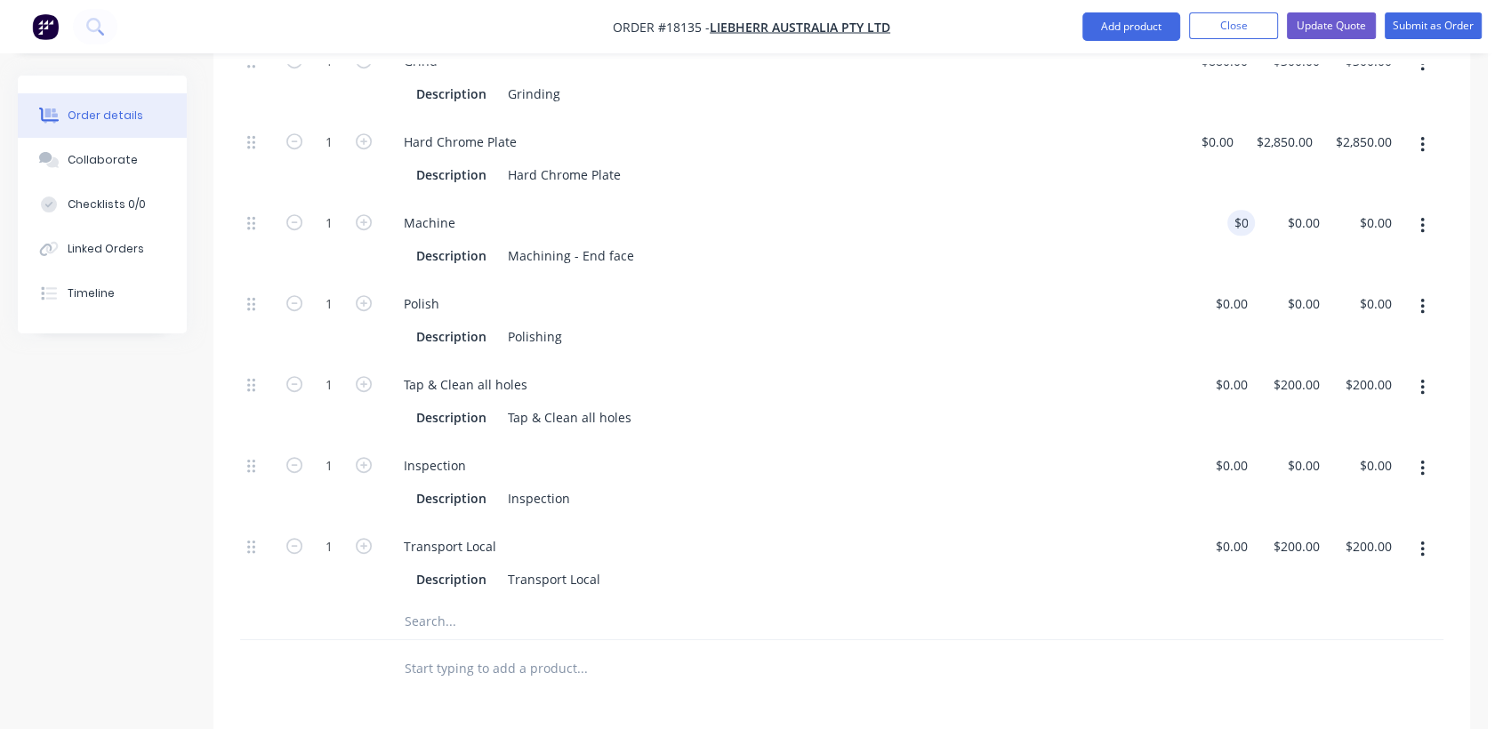
click at [1288, 223] on div "$0.00 $400.00" at bounding box center [1291, 239] width 72 height 81
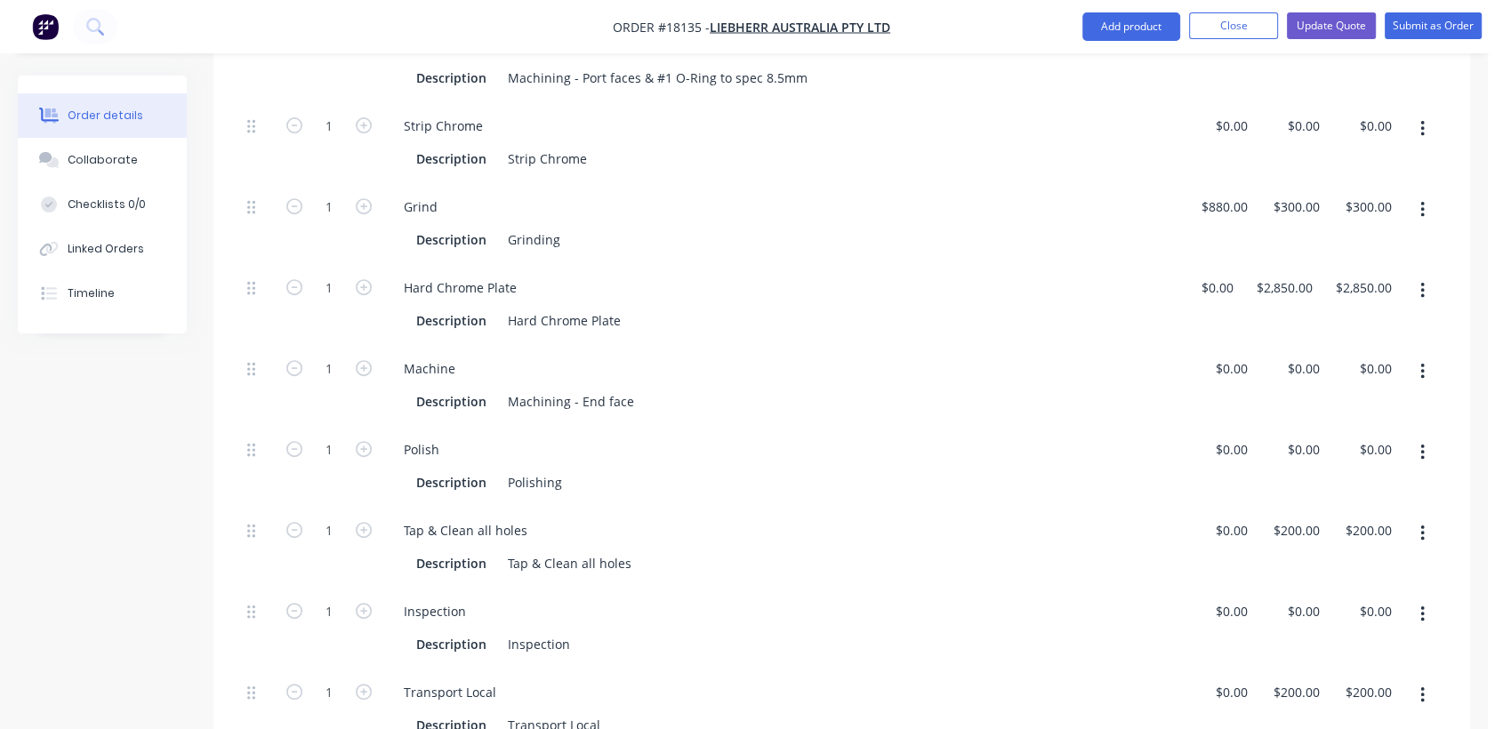
scroll to position [744, 0]
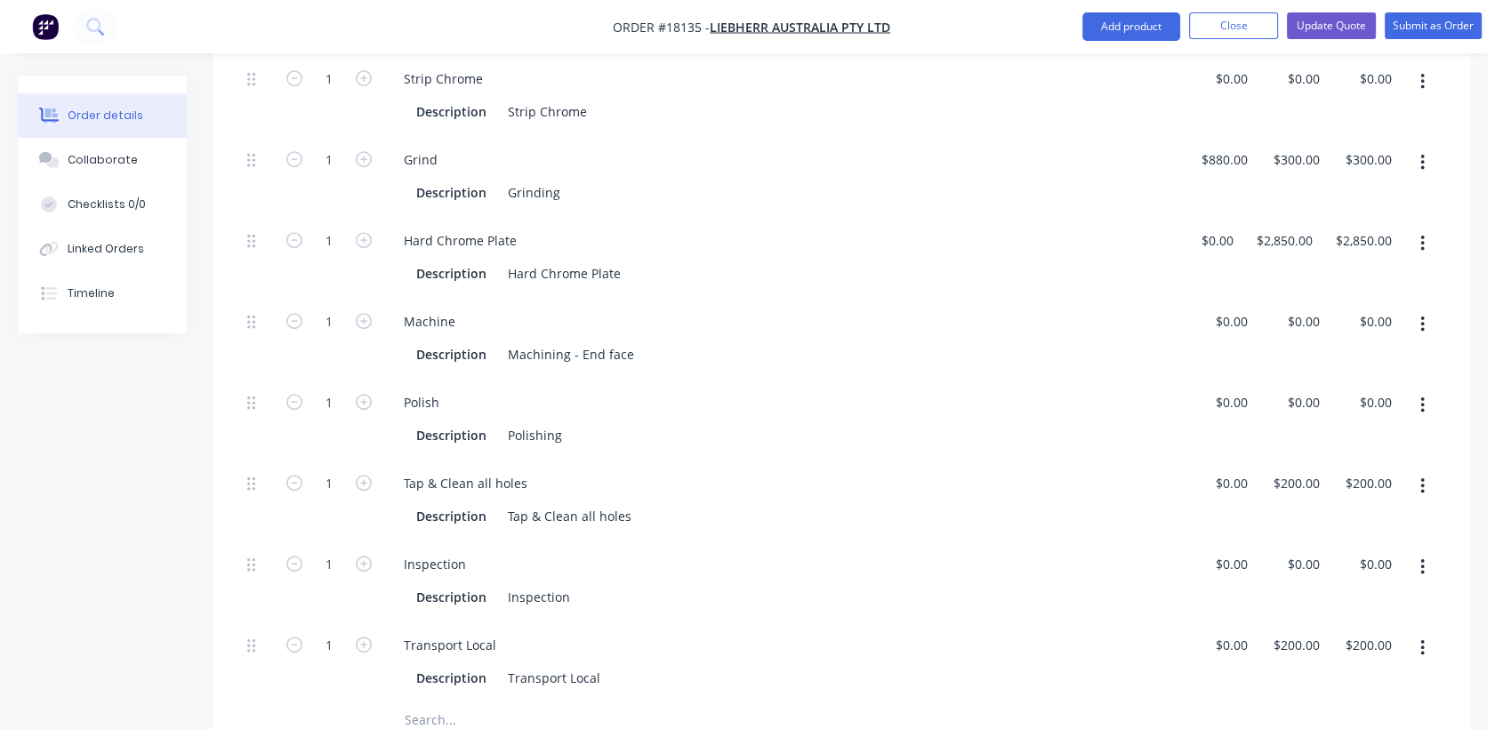
click at [1416, 147] on button "button" at bounding box center [1422, 163] width 42 height 32
click at [1341, 197] on div "Duplicate" at bounding box center [1358, 210] width 137 height 26
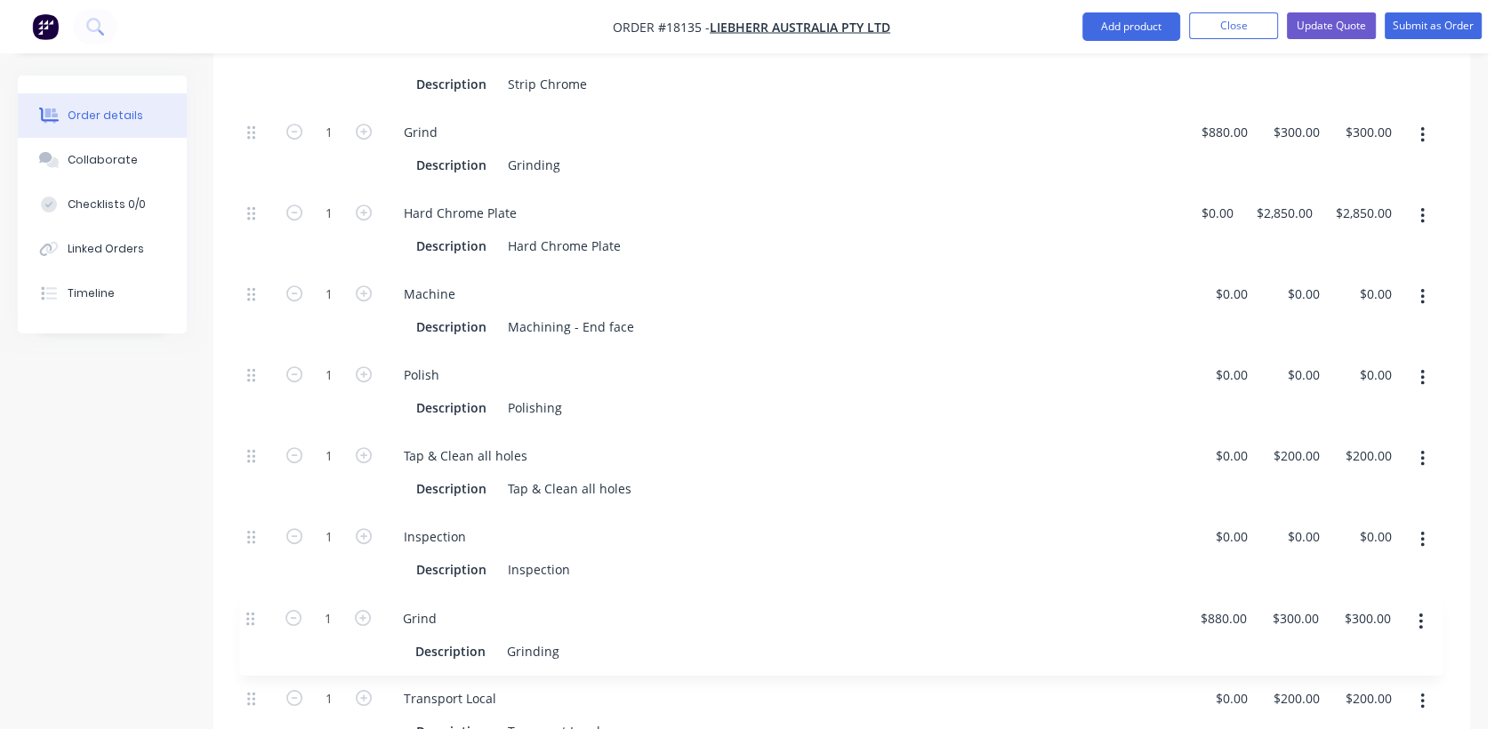
scroll to position [775, 0]
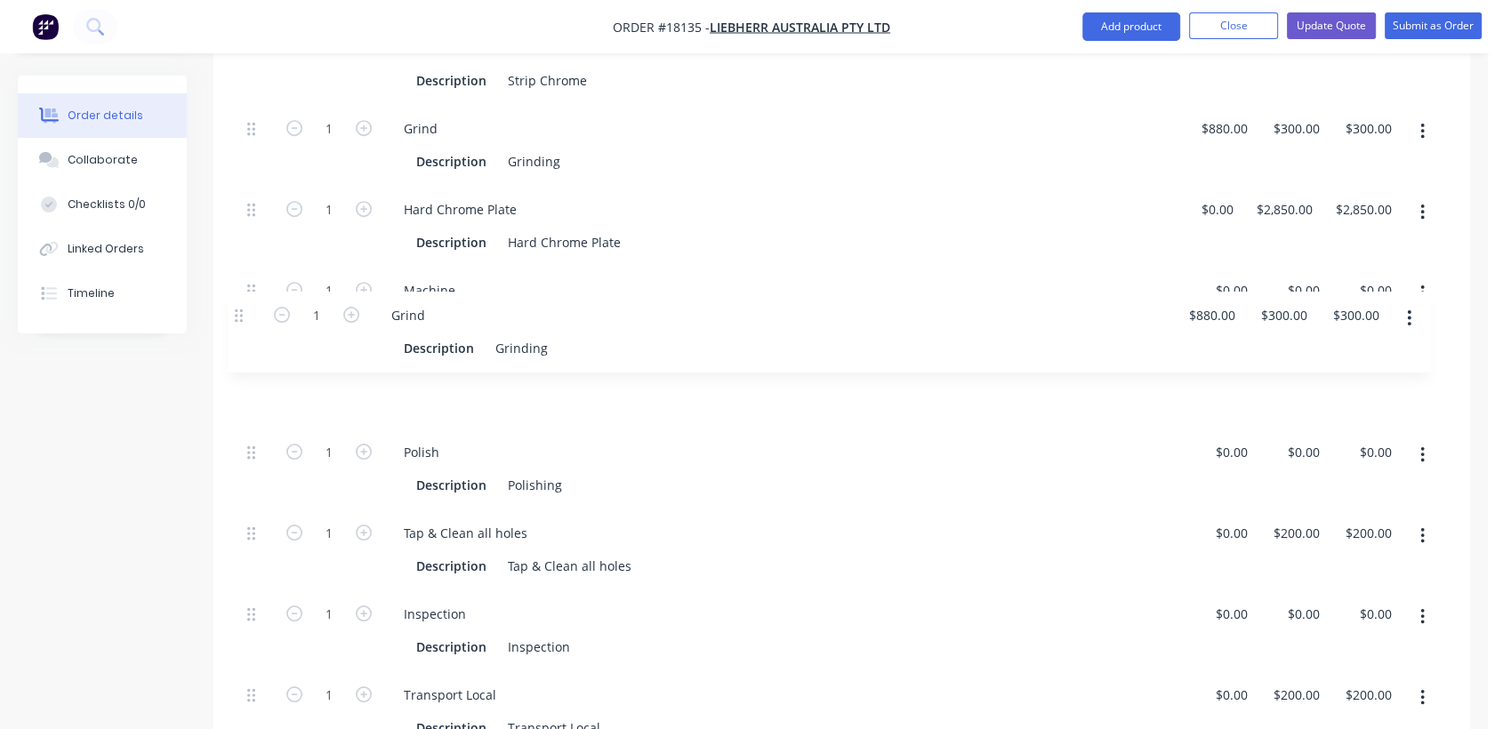
drag, startPoint x: 249, startPoint y: 700, endPoint x: 237, endPoint y: 309, distance: 391.4
click at [237, 309] on div "Qty Cost Price Total Kit 1 116000088SX R9800 Rotor Connector Rod $4,250.00 $4,2…" at bounding box center [841, 338] width 1256 height 1016
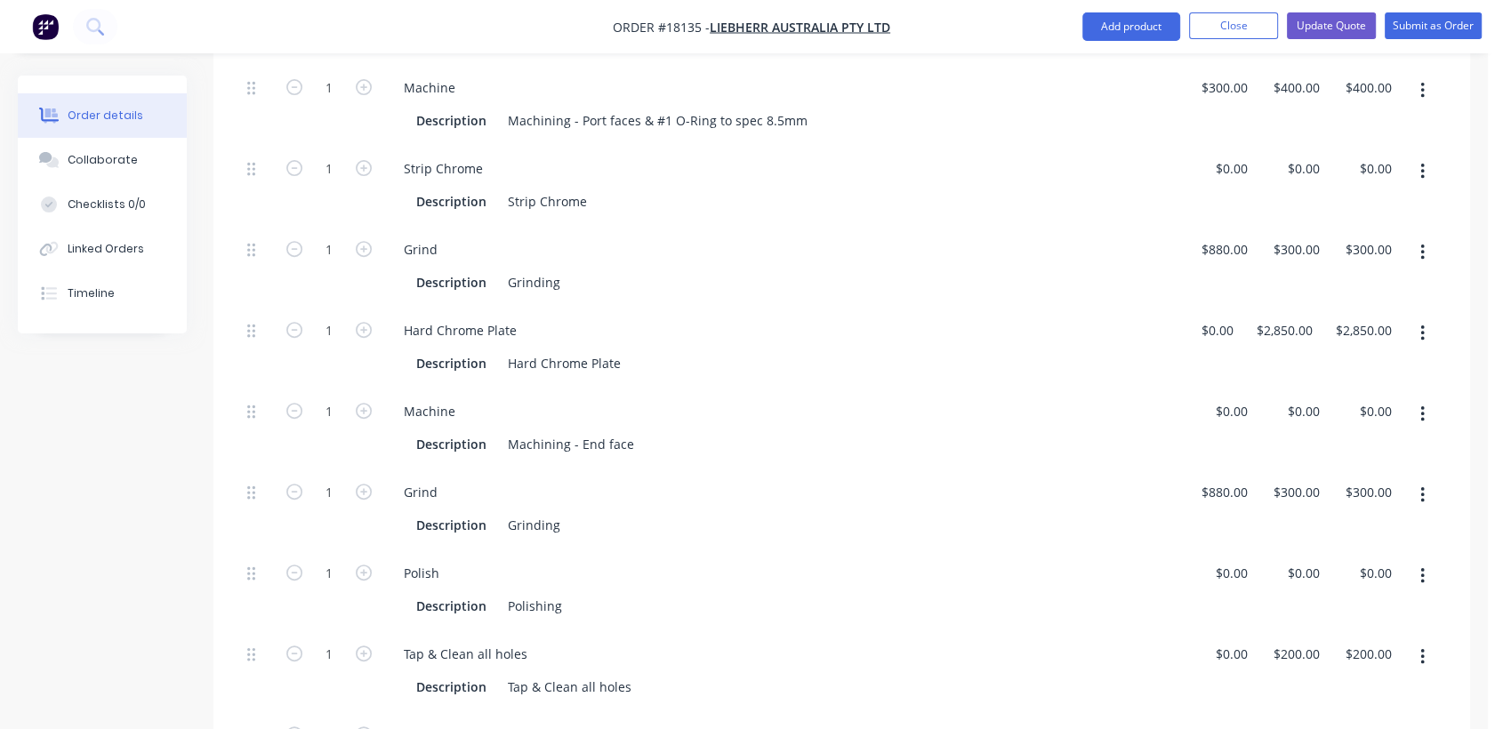
scroll to position [677, 0]
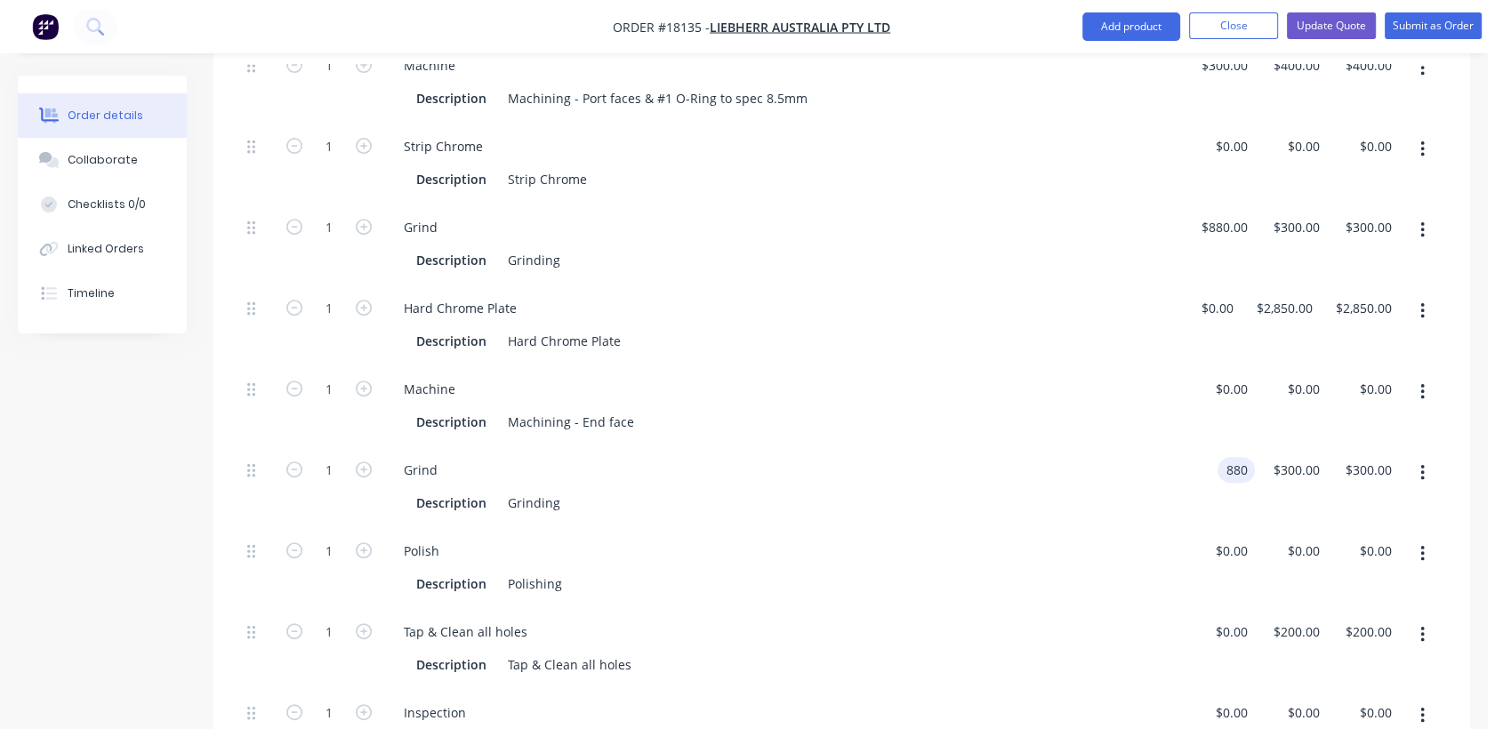
click at [1230, 457] on input "880" at bounding box center [1239, 470] width 30 height 26
type input "$0.00"
click at [1167, 486] on div "Description Grinding" at bounding box center [782, 500] width 786 height 29
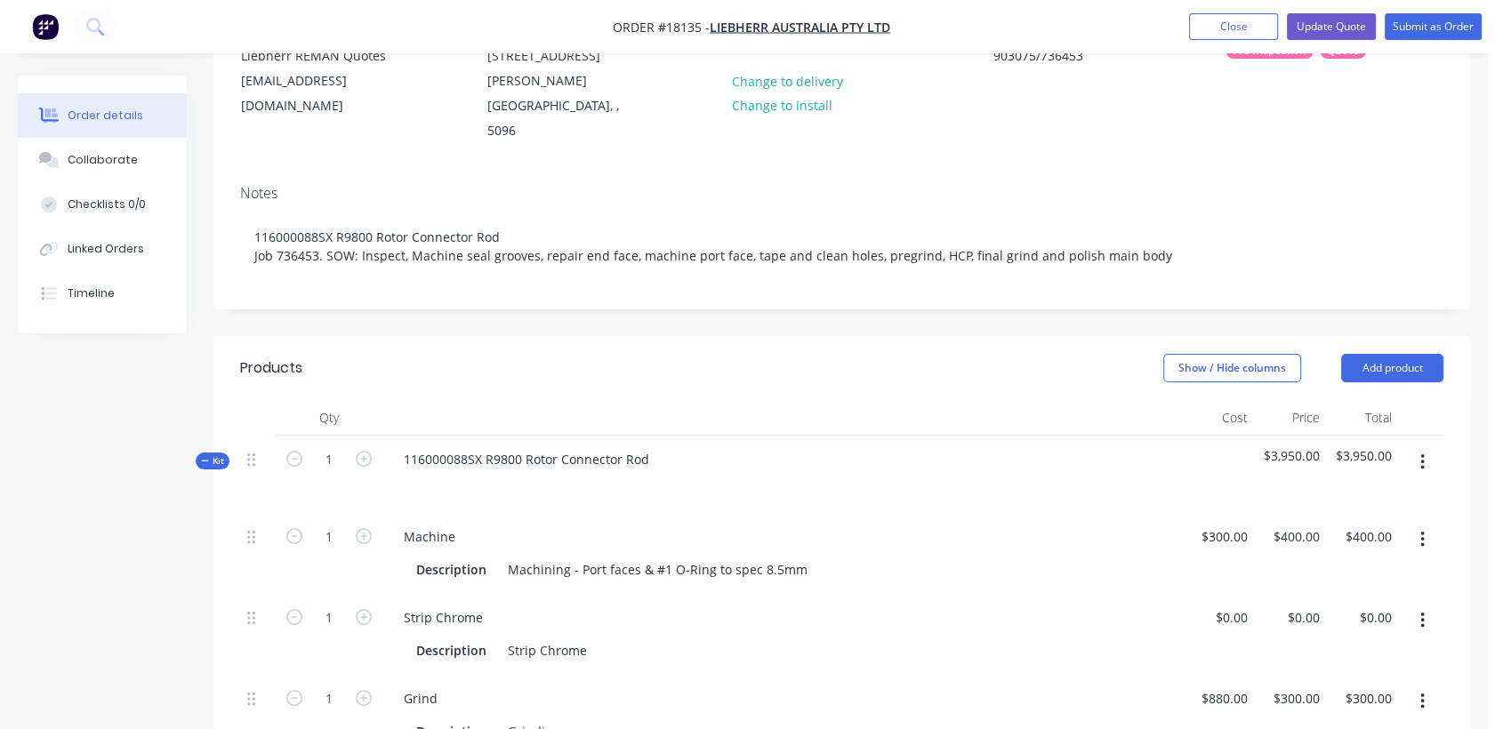
scroll to position [183, 0]
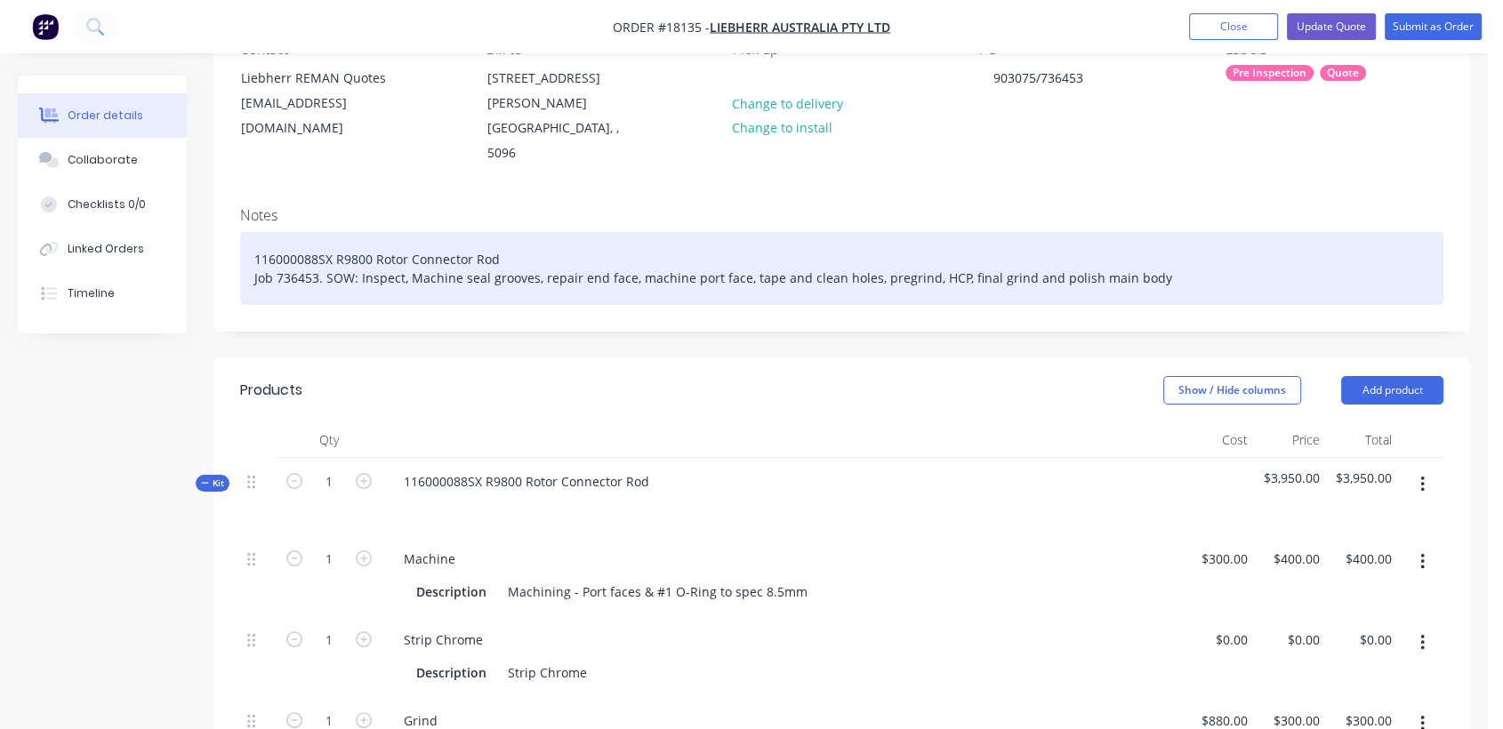
click at [891, 252] on div "116000088SX R9800 Rotor Connector Rod Job 736453. SOW: Inspect, Machine seal gr…" at bounding box center [841, 268] width 1203 height 73
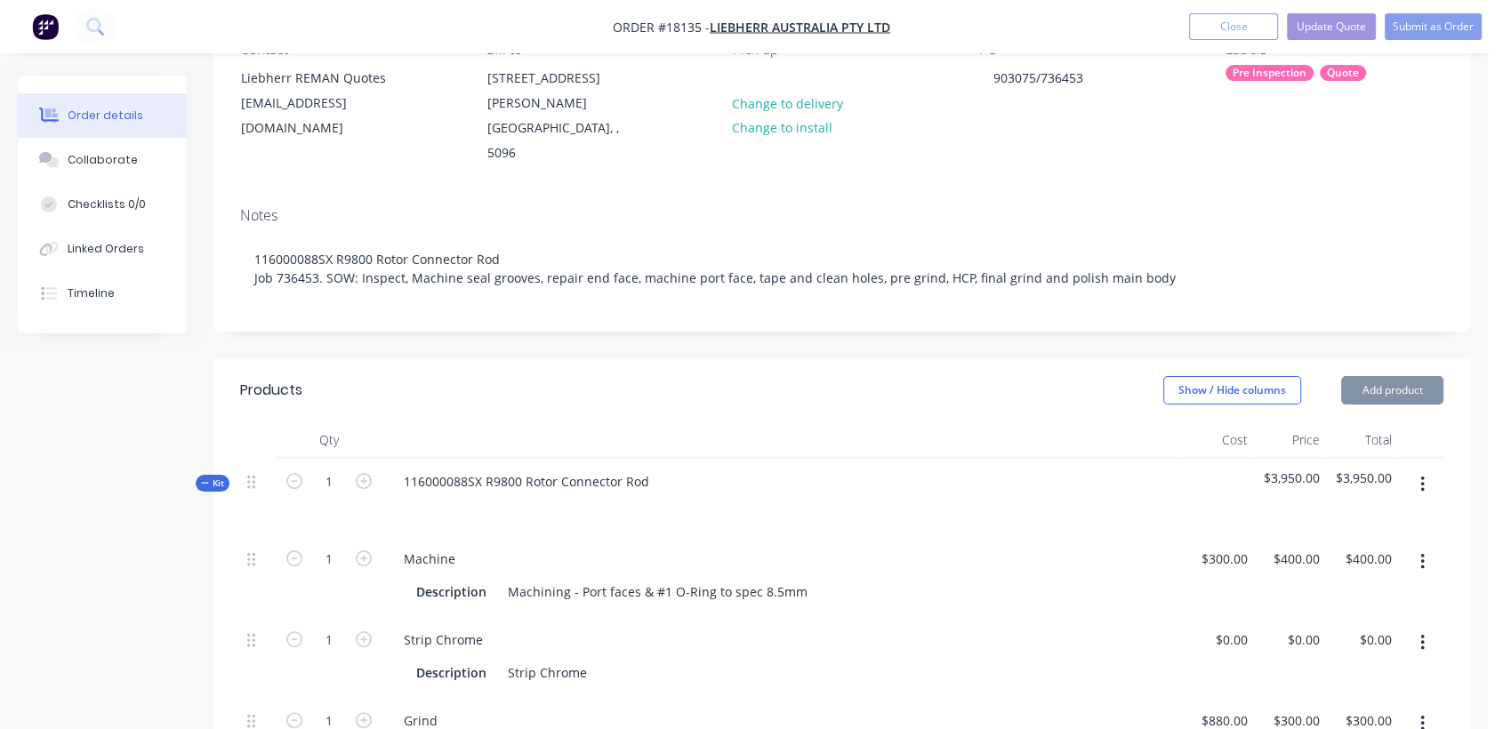
click at [1056, 546] on div "Machine" at bounding box center [782, 559] width 786 height 26
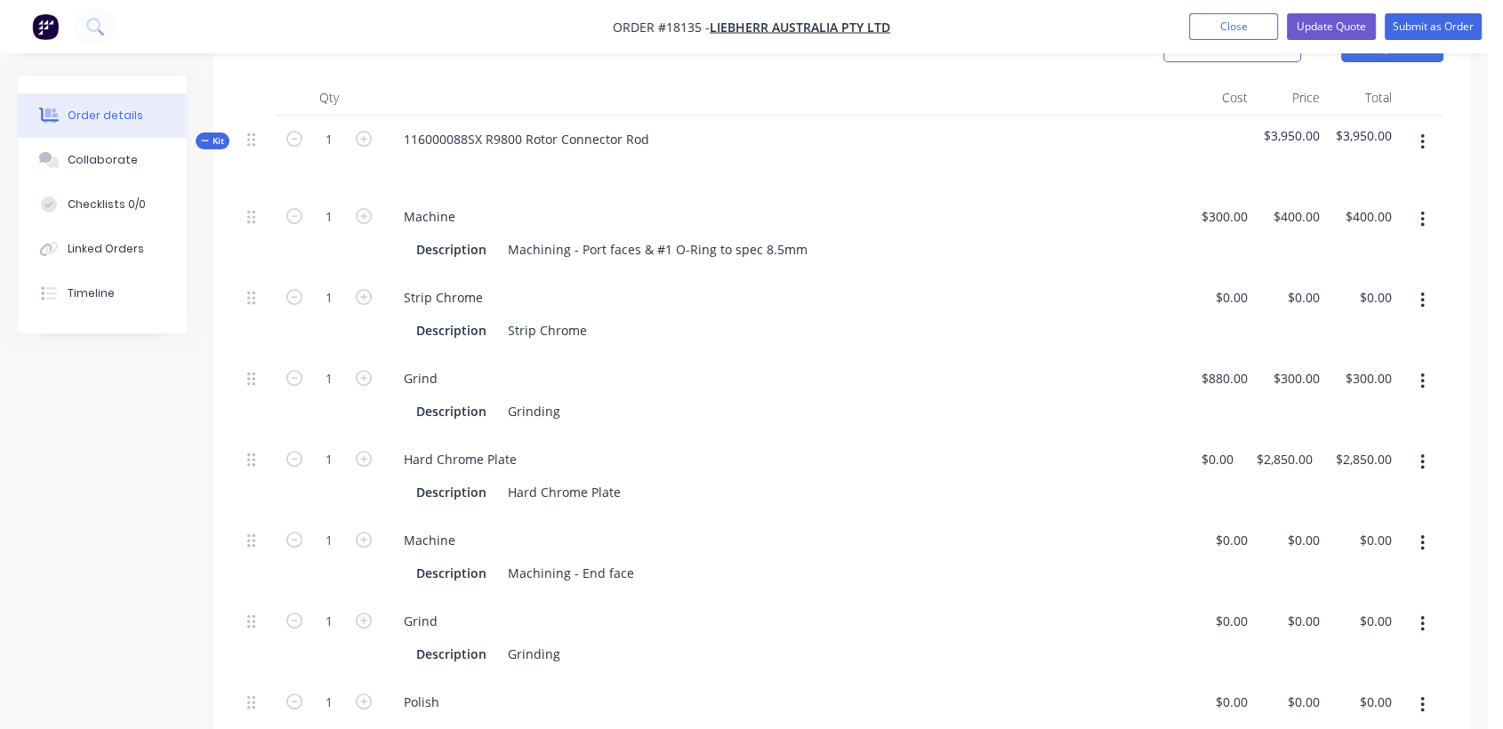
scroll to position [578, 0]
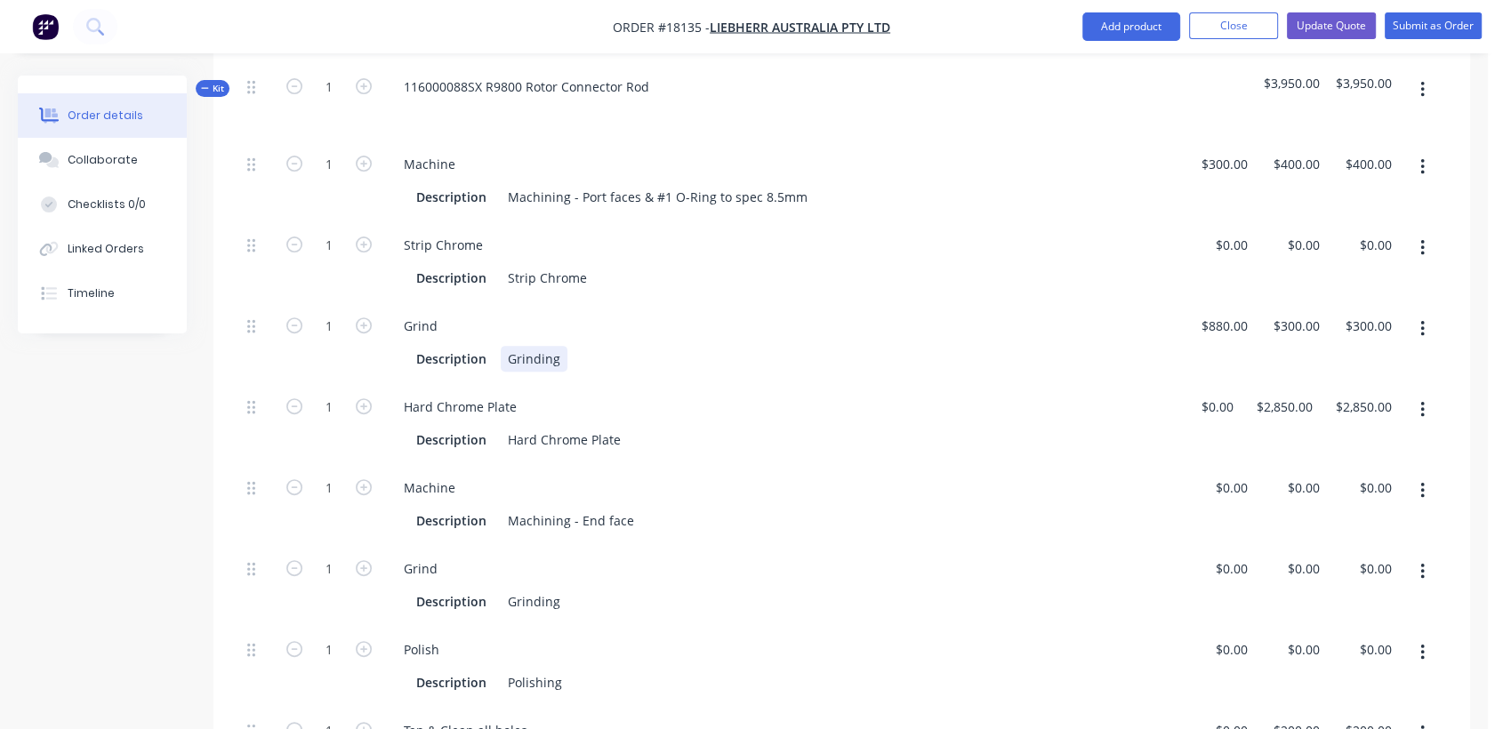
click at [515, 346] on div "Grinding" at bounding box center [534, 359] width 67 height 26
click at [638, 346] on div "MINIMUM Pre grinding" at bounding box center [577, 359] width 152 height 26
click at [1418, 232] on button "button" at bounding box center [1422, 248] width 42 height 32
click at [1312, 353] on div "Delete" at bounding box center [1358, 366] width 137 height 26
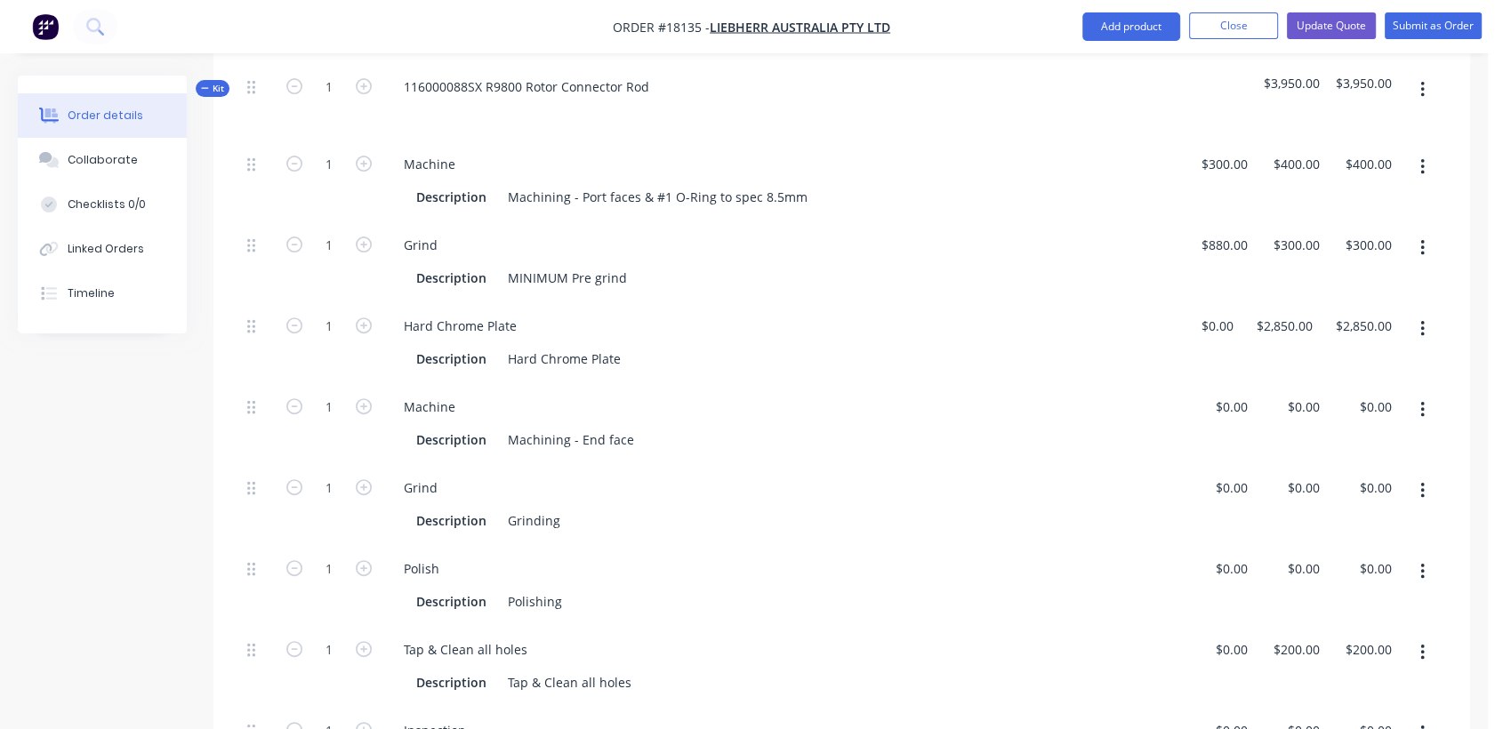
click at [683, 265] on div "Description MINIMUM Pre grind" at bounding box center [779, 278] width 740 height 26
click at [649, 265] on div "Description MINIMUM Pre grind" at bounding box center [779, 278] width 740 height 26
click at [619, 265] on div "MINIMUM Pre grind" at bounding box center [567, 278] width 133 height 26
click at [621, 346] on div "Hard Chrome Plate" at bounding box center [564, 359] width 127 height 26
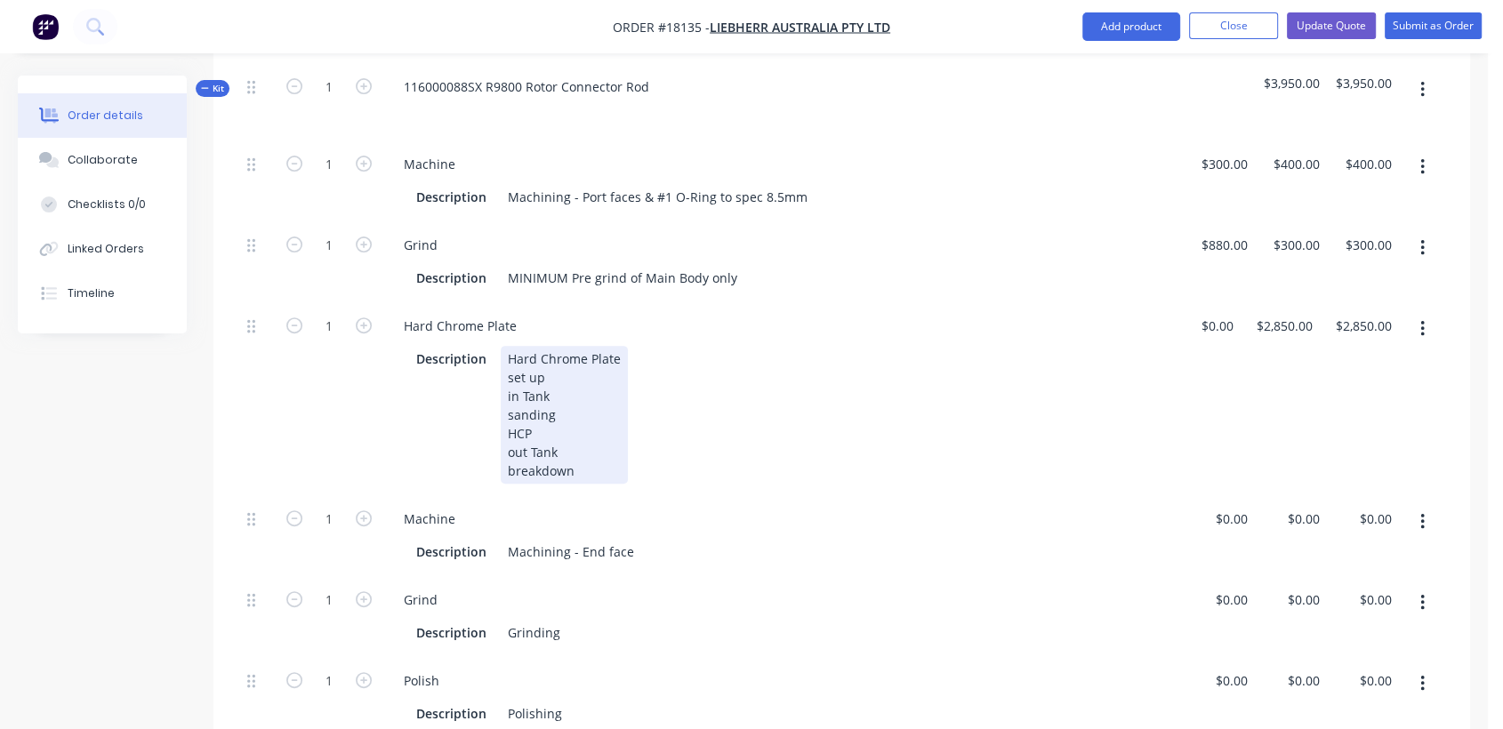
click at [555, 413] on div "Hard Chrome Plate set up in Tank sanding HCP out Tank breakdown" at bounding box center [564, 415] width 127 height 138
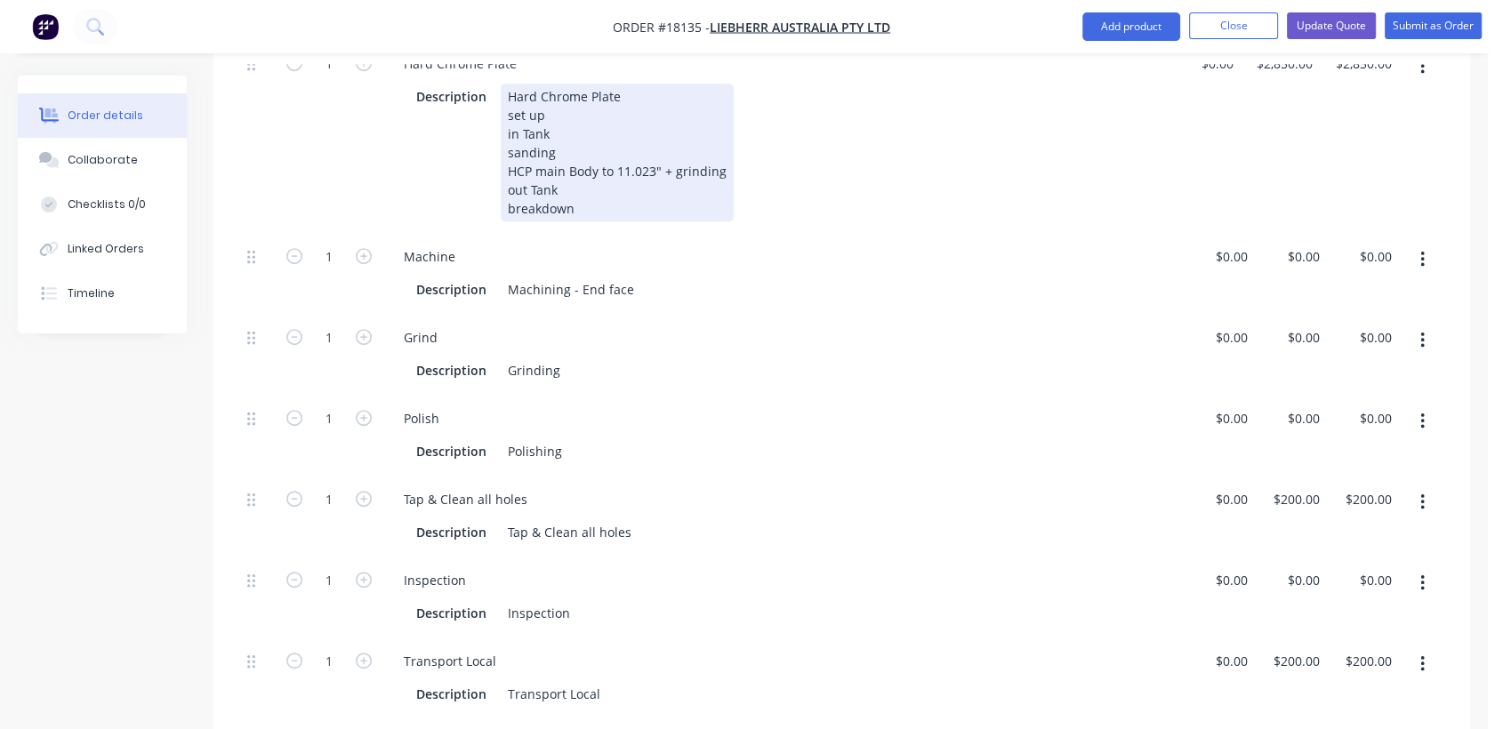
scroll to position [875, 0]
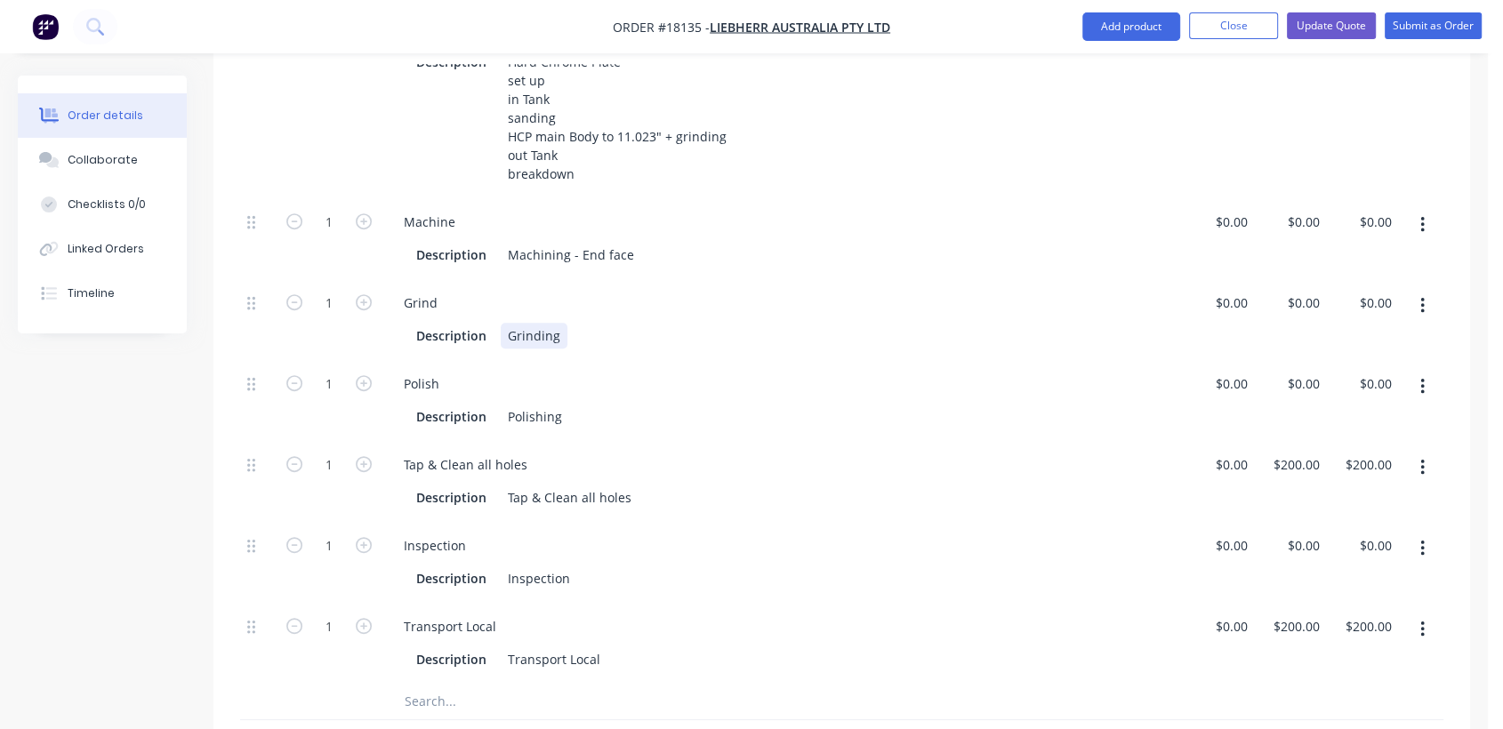
click at [556, 323] on div "Grinding" at bounding box center [534, 336] width 67 height 26
click at [571, 404] on div "Description Polishing" at bounding box center [779, 417] width 740 height 26
click at [621, 404] on div "Description Final Polish" at bounding box center [779, 417] width 740 height 26
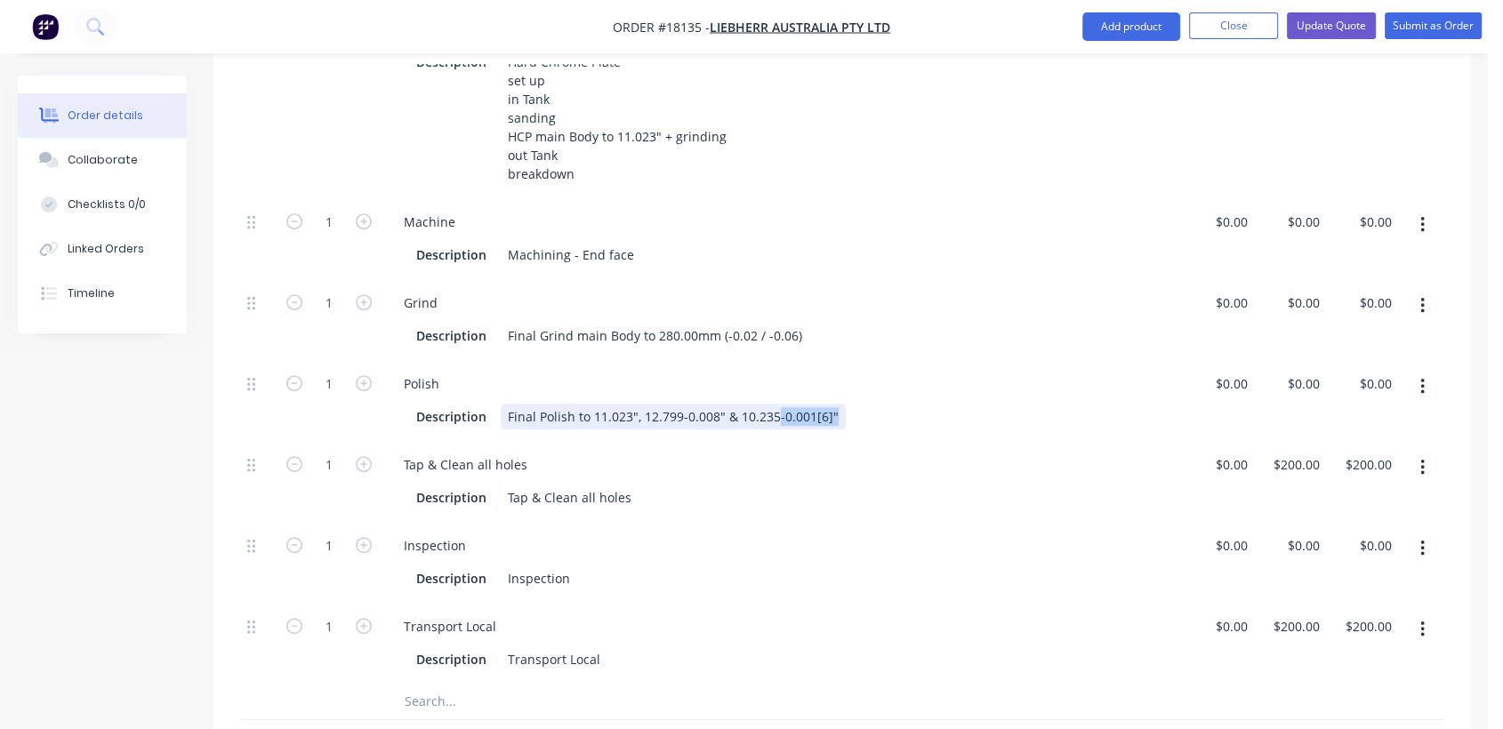
drag, startPoint x: 857, startPoint y: 389, endPoint x: 775, endPoint y: 394, distance: 82.0
click at [775, 404] on div "Description Final Polish to 11.023", 12.799-0.008" & 10.235-0.001[6]"" at bounding box center [779, 417] width 740 height 26
click at [626, 404] on div "Final Polish to 11.023", 12.799-0.008" & 10.235-0.001[6]"" at bounding box center [673, 417] width 345 height 26
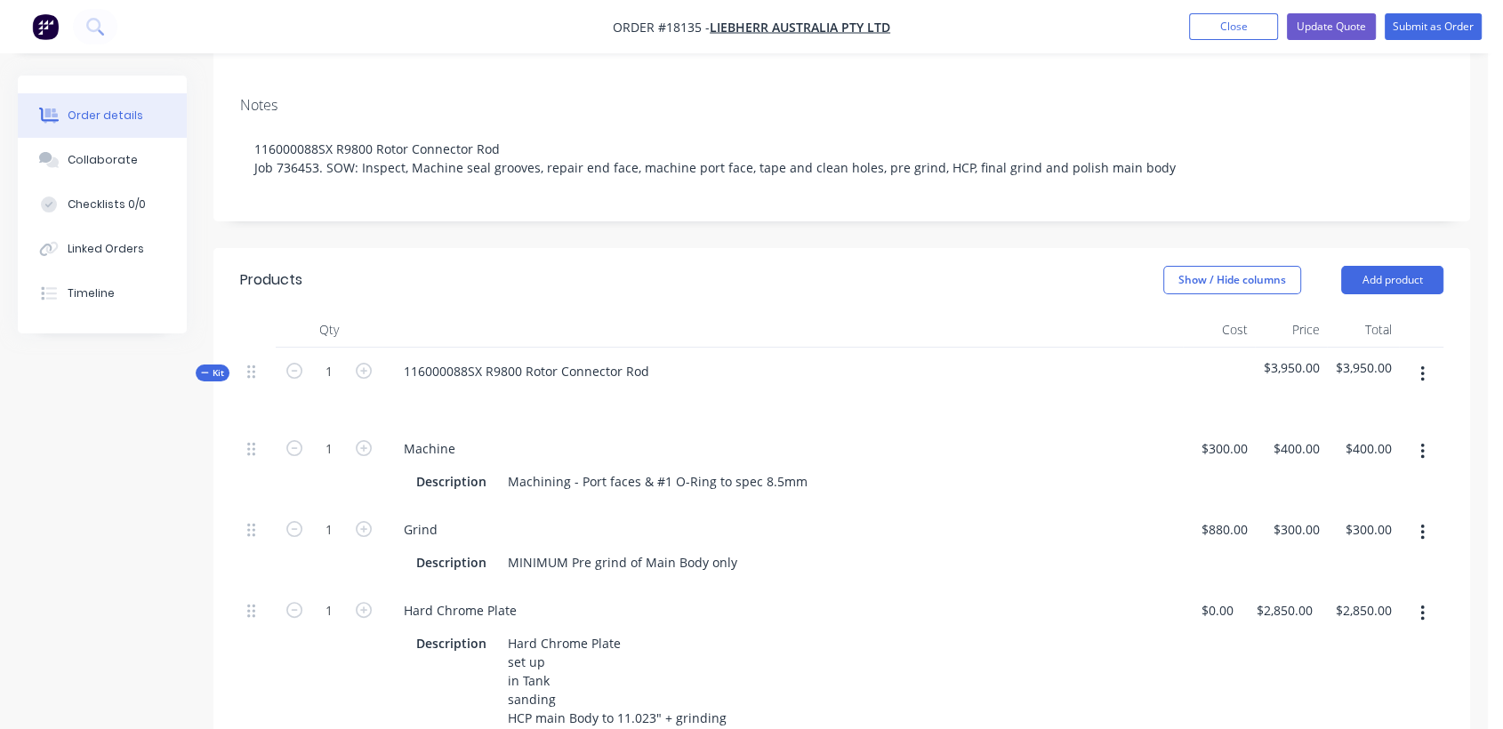
scroll to position [282, 0]
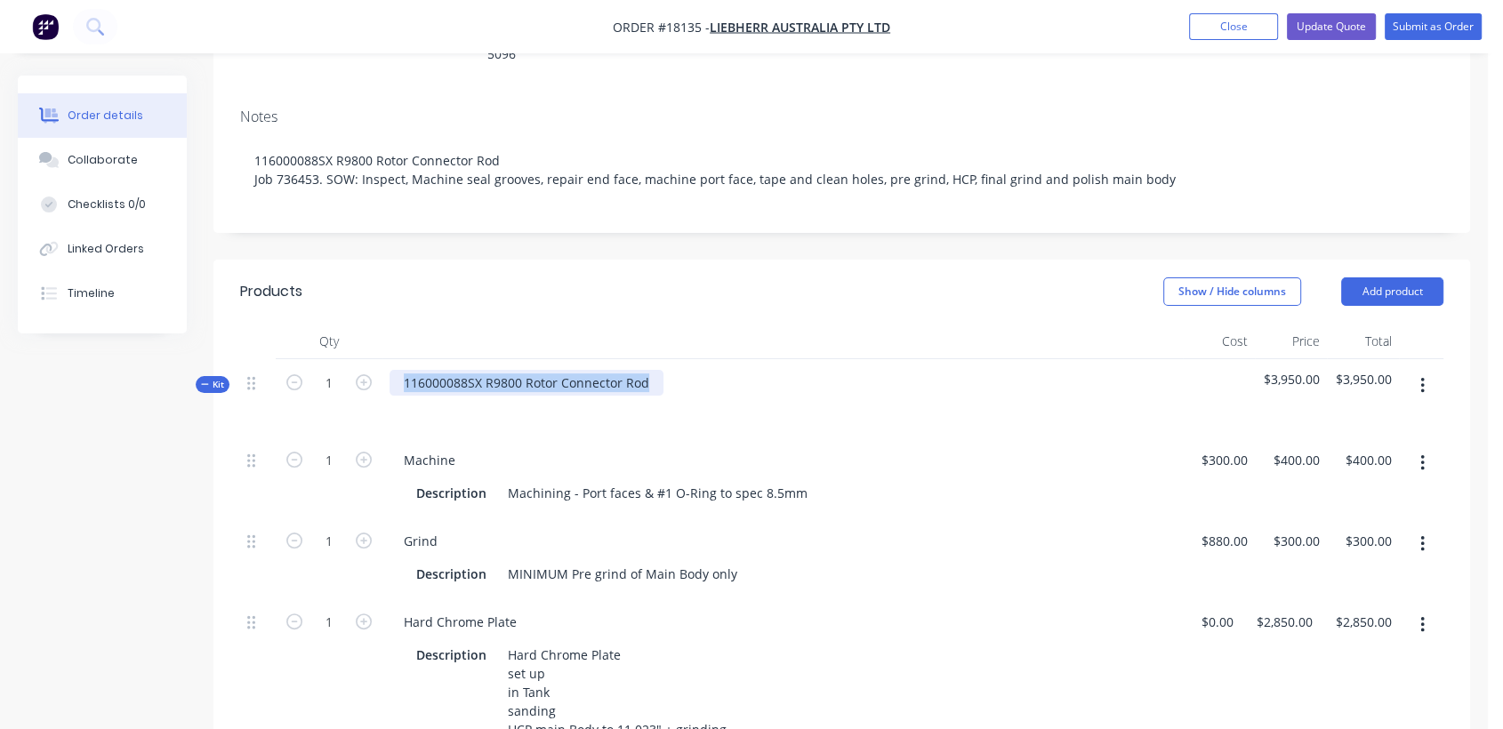
drag, startPoint x: 656, startPoint y: 357, endPoint x: 342, endPoint y: 327, distance: 315.3
copy div "116000088SX R9800 Rotor Connector Rod"
click at [1424, 23] on button "Submit as Order" at bounding box center [1432, 26] width 97 height 27
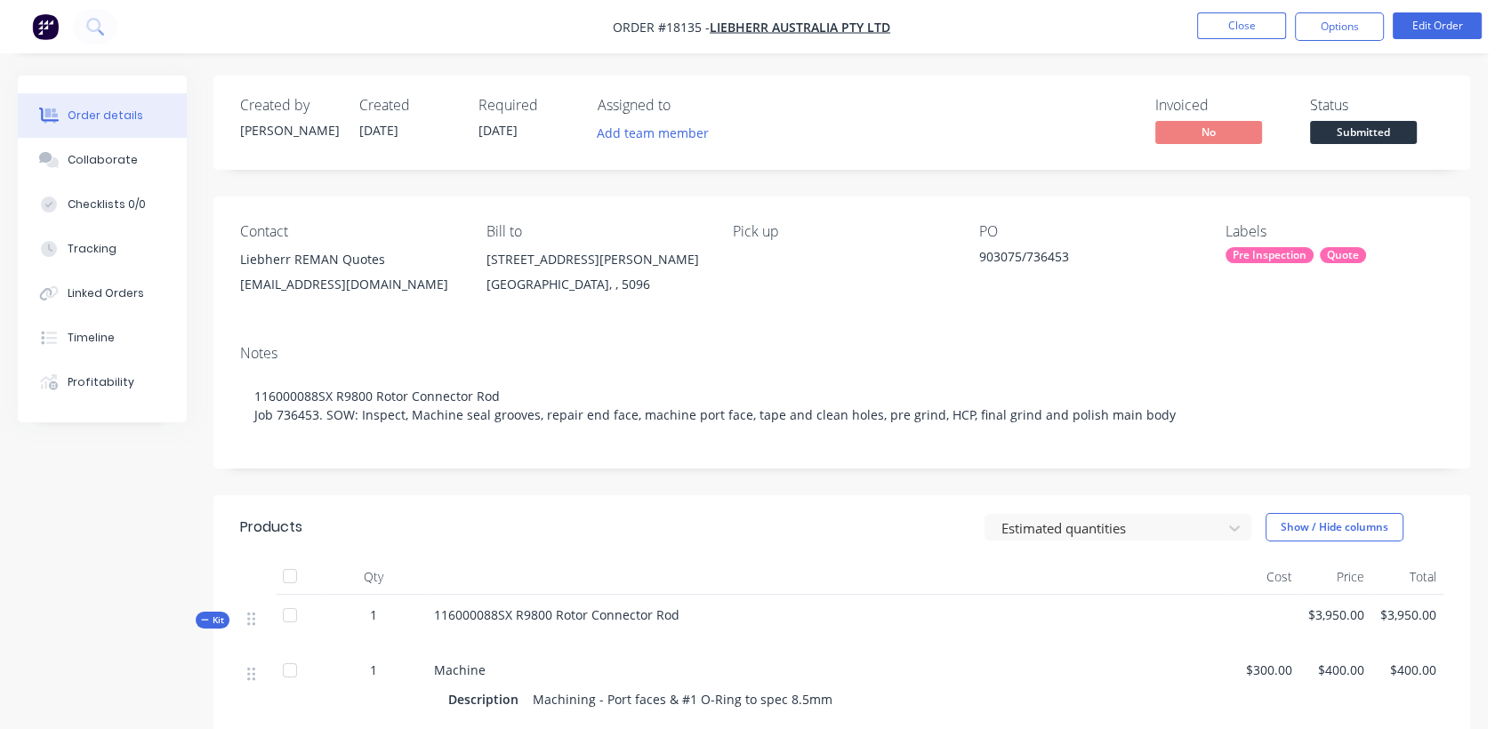
click at [1289, 253] on div "Pre Inspection" at bounding box center [1269, 255] width 88 height 16
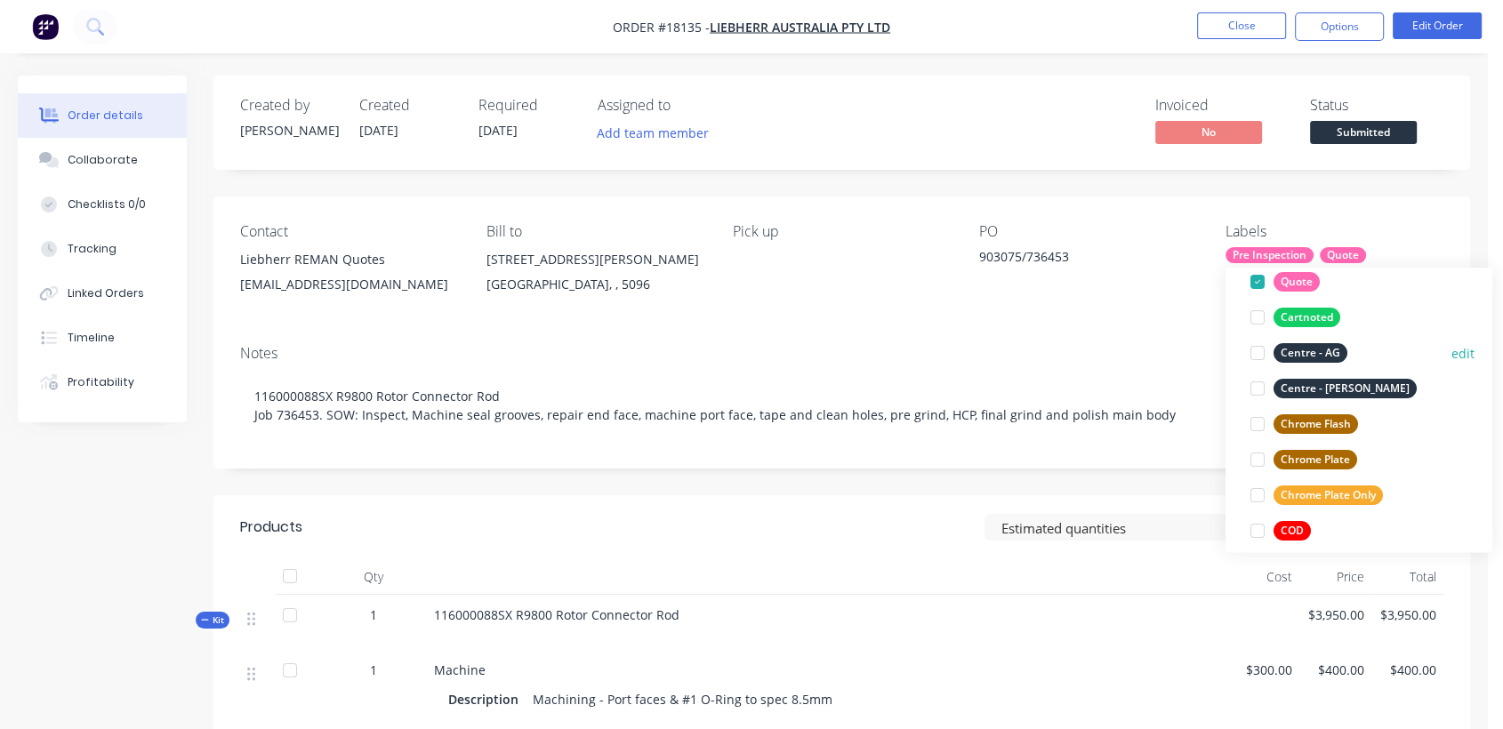
scroll to position [197, 0]
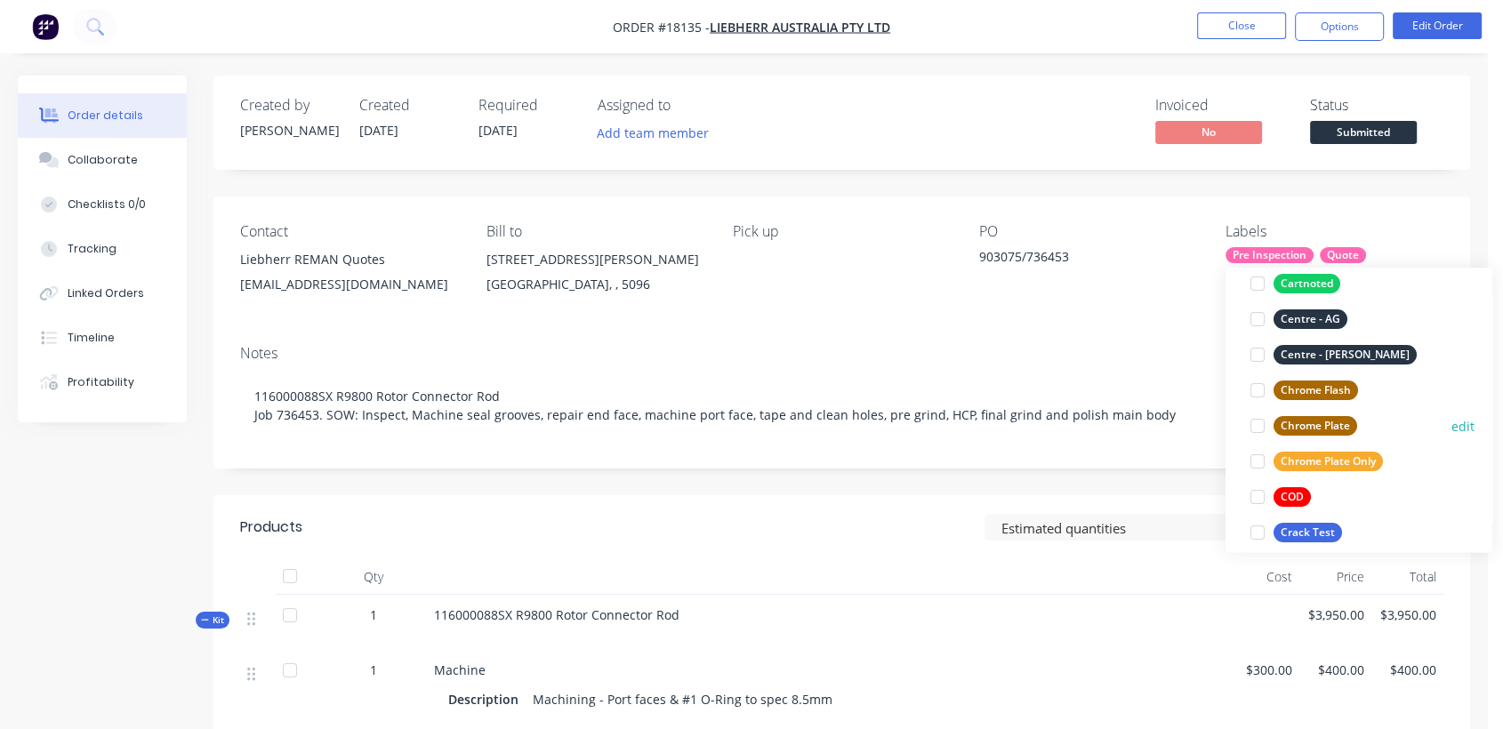
click at [1312, 421] on div "Chrome Plate" at bounding box center [1315, 426] width 84 height 20
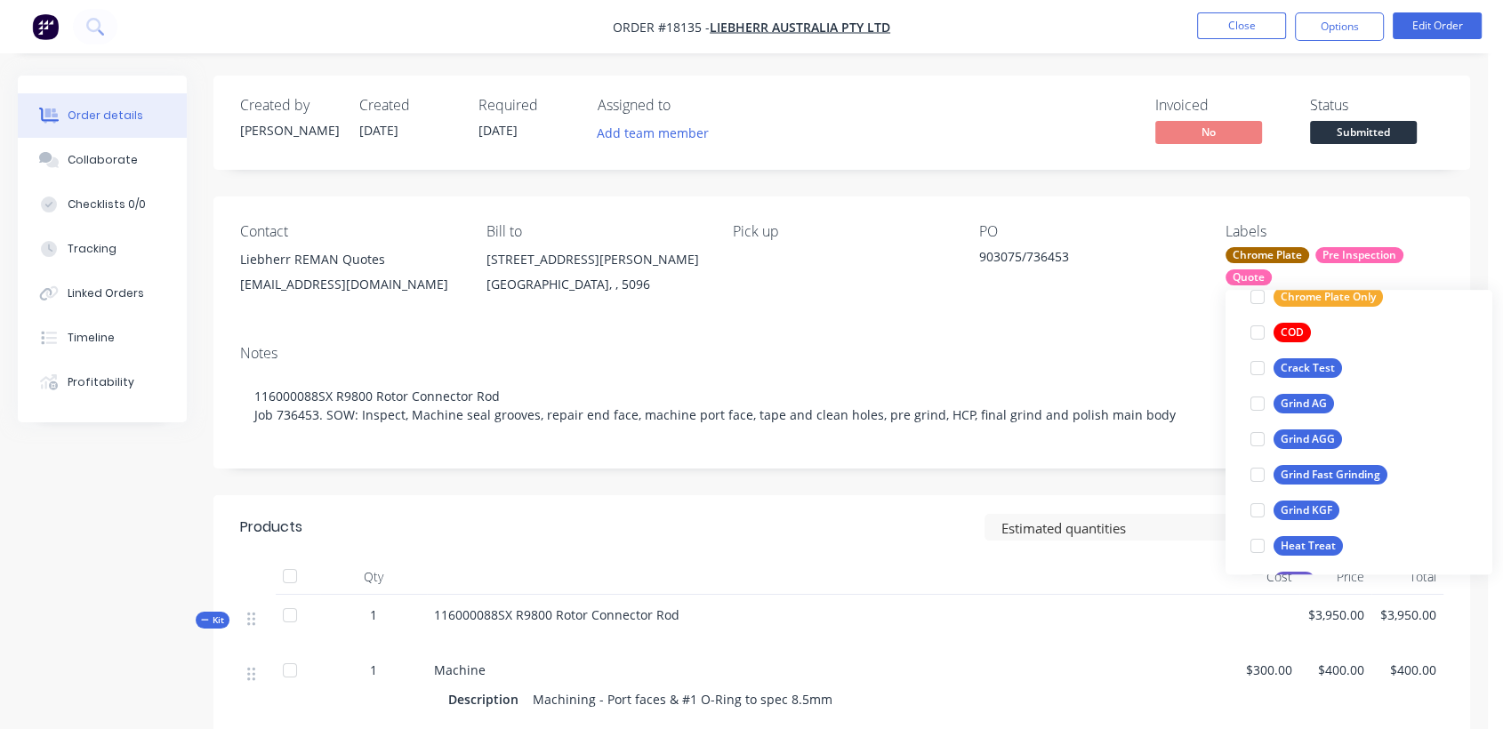
scroll to position [395, 0]
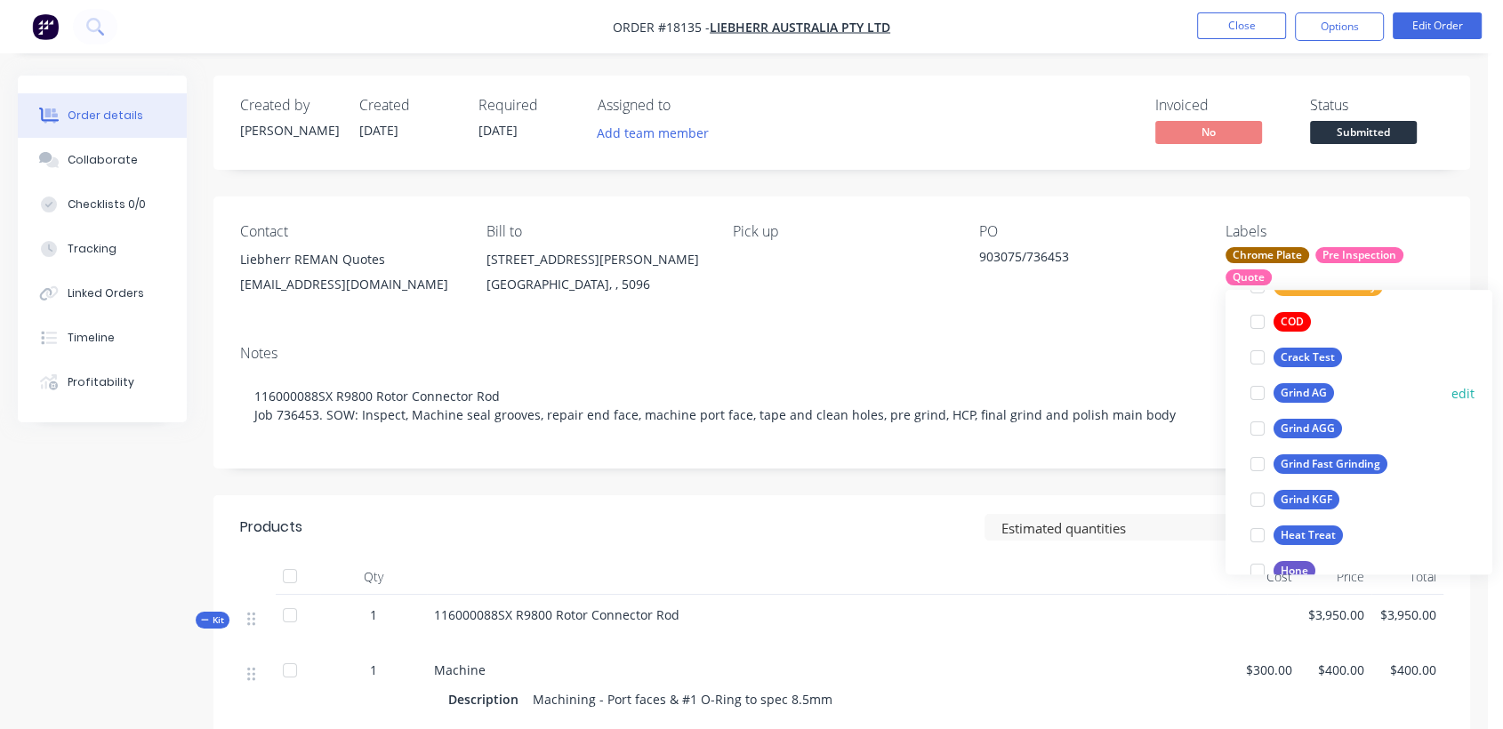
click at [1316, 387] on div "Grind AG" at bounding box center [1303, 393] width 60 height 20
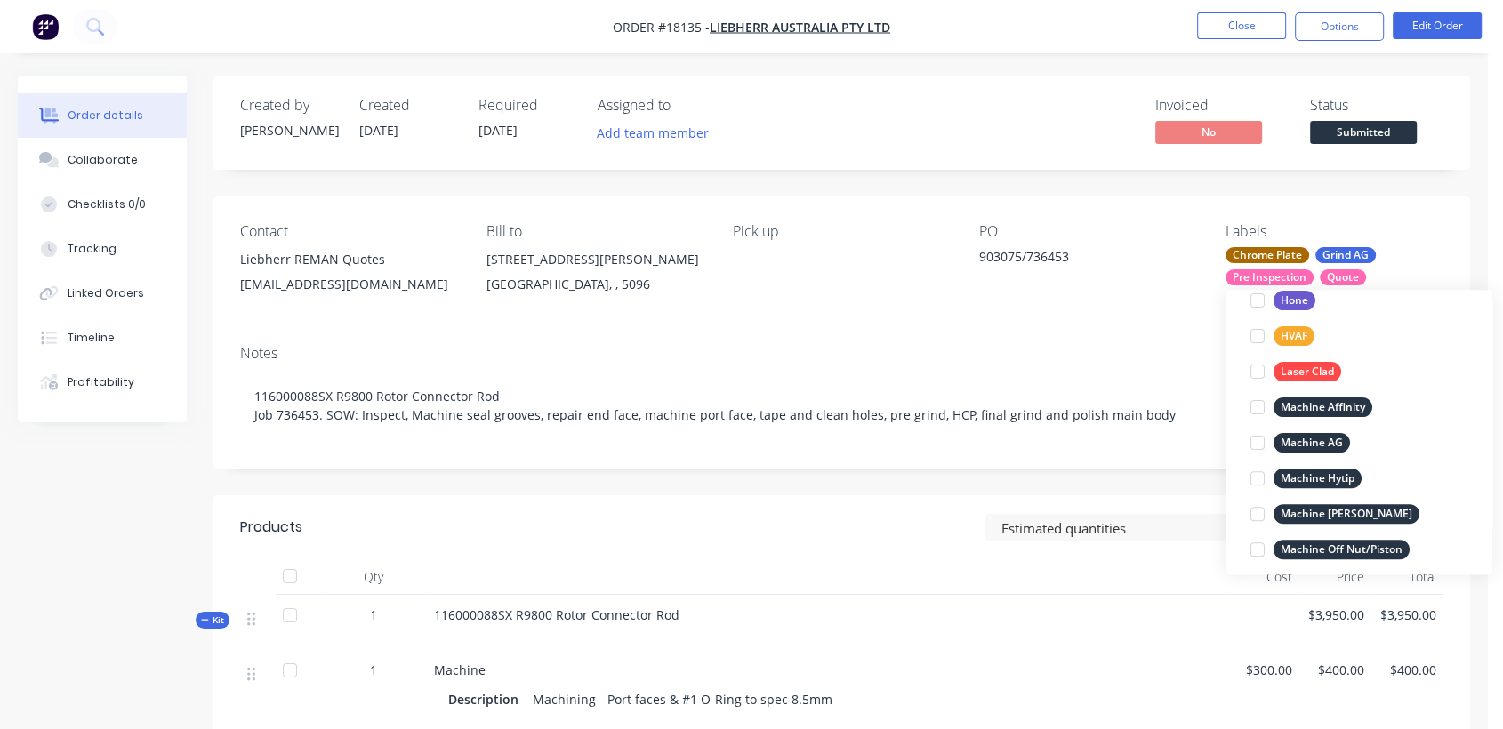
scroll to position [668, 0]
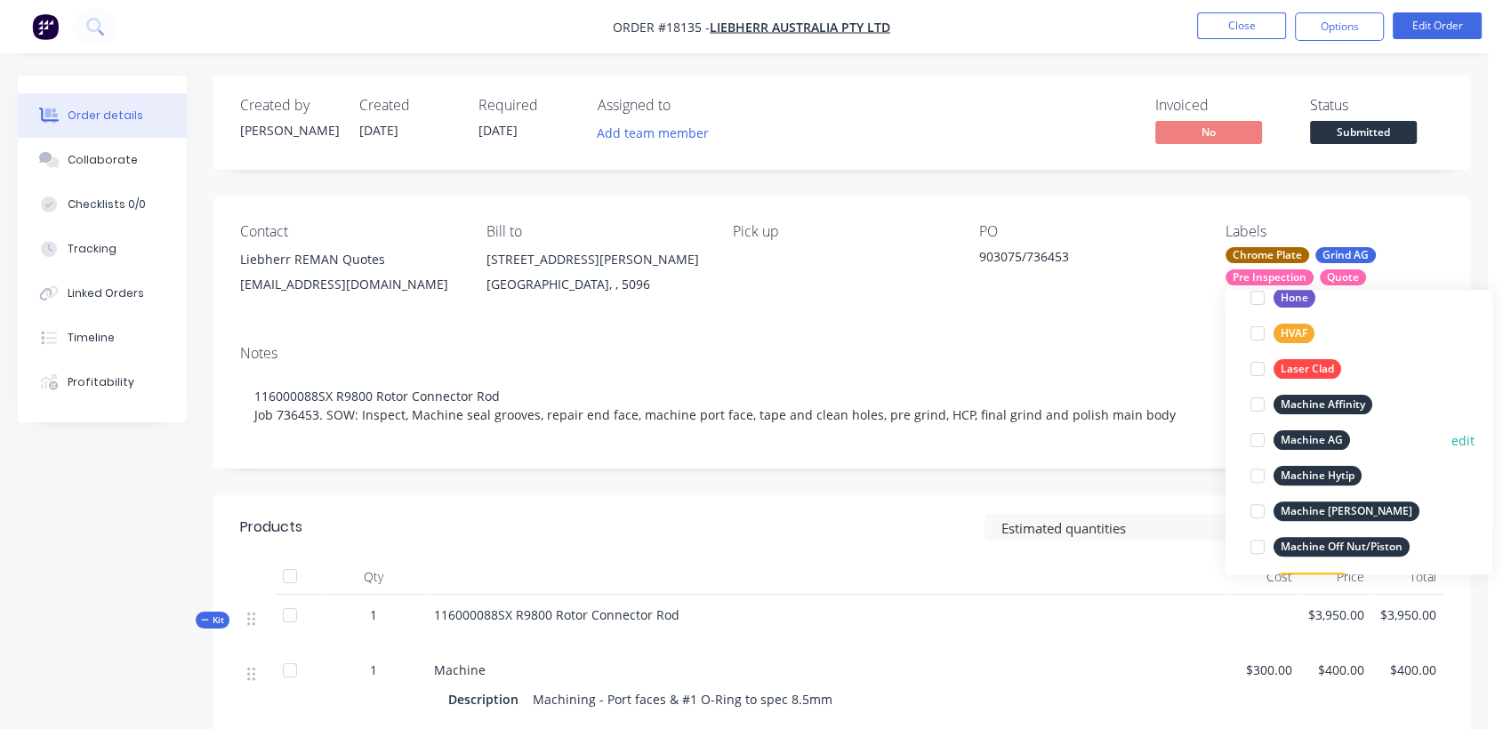
click at [1323, 436] on div "Machine AG" at bounding box center [1311, 440] width 76 height 20
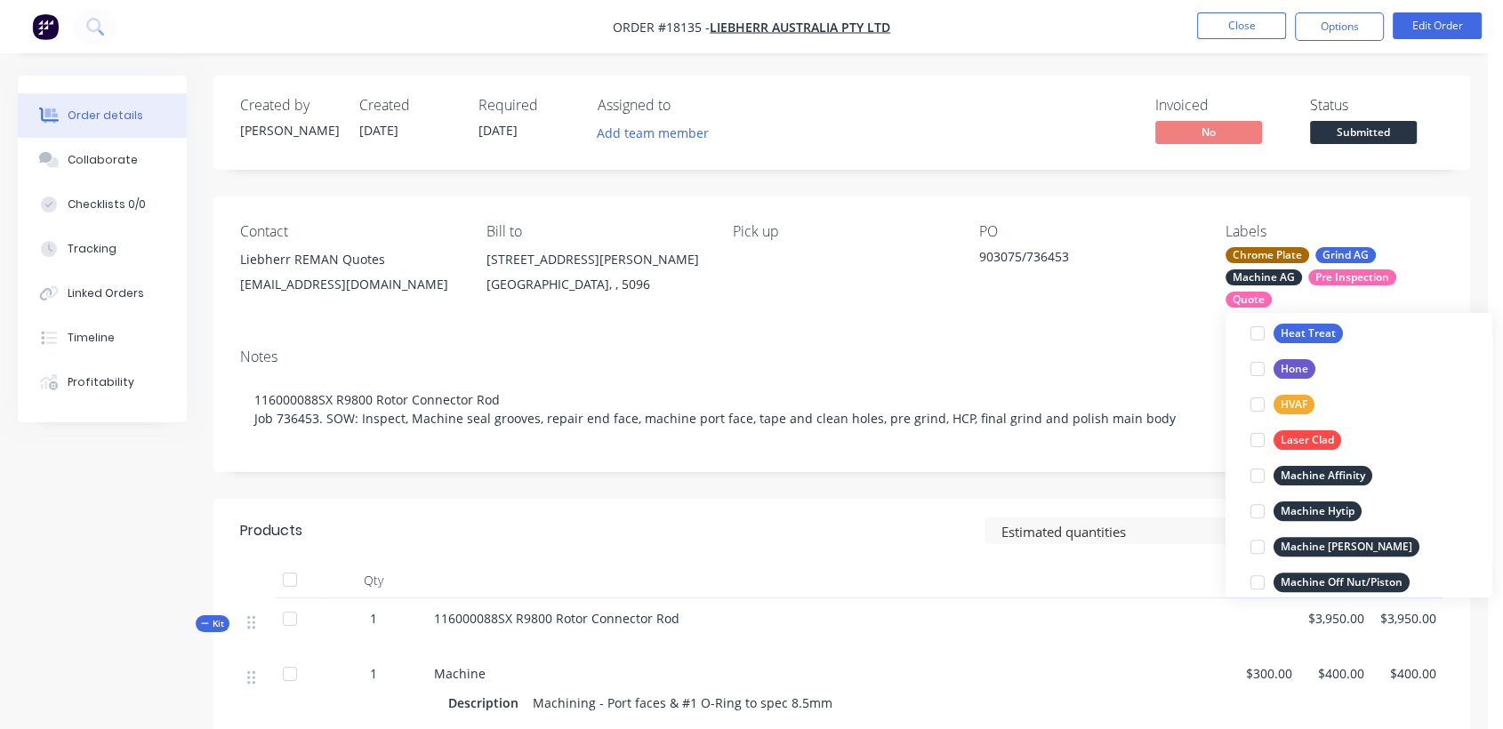
scroll to position [754, 0]
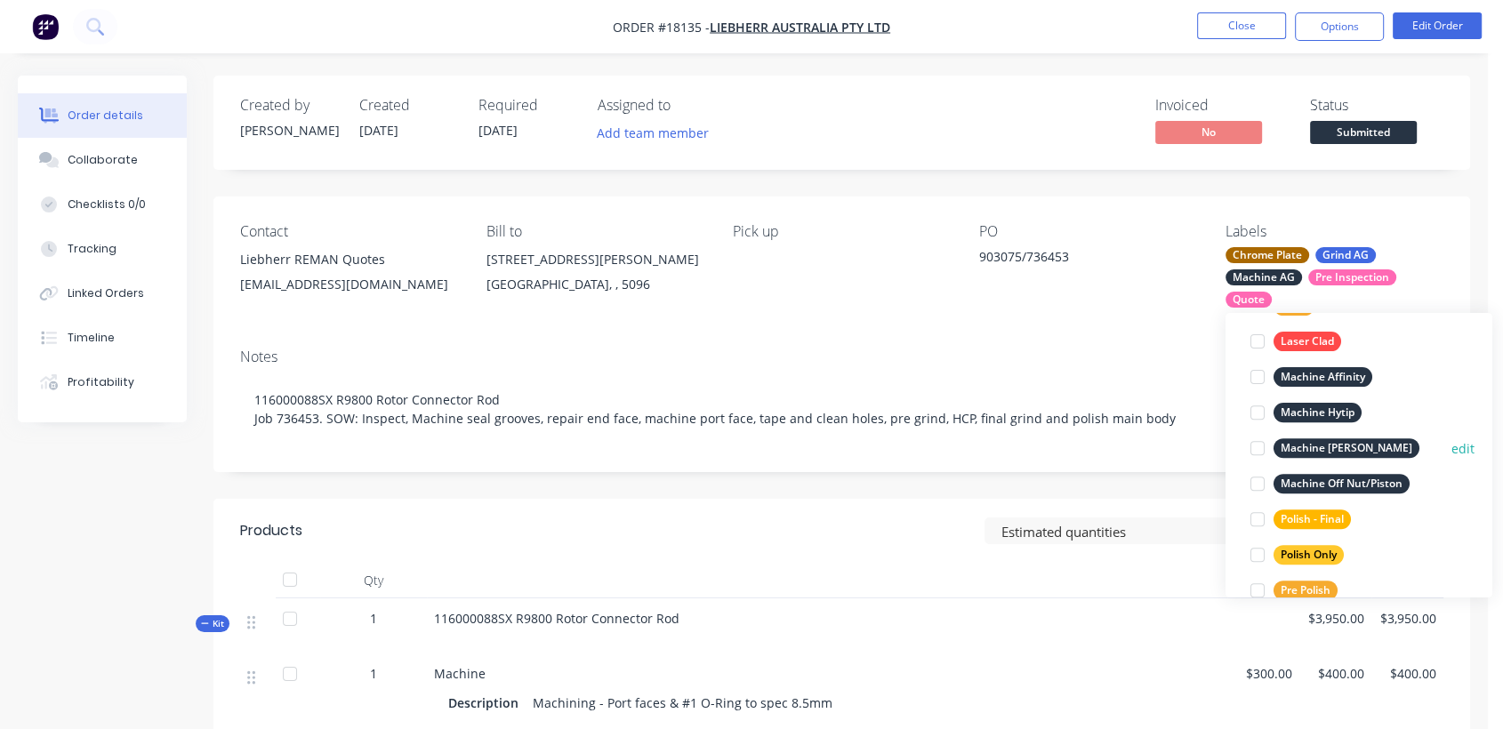
click at [1324, 443] on div "Machine [PERSON_NAME]" at bounding box center [1346, 448] width 146 height 20
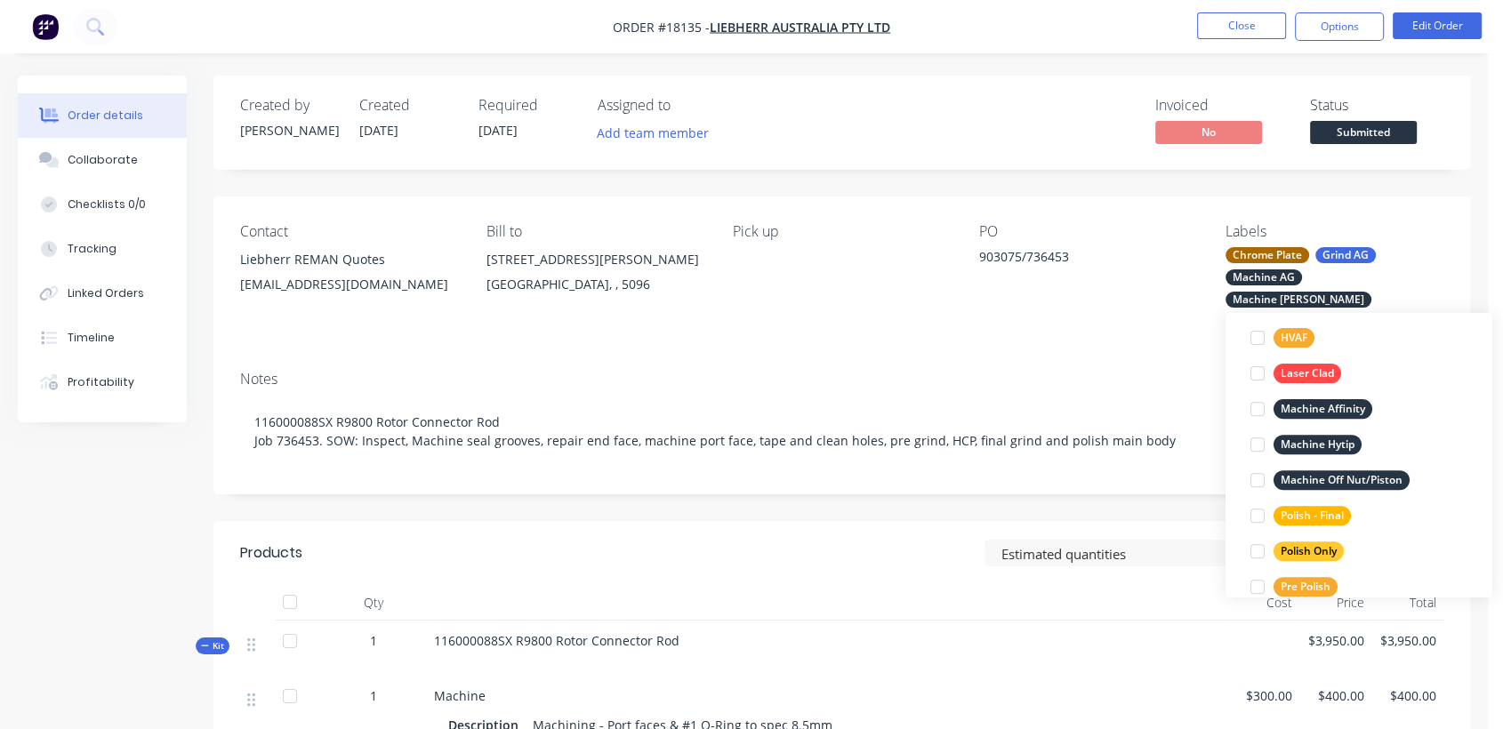
scroll to position [806, 0]
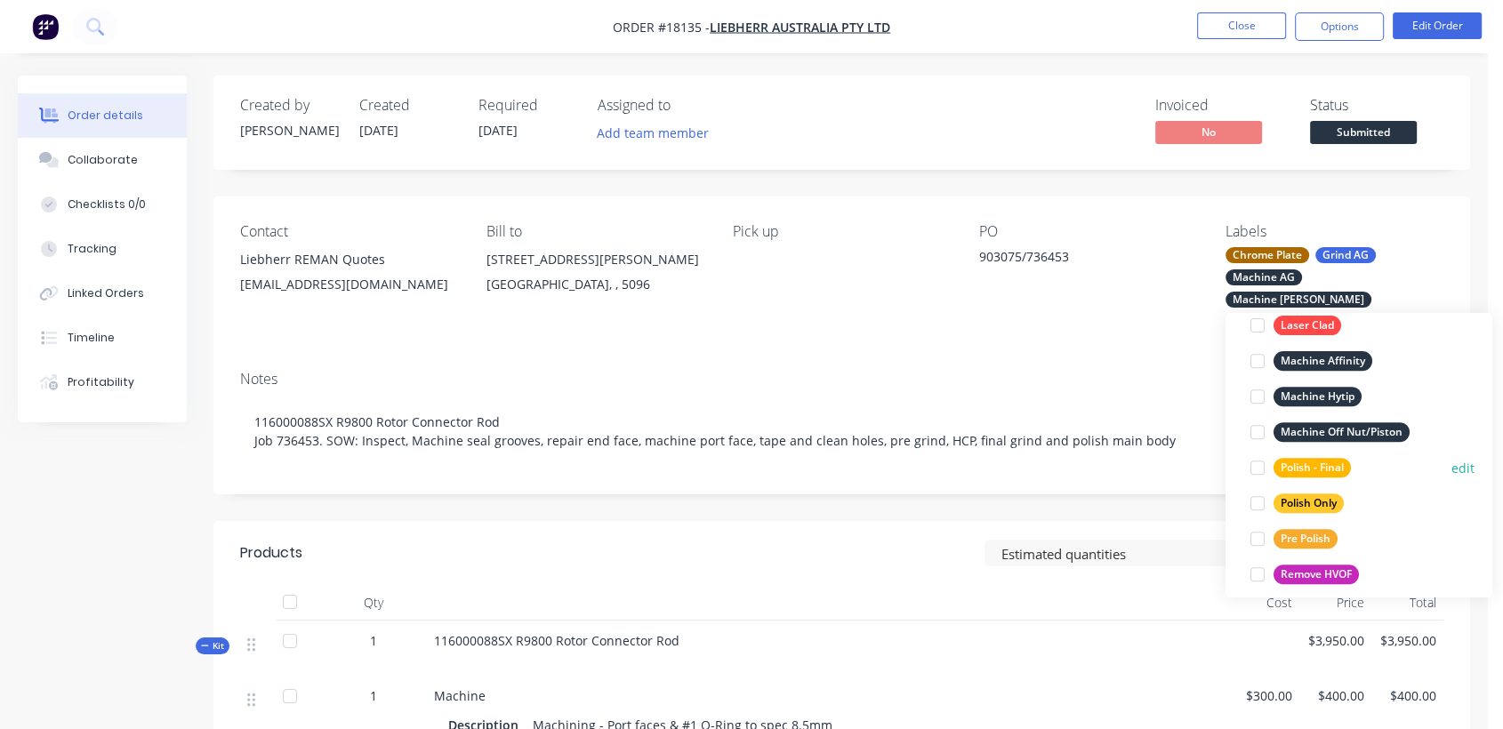
click at [1332, 461] on div "Polish - Final" at bounding box center [1311, 468] width 77 height 20
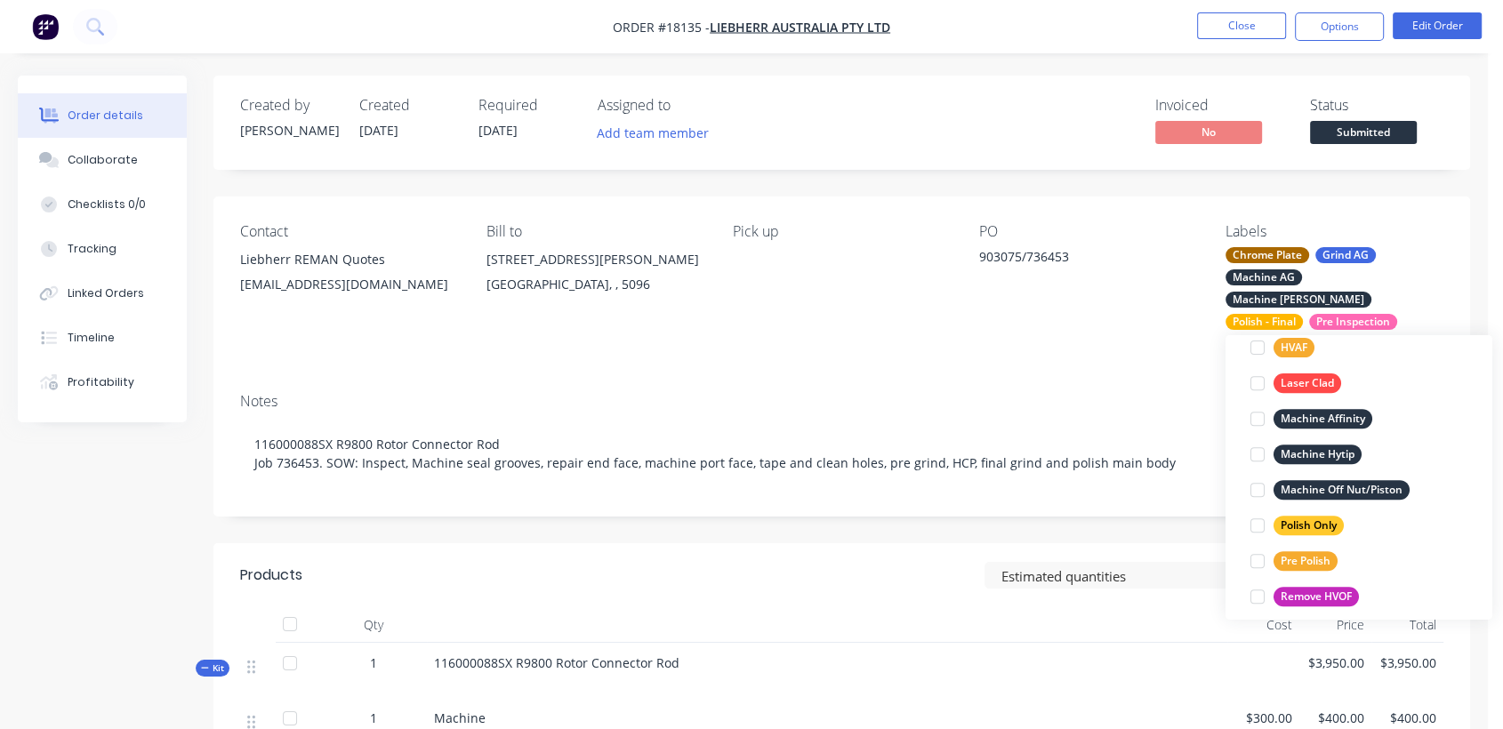
scroll to position [130, 0]
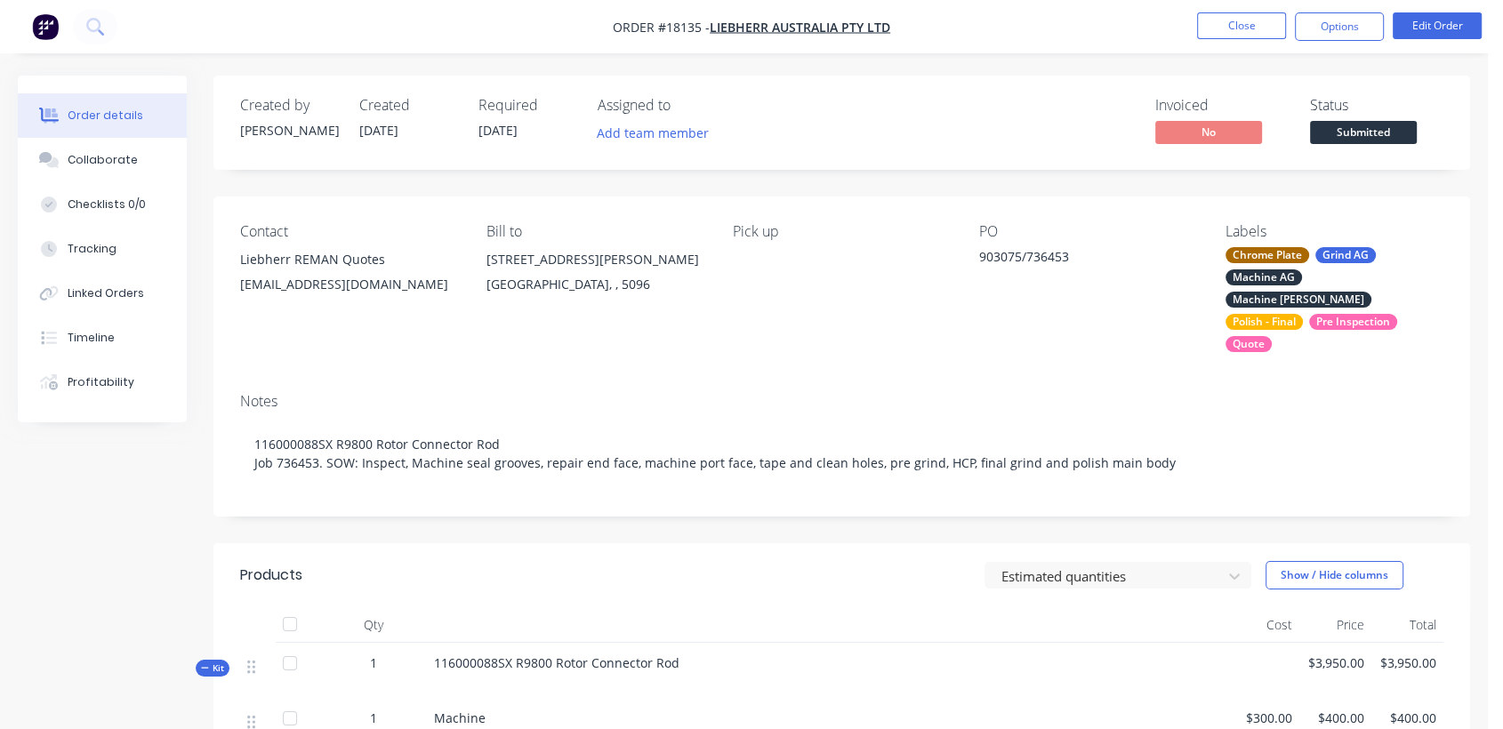
click at [988, 315] on div "PO 903075/736453" at bounding box center [1088, 287] width 218 height 129
click at [1348, 128] on span "Submitted" at bounding box center [1363, 132] width 107 height 22
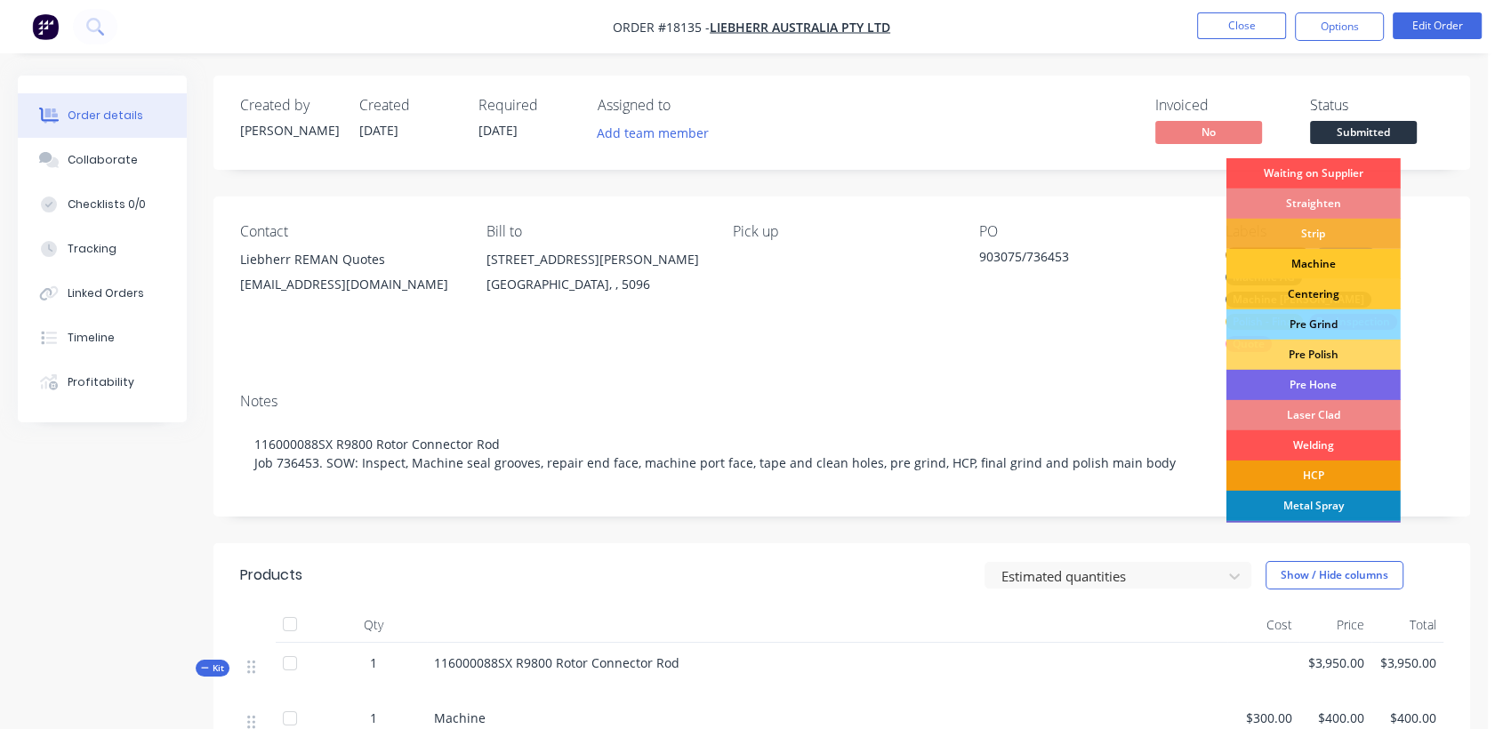
click at [1316, 258] on div "Machine" at bounding box center [1313, 264] width 174 height 30
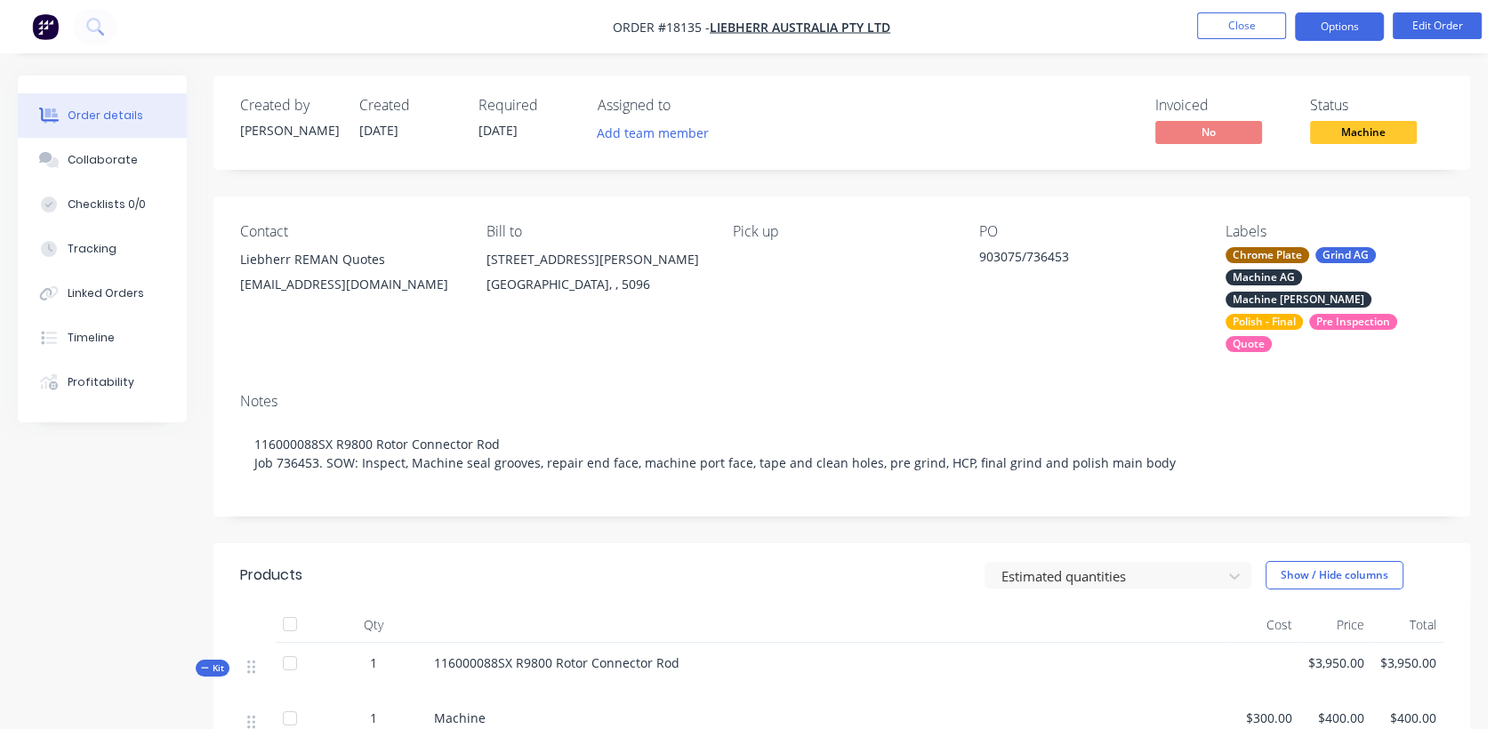
click at [1352, 30] on button "Options" at bounding box center [1339, 26] width 89 height 28
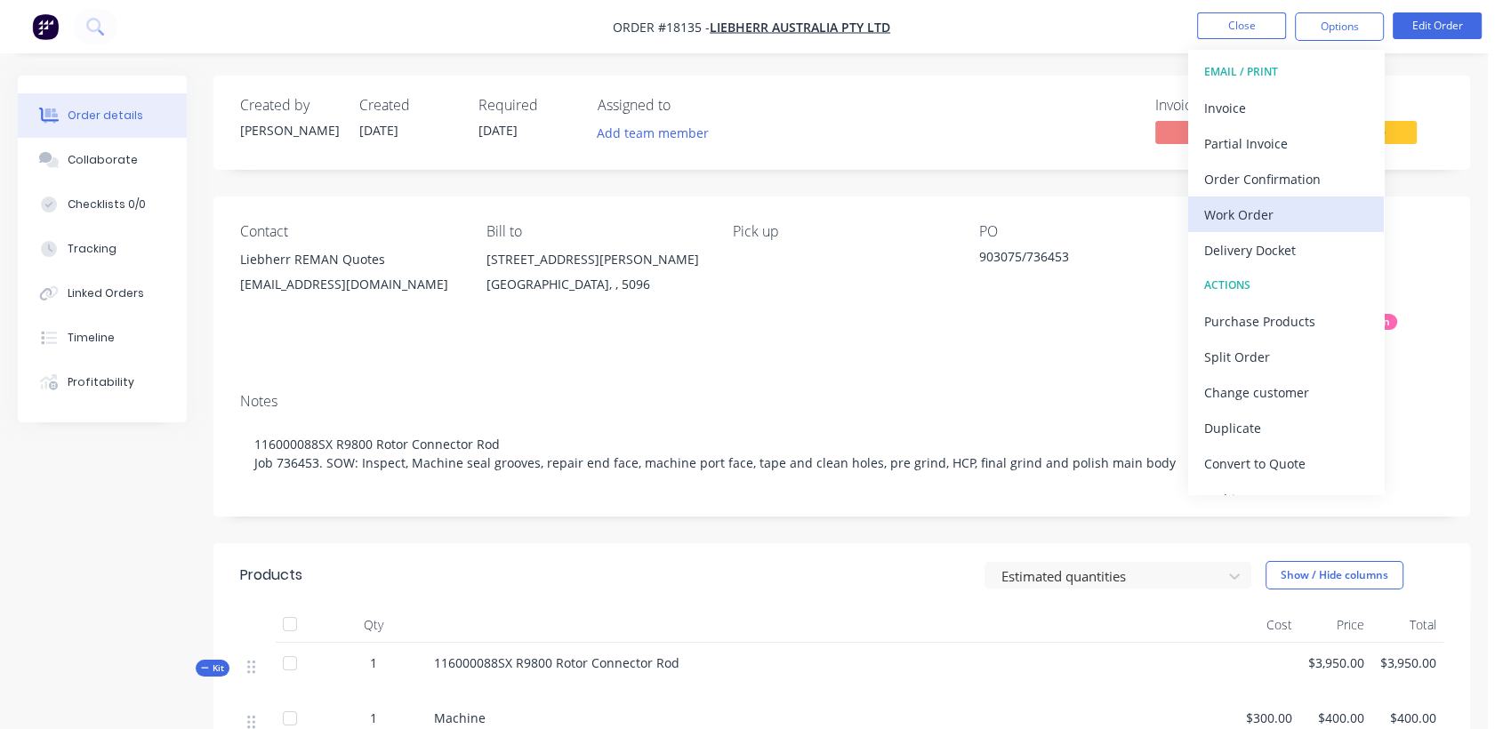
click at [1263, 203] on div "Work Order" at bounding box center [1286, 215] width 164 height 26
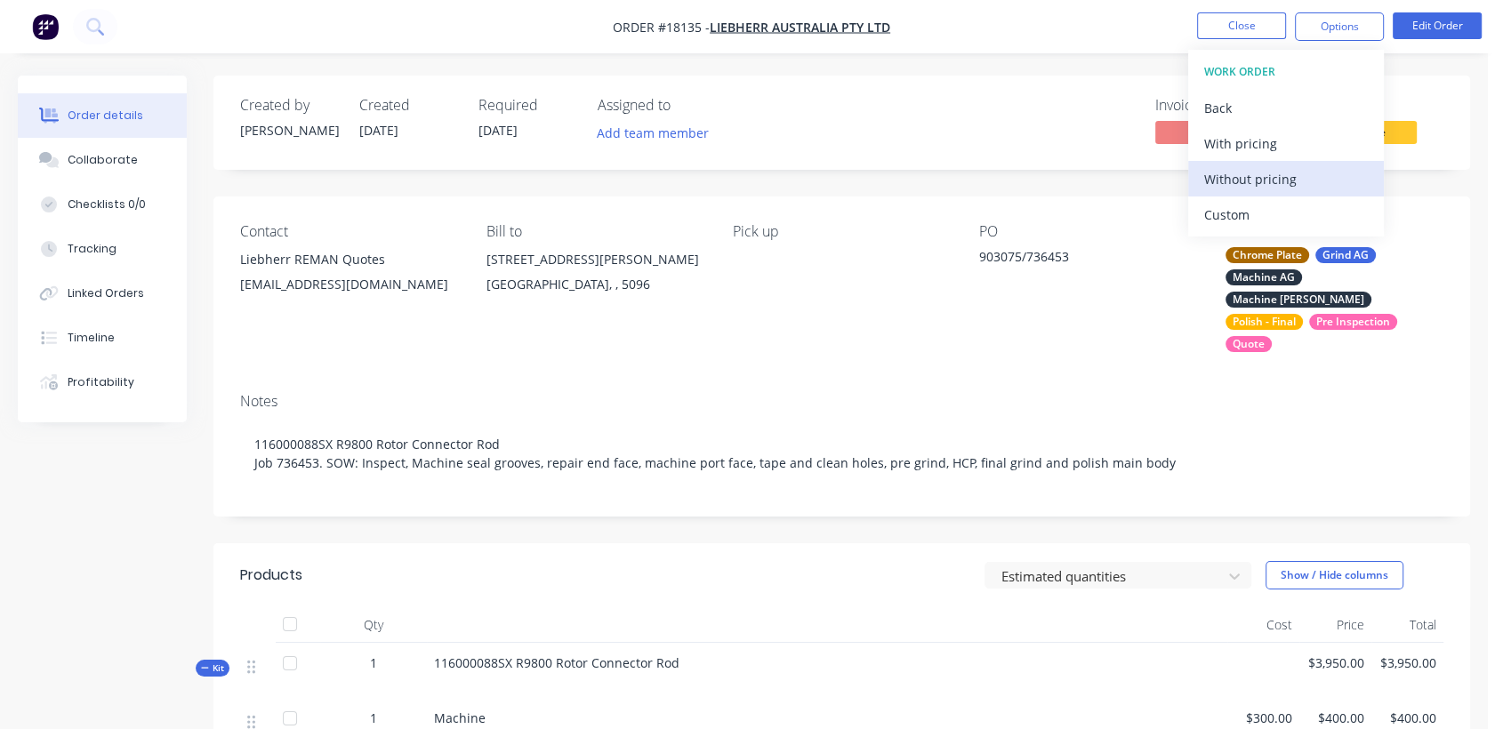
click at [1263, 177] on div "Without pricing" at bounding box center [1286, 179] width 164 height 26
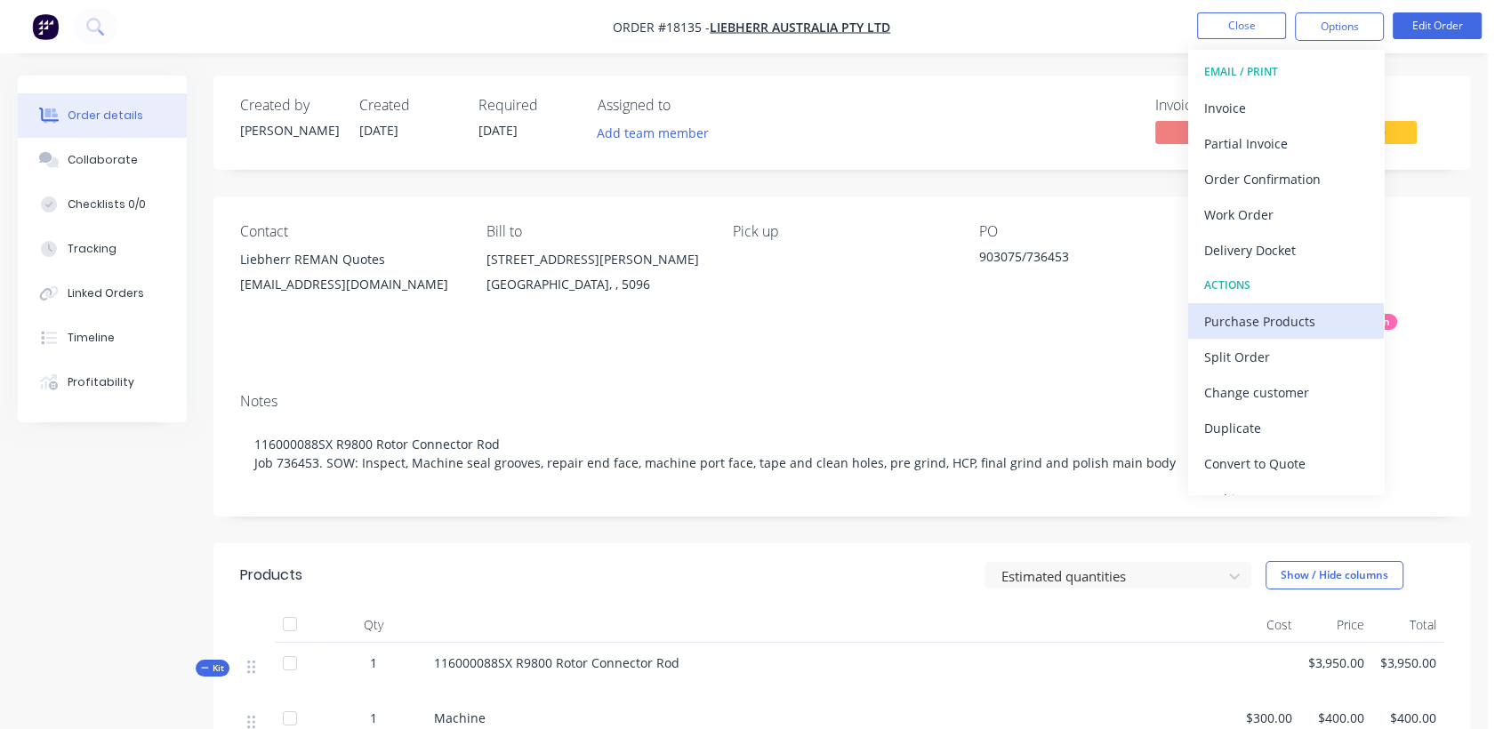
click at [1268, 317] on div "Purchase Products" at bounding box center [1286, 322] width 164 height 26
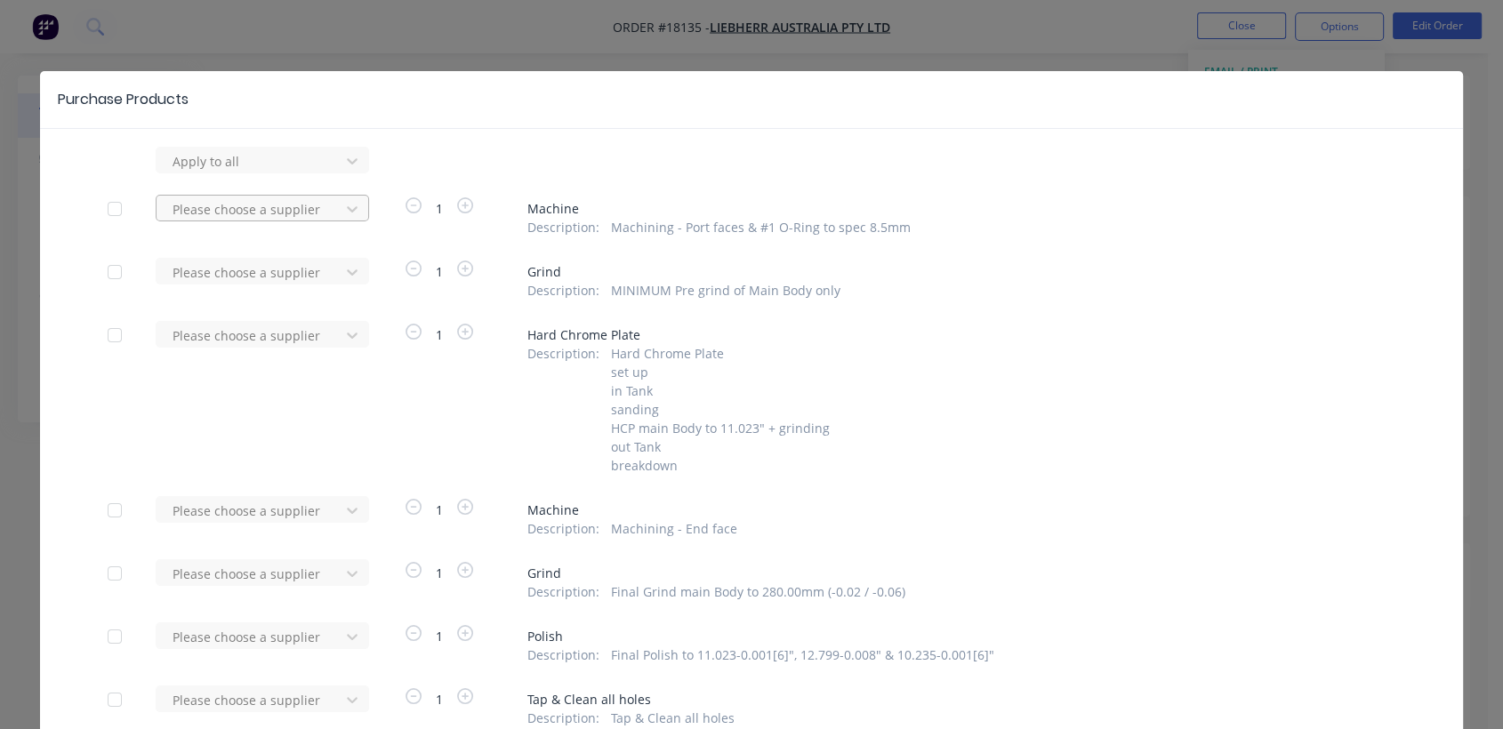
click at [231, 205] on div at bounding box center [251, 209] width 160 height 22
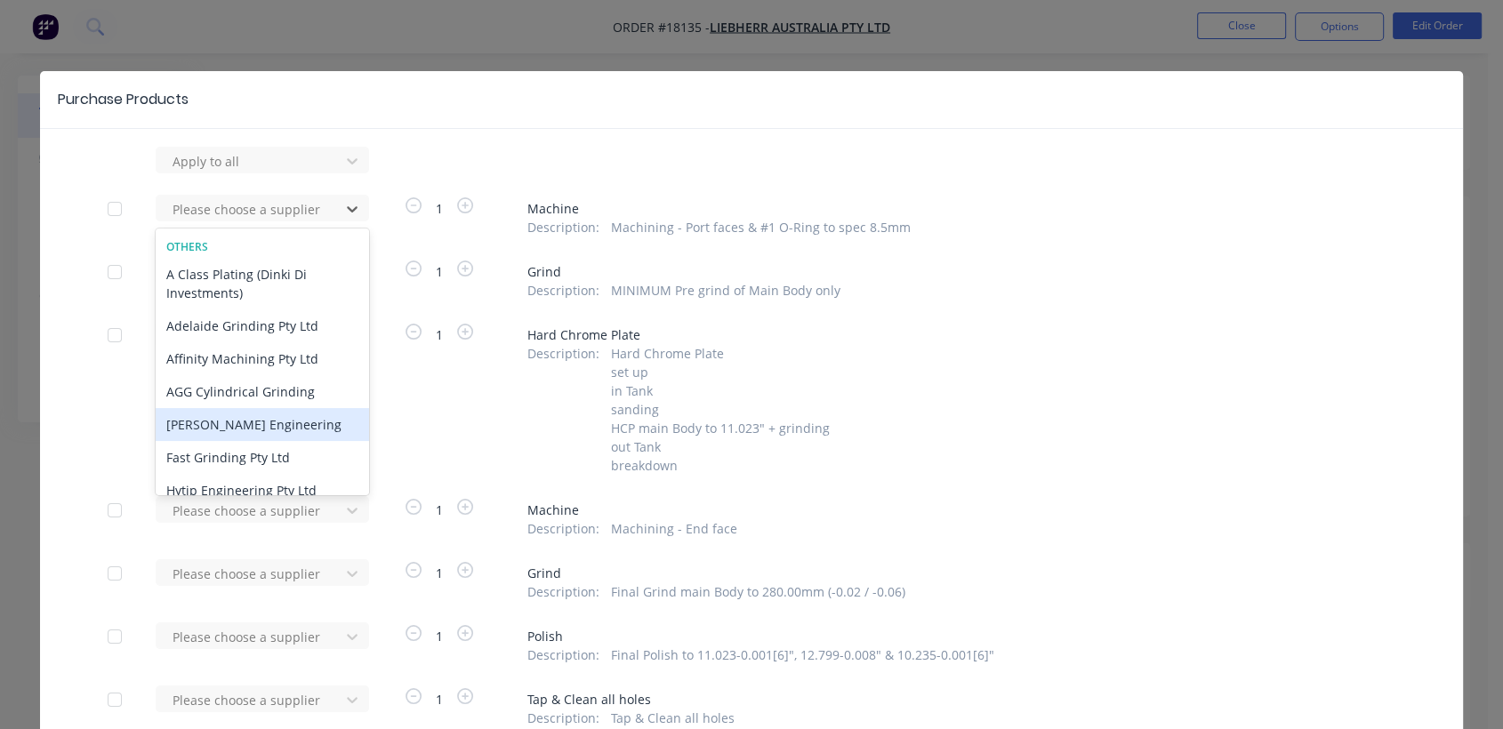
click at [256, 422] on div "[PERSON_NAME] Engineering" at bounding box center [262, 424] width 213 height 33
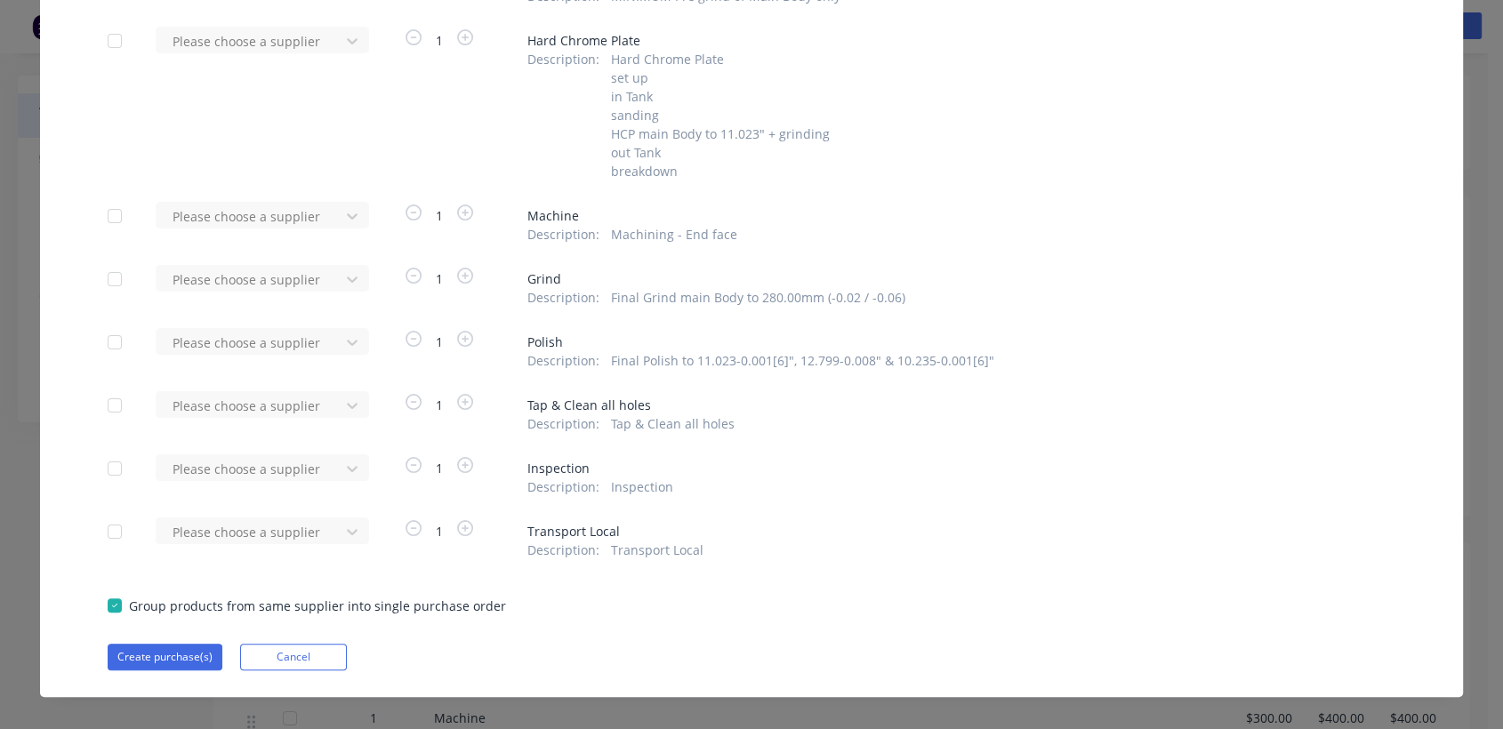
scroll to position [314, 0]
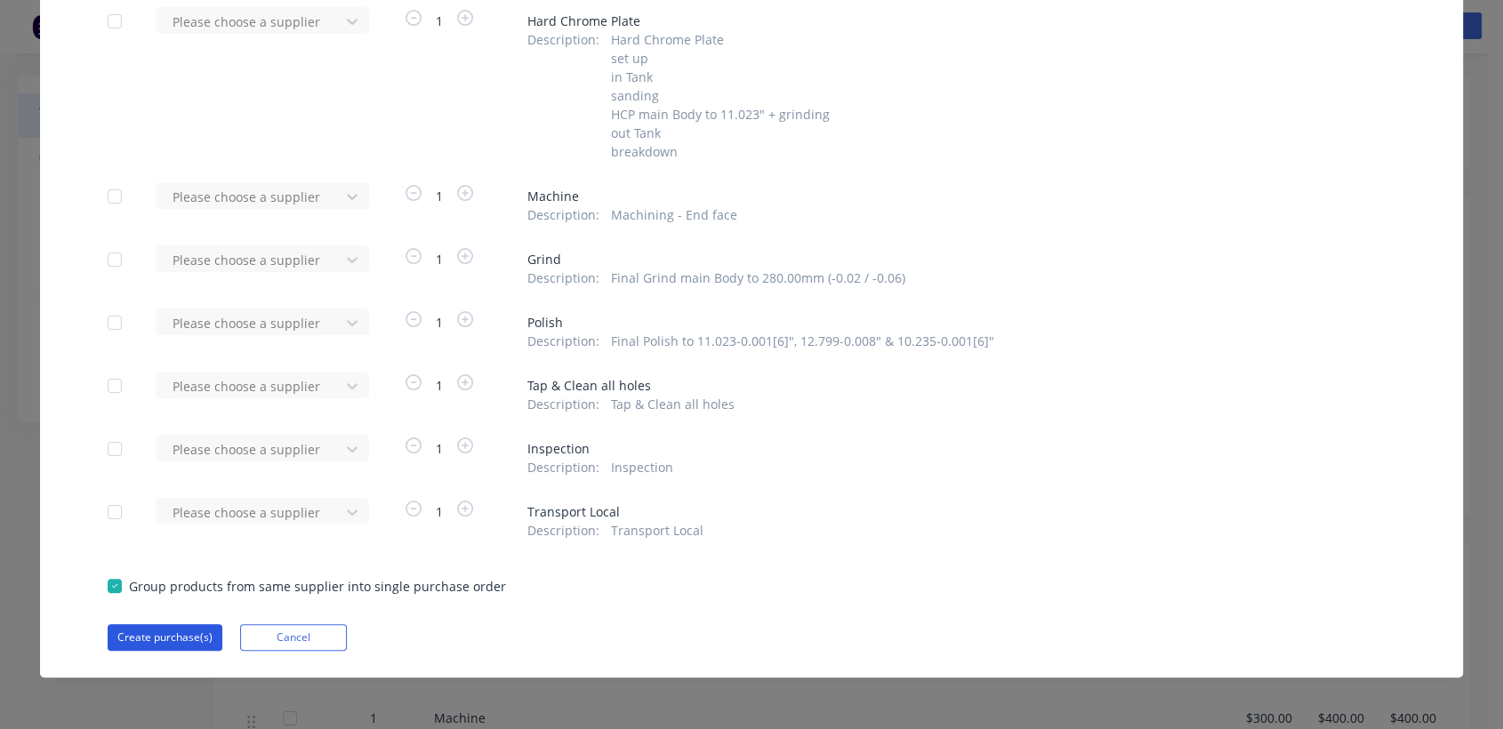
click at [184, 639] on button "Create purchase(s)" at bounding box center [165, 637] width 115 height 27
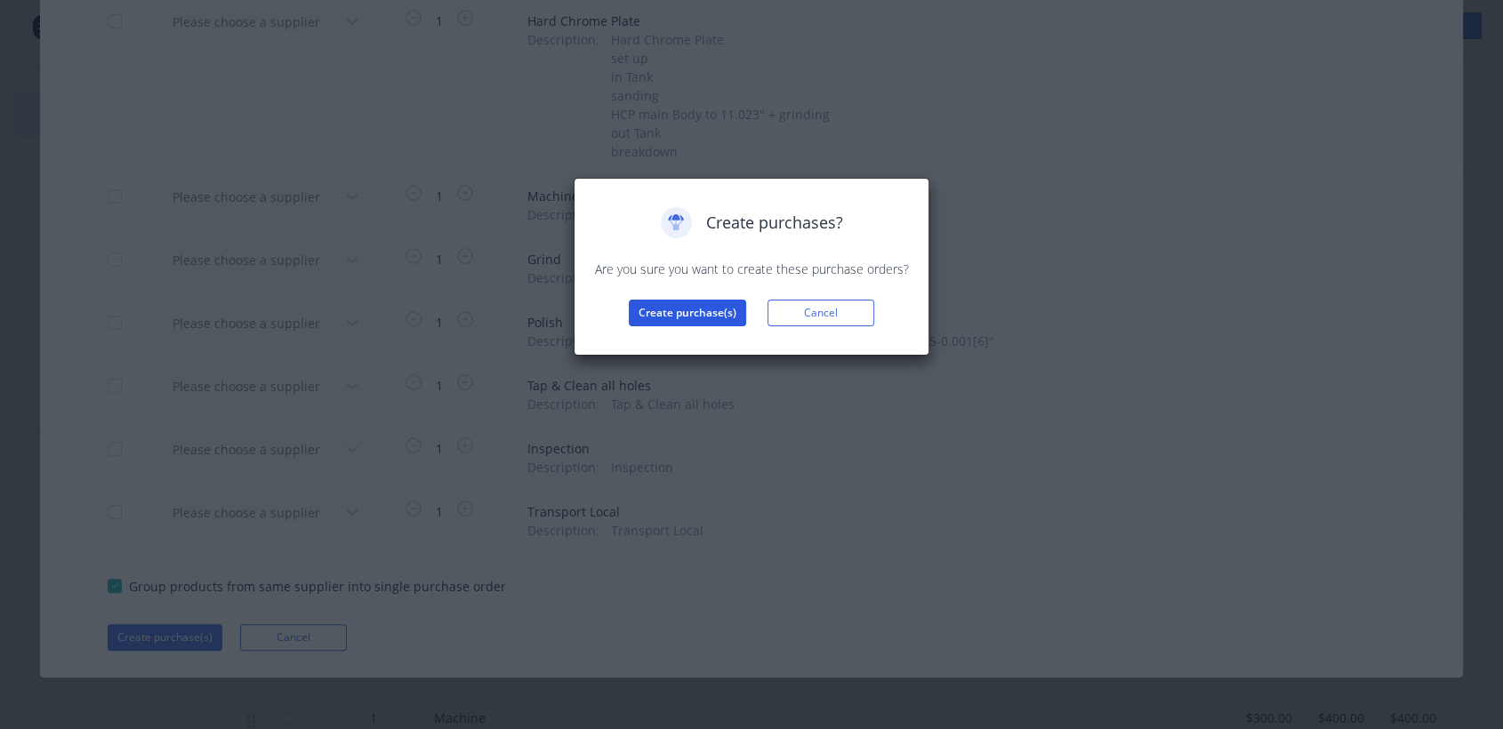
click at [714, 312] on button "Create purchase(s)" at bounding box center [687, 313] width 117 height 27
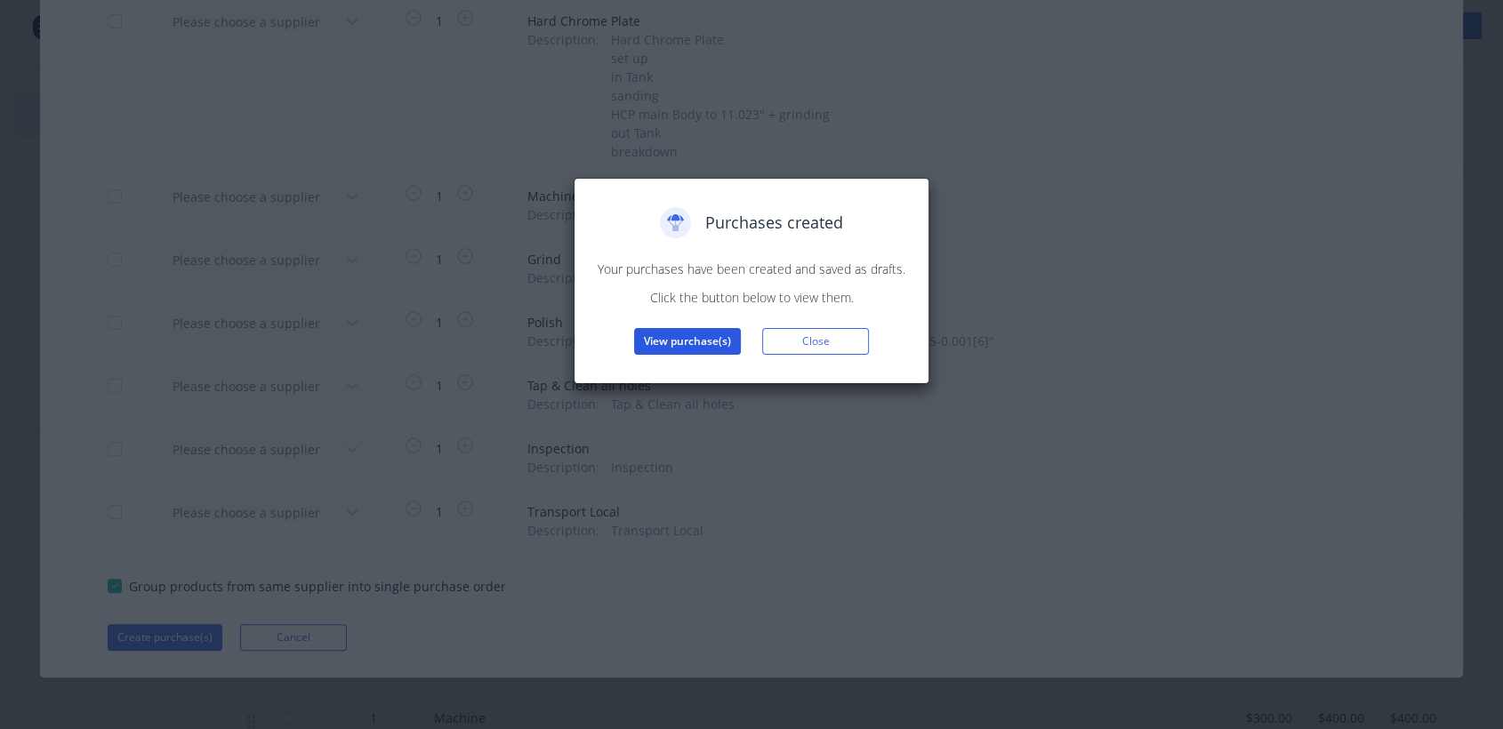
click at [708, 345] on button "View purchase(s)" at bounding box center [687, 341] width 107 height 27
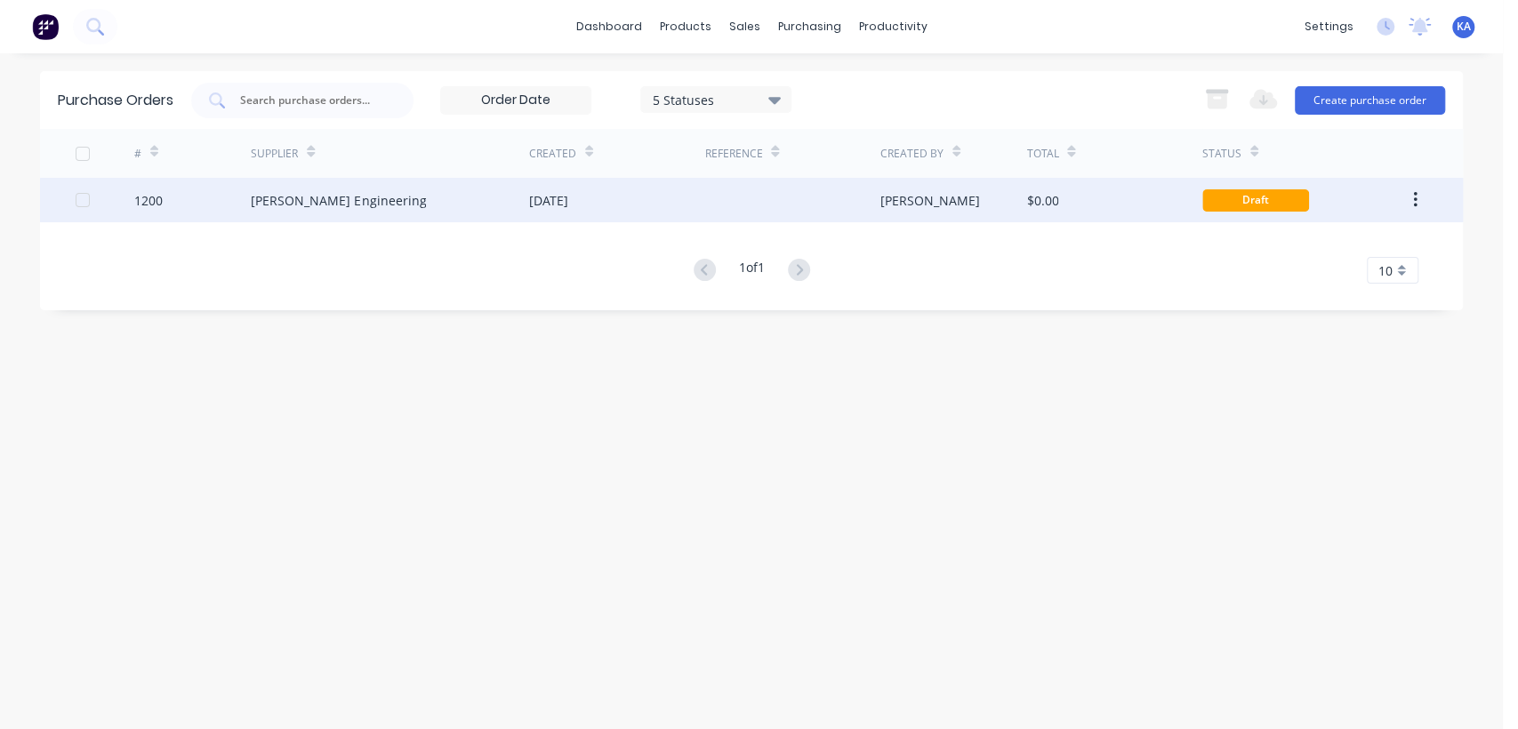
click at [843, 190] on div at bounding box center [791, 200] width 175 height 44
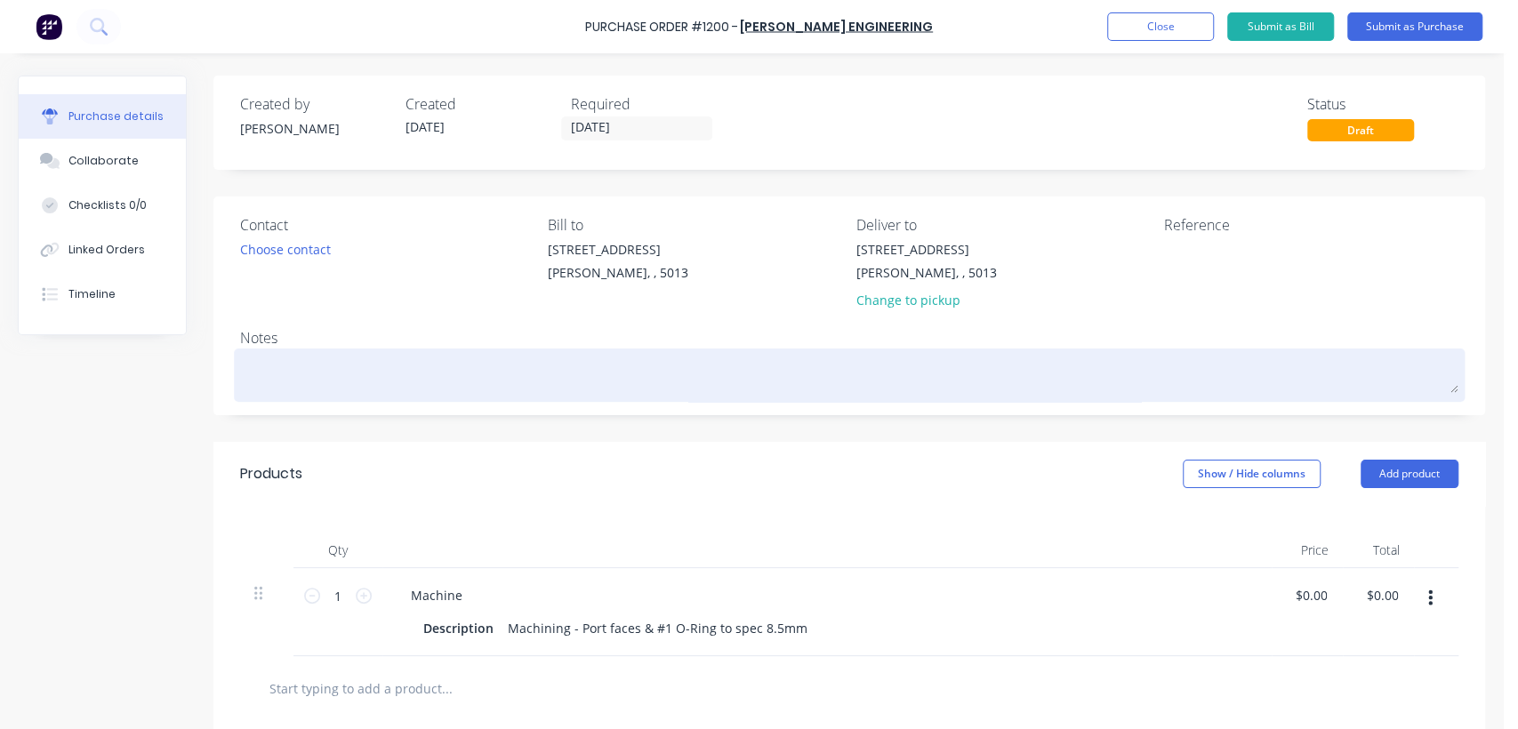
click at [285, 353] on div at bounding box center [849, 375] width 1218 height 44
click at [284, 369] on textarea at bounding box center [849, 373] width 1218 height 40
paste textarea "116000088SX R9800 Rotor Connector Rod"
type textarea "x"
type textarea "116000088SX R9800 Rotor Connector Rod"
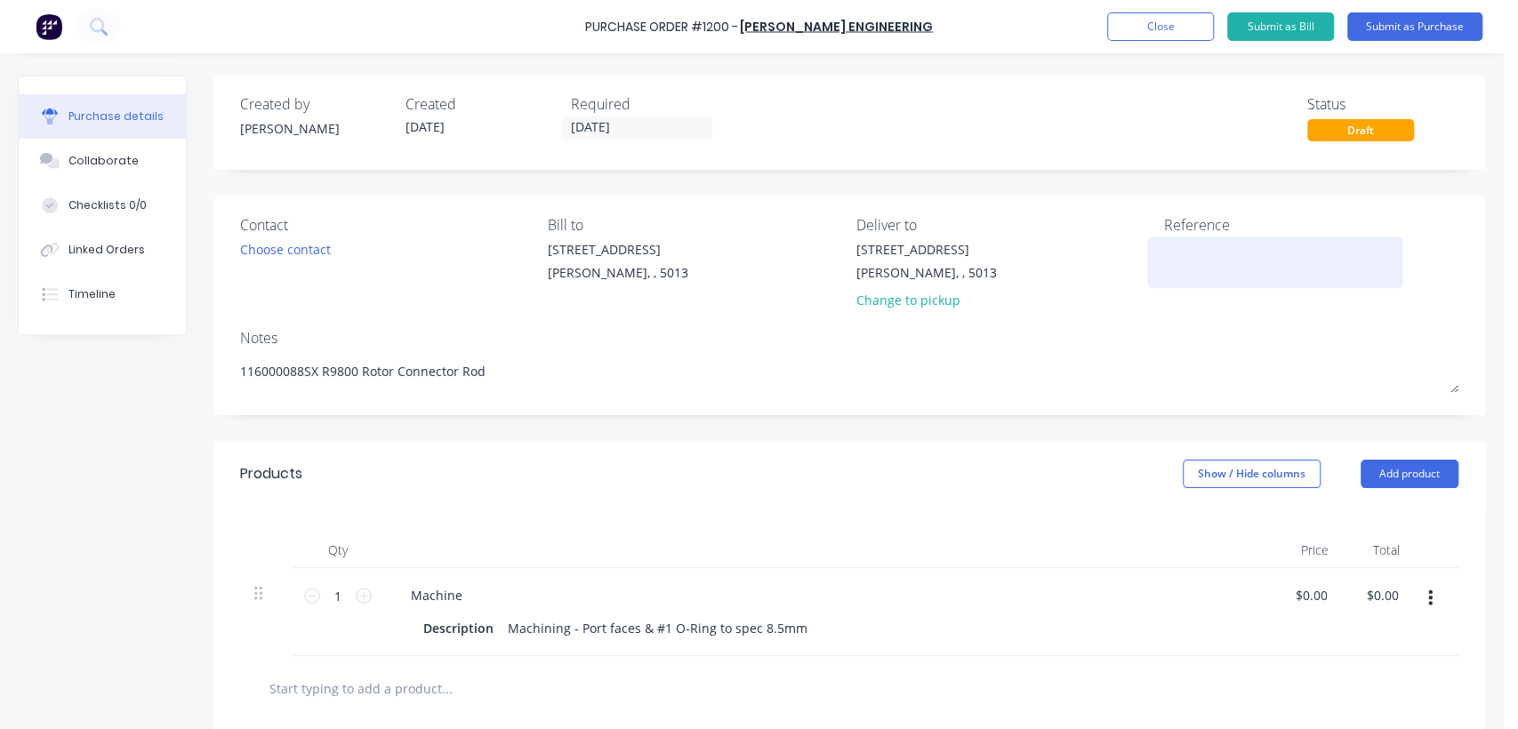
type textarea "x"
type textarea "116000088SX R9800 Rotor Connector Rod"
type textarea "x"
type textarea "116000088SX R9800 Rotor Connector Rod 7"
type textarea "x"
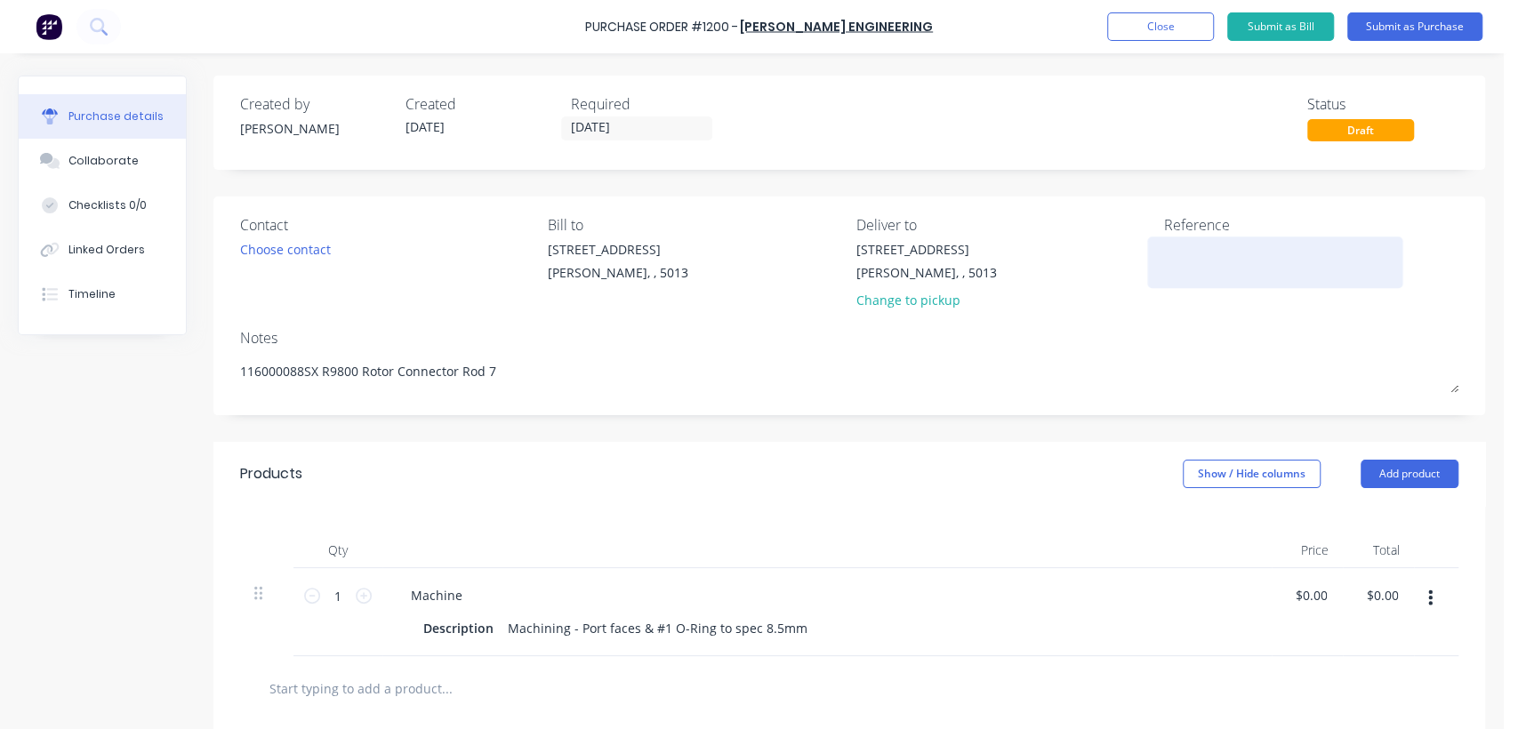
type textarea "116000088SX R9800 Rotor Connector Rod 73"
type textarea "x"
type textarea "116000088SX R9800 Rotor Connector Rod 736"
type textarea "x"
type textarea "116000088SX R9800 Rotor Connector Rod 7364"
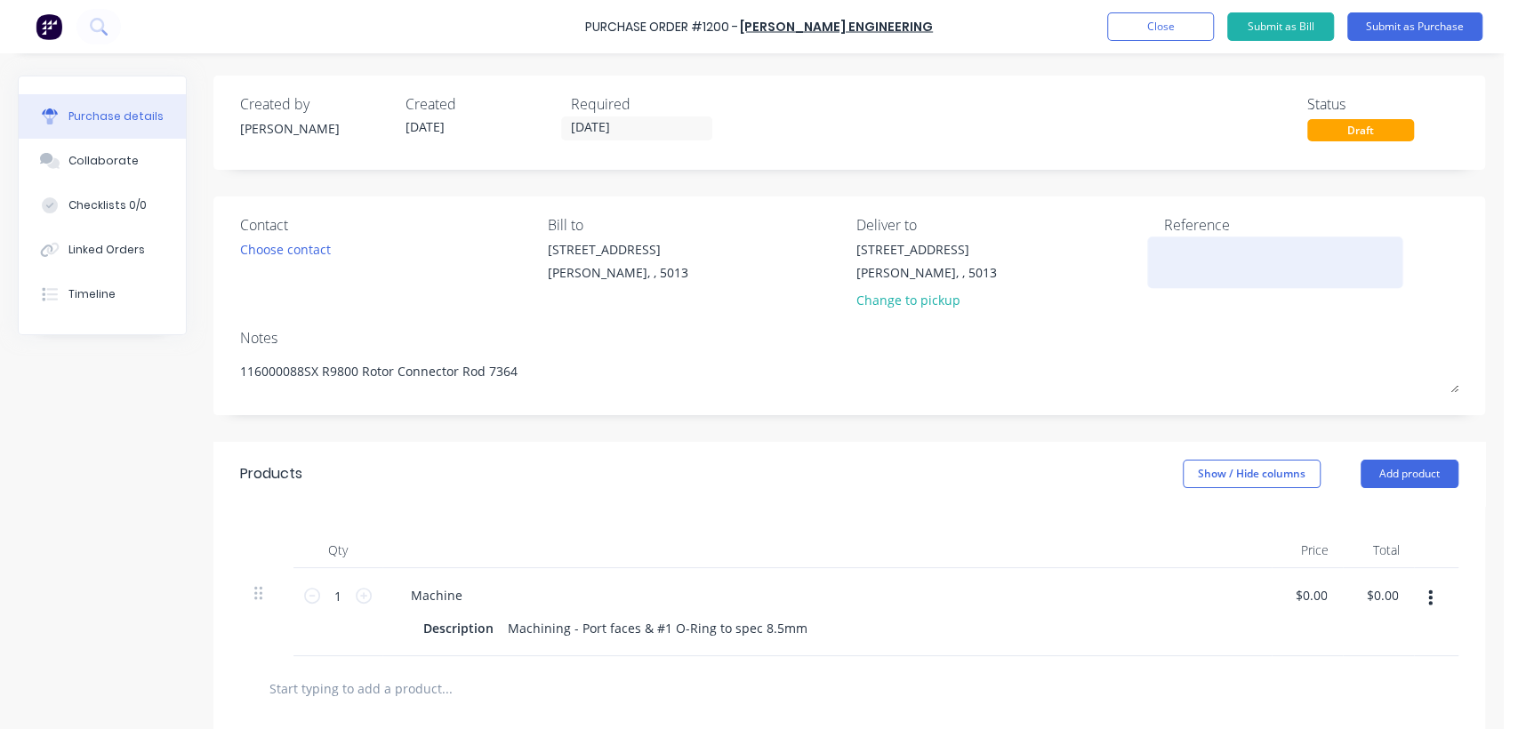
type textarea "x"
type textarea "116000088SX R9800 Rotor Connector Rod 73645"
type textarea "x"
type textarea "116000088SX R9800 Rotor Connector Rod 736453"
type textarea "x"
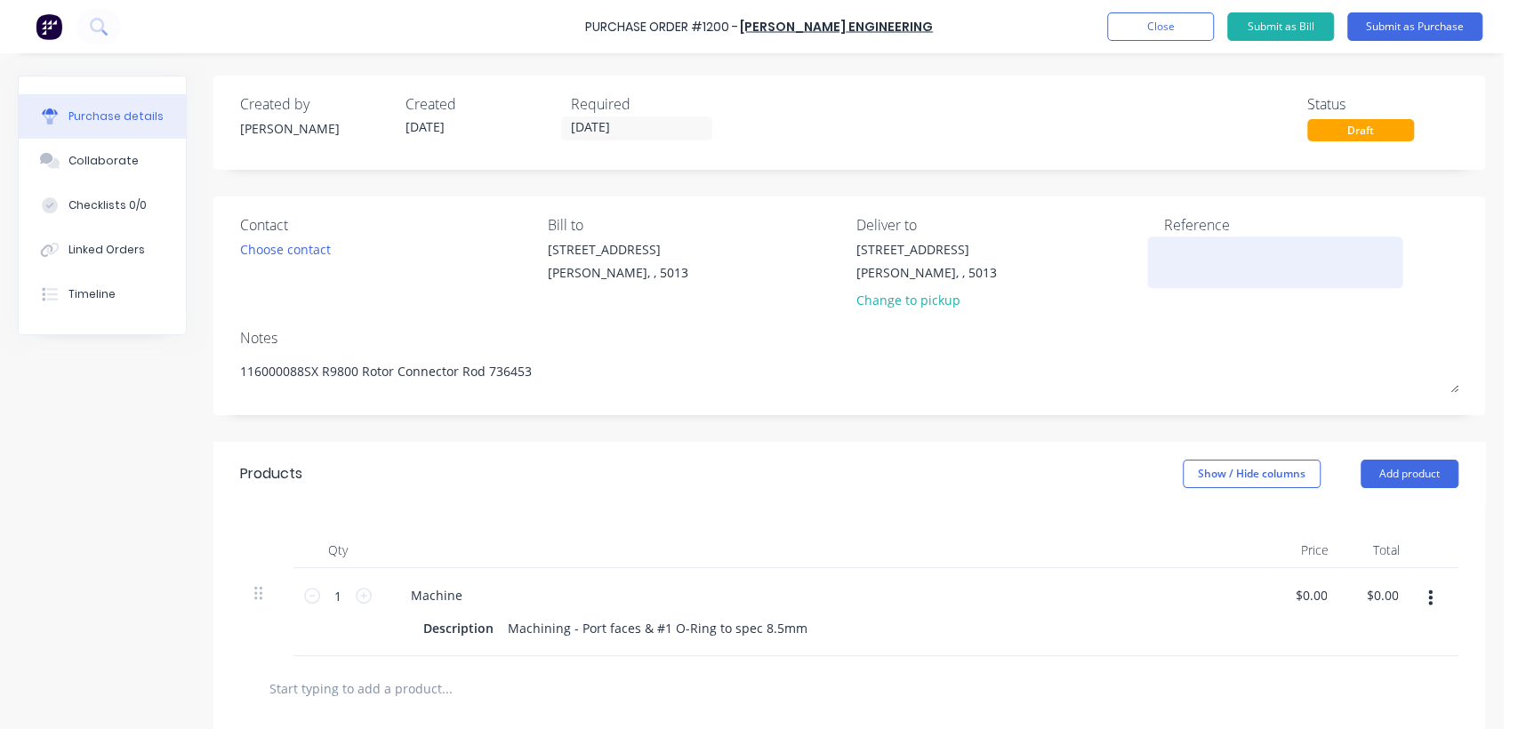
type textarea "116000088SX R9800 Rotor Connector Rod 736453"
click at [1223, 272] on textarea at bounding box center [1275, 260] width 222 height 40
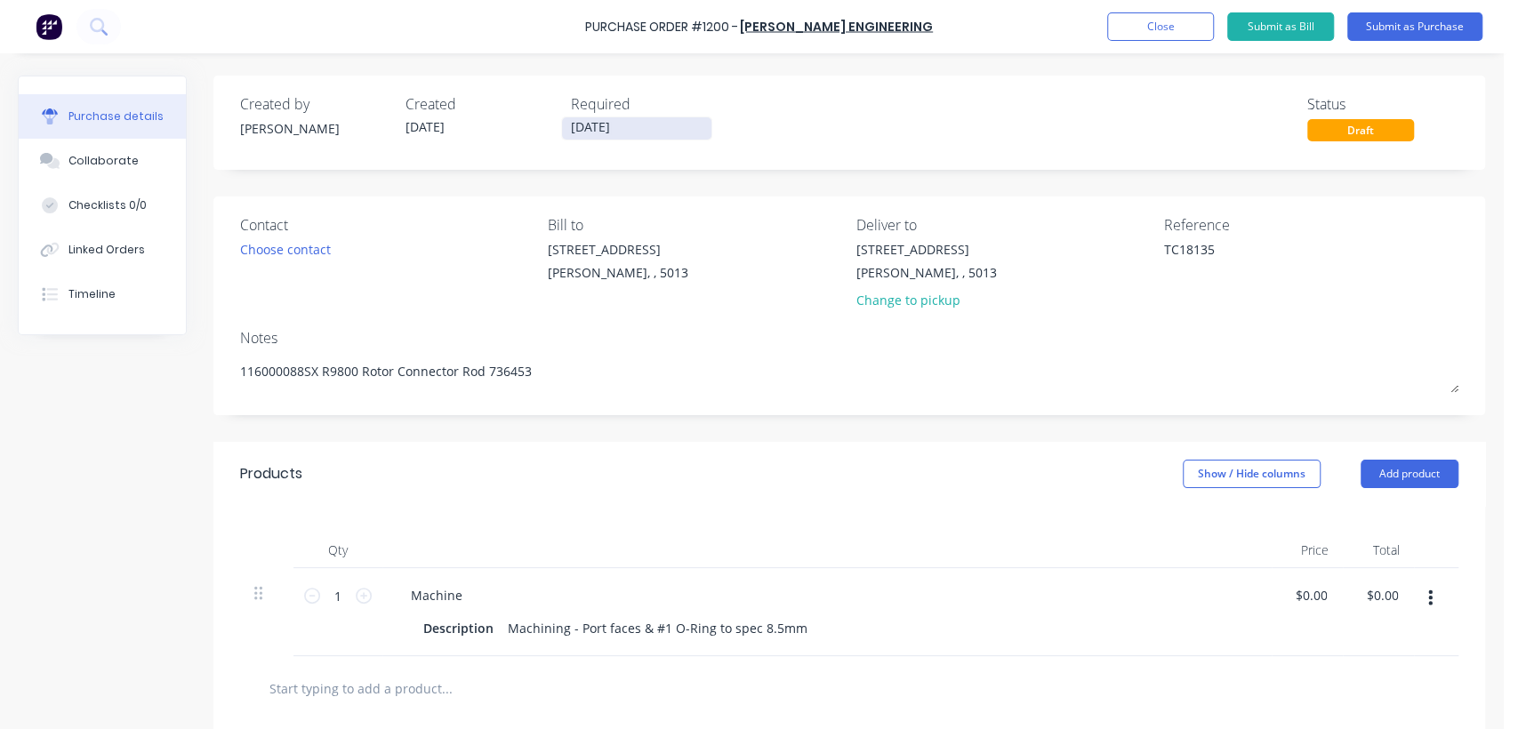
type textarea "TC18135"
type textarea "x"
type textarea "TC18135"
click at [626, 125] on input "[DATE]" at bounding box center [636, 128] width 149 height 22
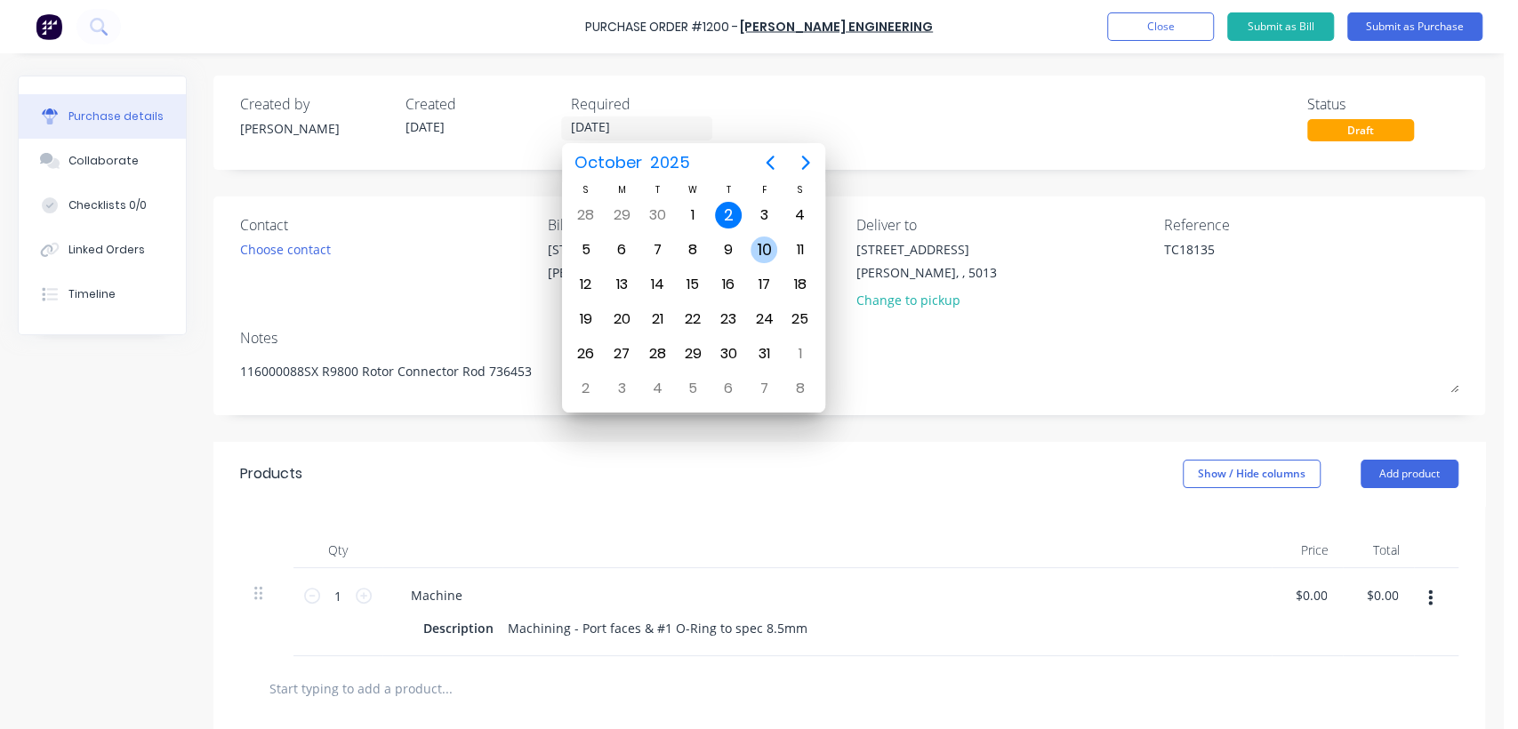
click at [765, 246] on div "10" at bounding box center [763, 250] width 27 height 27
type textarea "x"
type input "[DATE]"
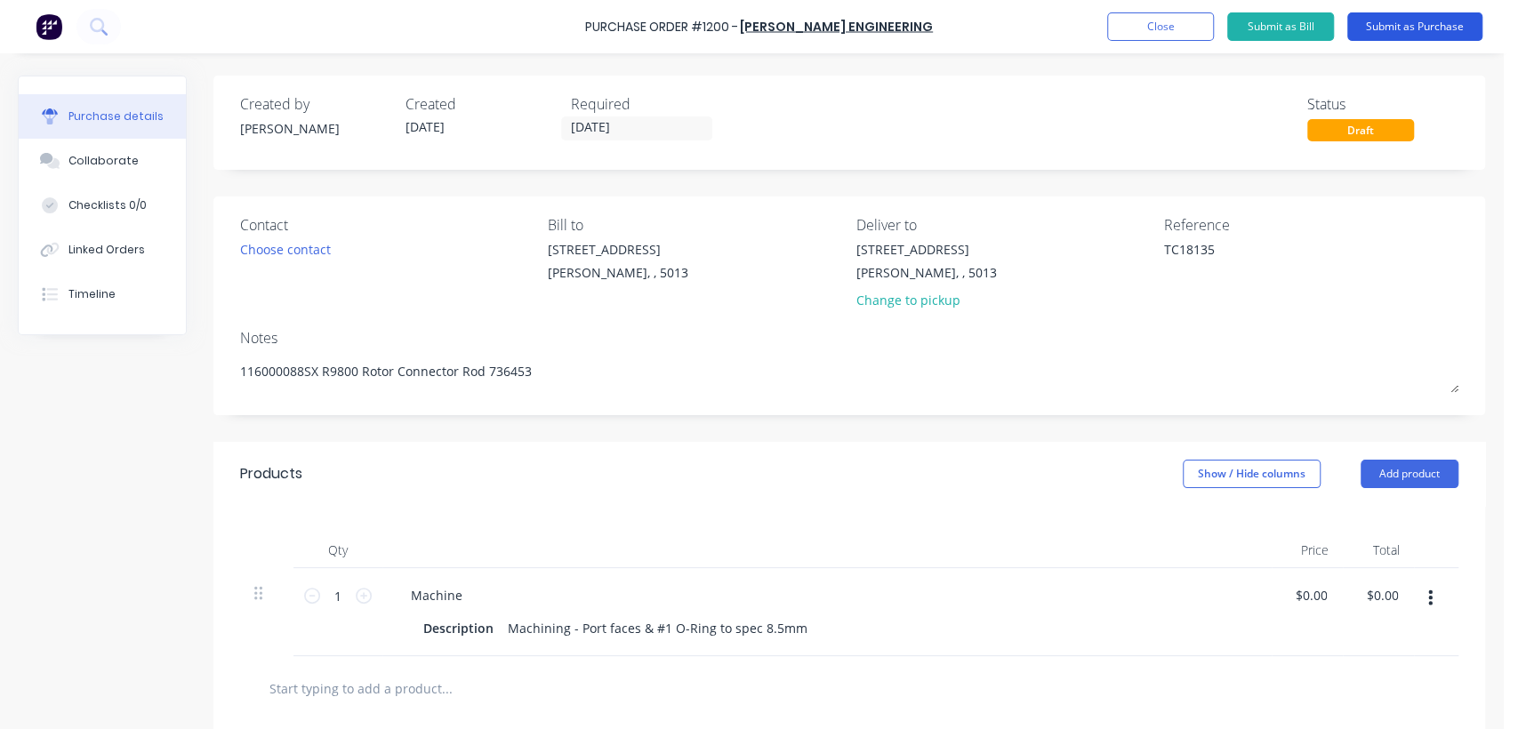
click at [1390, 26] on button "Submit as Purchase" at bounding box center [1414, 26] width 135 height 28
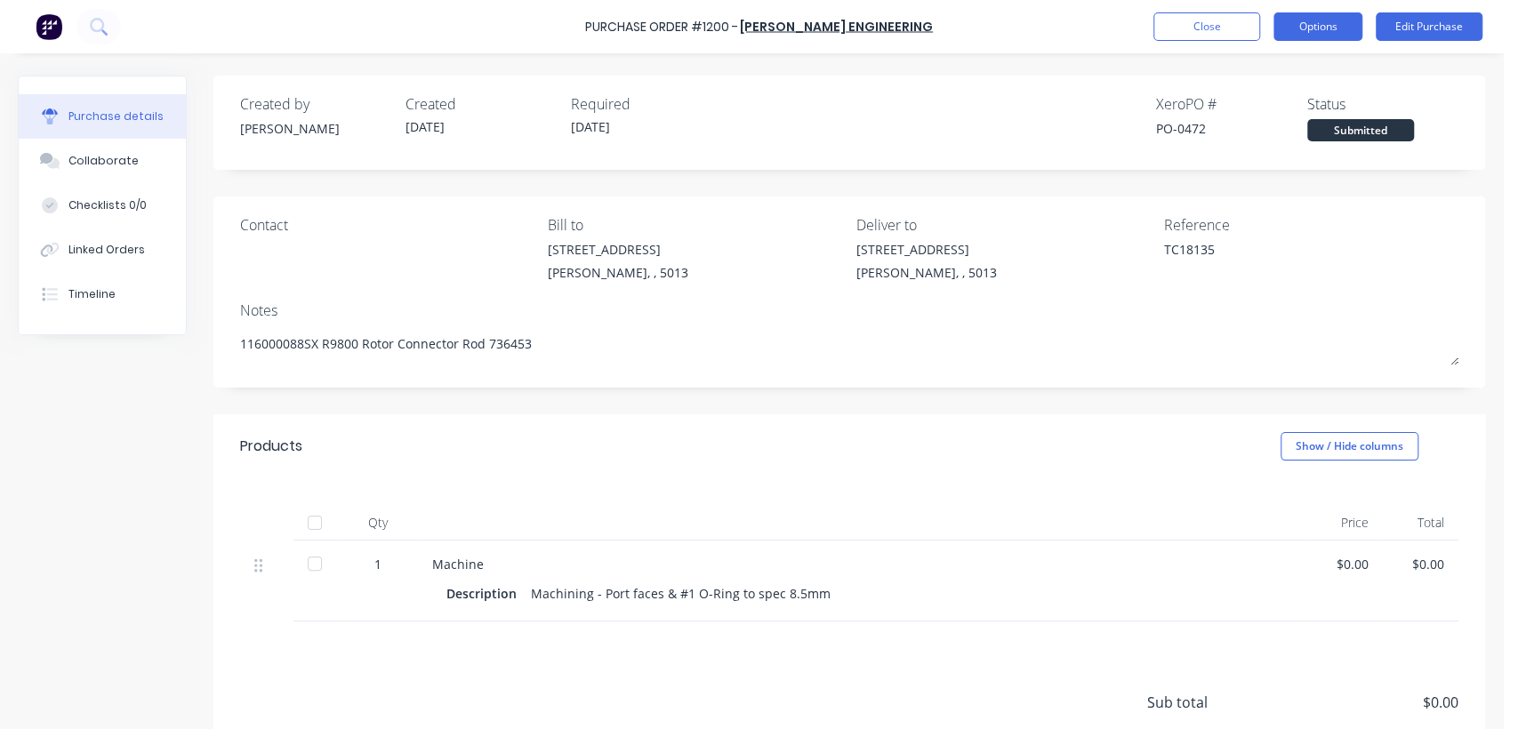
click at [1330, 27] on button "Options" at bounding box center [1317, 26] width 89 height 28
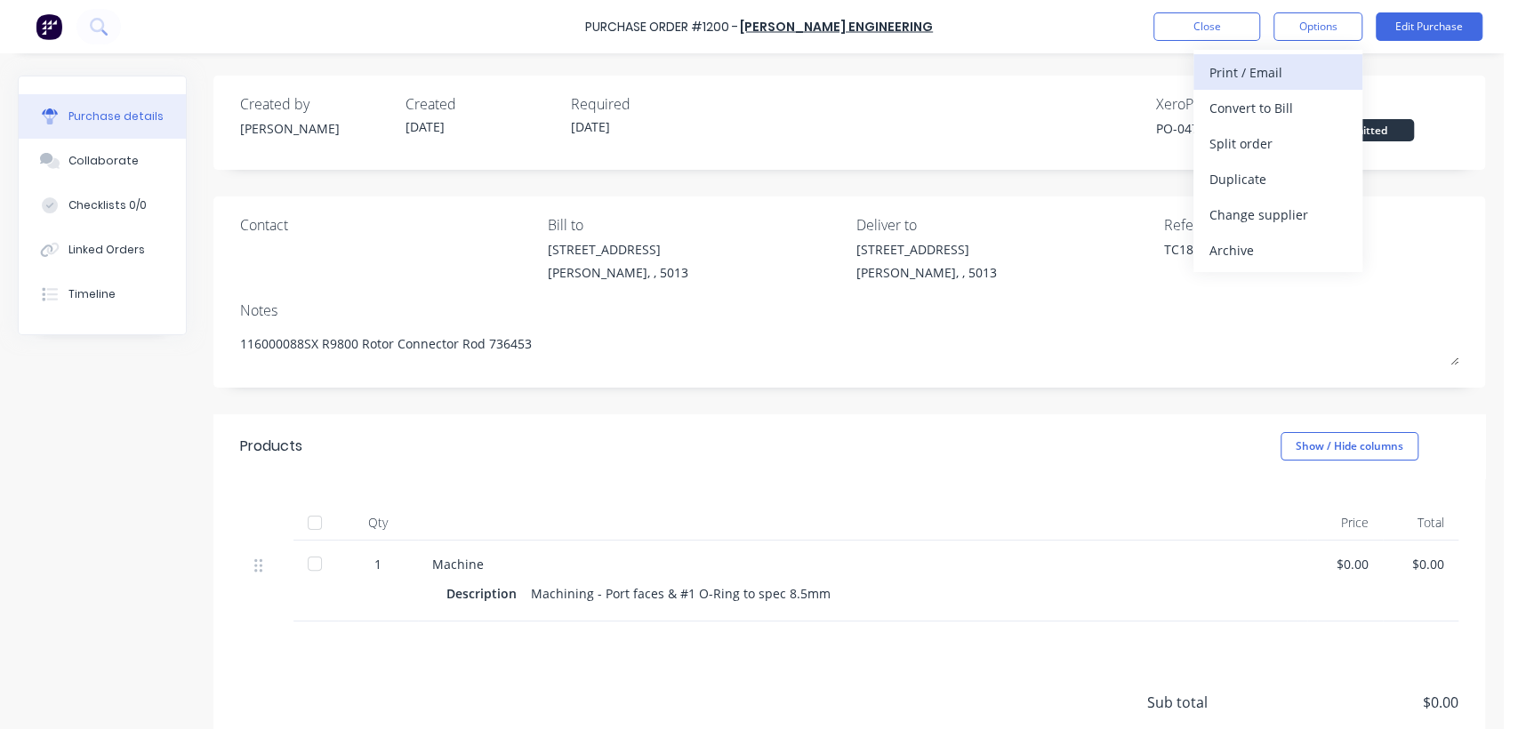
click at [1278, 69] on div "Print / Email" at bounding box center [1277, 73] width 137 height 26
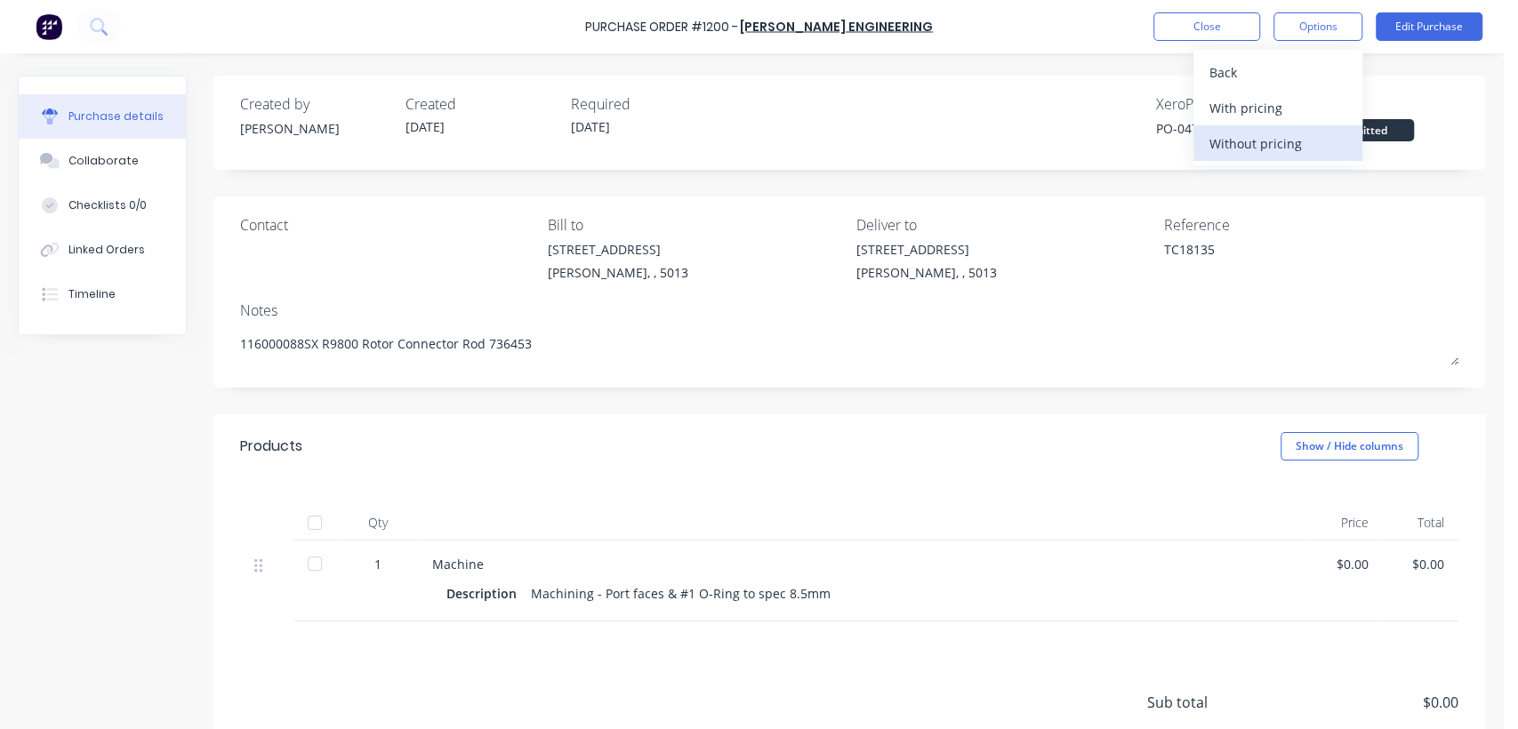
click at [1280, 143] on div "Without pricing" at bounding box center [1277, 144] width 137 height 26
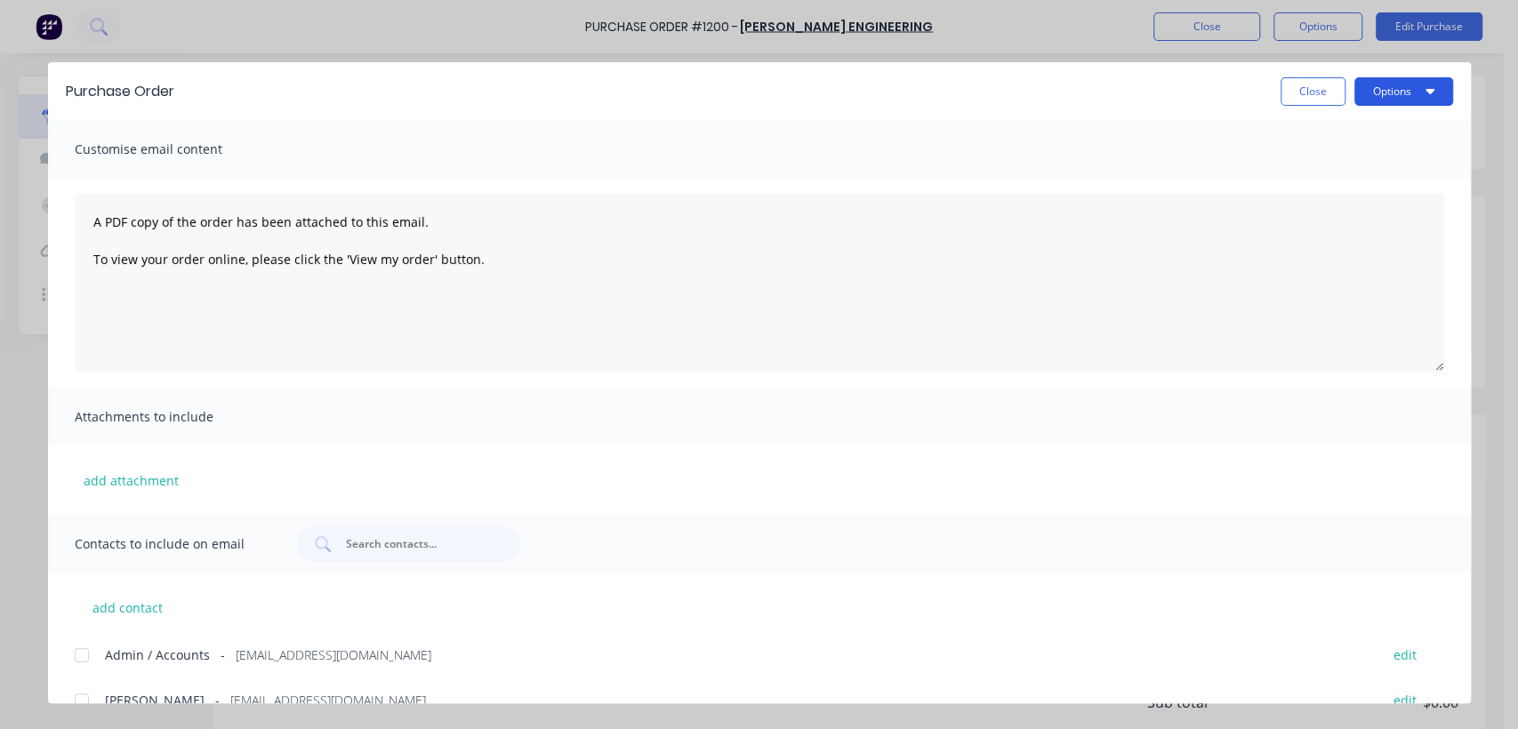
click at [1393, 88] on button "Options" at bounding box center [1403, 91] width 99 height 28
click at [1305, 165] on div "Print" at bounding box center [1368, 172] width 137 height 26
click at [1323, 93] on button "Close" at bounding box center [1312, 91] width 65 height 28
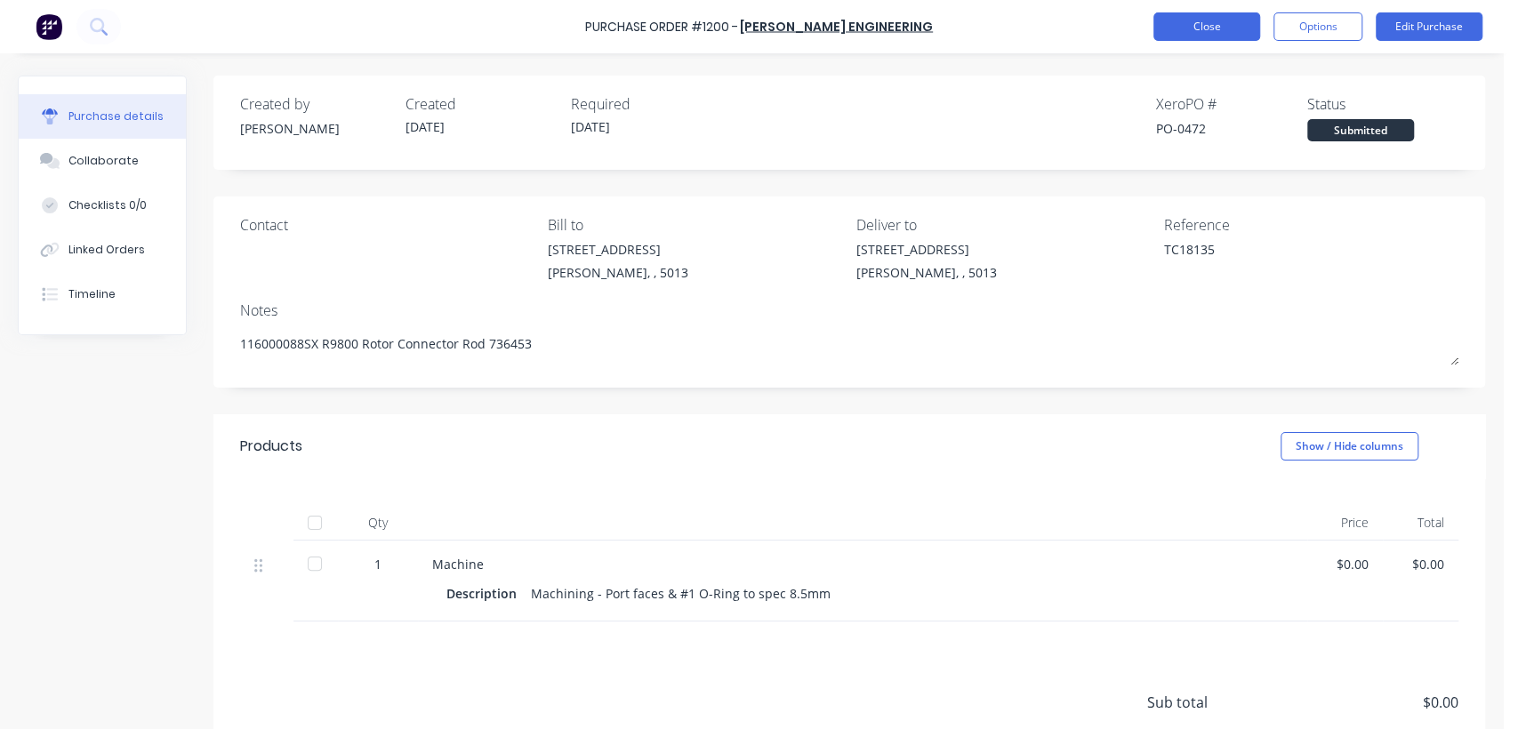
click at [1214, 28] on button "Close" at bounding box center [1206, 26] width 107 height 28
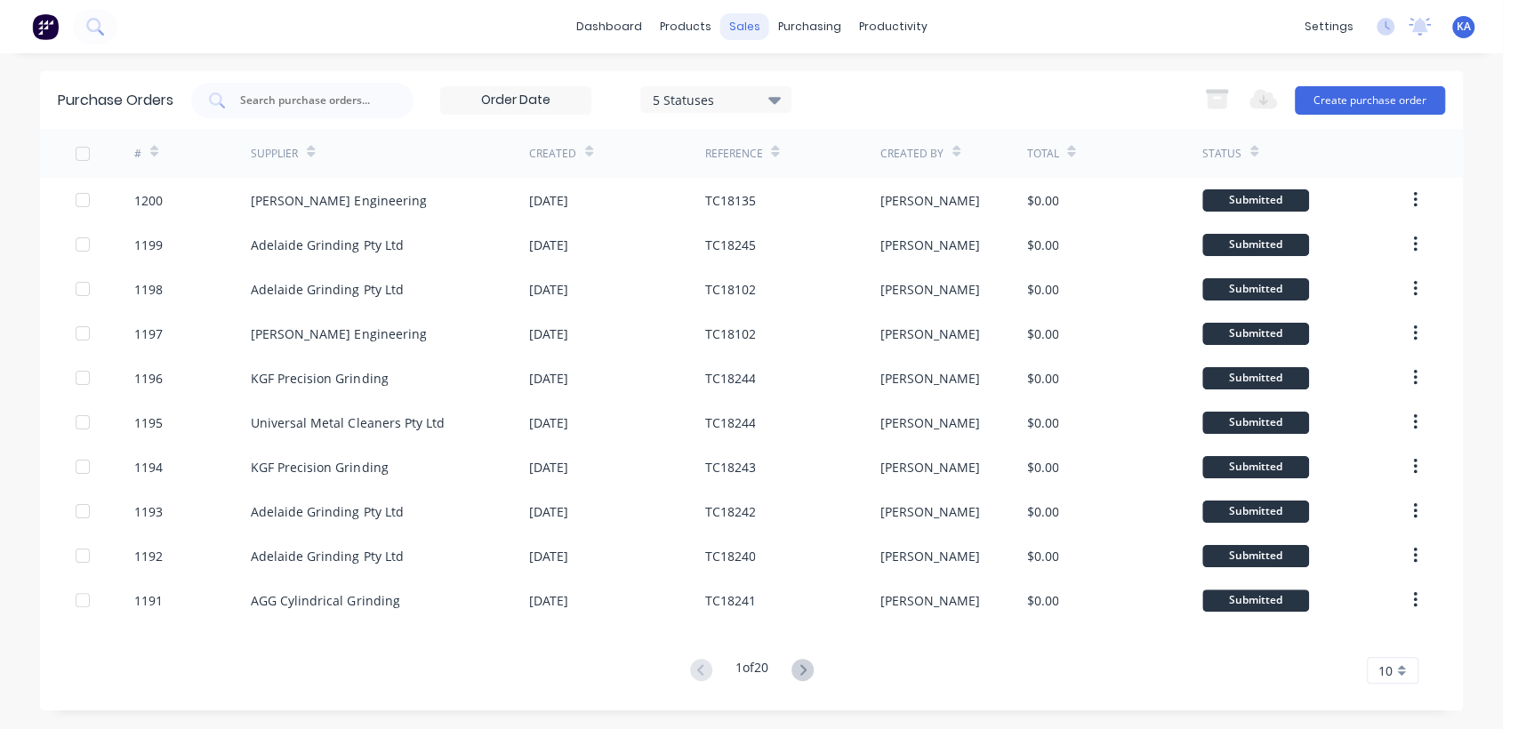
click at [740, 26] on div "sales" at bounding box center [744, 26] width 49 height 27
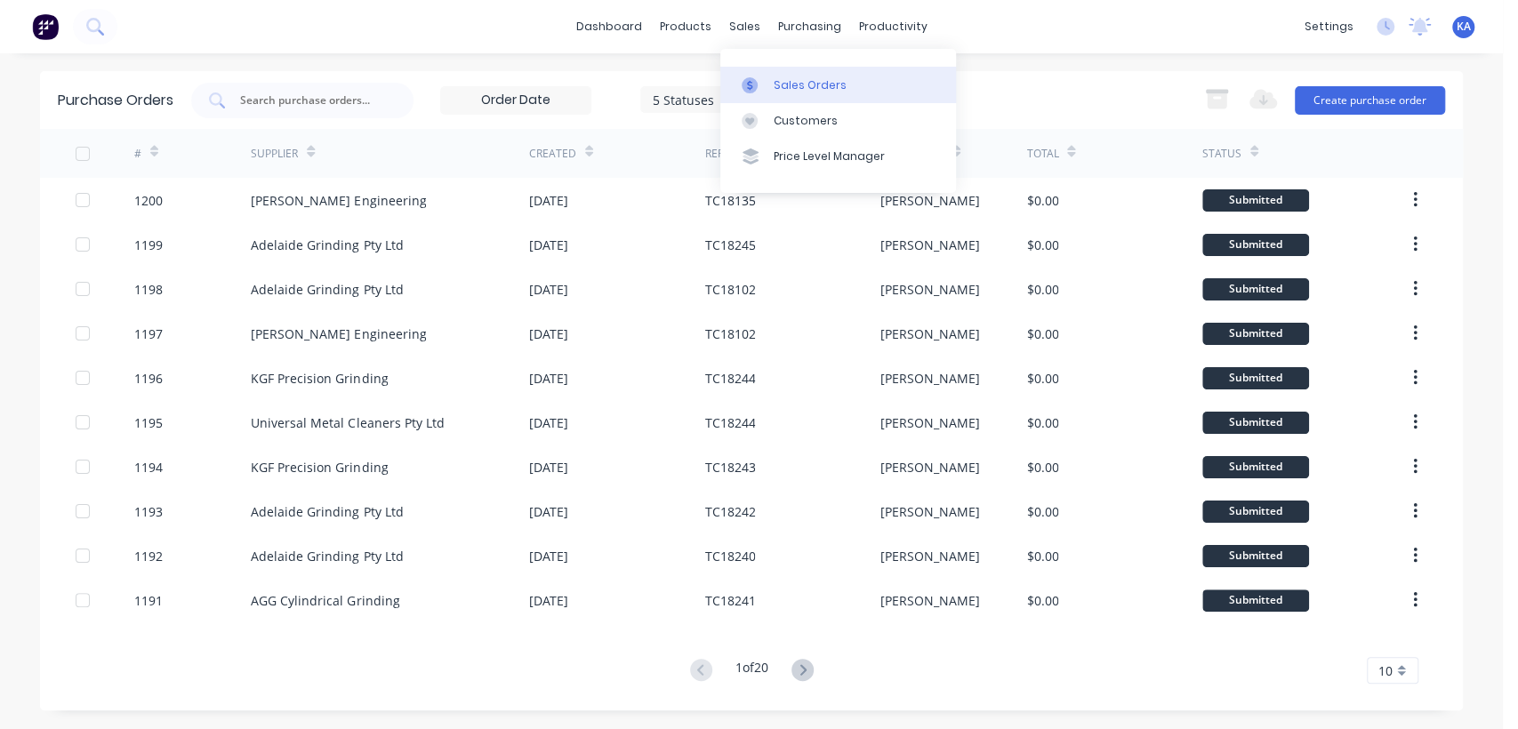
click at [775, 79] on div "Sales Orders" at bounding box center [810, 85] width 73 height 16
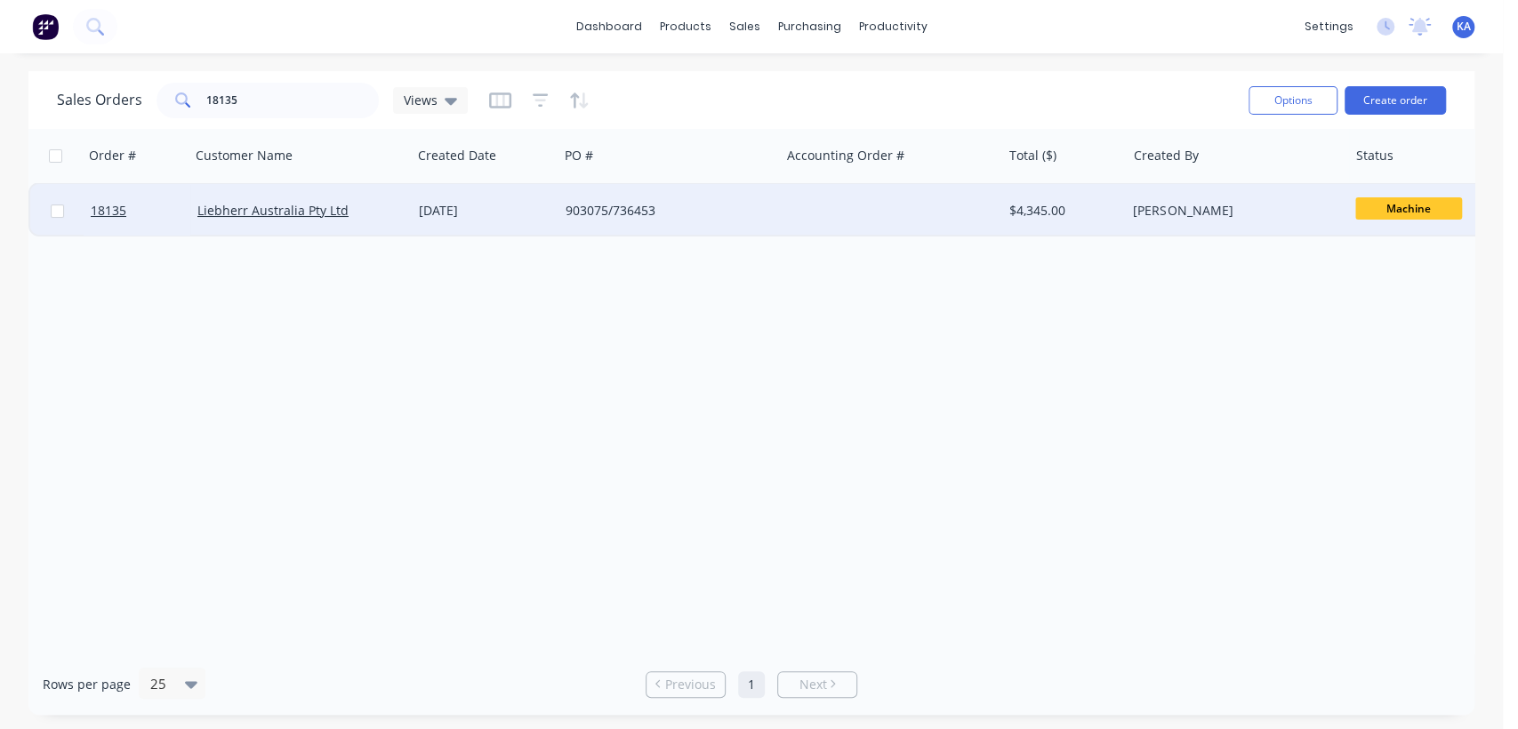
click at [1188, 210] on div "[PERSON_NAME]" at bounding box center [1231, 211] width 197 height 18
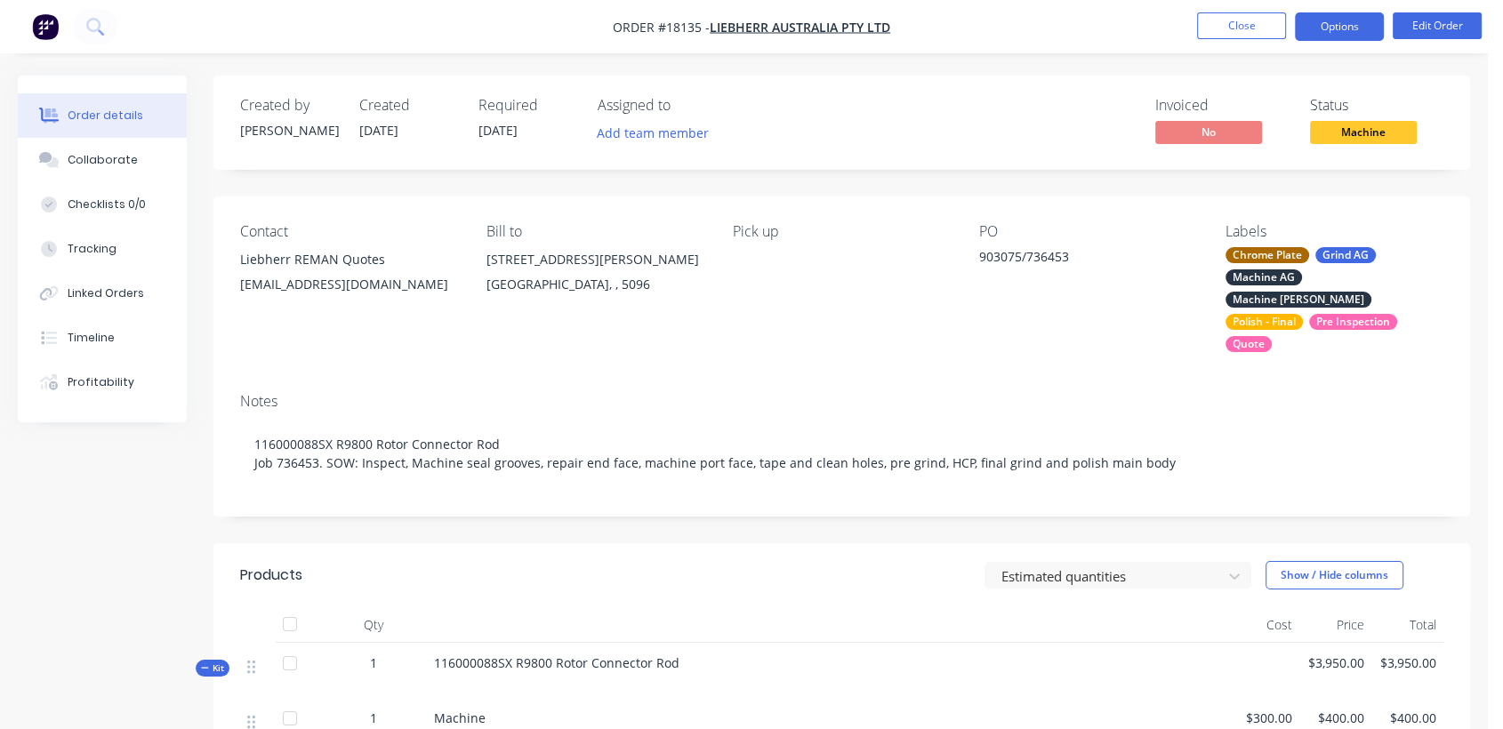
click at [1336, 22] on button "Options" at bounding box center [1339, 26] width 89 height 28
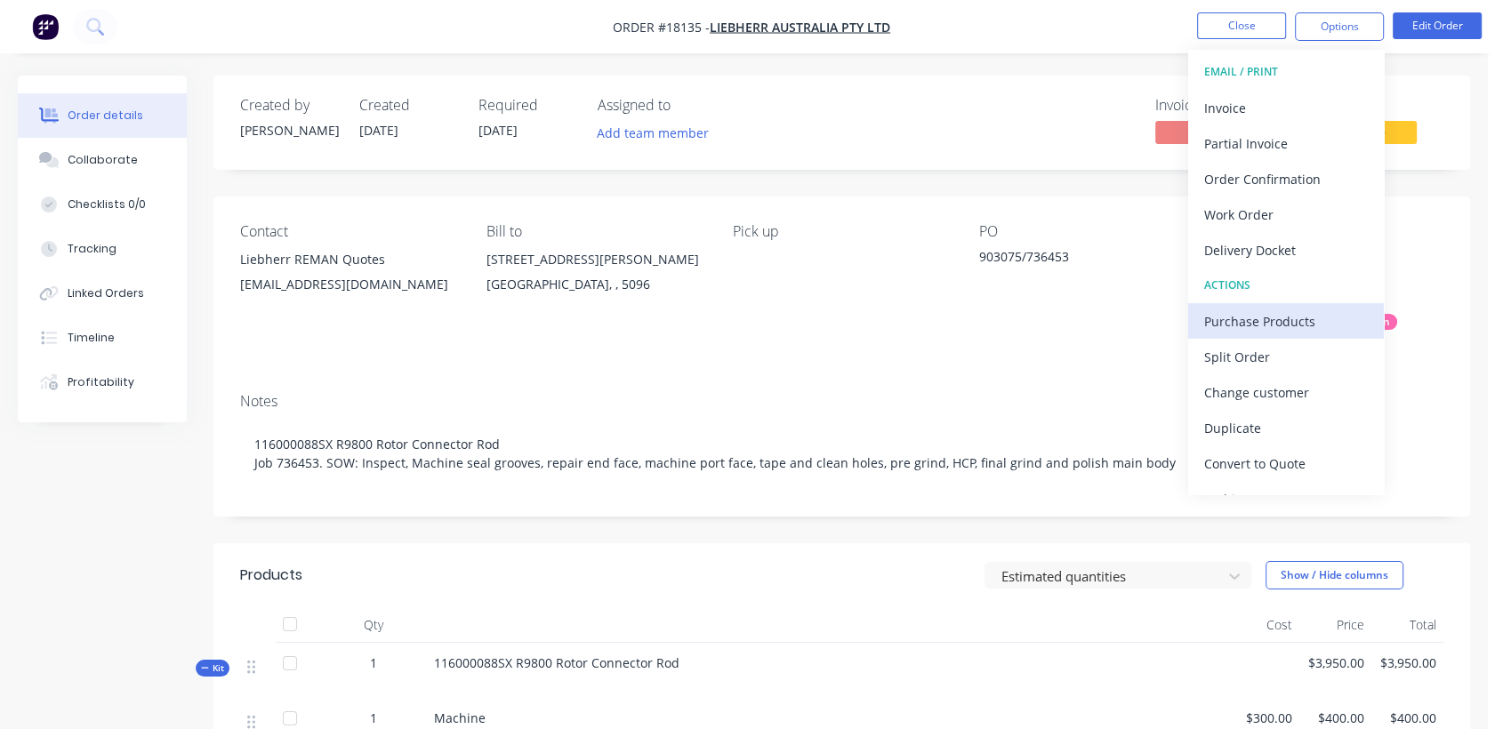
click at [1278, 318] on div "Purchase Products" at bounding box center [1286, 322] width 164 height 26
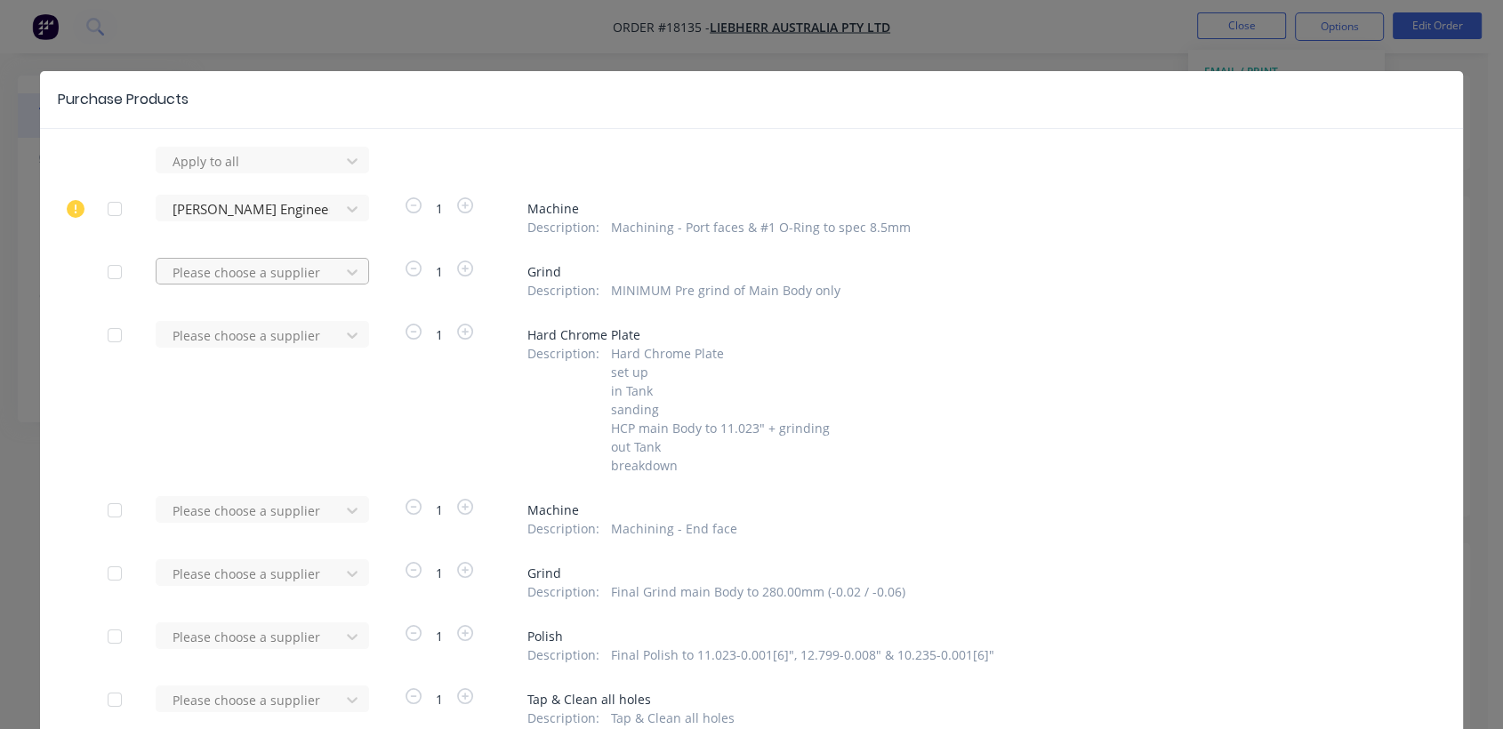
click at [206, 272] on div at bounding box center [251, 272] width 160 height 22
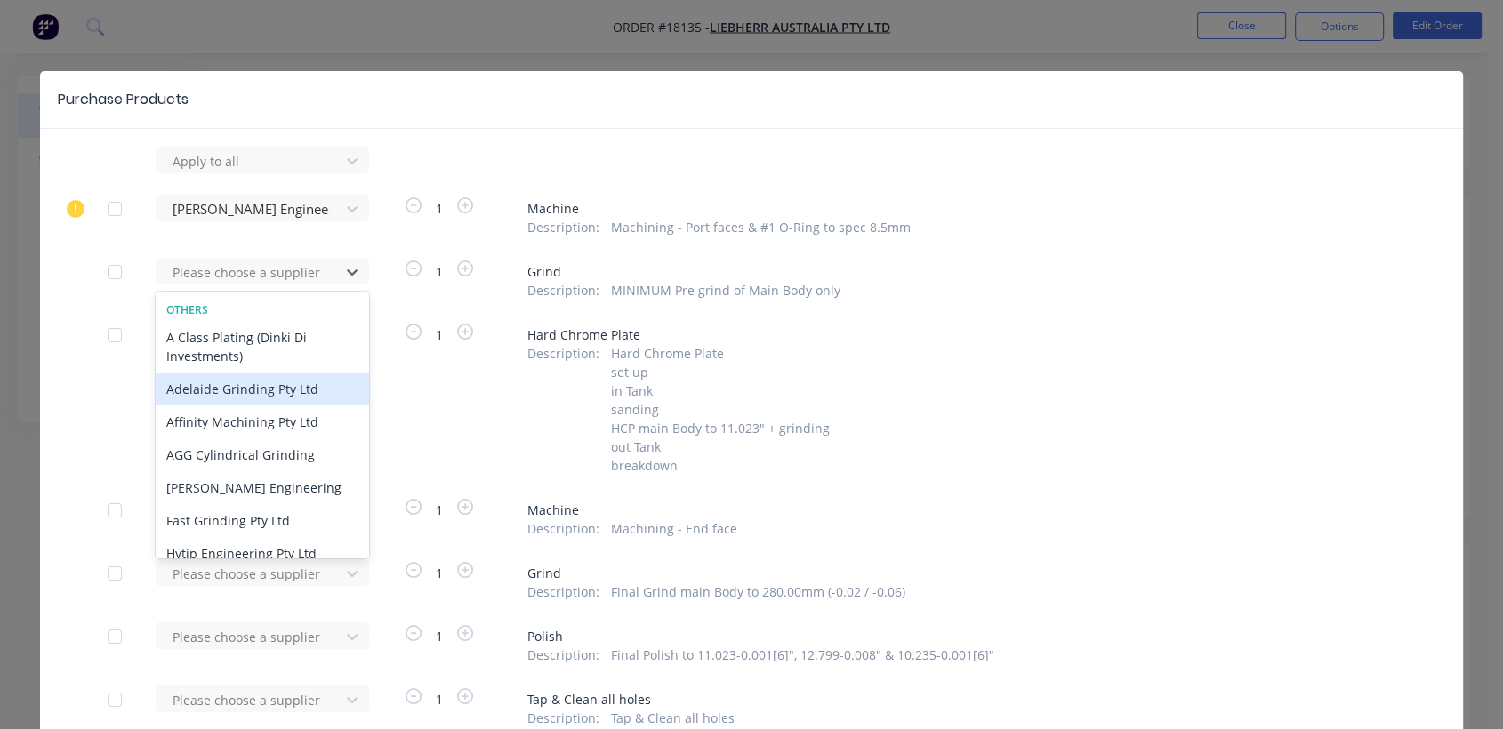
click at [202, 394] on div "Adelaide Grinding Pty Ltd" at bounding box center [262, 389] width 213 height 33
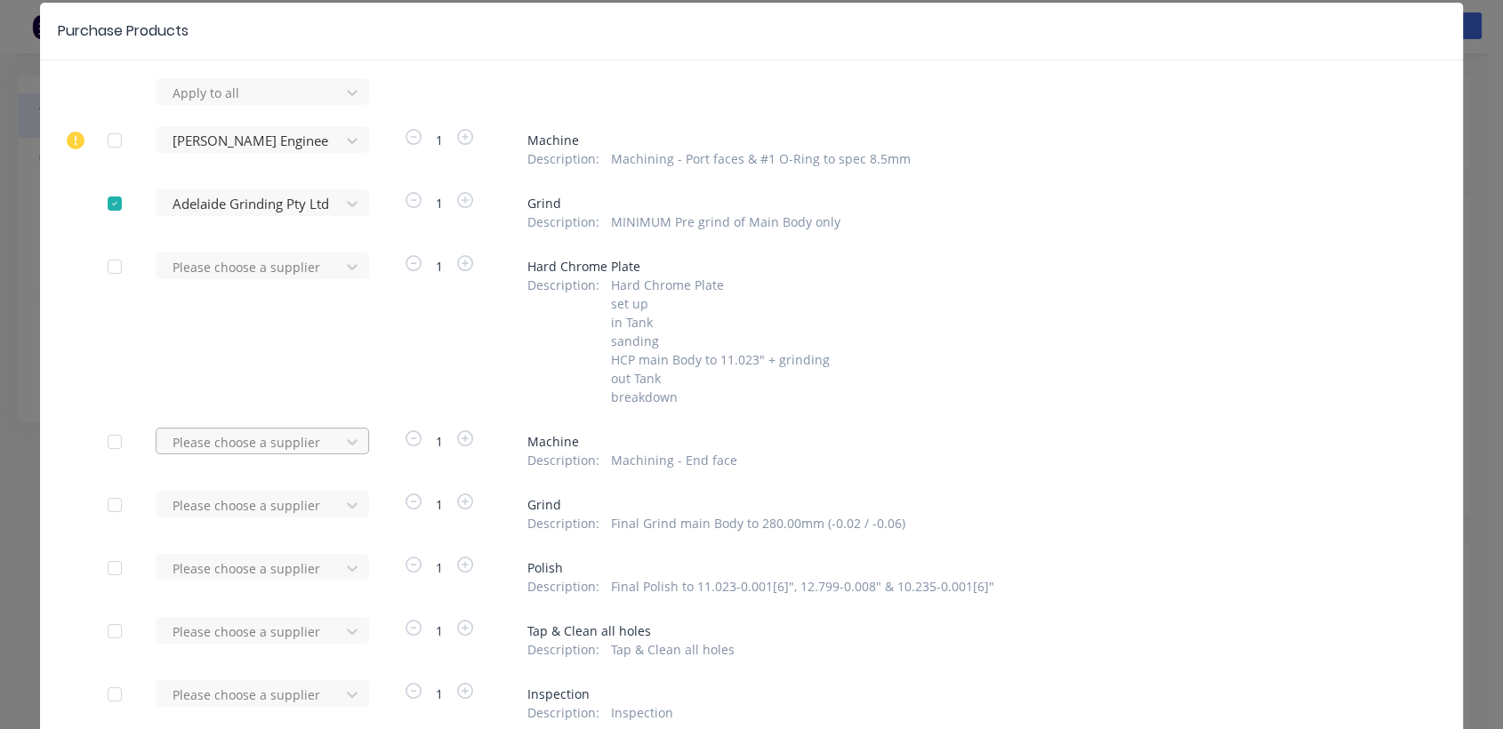
click at [231, 454] on div "Please choose a supplier" at bounding box center [254, 441] width 196 height 27
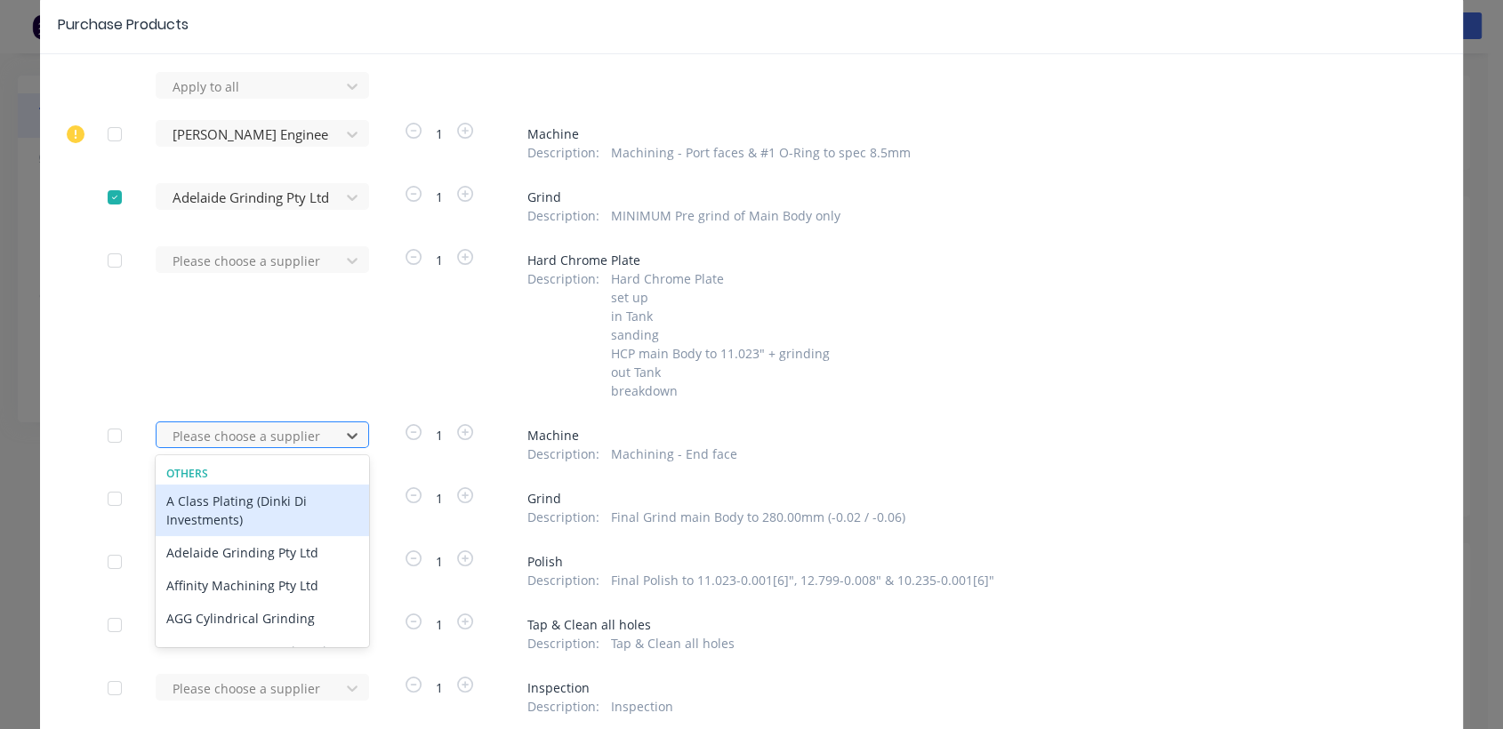
scroll to position [75, 0]
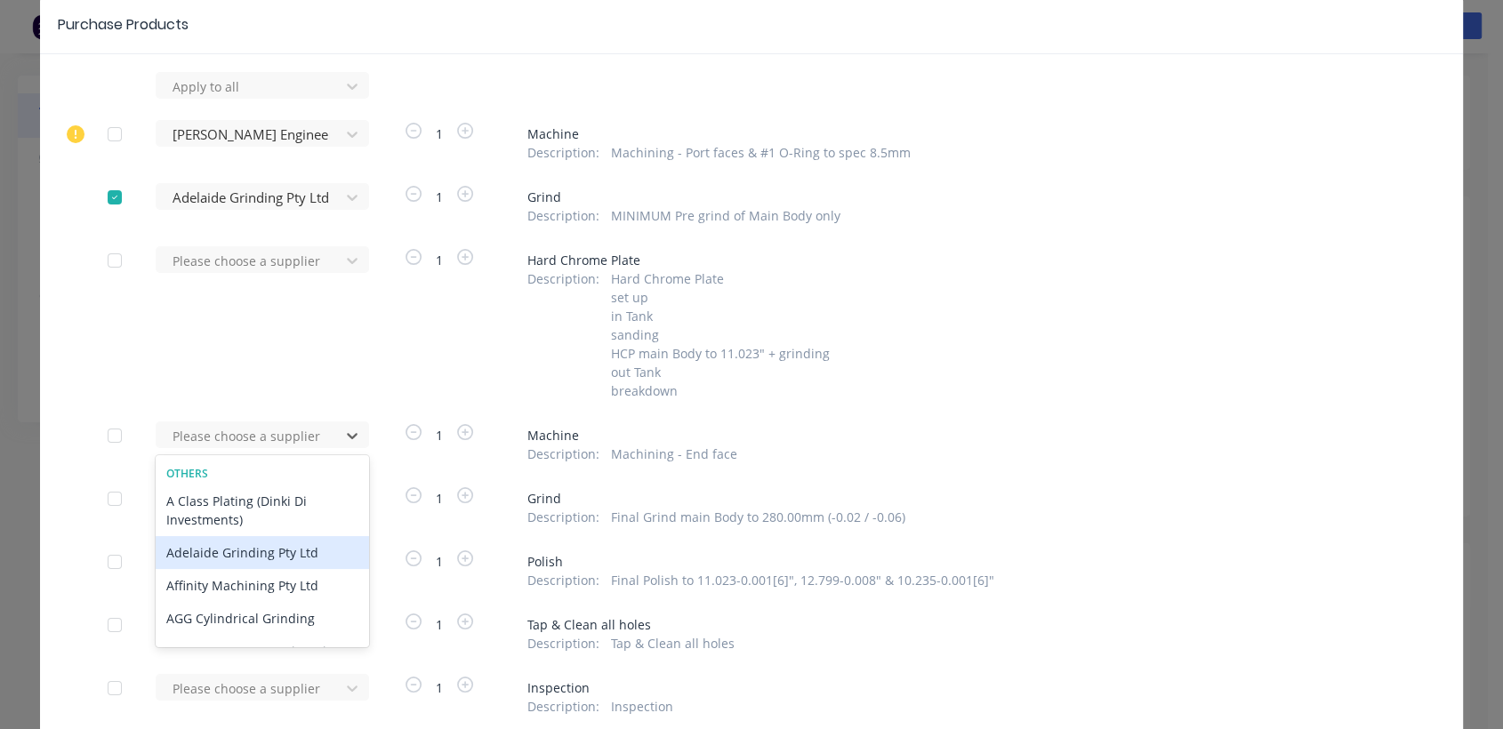
click at [255, 552] on div "Adelaide Grinding Pty Ltd" at bounding box center [262, 552] width 213 height 33
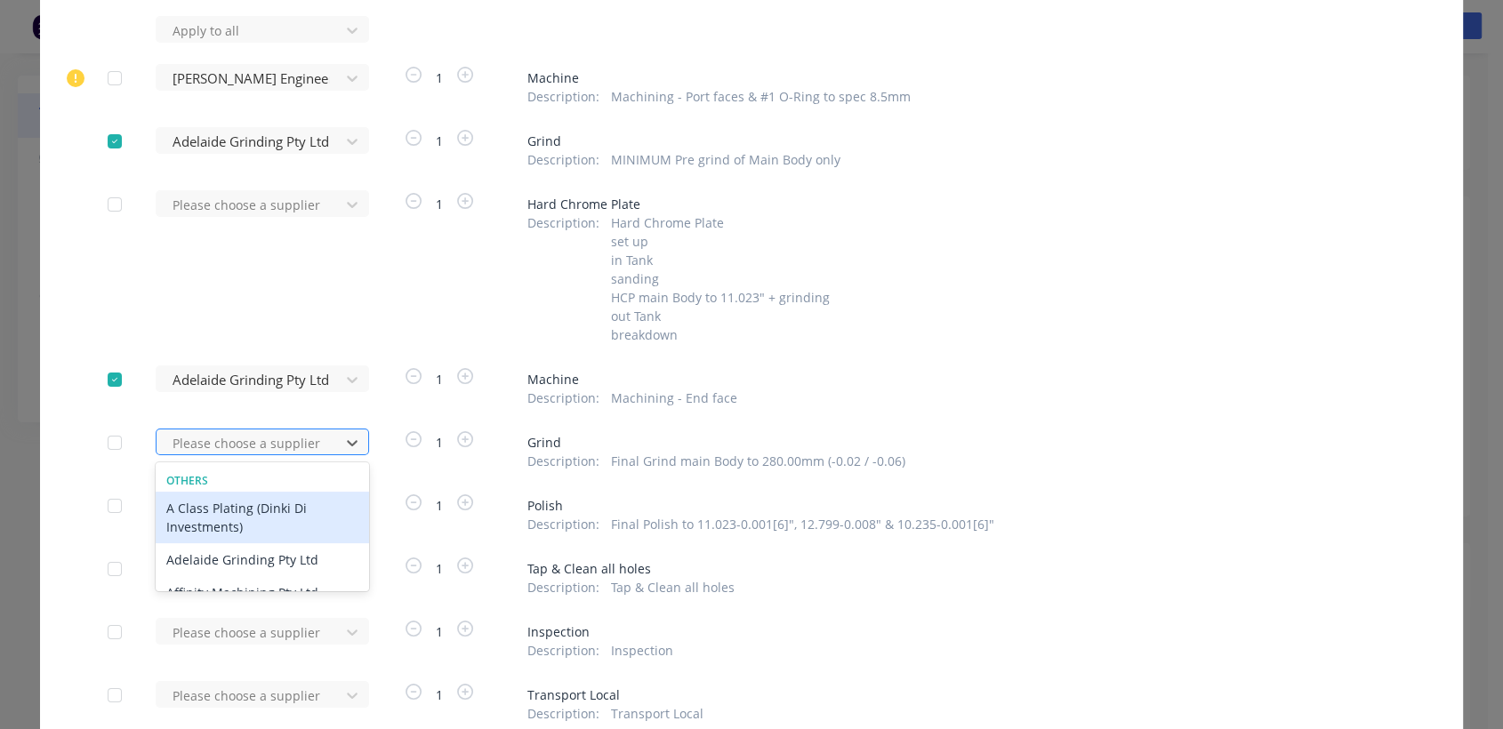
click at [256, 455] on div "11 results available. Use Up and Down to choose options, press Enter to select …" at bounding box center [254, 442] width 196 height 27
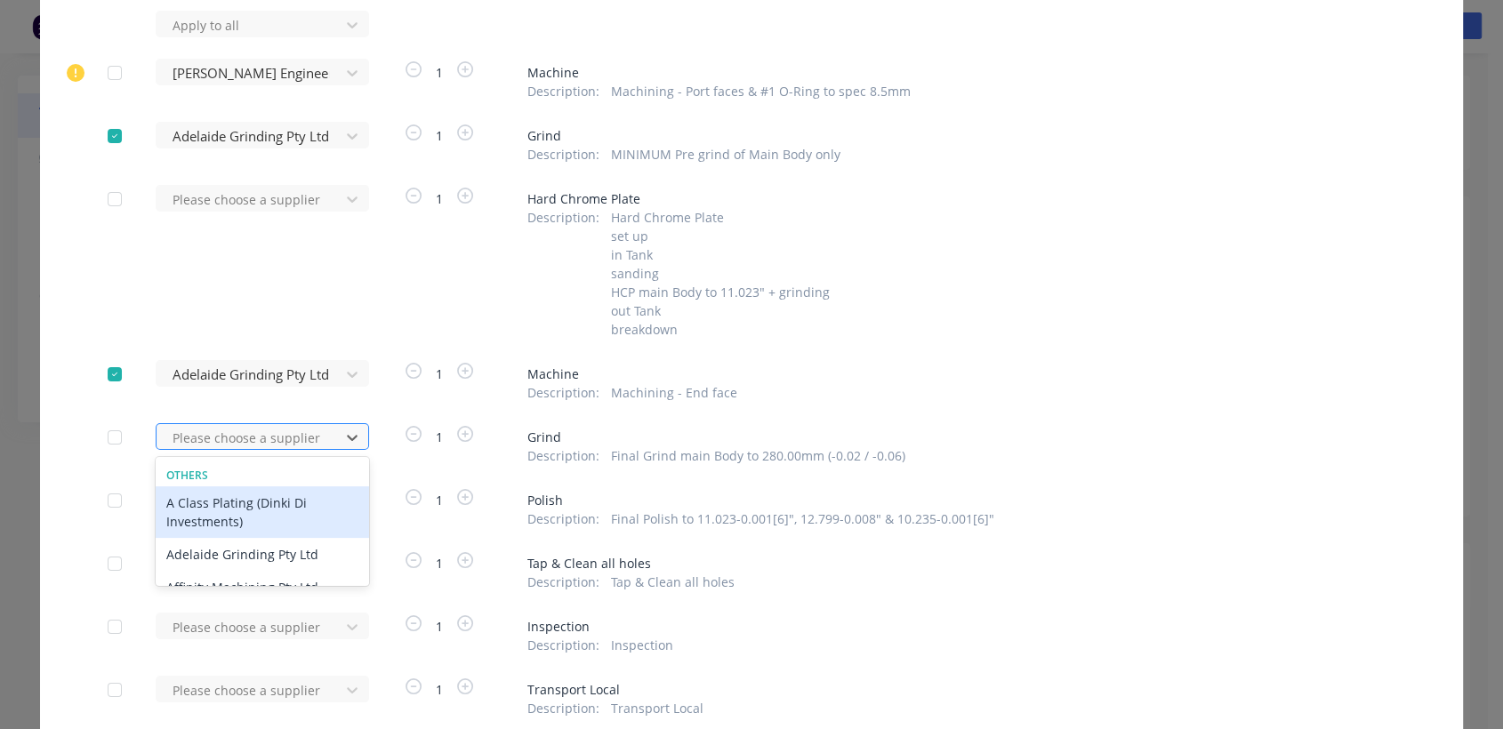
scroll to position [137, 0]
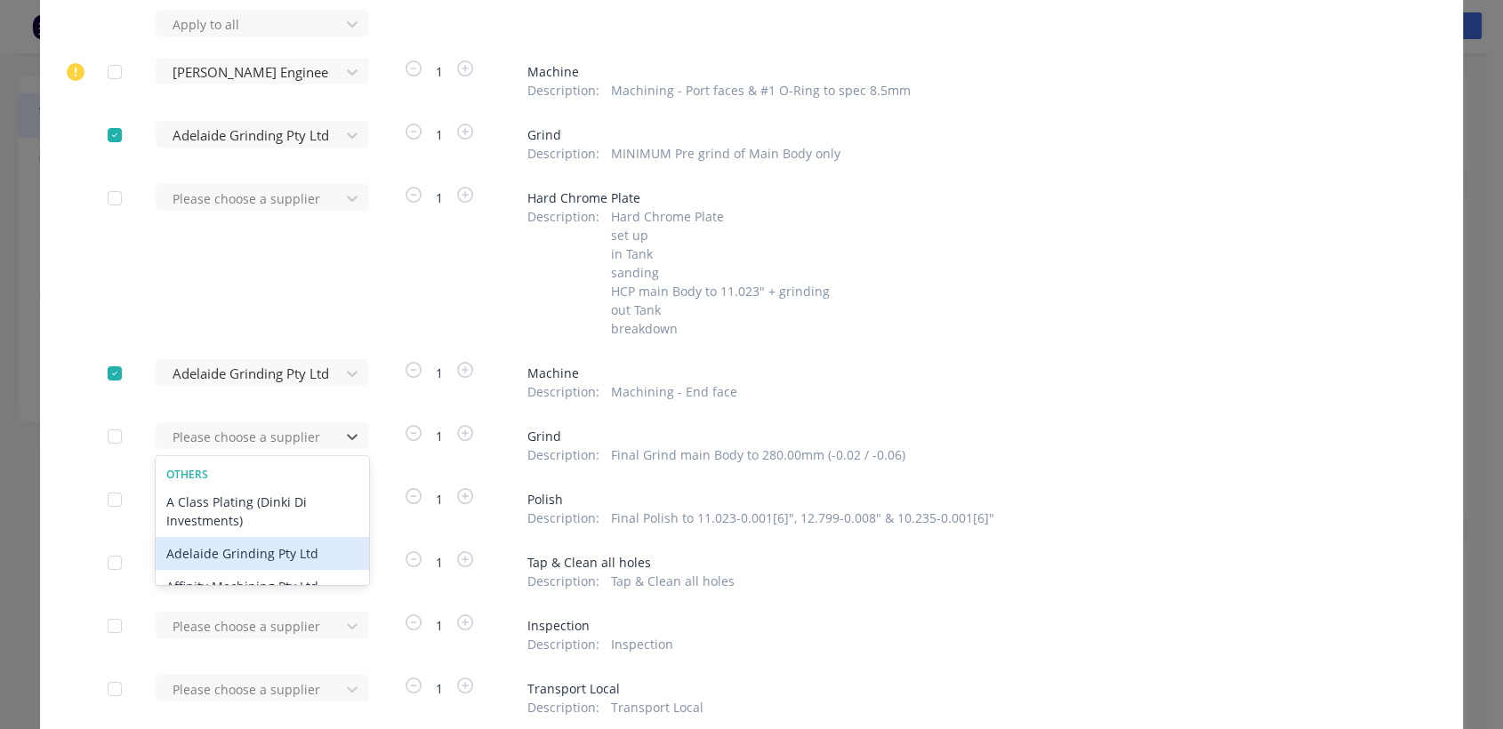
click at [274, 553] on div "Adelaide Grinding Pty Ltd" at bounding box center [262, 553] width 213 height 33
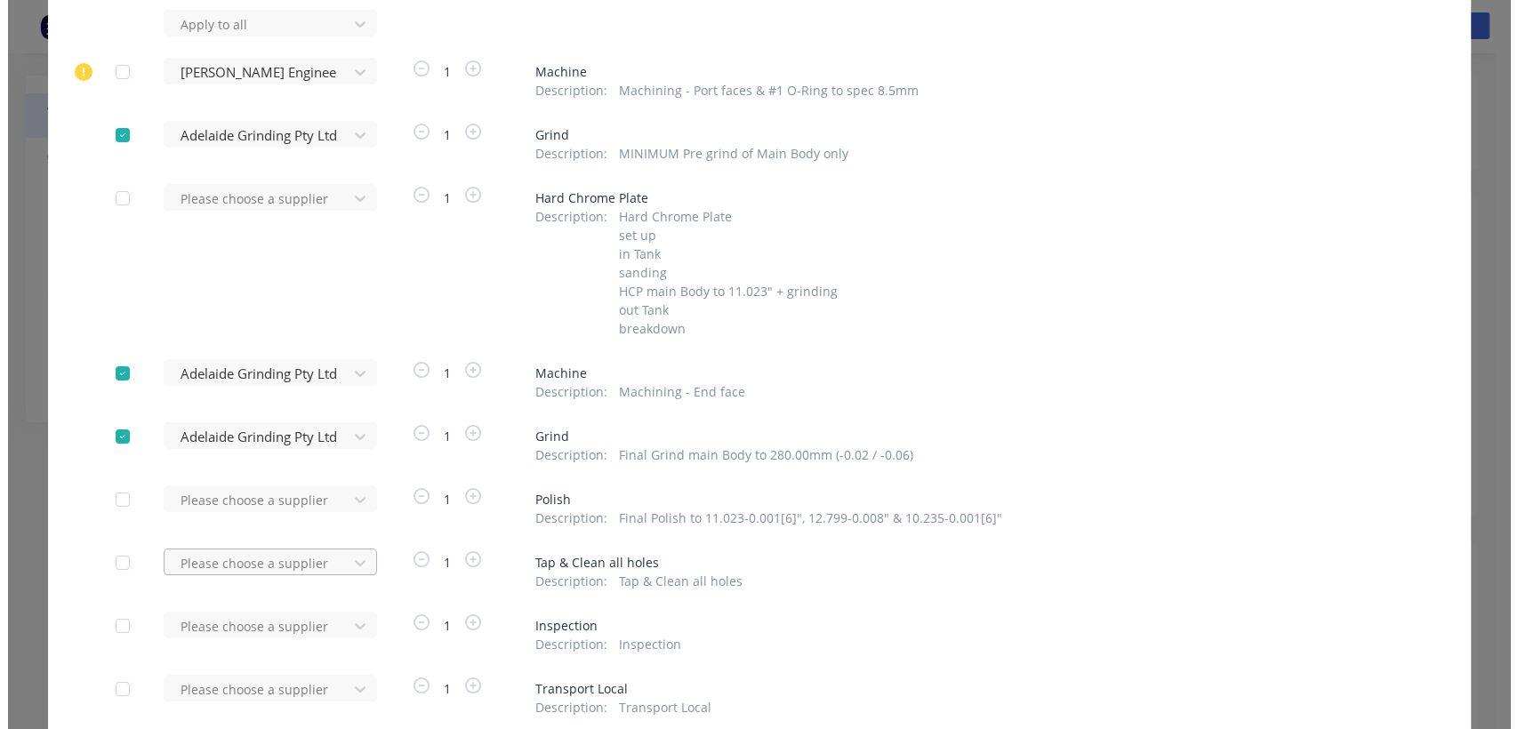
scroll to position [314, 0]
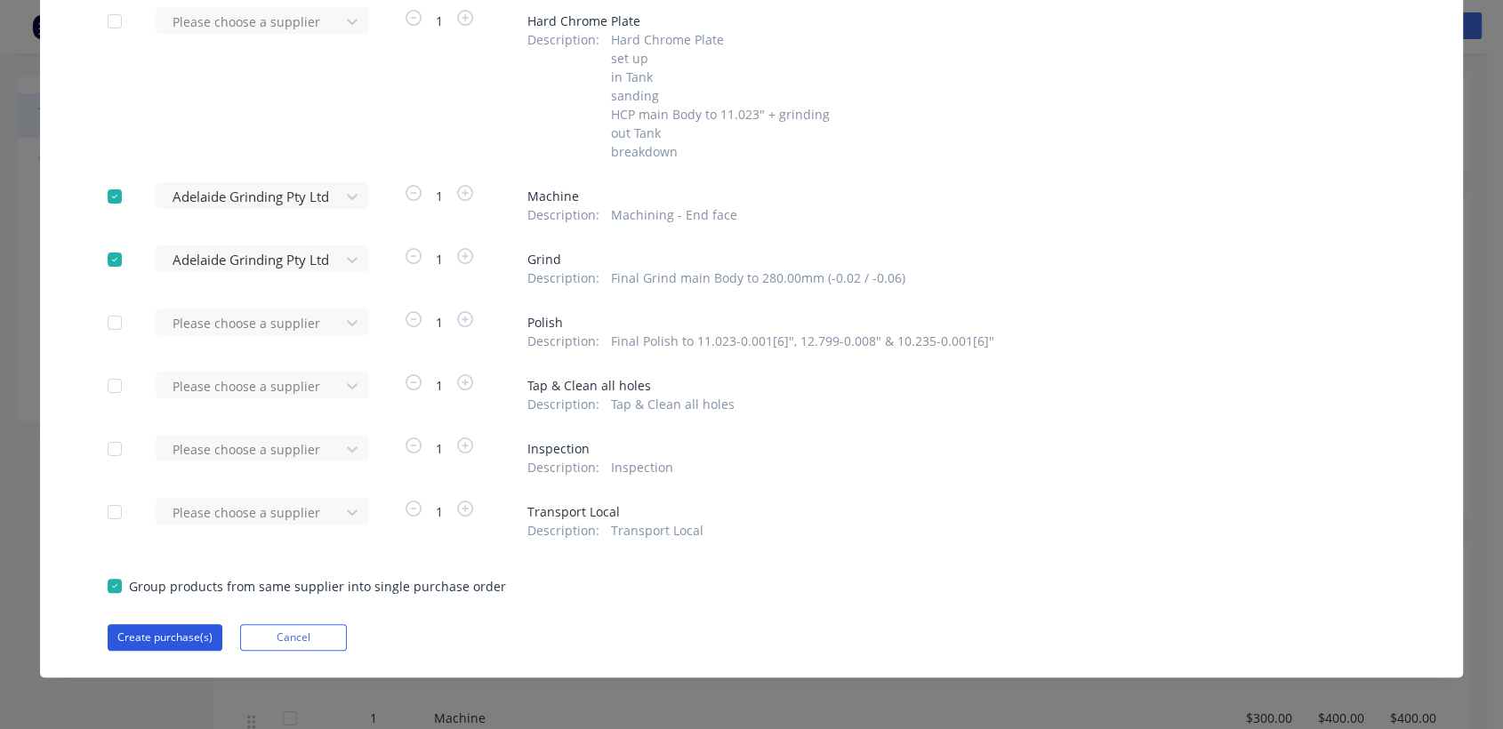
click at [190, 636] on button "Create purchase(s)" at bounding box center [165, 637] width 115 height 27
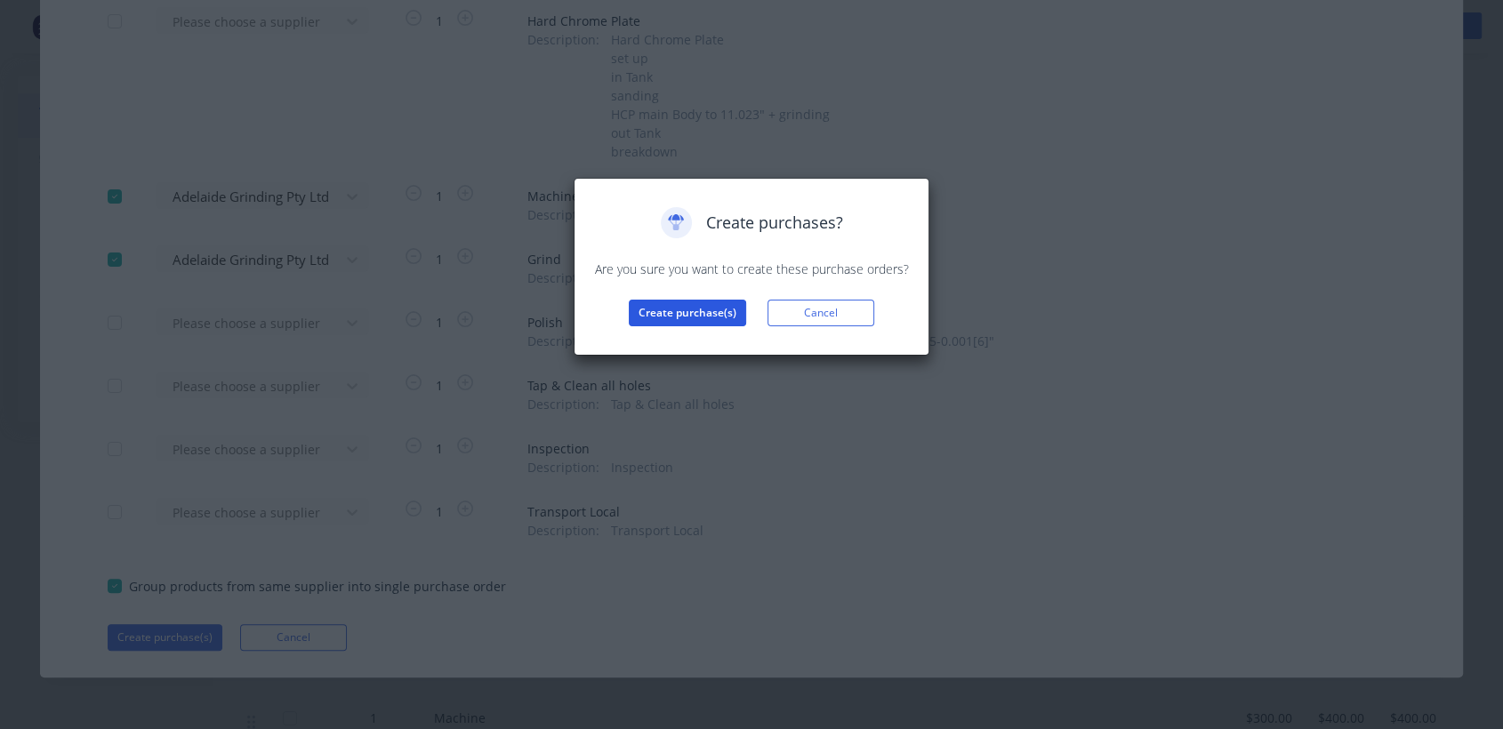
click at [716, 314] on button "Create purchase(s)" at bounding box center [687, 313] width 117 height 27
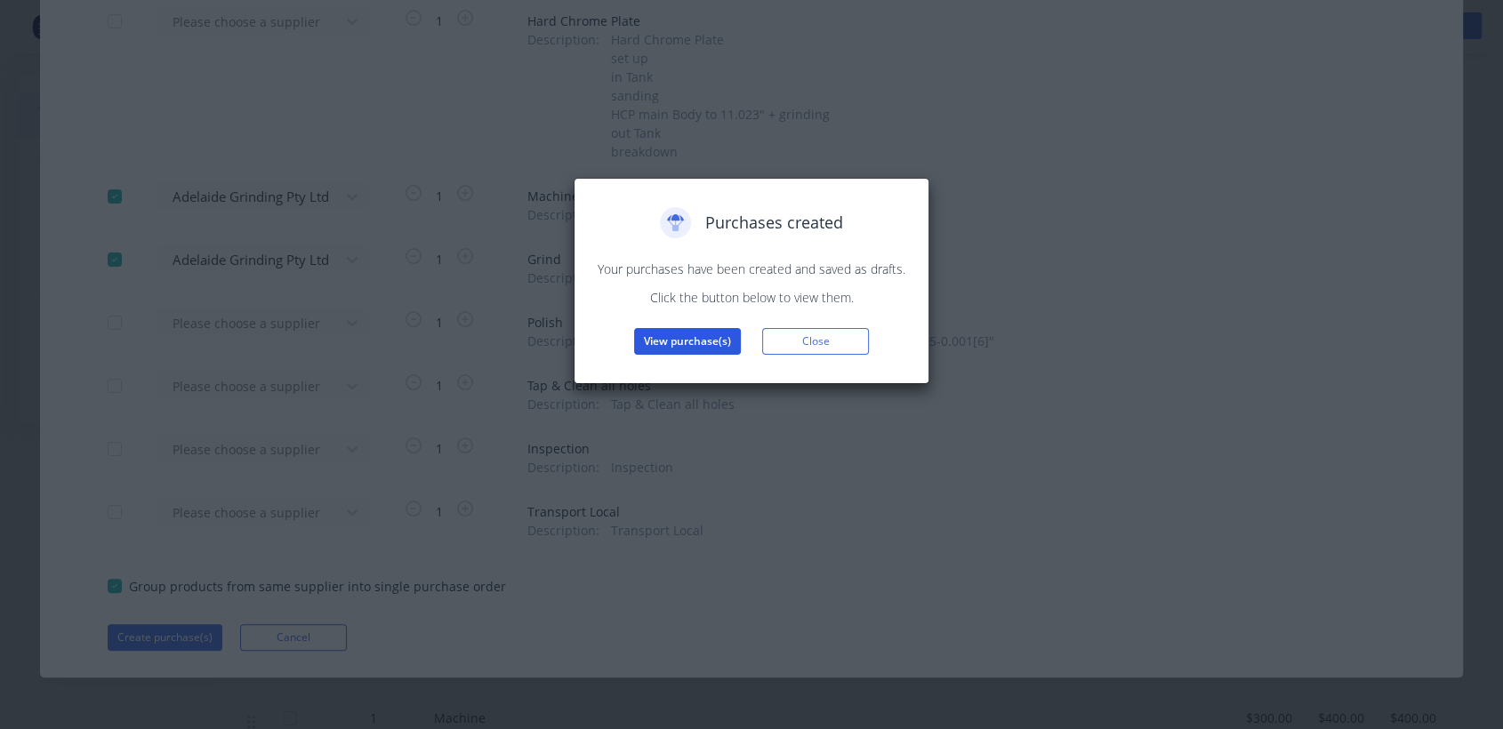
click at [705, 336] on button "View purchase(s)" at bounding box center [687, 341] width 107 height 27
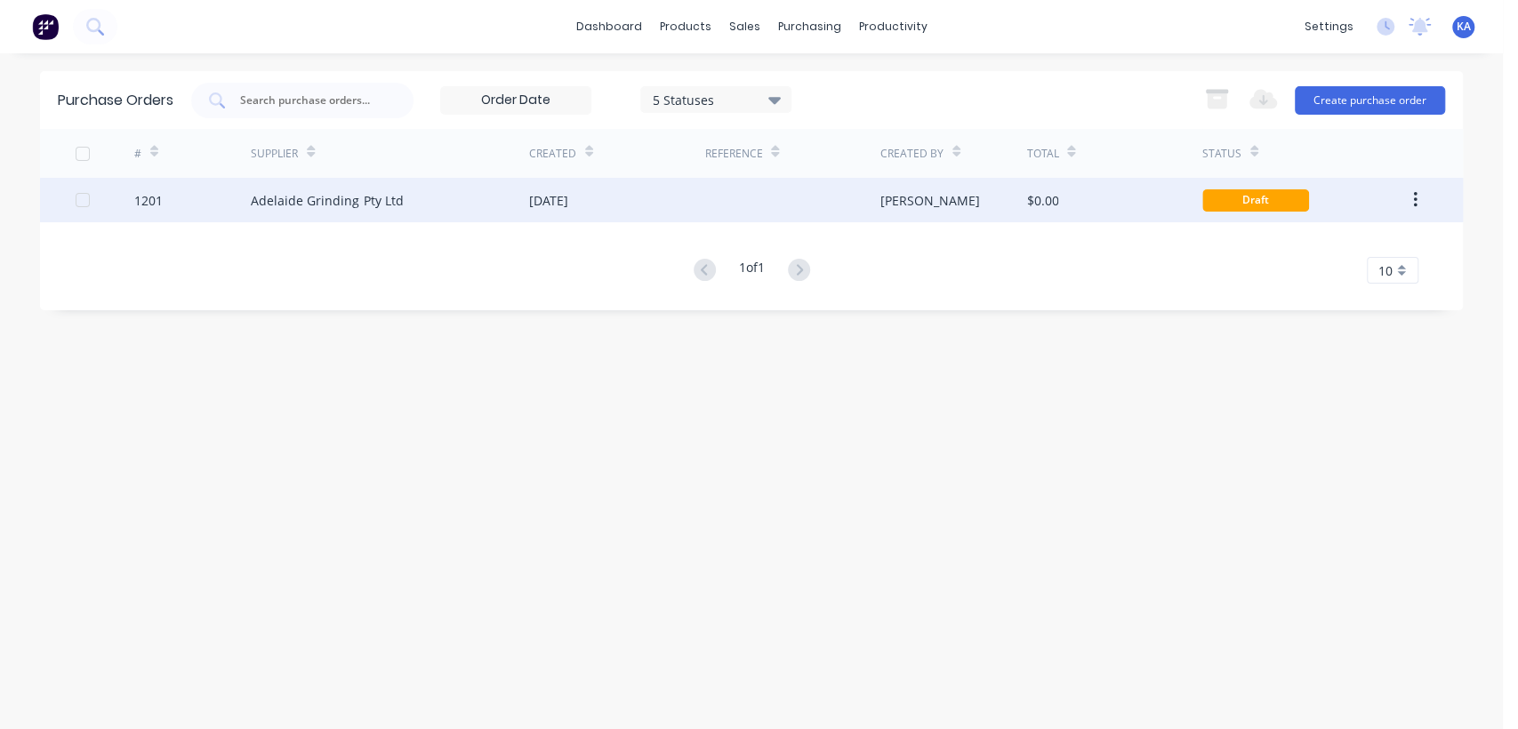
click at [590, 189] on div "[DATE]" at bounding box center [616, 200] width 175 height 44
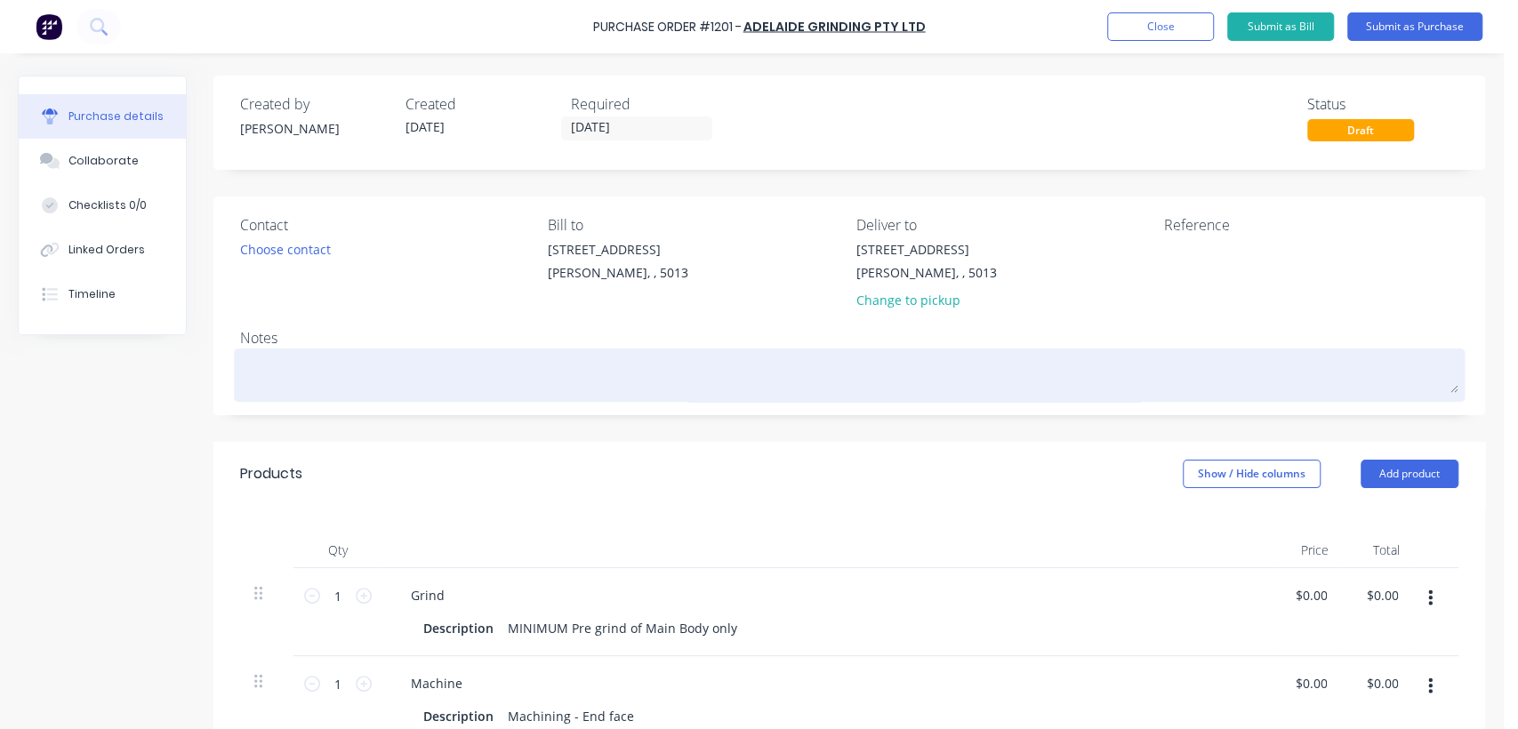
click at [293, 367] on textarea at bounding box center [849, 373] width 1218 height 40
paste textarea "116000088SX R9800 Rotor Connector Rod"
type textarea "x"
type textarea "116000088SX R9800 Rotor Connector Rod"
type textarea "x"
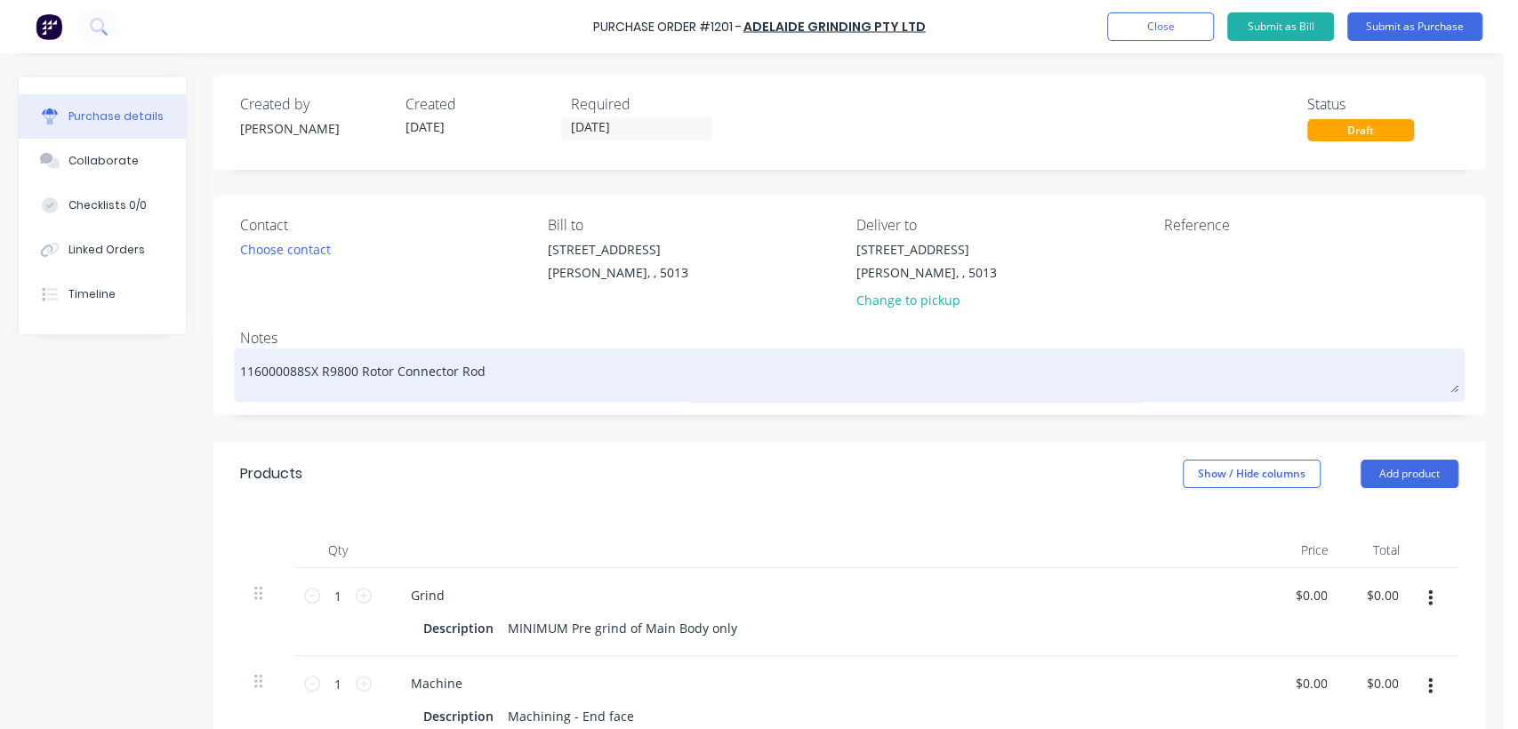
type textarea "116000088SX R9800 Rotor Connector Rod"
type textarea "x"
type textarea "116000088SX R9800 Rotor Connector Rod 7"
type textarea "x"
type textarea "116000088SX R9800 Rotor Connector Rod 73"
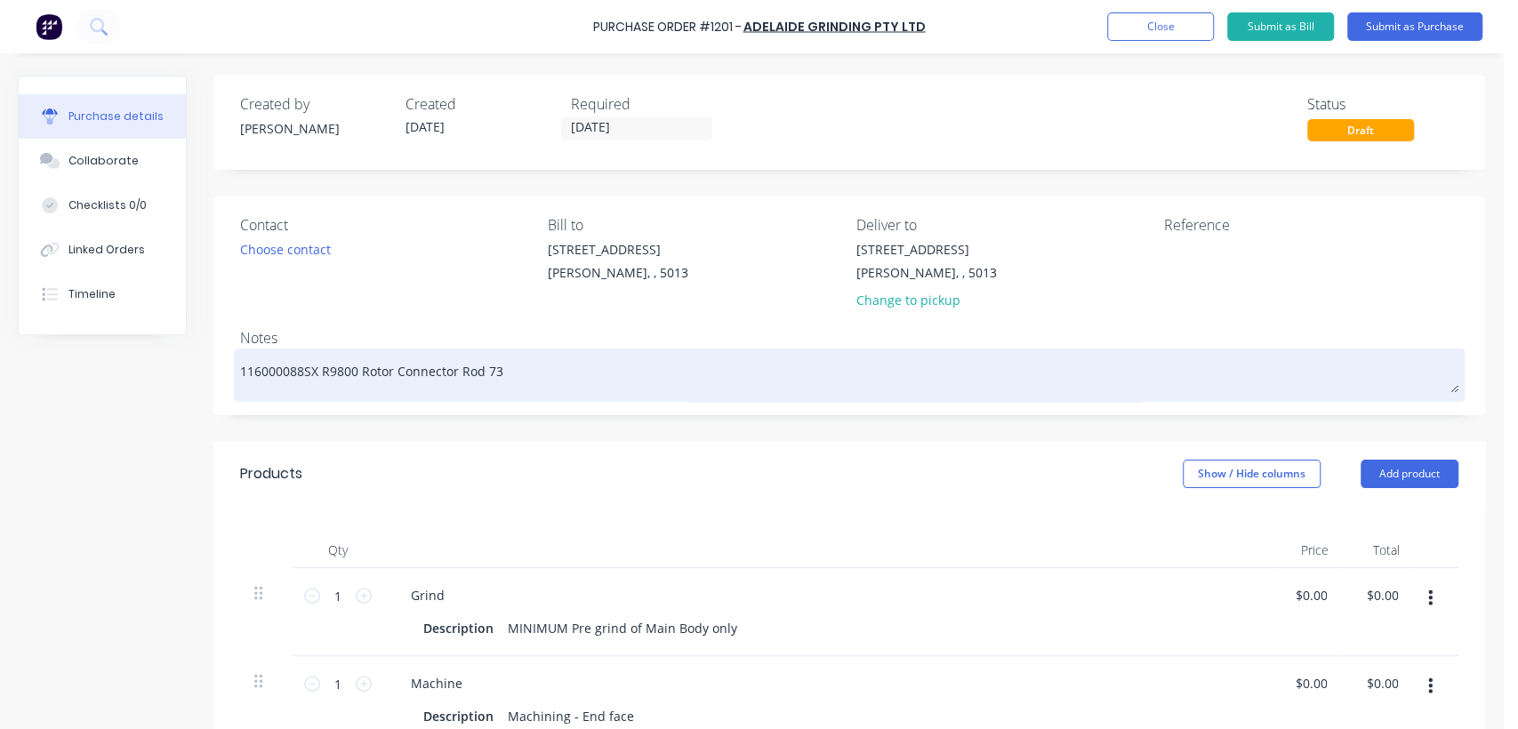
type textarea "x"
type textarea "116000088SX R9800 Rotor Connector Rod 736"
type textarea "x"
type textarea "116000088SX R9800 Rotor Connector Rod 7364"
type textarea "x"
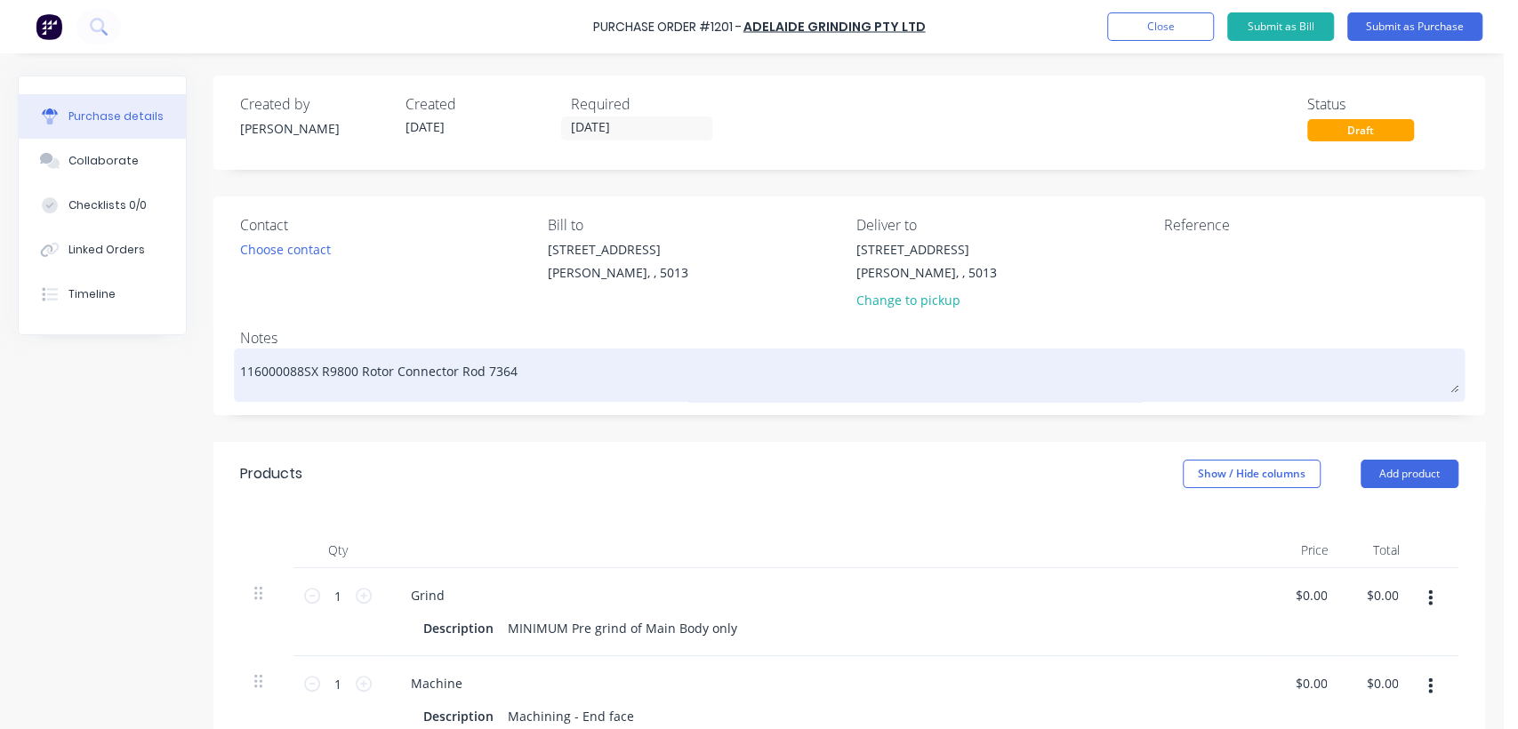
type textarea "116000088SX R9800 Rotor Connector Rod 73645"
type textarea "x"
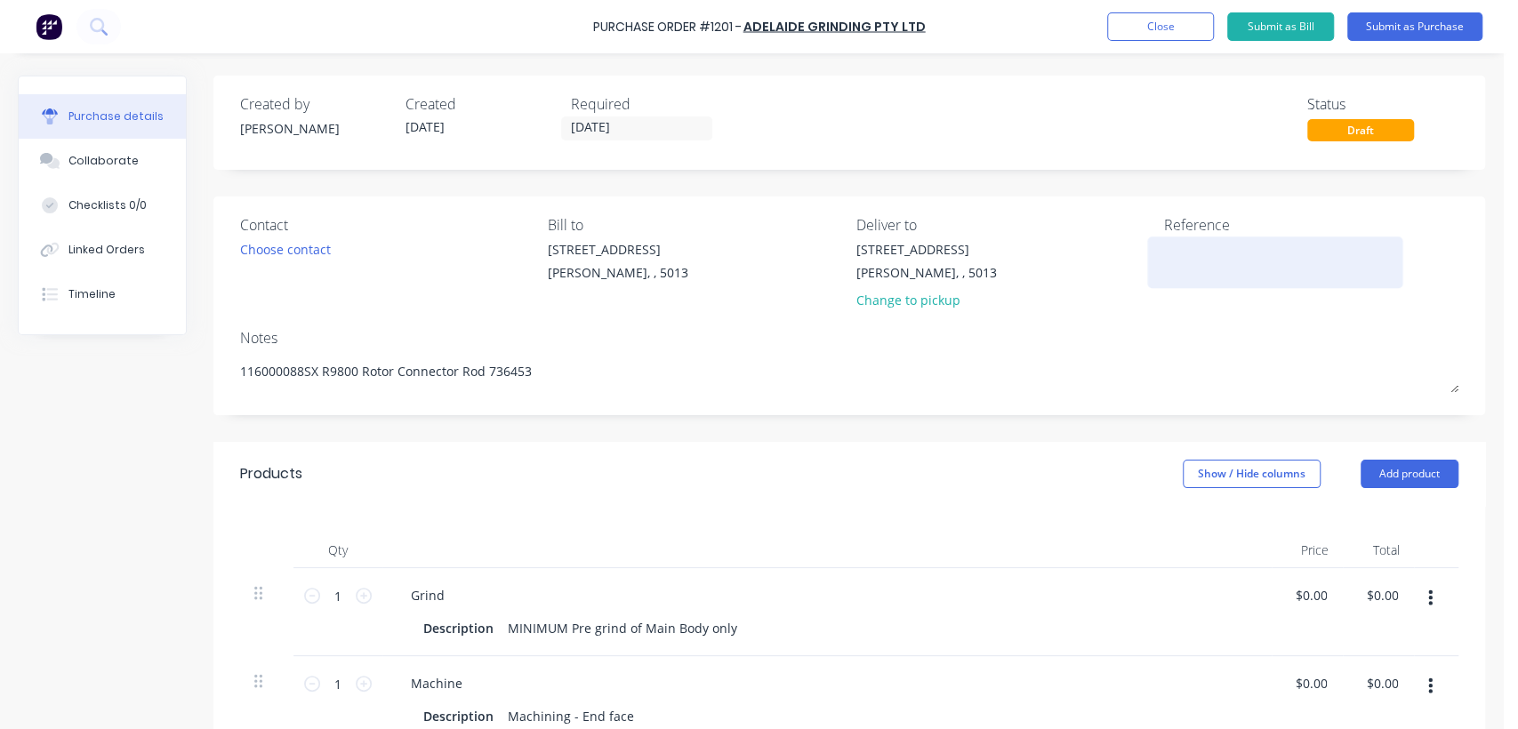
type textarea "116000088SX R9800 Rotor Connector Rod 736453"
type textarea "x"
type textarea "116000088SX R9800 Rotor Connector Rod 736453"
click at [1190, 258] on textarea at bounding box center [1275, 260] width 222 height 40
type textarea "TC181"
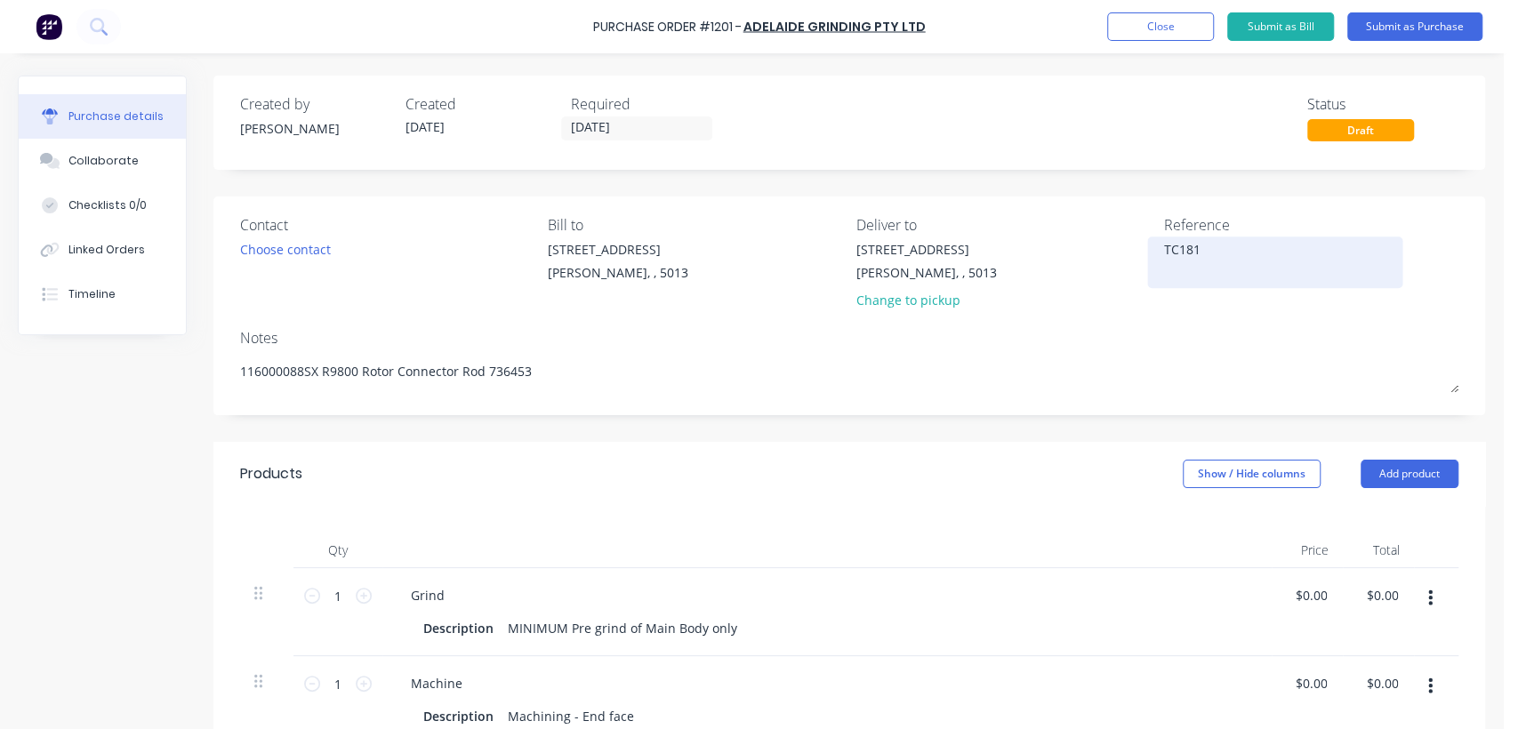
type textarea "x"
type textarea "TC1813"
type textarea "x"
type textarea "TC18135"
type textarea "x"
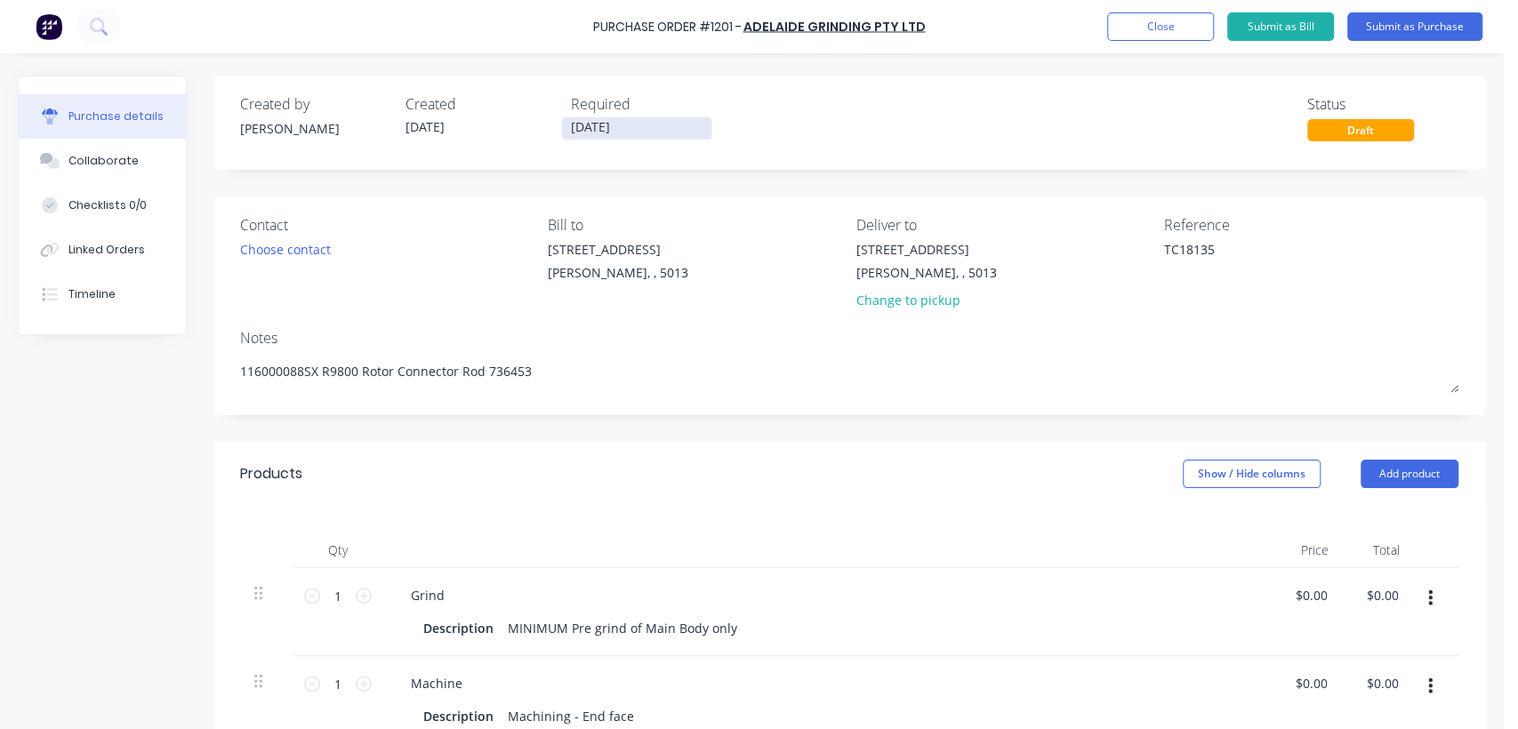
type textarea "TC18135"
click at [638, 123] on input "[DATE]" at bounding box center [636, 128] width 149 height 22
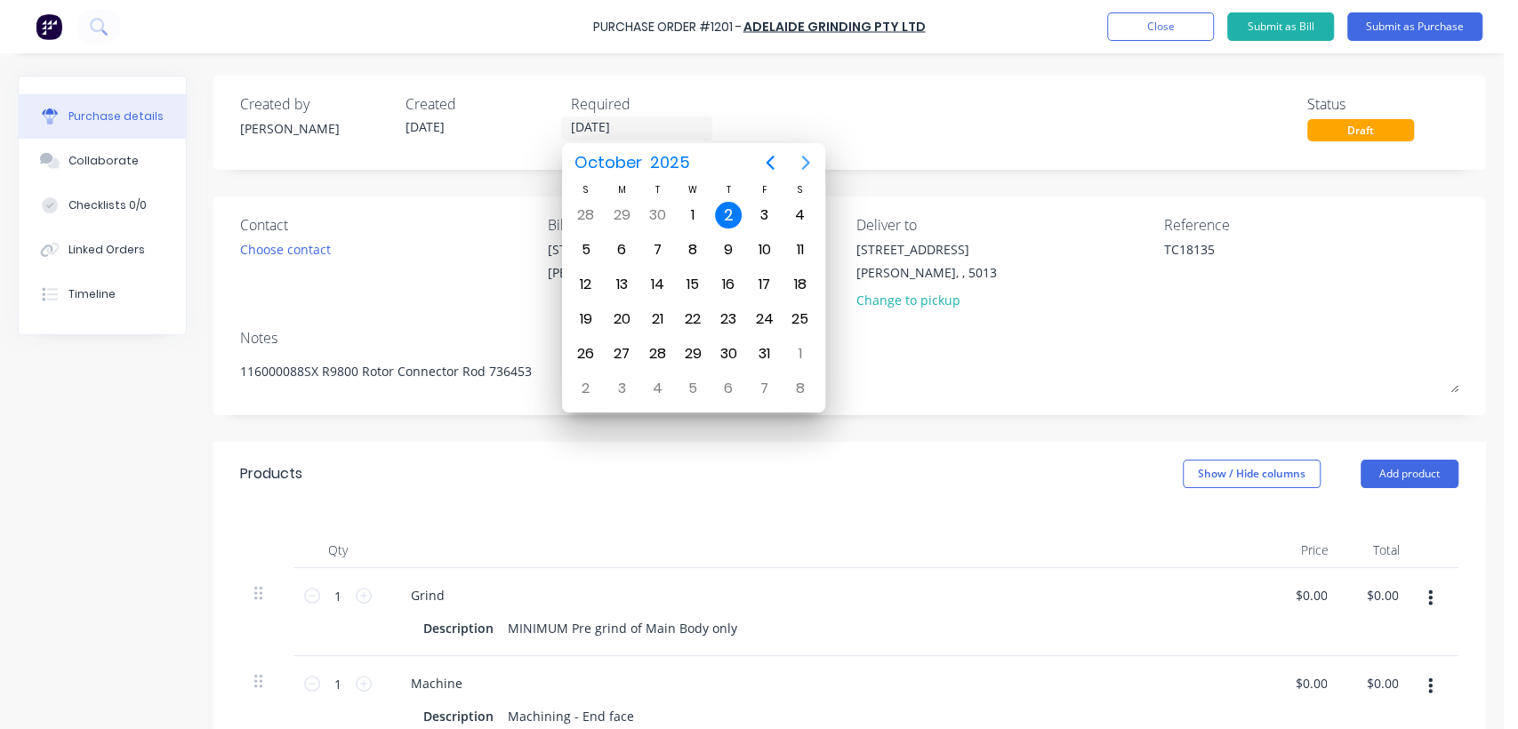
click at [804, 158] on icon "Next page" at bounding box center [805, 163] width 8 height 14
click at [764, 313] on div "21" at bounding box center [763, 319] width 27 height 27
type textarea "x"
type input "[DATE]"
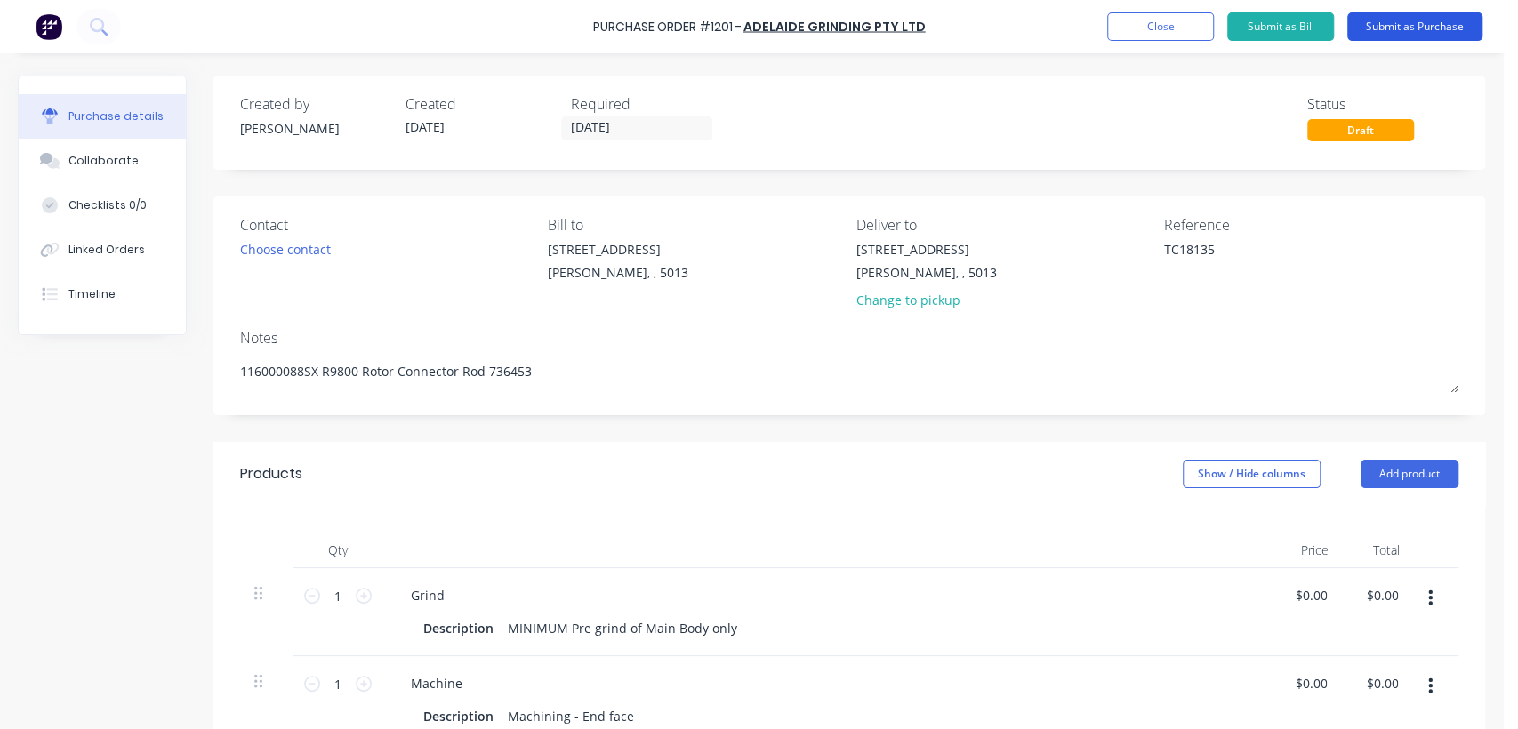
click at [1416, 23] on button "Submit as Purchase" at bounding box center [1414, 26] width 135 height 28
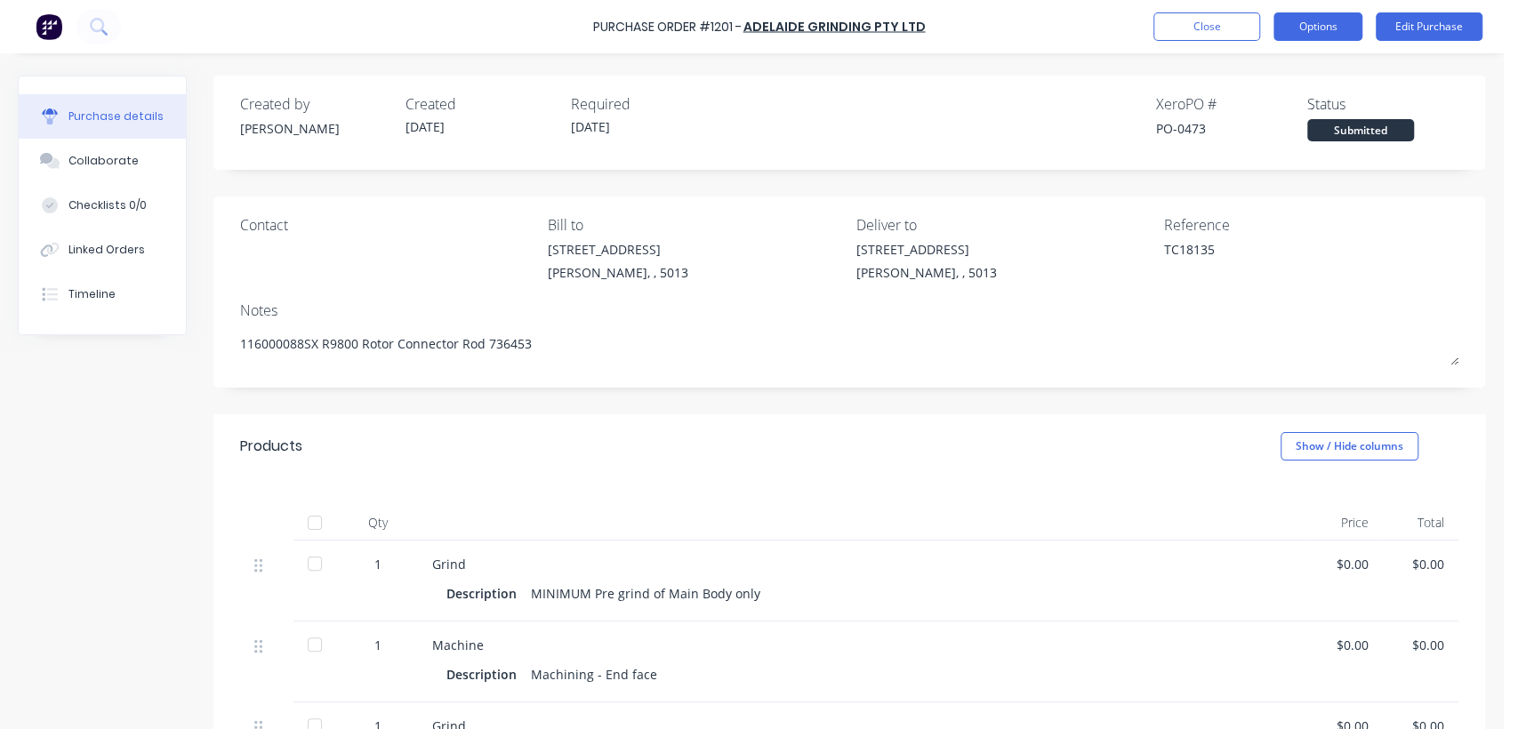
click at [1296, 20] on button "Options" at bounding box center [1317, 26] width 89 height 28
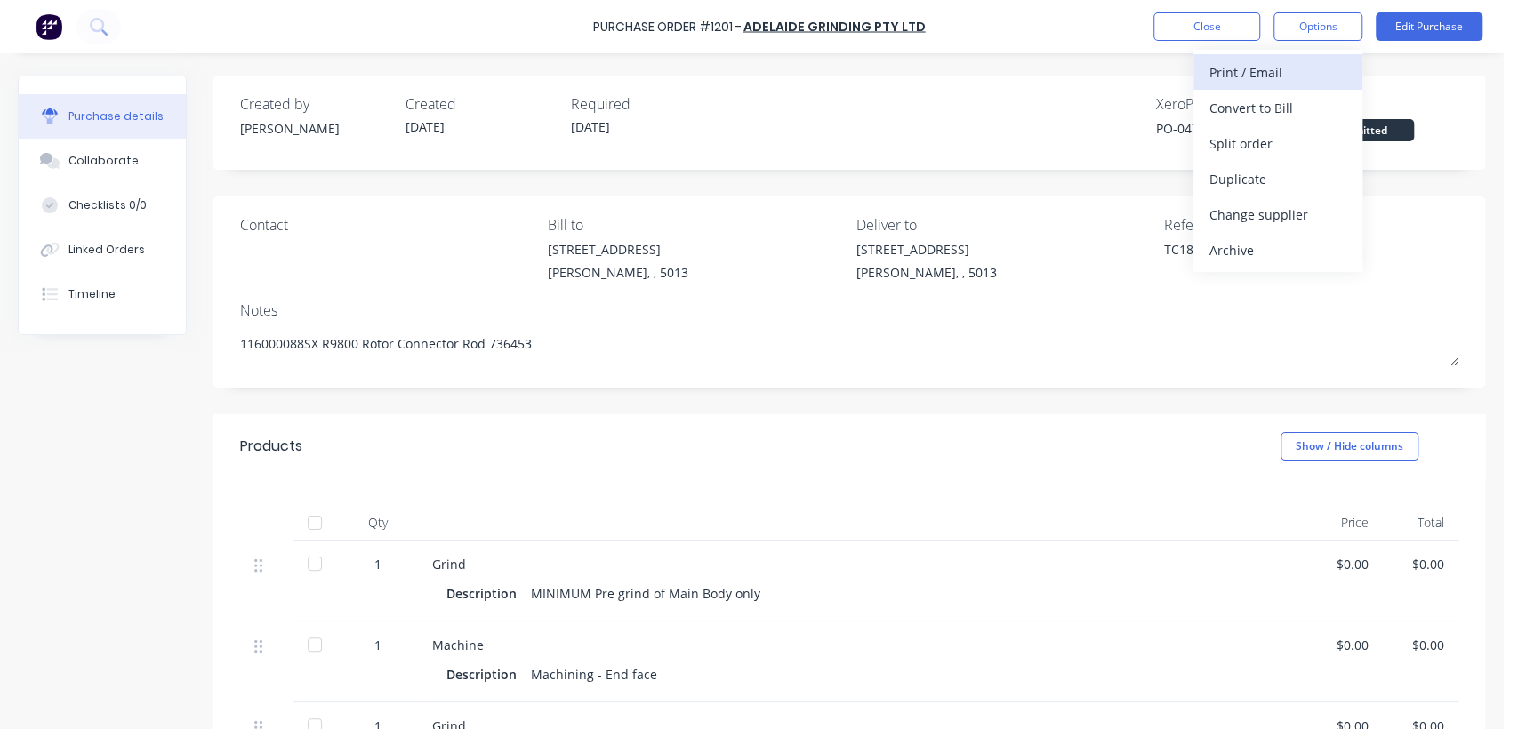
click at [1243, 72] on div "Print / Email" at bounding box center [1277, 73] width 137 height 26
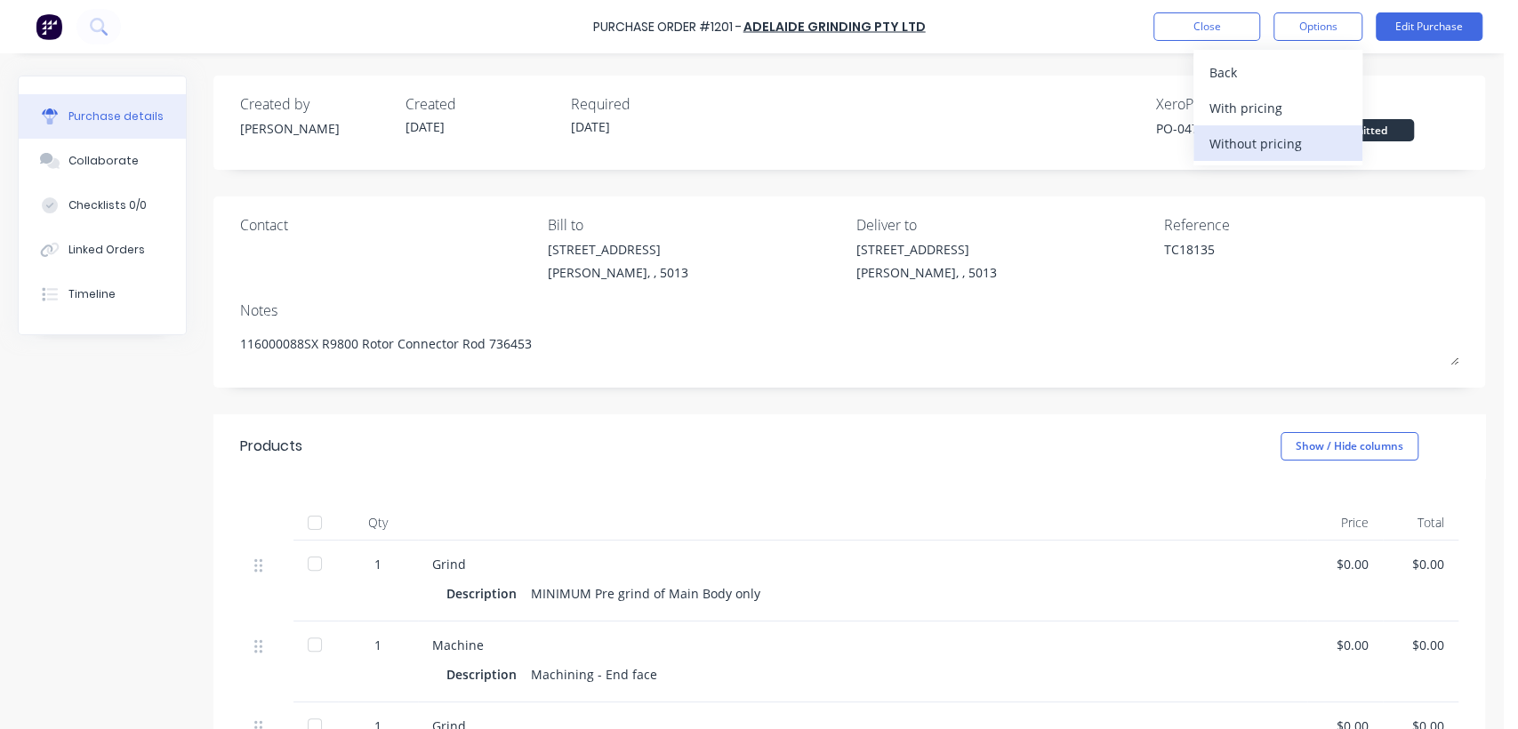
click at [1277, 140] on div "Without pricing" at bounding box center [1277, 144] width 137 height 26
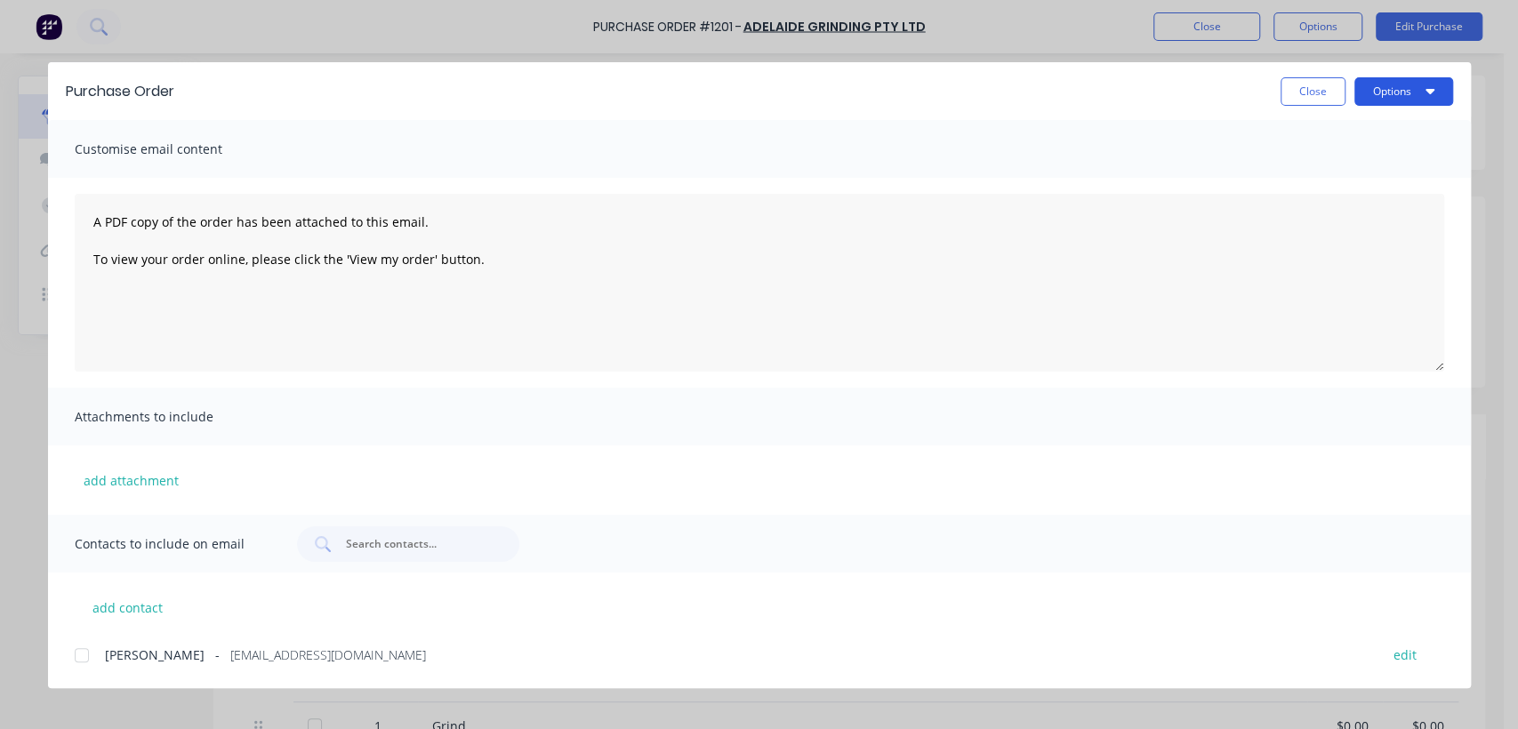
click at [1383, 89] on button "Options" at bounding box center [1403, 91] width 99 height 28
click at [1334, 173] on div "Print" at bounding box center [1368, 172] width 137 height 26
click at [1319, 94] on button "Close" at bounding box center [1312, 91] width 65 height 28
type textarea "x"
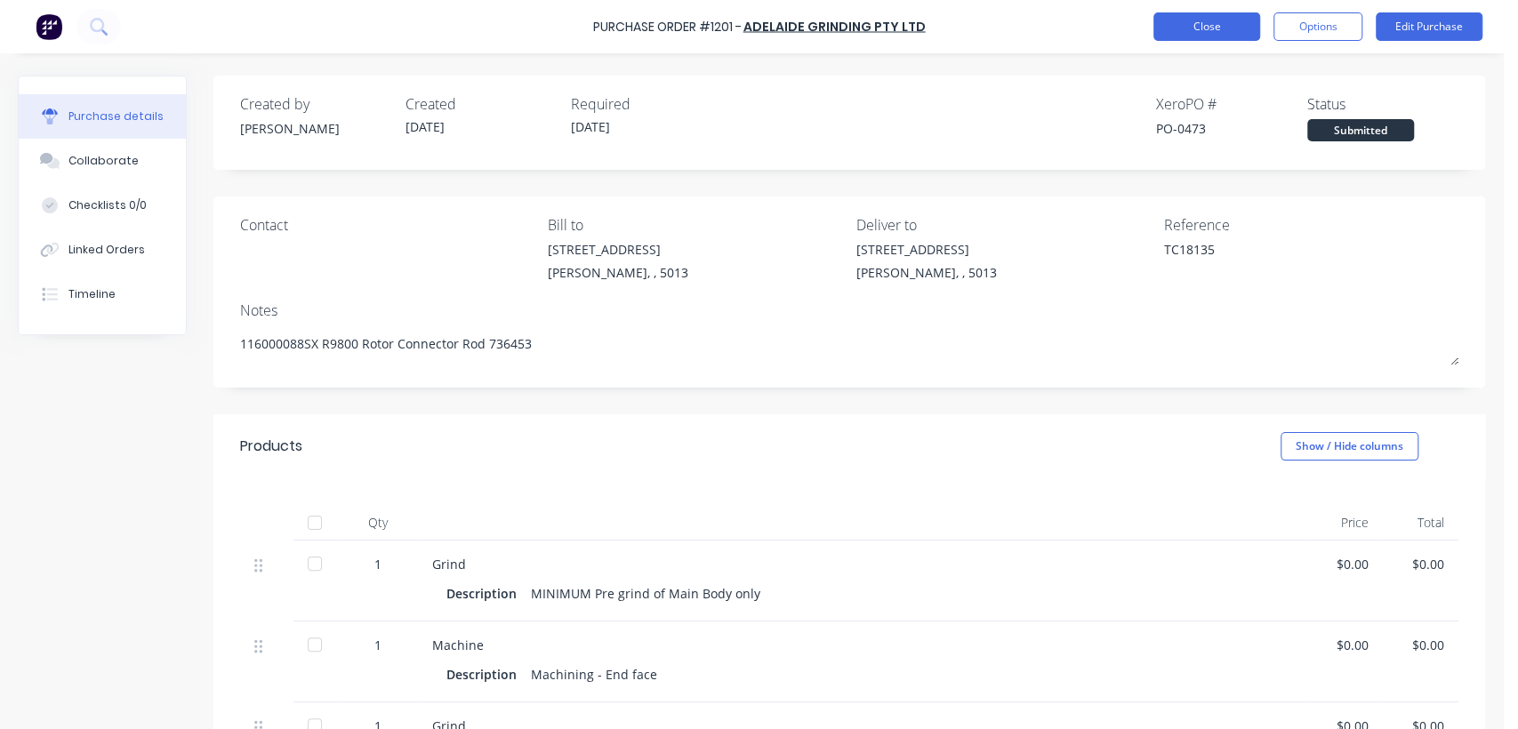
click at [1218, 23] on button "Close" at bounding box center [1206, 26] width 107 height 28
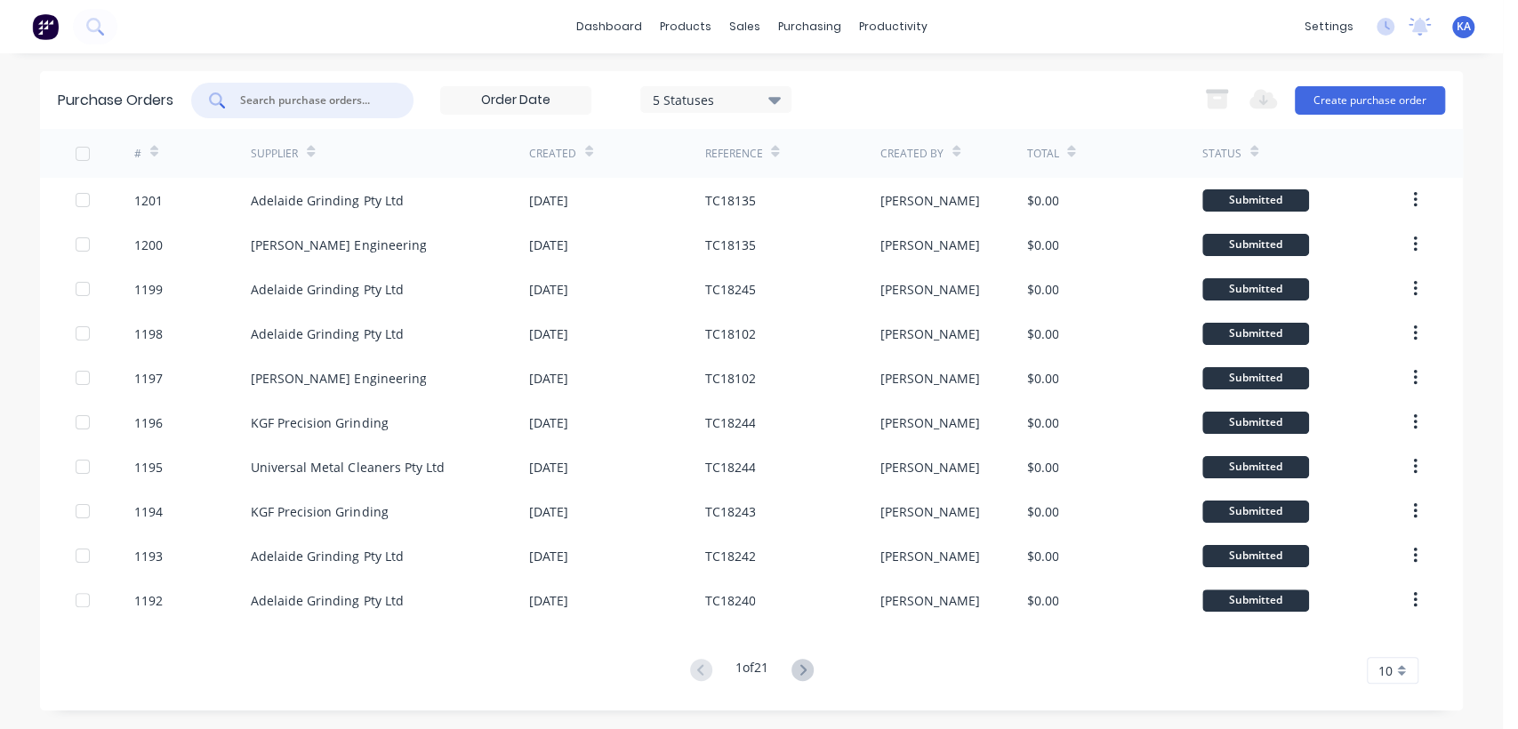
click at [370, 96] on input "text" at bounding box center [312, 101] width 148 height 18
type input "18127"
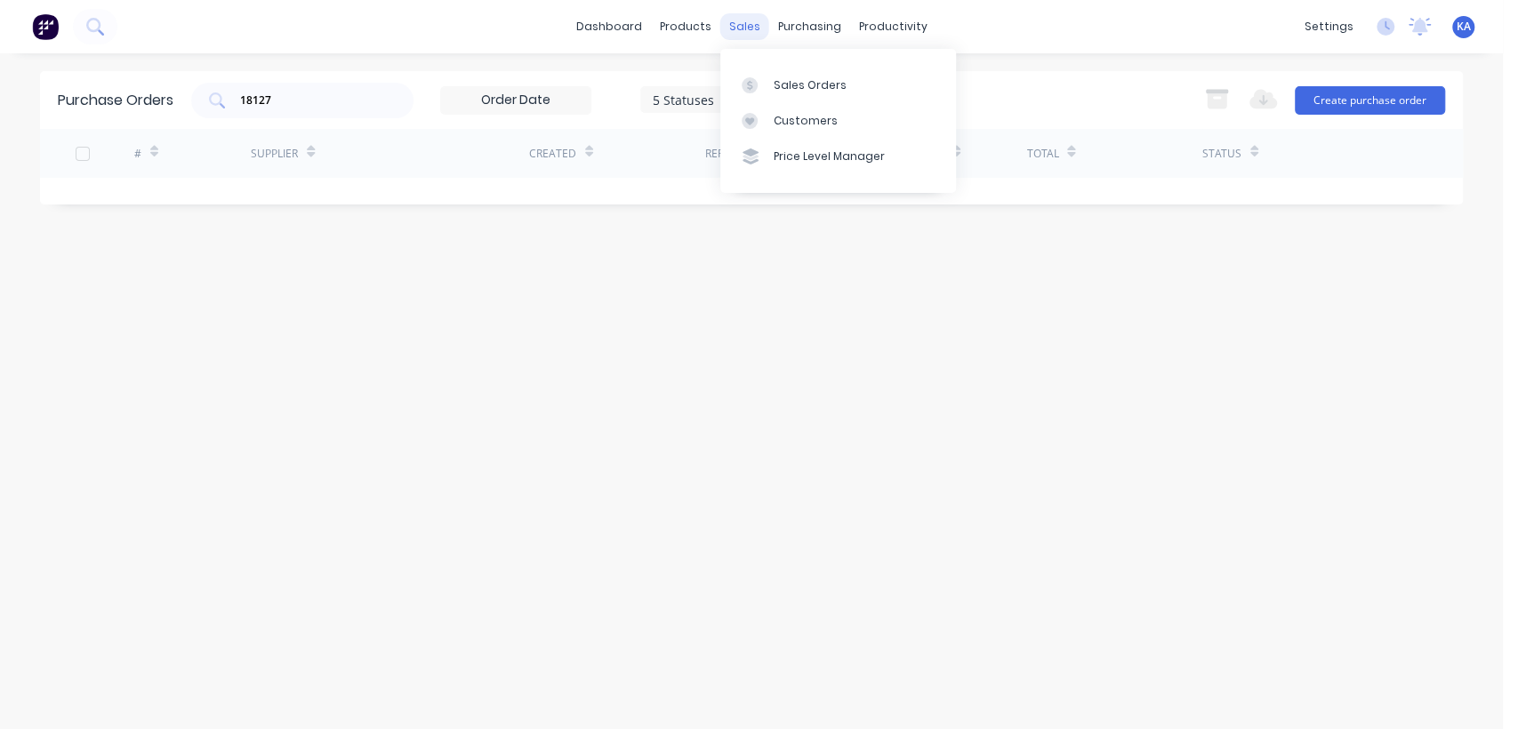
click at [739, 21] on div "sales" at bounding box center [744, 26] width 49 height 27
click at [804, 84] on div "Sales Orders" at bounding box center [810, 85] width 73 height 16
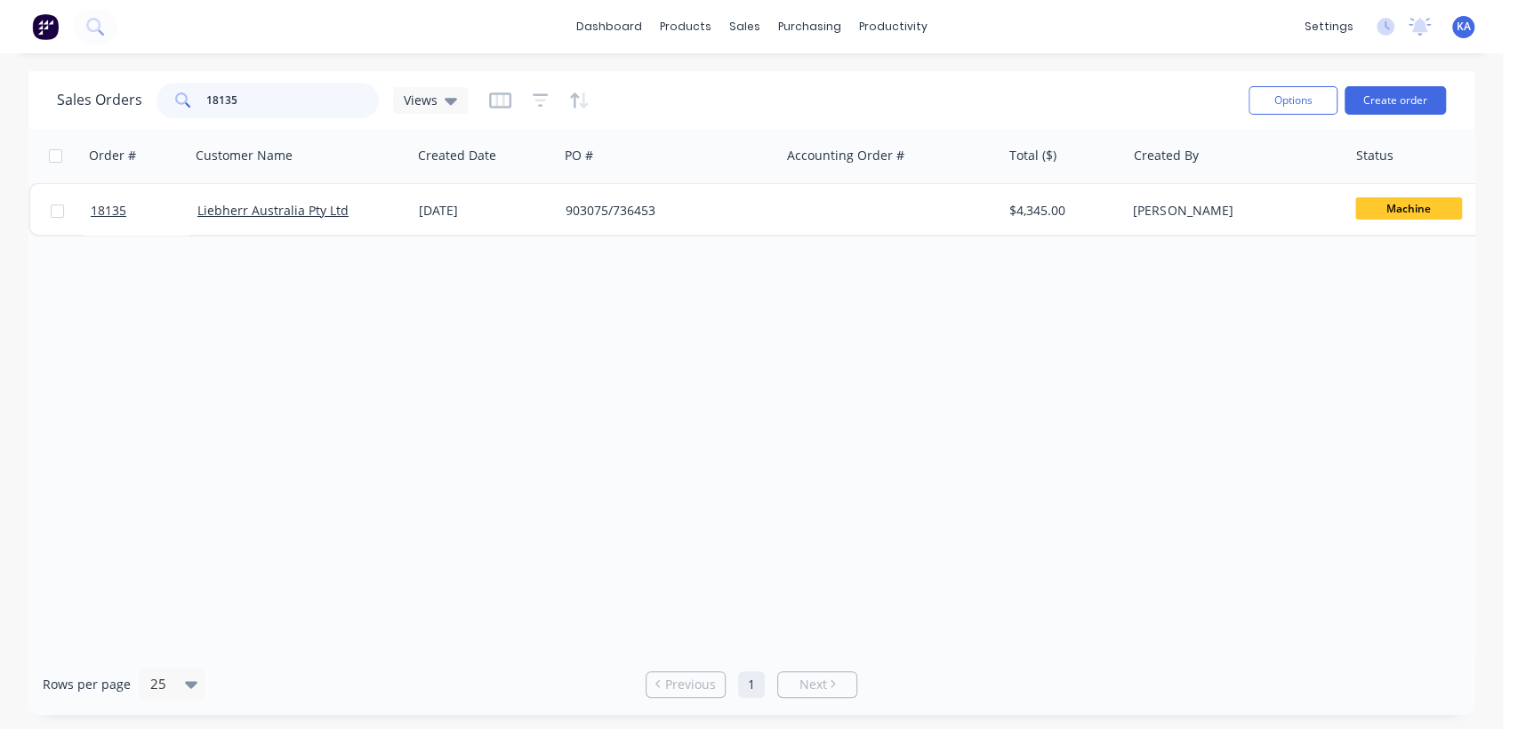
click at [250, 107] on input "18135" at bounding box center [292, 101] width 173 height 36
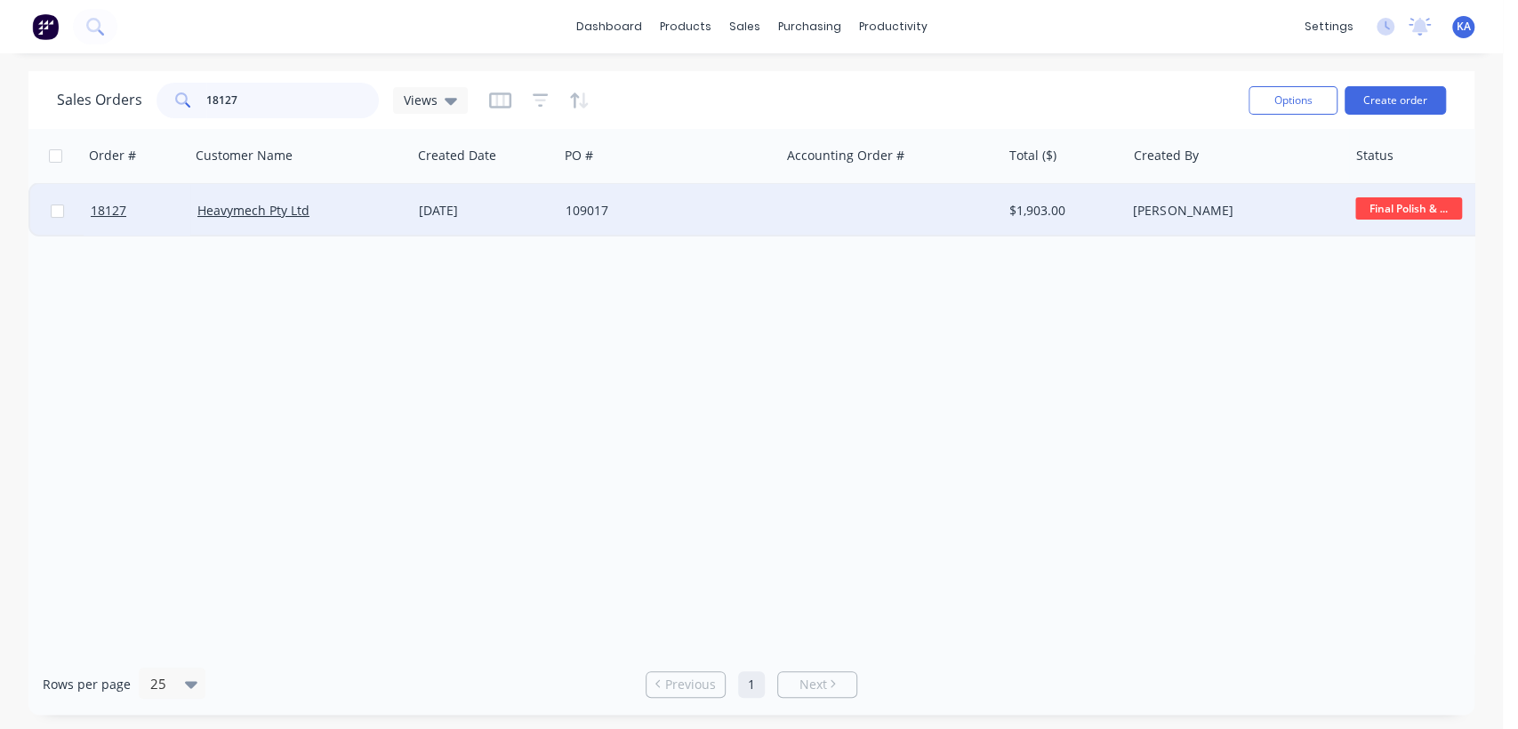
type input "18127"
click at [1429, 208] on span "Final Polish & ..." at bounding box center [1408, 208] width 107 height 22
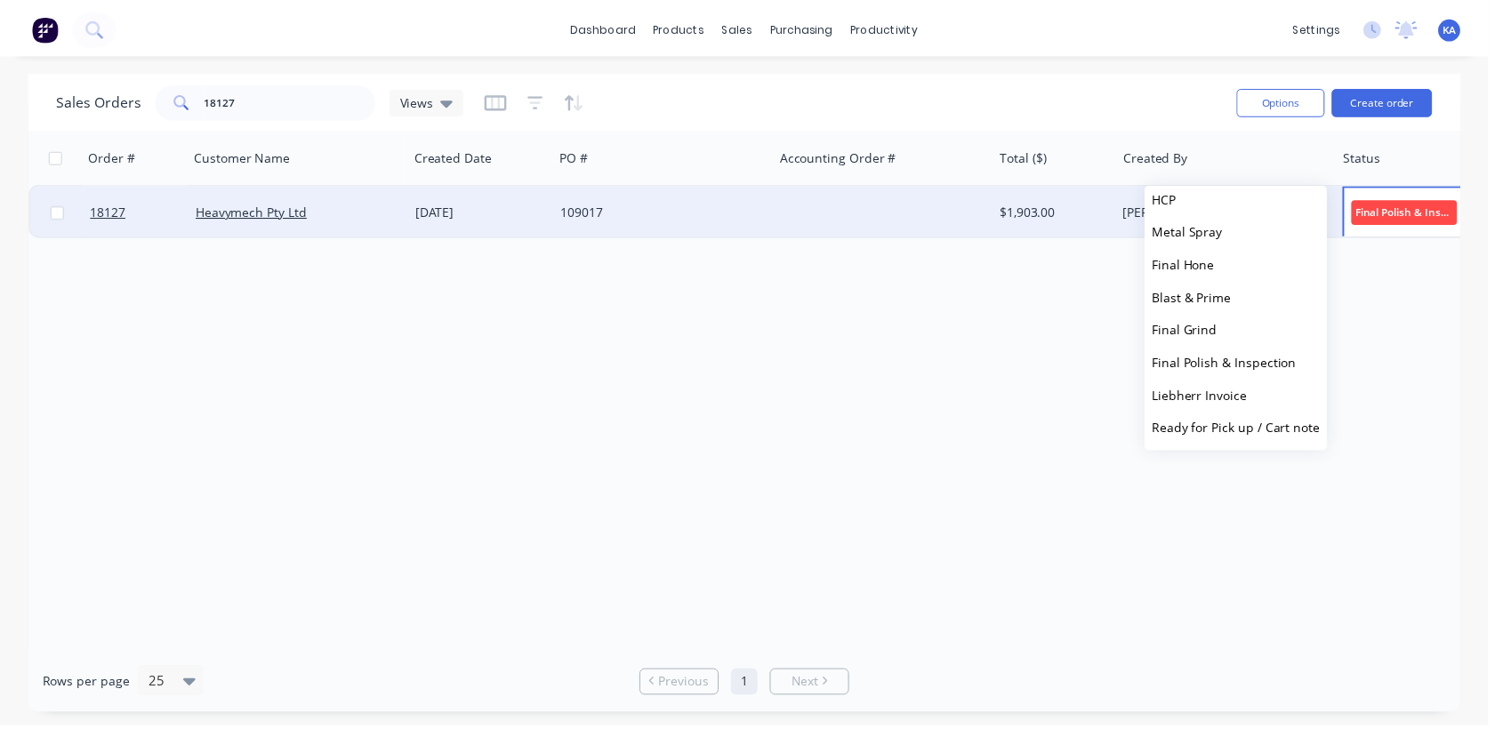
scroll to position [437, 0]
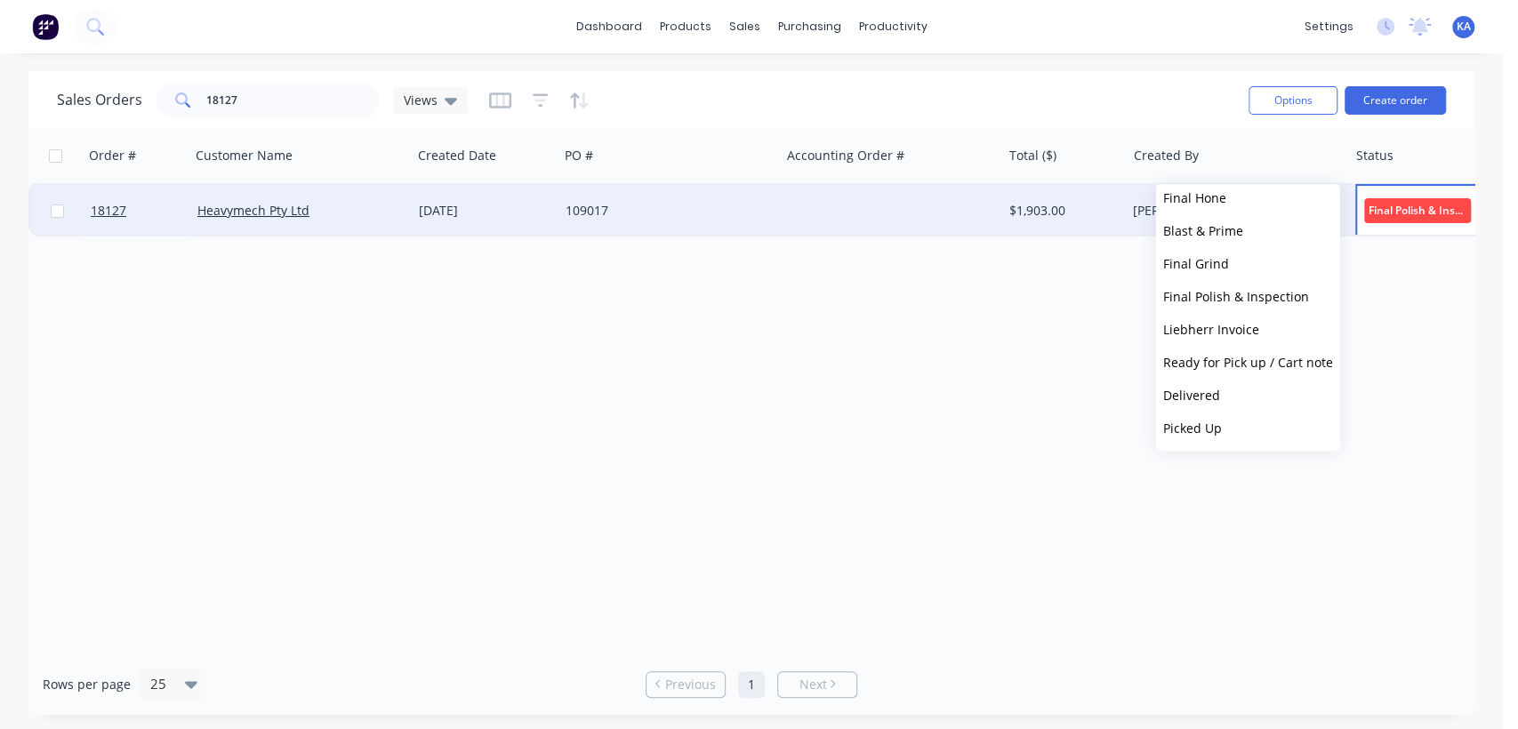
click at [1284, 358] on span "Ready for Pick up / Cart note" at bounding box center [1248, 362] width 170 height 17
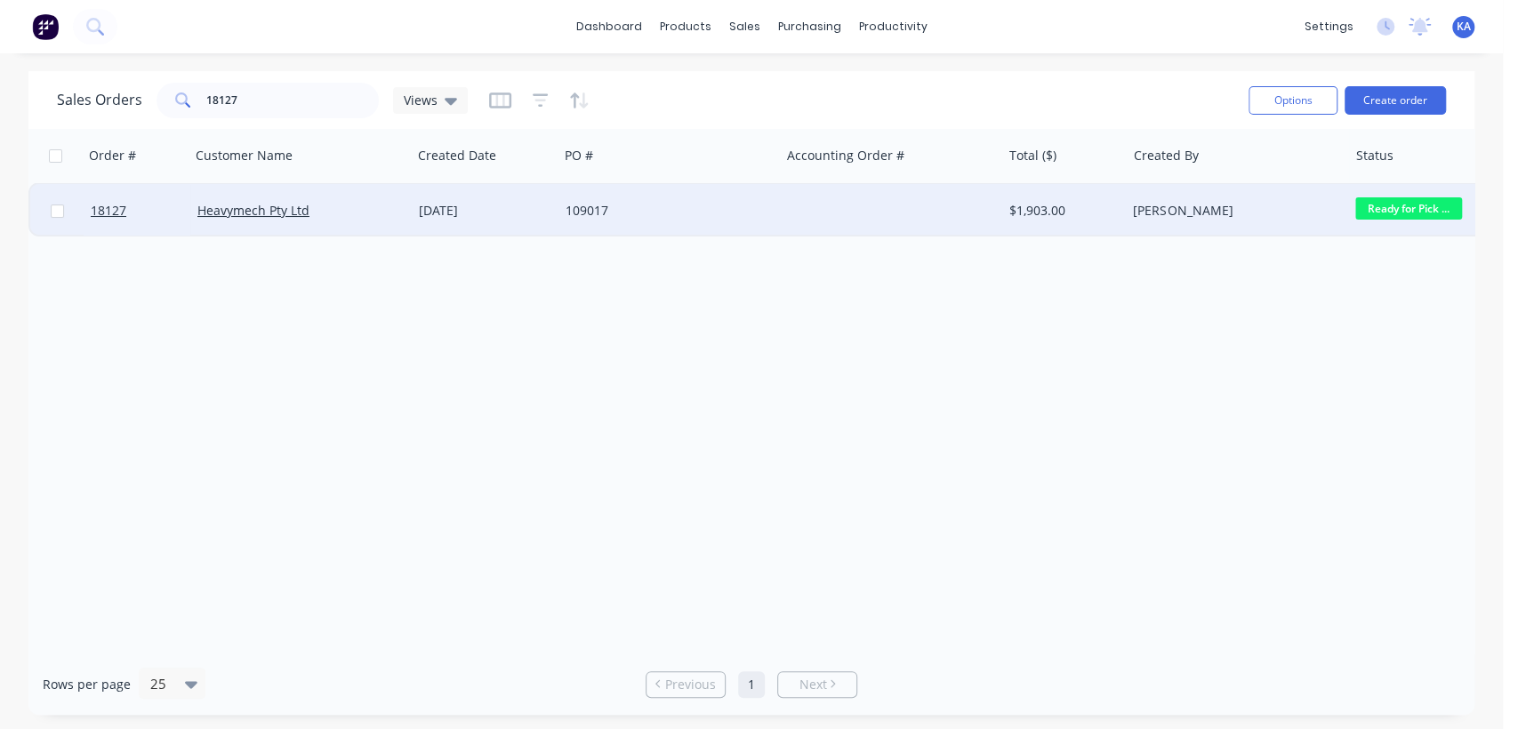
click at [593, 203] on div "109017" at bounding box center [664, 211] width 197 height 18
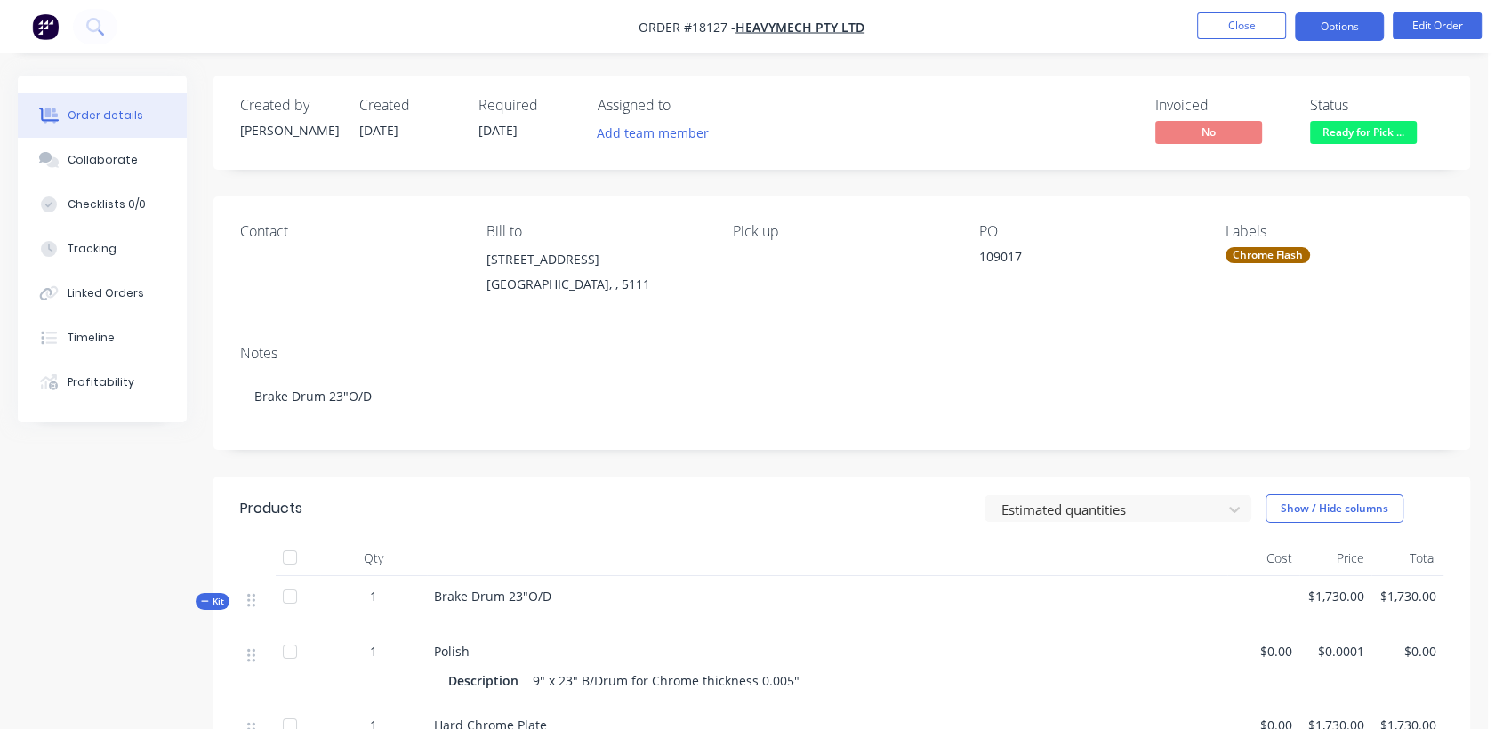
click at [1342, 24] on button "Options" at bounding box center [1339, 26] width 89 height 28
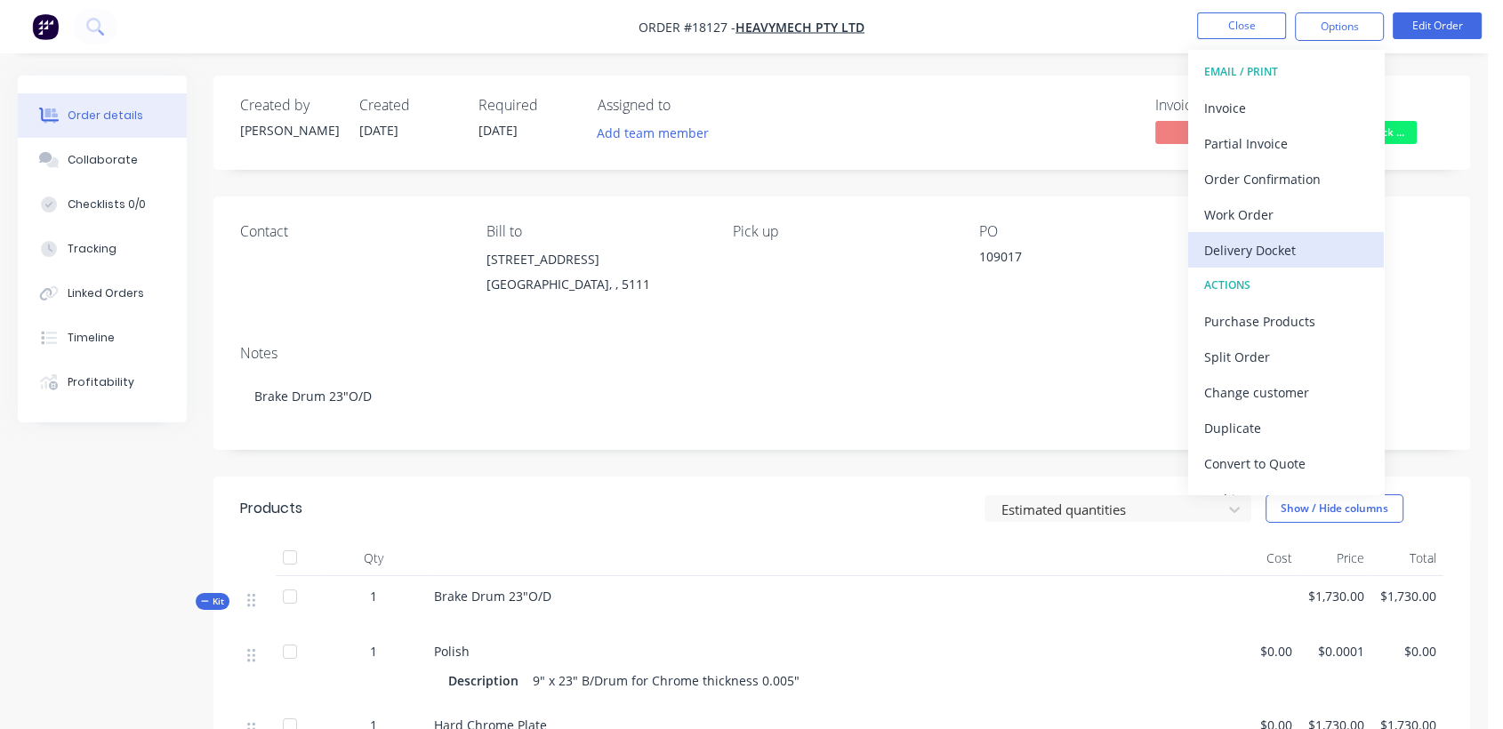
click at [1280, 249] on div "Delivery Docket" at bounding box center [1286, 250] width 164 height 26
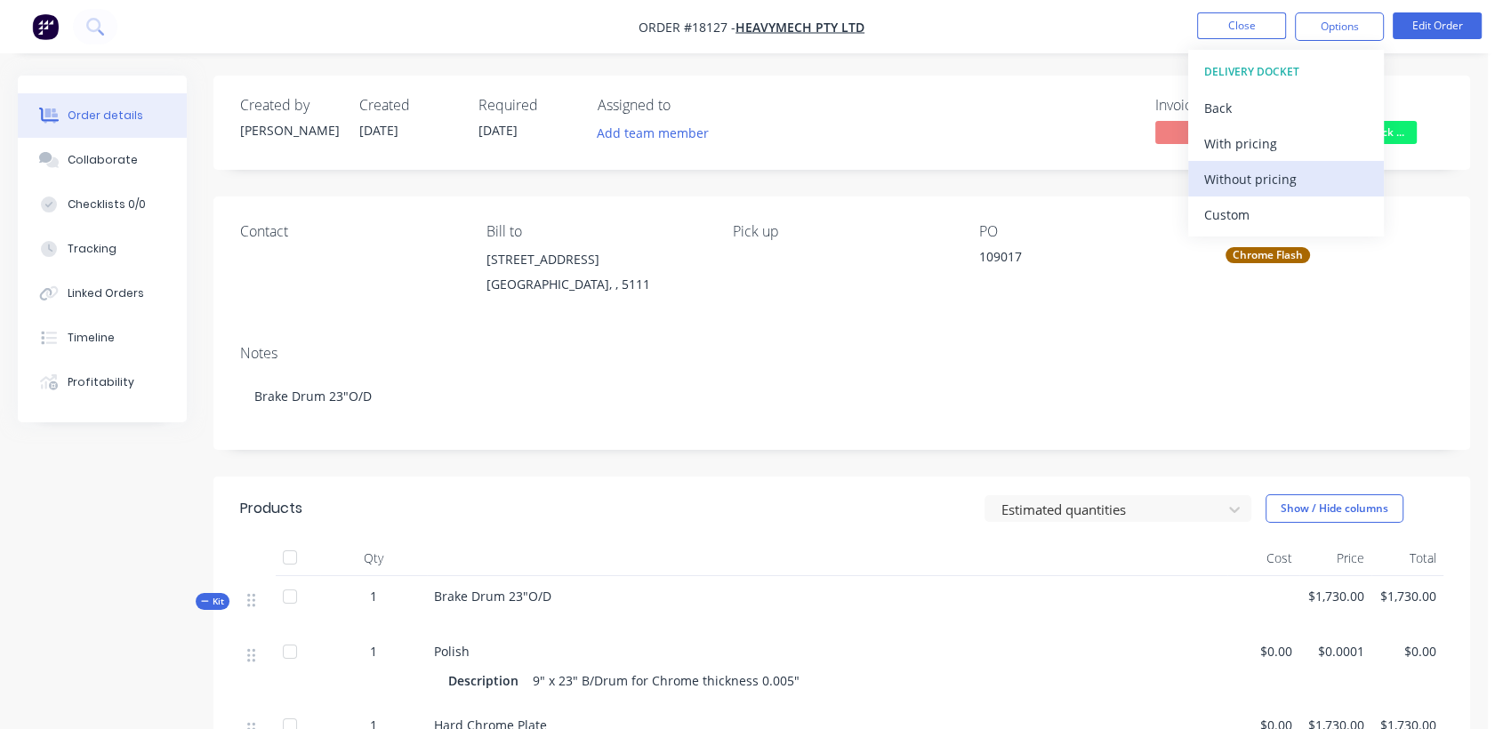
click at [1266, 173] on div "Without pricing" at bounding box center [1286, 179] width 164 height 26
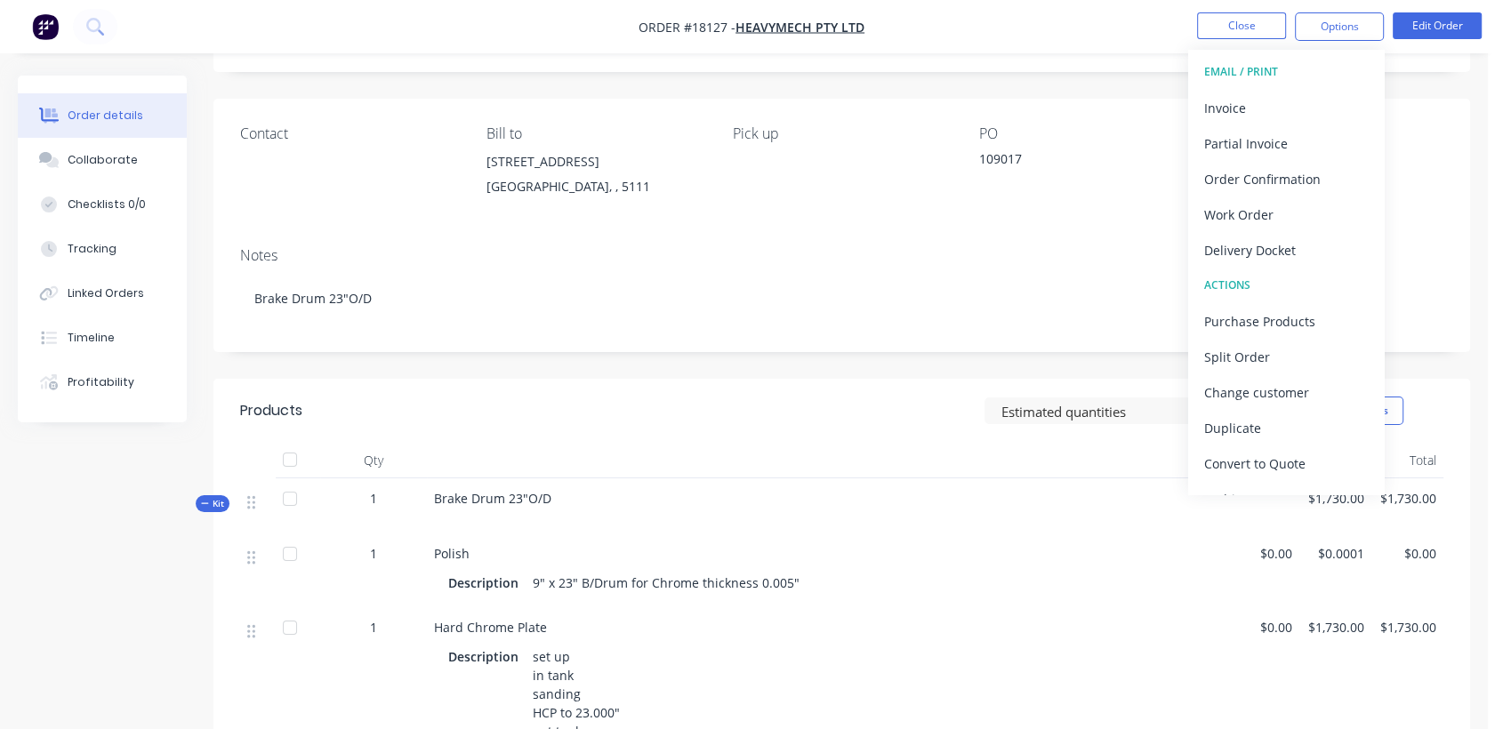
scroll to position [99, 0]
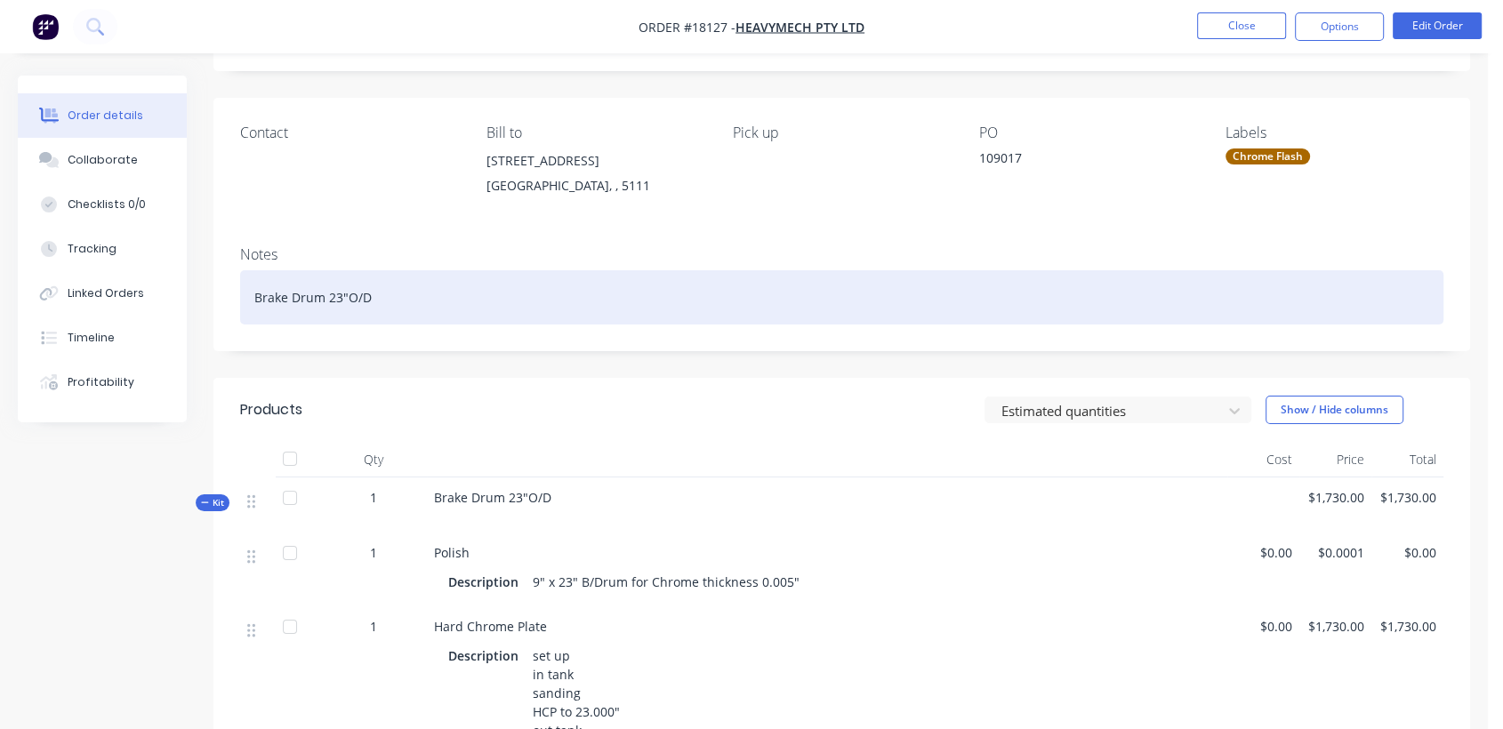
click at [412, 293] on div "Brake Drum 23"O/D" at bounding box center [841, 297] width 1203 height 54
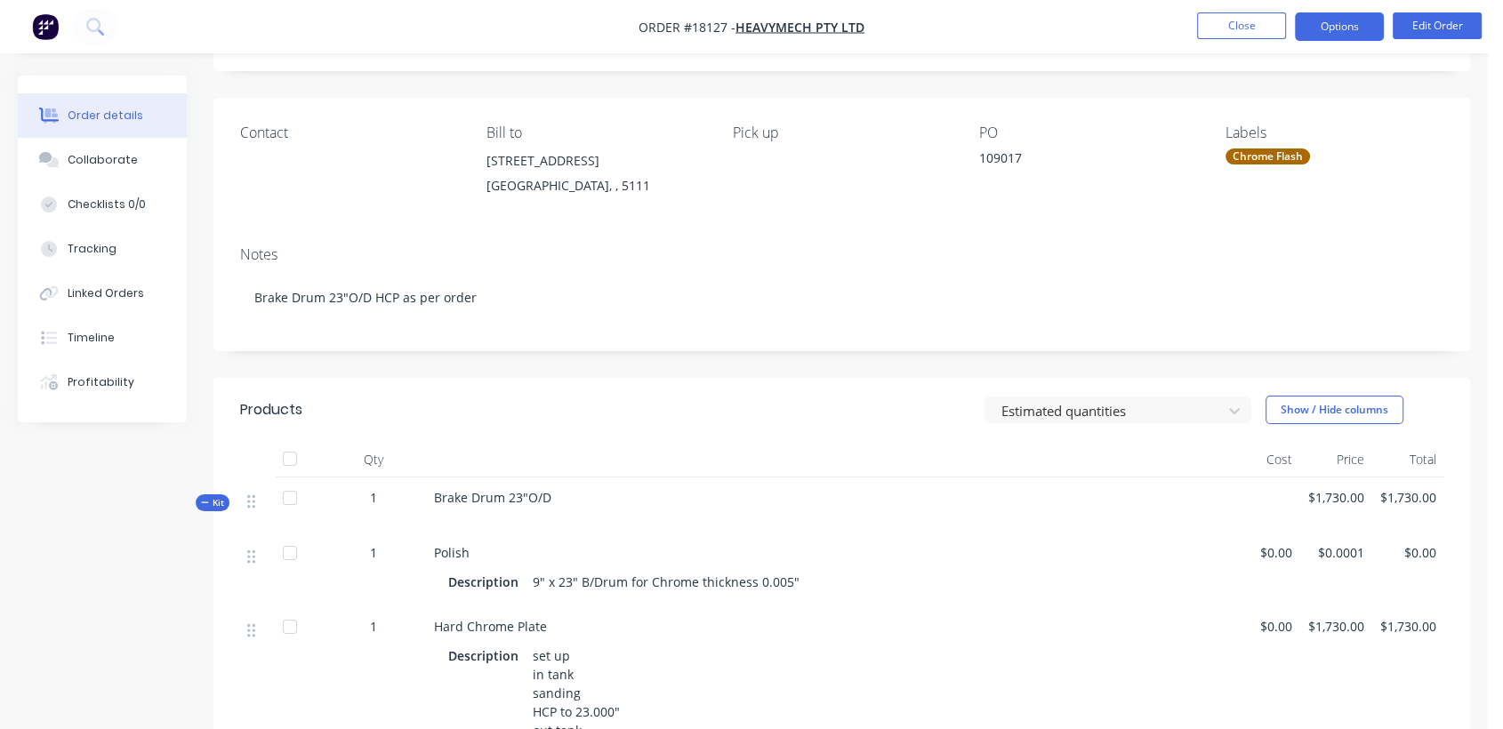
click at [1352, 24] on button "Options" at bounding box center [1339, 26] width 89 height 28
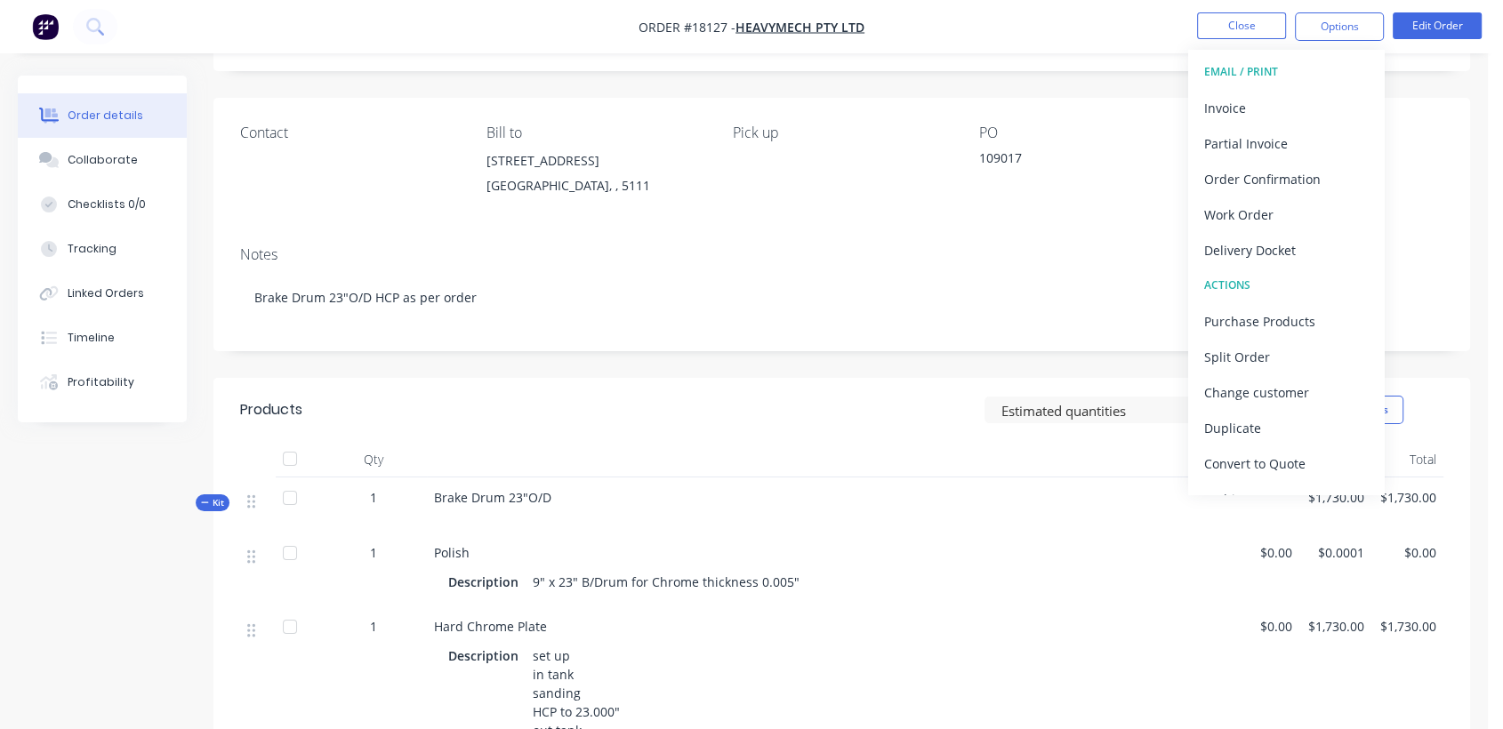
click at [1256, 249] on div "Delivery Docket" at bounding box center [1286, 250] width 164 height 26
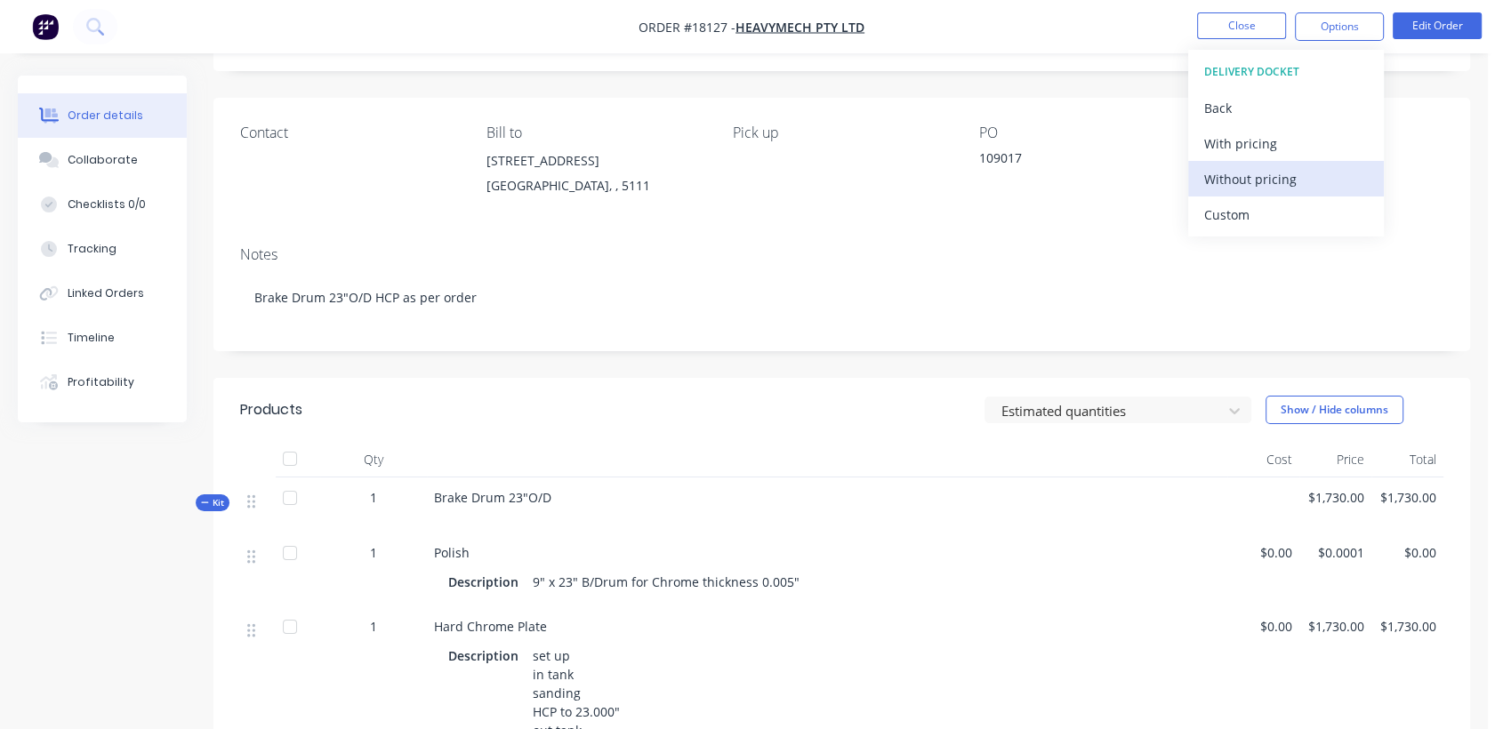
click at [1254, 179] on div "Without pricing" at bounding box center [1286, 179] width 164 height 26
